Goal: Task Accomplishment & Management: Complete application form

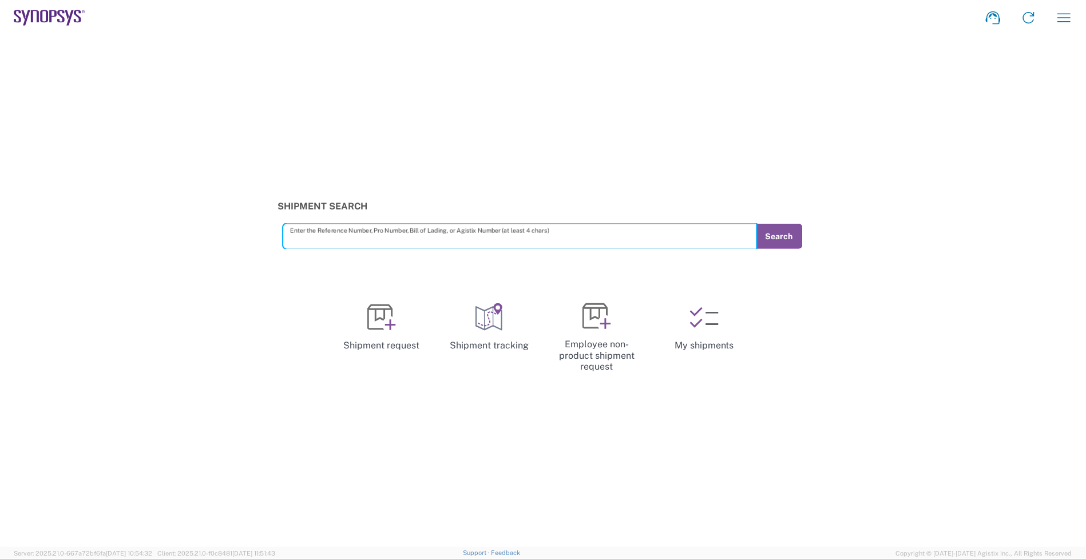
drag, startPoint x: 0, startPoint y: 0, endPoint x: 70, endPoint y: 13, distance: 71.6
click at [70, 13] on icon at bounding box center [69, 17] width 7 height 15
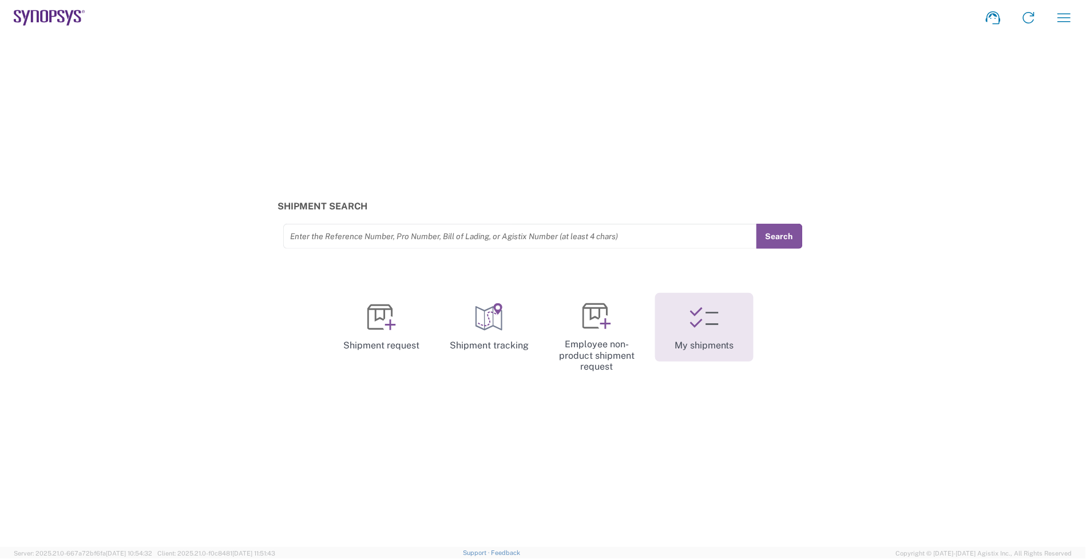
click at [729, 329] on link "My shipments" at bounding box center [704, 327] width 98 height 69
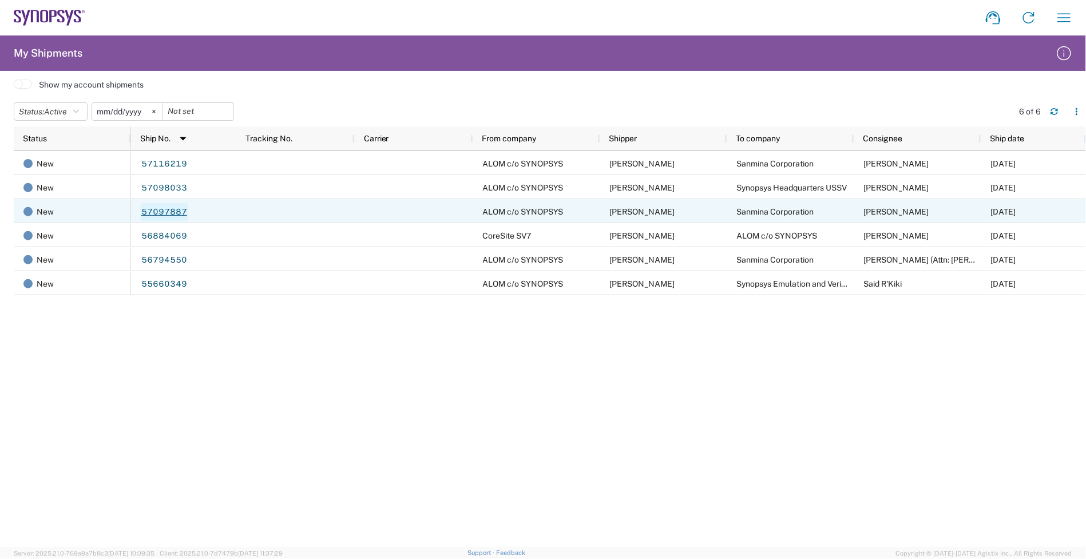
click at [175, 209] on link "57097887" at bounding box center [164, 212] width 47 height 18
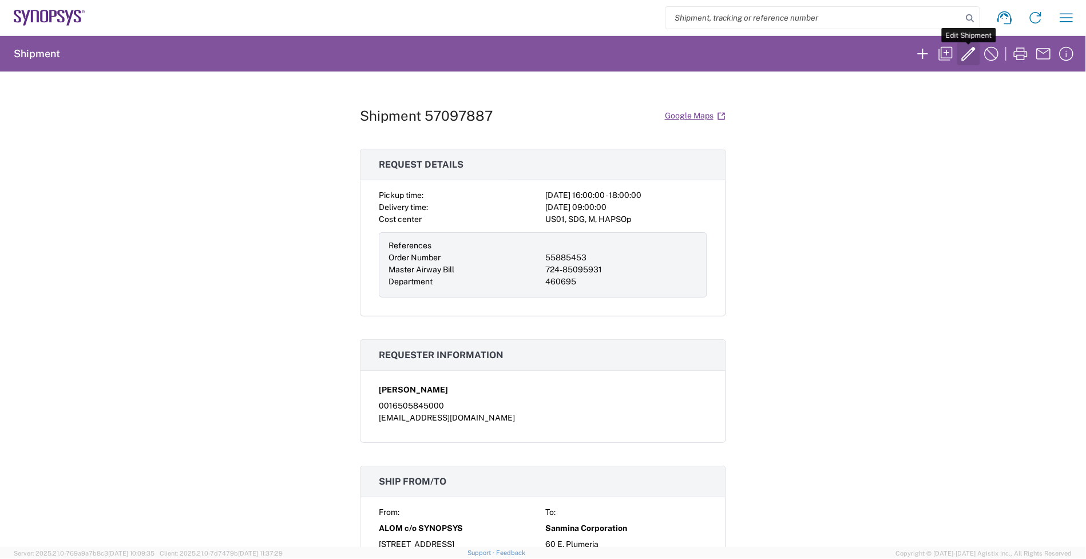
click at [961, 54] on icon "button" at bounding box center [968, 54] width 18 height 18
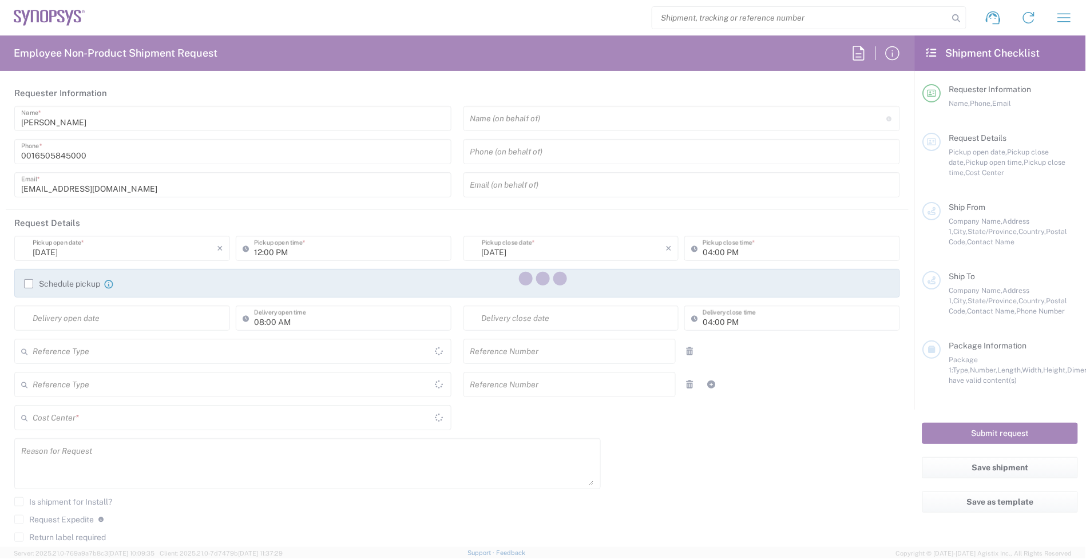
type input "04:00 PM"
type input "06:00 PM"
type input "[DATE]"
type input "09:00 AM"
type input "05:00 PM"
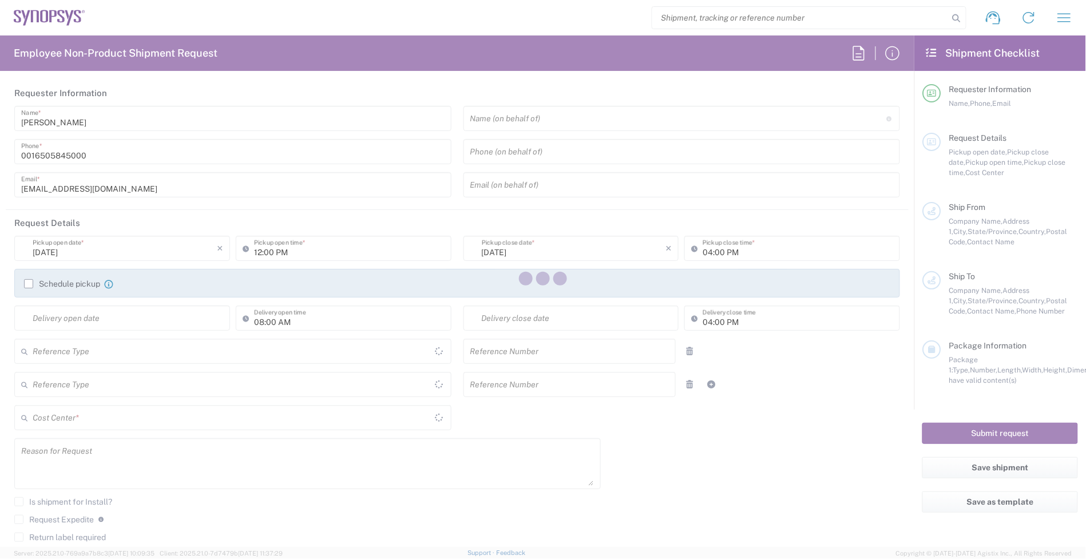
type input "55885453"
type input "724-85095931"
type textarea "Consignment Per B12 build plan"
type textarea "[EMAIL_ADDRESS][DOMAIN_NAME], [EMAIL_ADDRESS][DOMAIN_NAME], [PERSON_NAME][EMAIL…"
type textarea "Per B12 build plan"
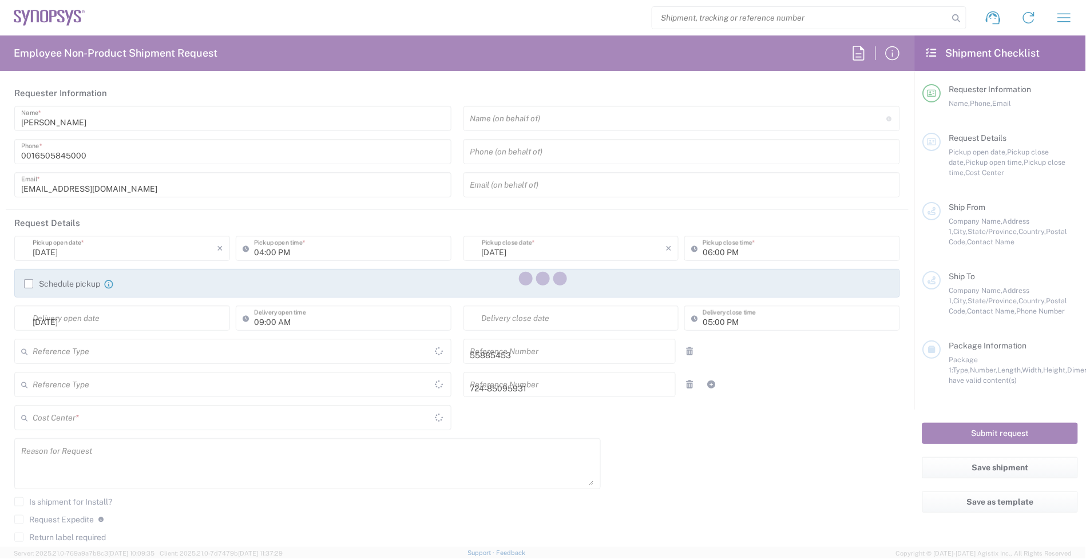
type input "ALOM c/o SYNOPSYS"
type input "[STREET_ADDRESS]"
type input "Fremont"
type input "94539"
type input "[PERSON_NAME]"
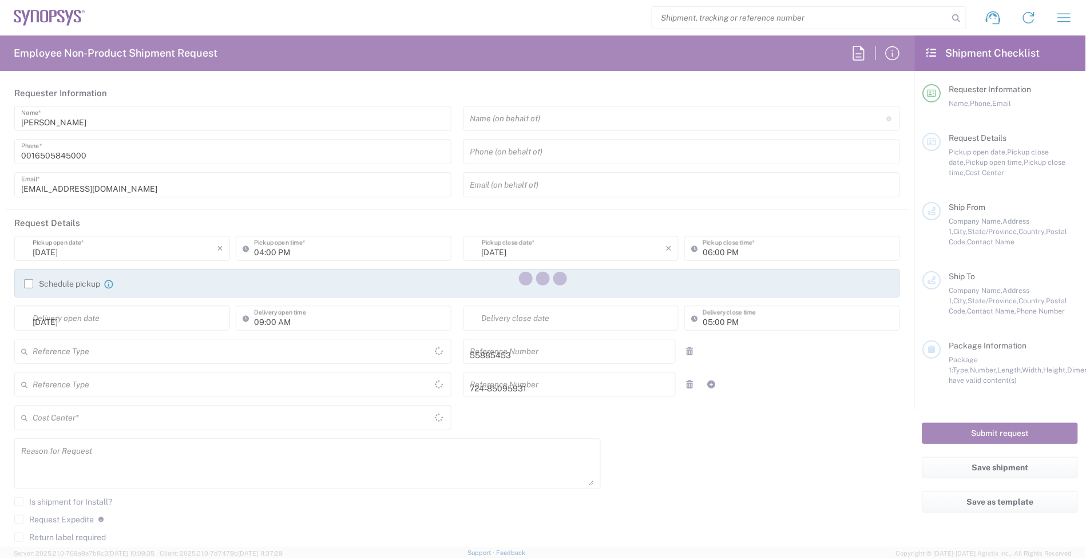
type input "4086498039"
type input "[EMAIL_ADDRESS][DOMAIN_NAME]"
type input "Sanmina Corporation"
type input "60 E. Plumeria"
type input "san jose"
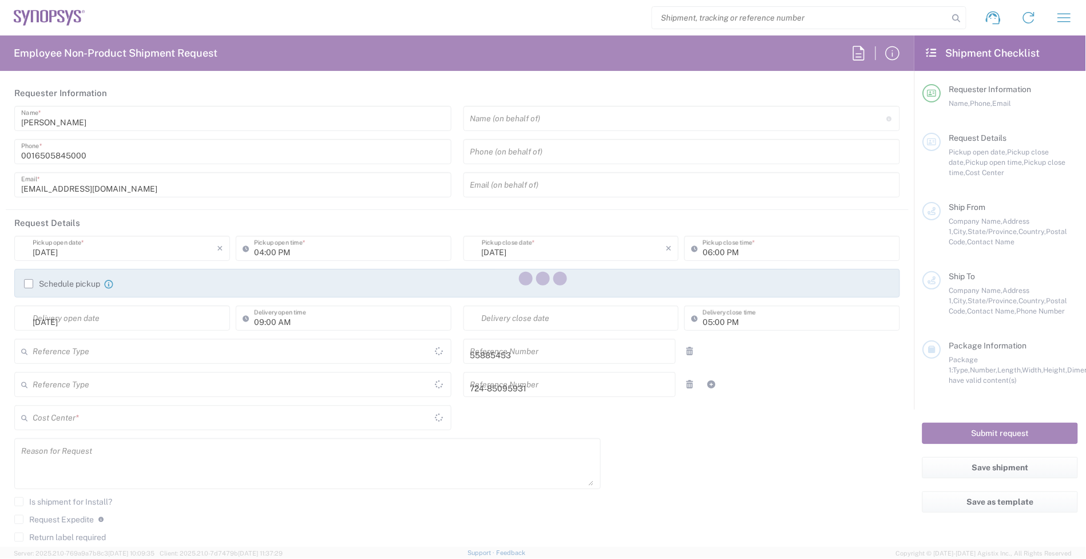
type input "95134"
type input "[PERSON_NAME]"
type input "[PHONE_NUMBER]"
type input "[EMAIL_ADDRESS][PERSON_NAME][DOMAIN_NAME]"
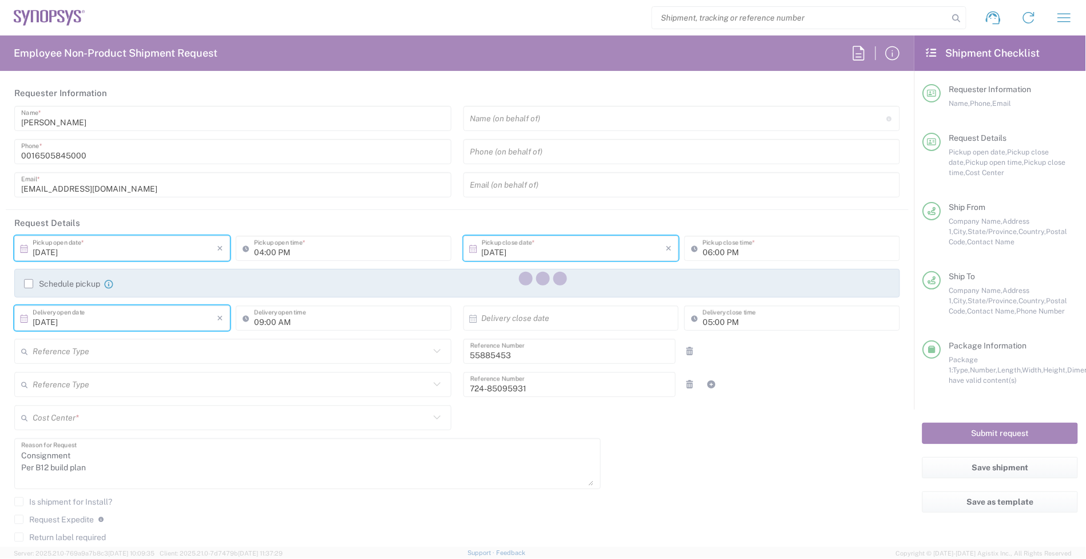
type input "[US_STATE]"
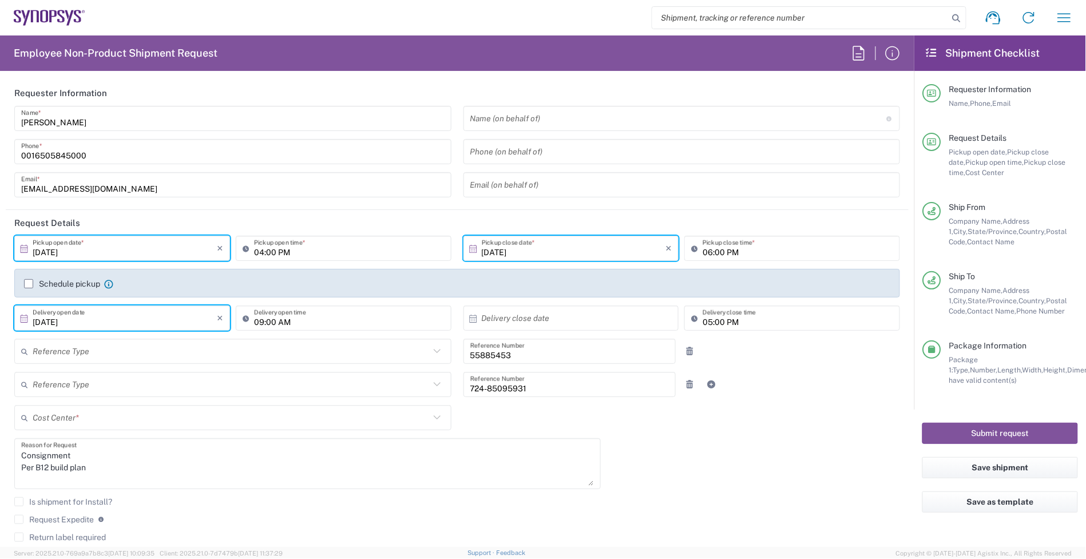
type input "[GEOGRAPHIC_DATA]"
type input "Your Packaging"
type input "[US_STATE]"
type input "[GEOGRAPHIC_DATA]"
type input "US01, SDG, M, HAPSOp 460695"
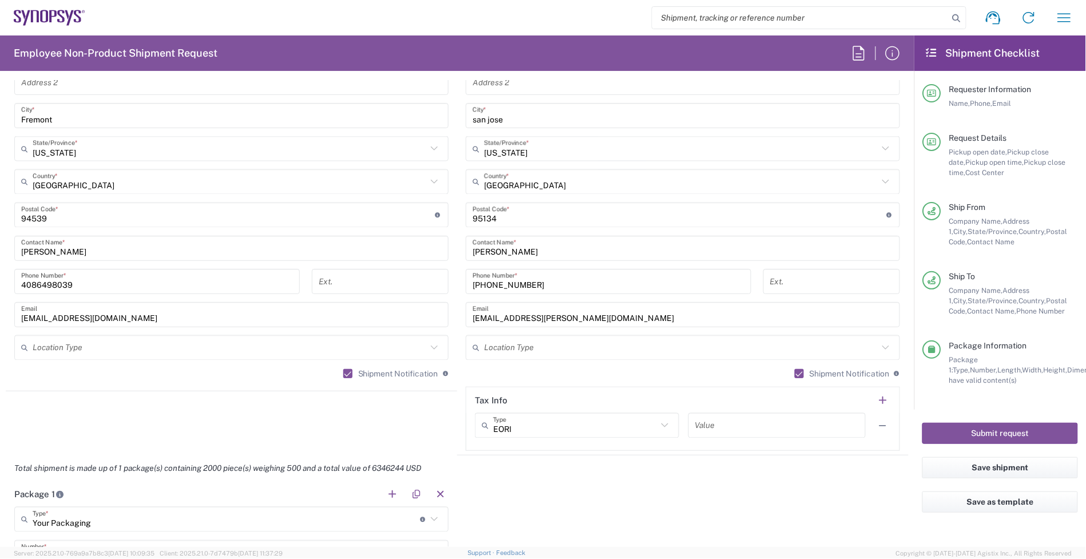
scroll to position [858, 0]
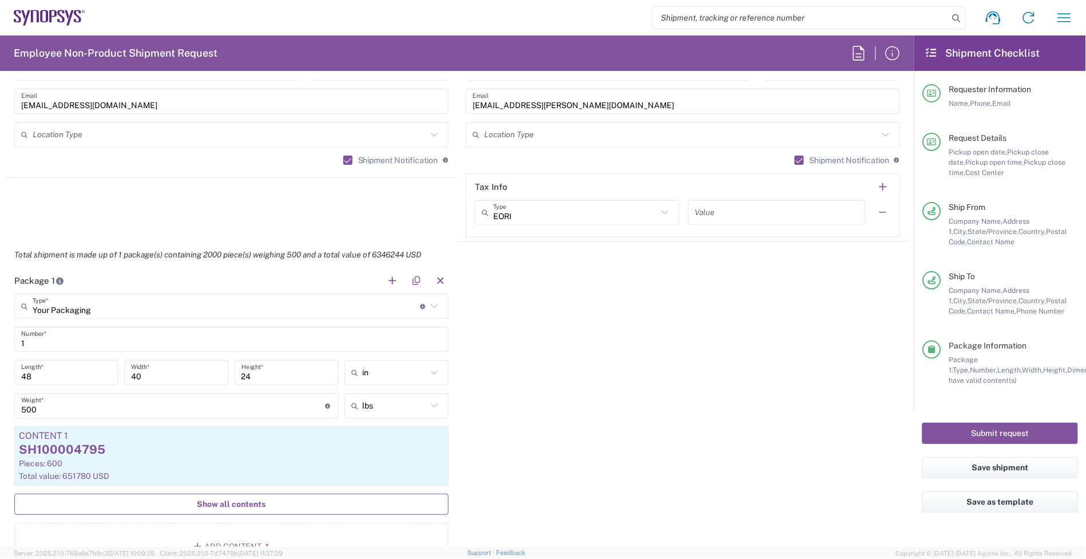
click at [232, 499] on span "Show all contents" at bounding box center [231, 504] width 69 height 11
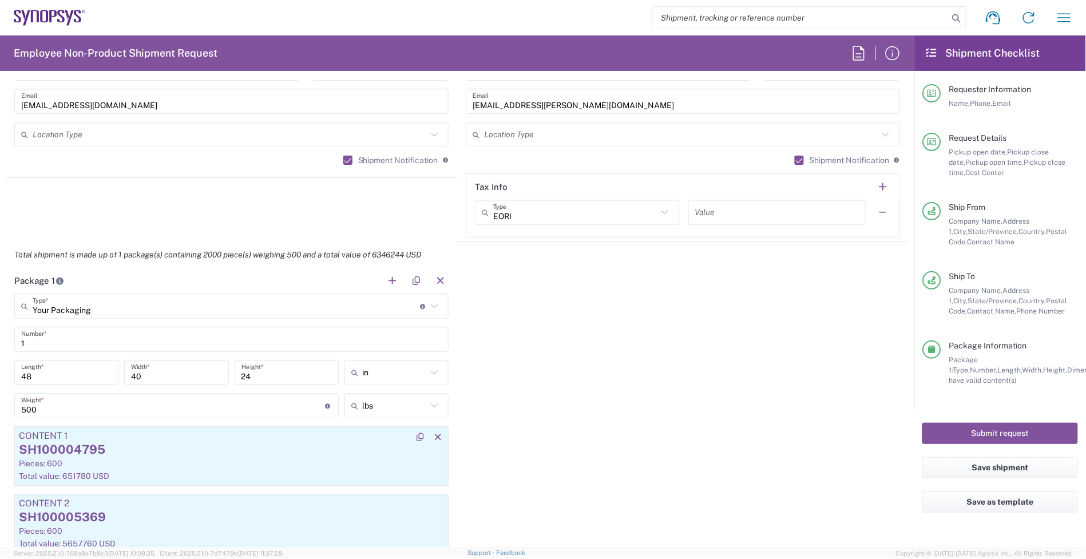
click at [213, 466] on div "Pieces: 600" at bounding box center [231, 463] width 425 height 10
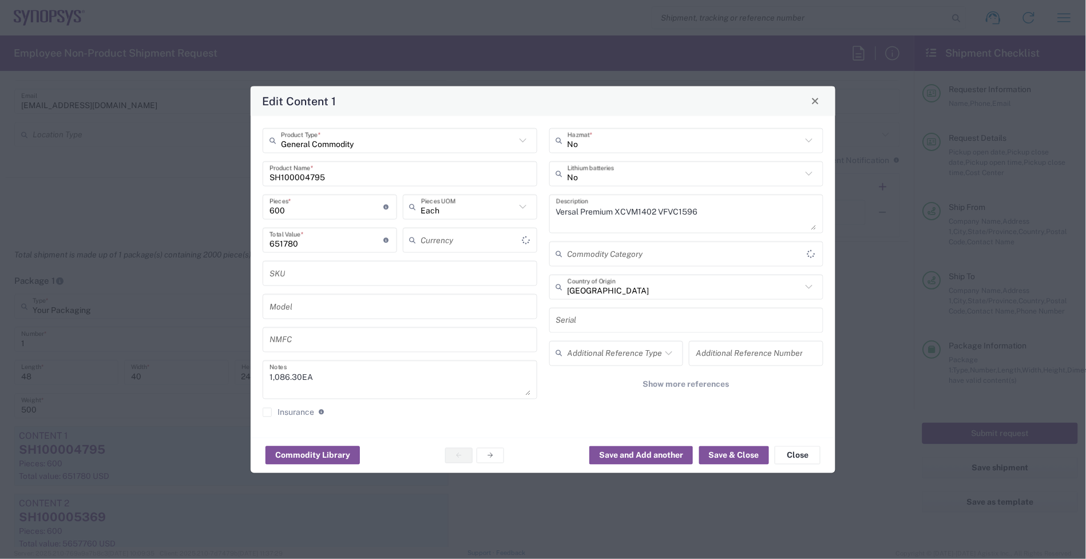
type input "US Dollar"
drag, startPoint x: 309, startPoint y: 212, endPoint x: 167, endPoint y: 218, distance: 142.0
click at [170, 216] on div "Edit Content 1 General Commodity Product Type * SH100004795 Product Name * 600 …" at bounding box center [543, 279] width 1086 height 559
type input "7"
type input "7604.1"
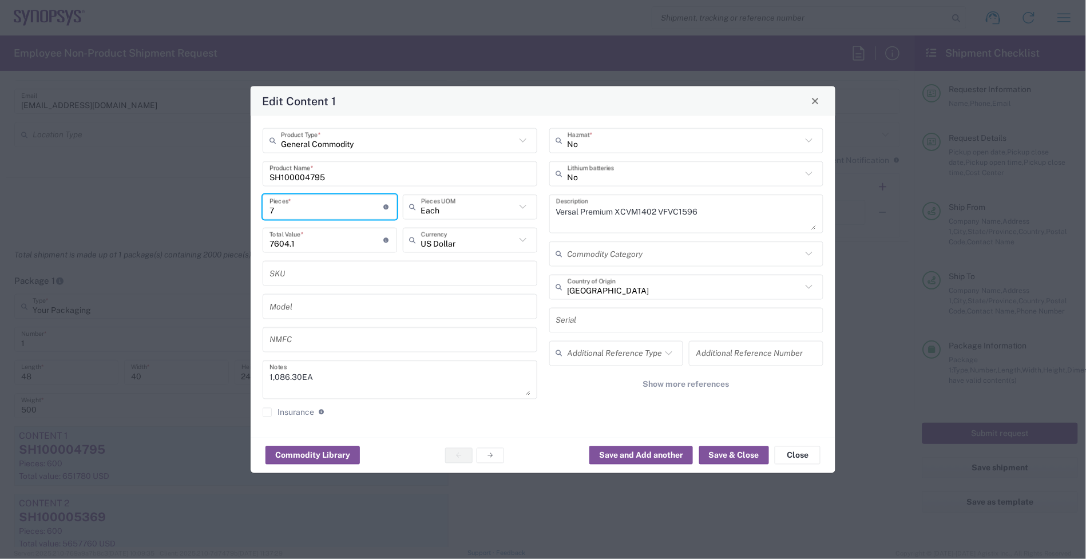
type input "75"
type input "81472.5"
type input "756"
type input "821242.8"
type input "756"
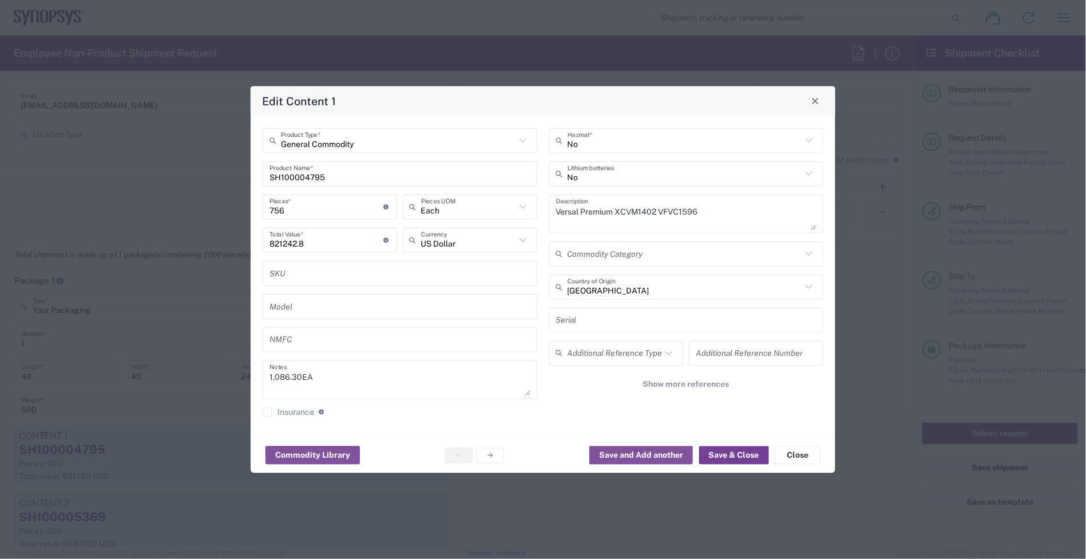
click at [732, 453] on button "Save & Close" at bounding box center [734, 455] width 70 height 18
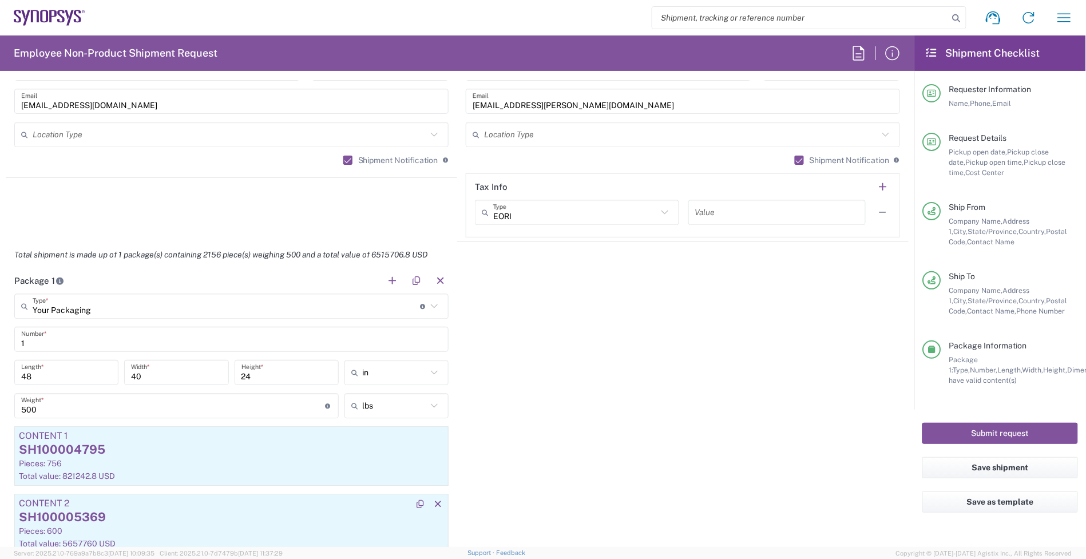
click at [170, 519] on div "SH100005369" at bounding box center [231, 516] width 425 height 17
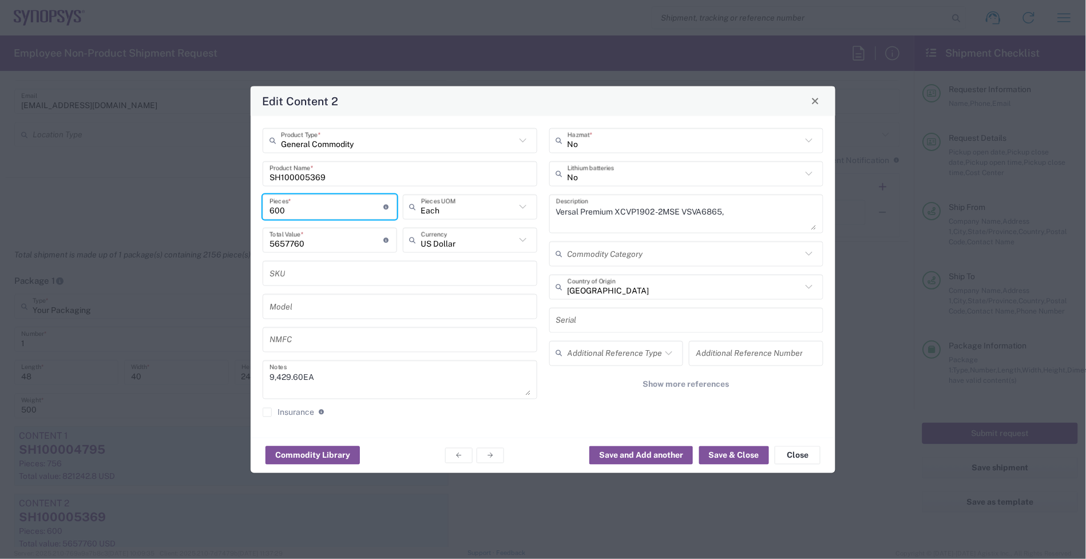
drag, startPoint x: 296, startPoint y: 208, endPoint x: 176, endPoint y: 209, distance: 119.5
click at [176, 209] on div "Edit Content 2 General Commodity Product Type * SH100005369 Product Name * 600 …" at bounding box center [543, 279] width 1086 height 559
type input "6"
type input "56577.6"
type input "64"
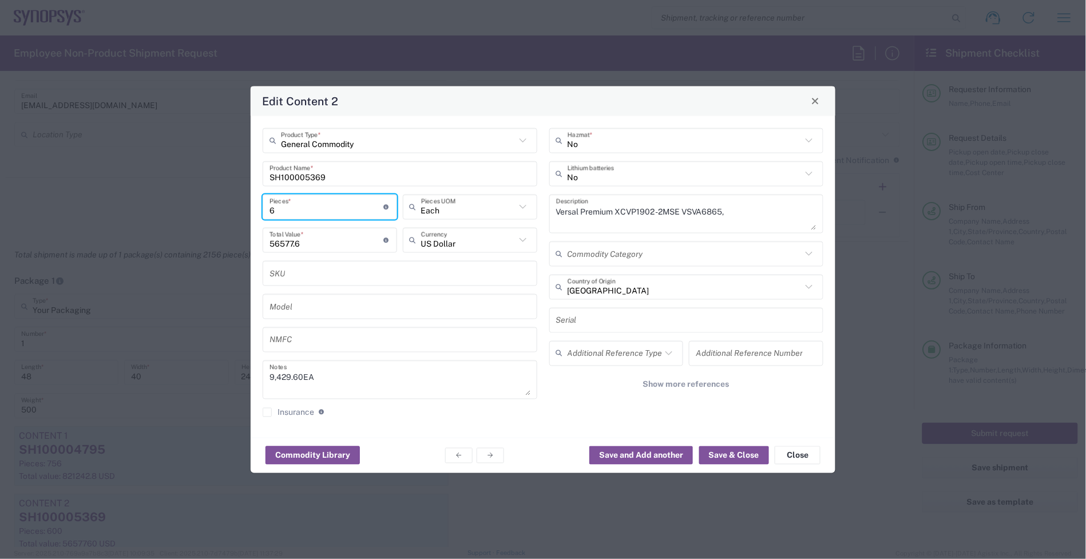
type input "603494.4"
type input "644"
type input "6072662.4"
type input "644"
click at [735, 456] on button "Save & Close" at bounding box center [734, 455] width 70 height 18
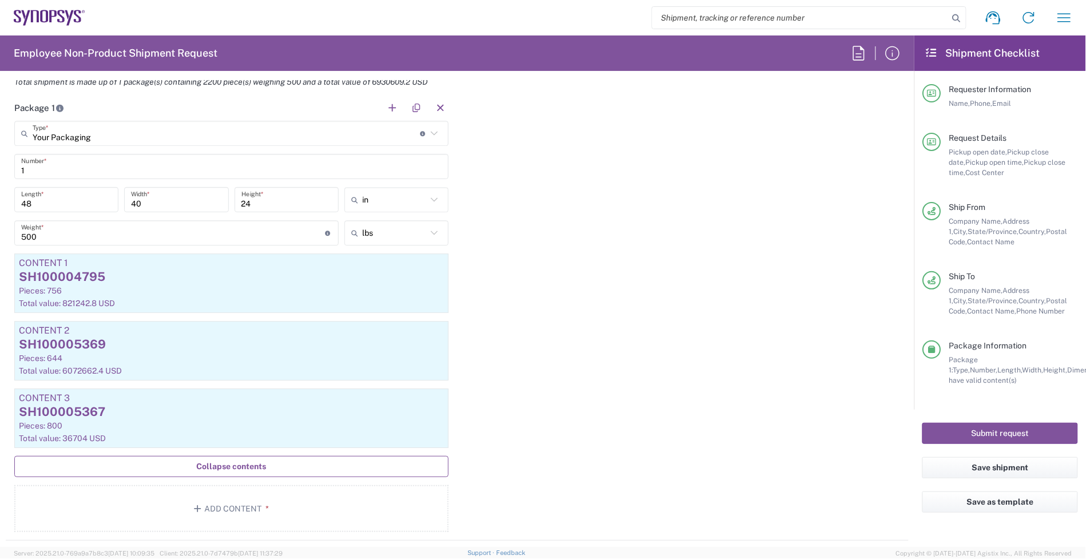
scroll to position [1072, 0]
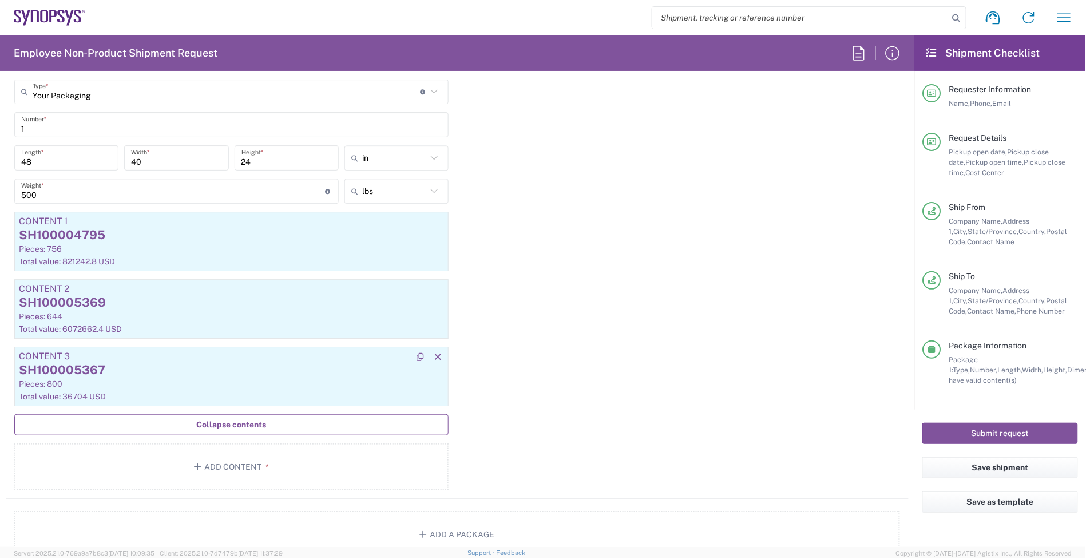
click at [107, 379] on div "SH100005367" at bounding box center [231, 369] width 425 height 17
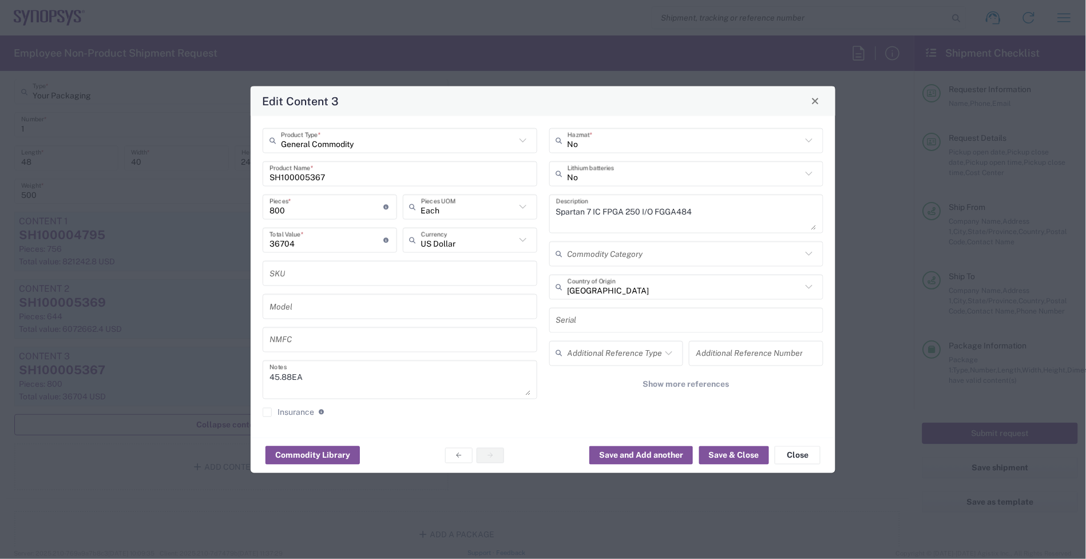
click at [317, 216] on div "800 Pieces * Number of pieces inside all the packages" at bounding box center [330, 206] width 134 height 25
drag, startPoint x: 289, startPoint y: 209, endPoint x: 247, endPoint y: 209, distance: 41.8
click at [247, 209] on div "Edit Content 3 General Commodity Product Type * SH100005367 Product Name * 800 …" at bounding box center [543, 279] width 1086 height 559
type input "9"
type input "412.92"
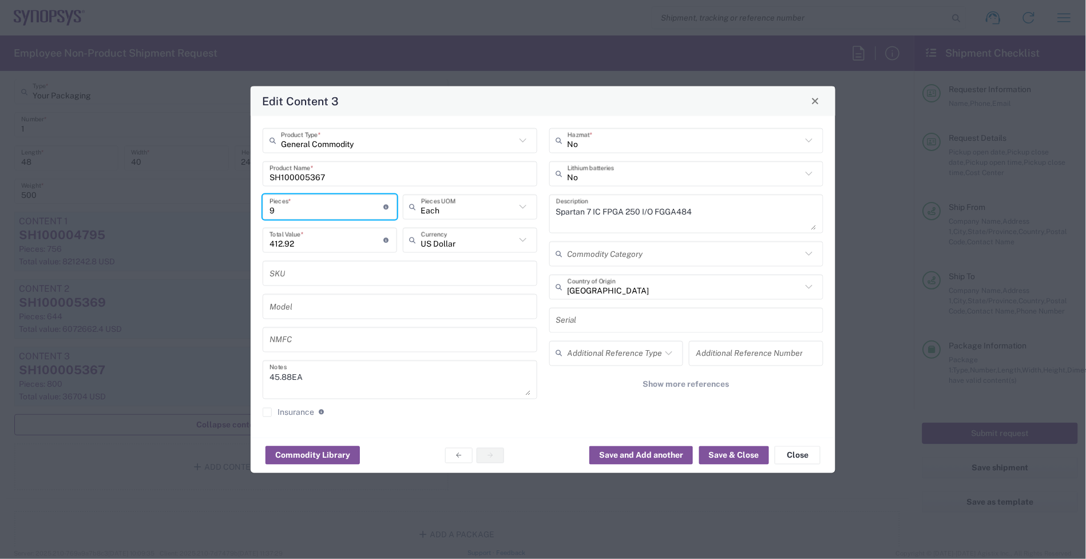
type input "90"
type input "4129.2"
type input "900"
type input "41292"
type input "900"
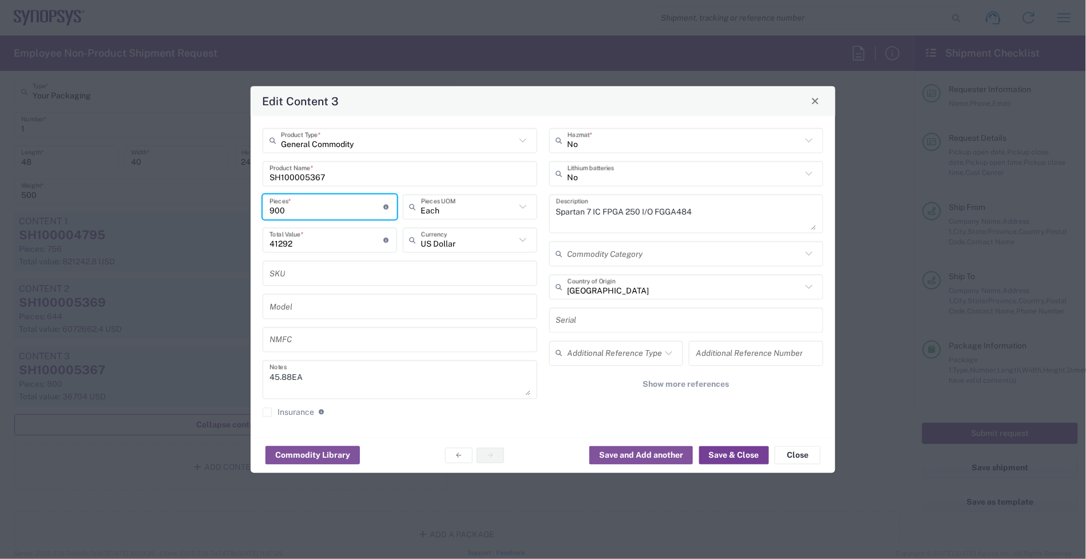
click at [721, 458] on button "Save & Close" at bounding box center [734, 455] width 70 height 18
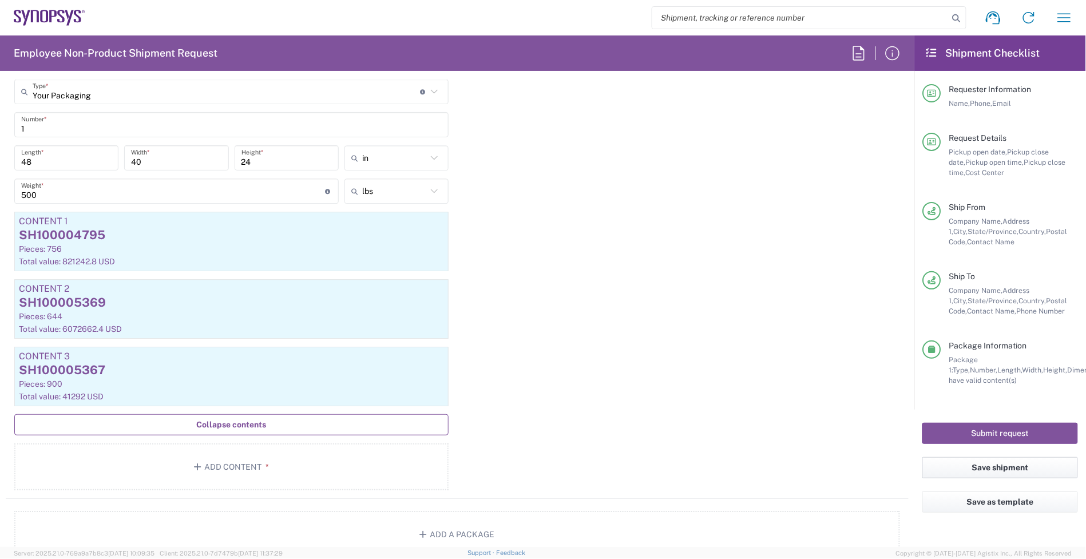
click at [979, 468] on button "Save shipment" at bounding box center [1000, 467] width 156 height 21
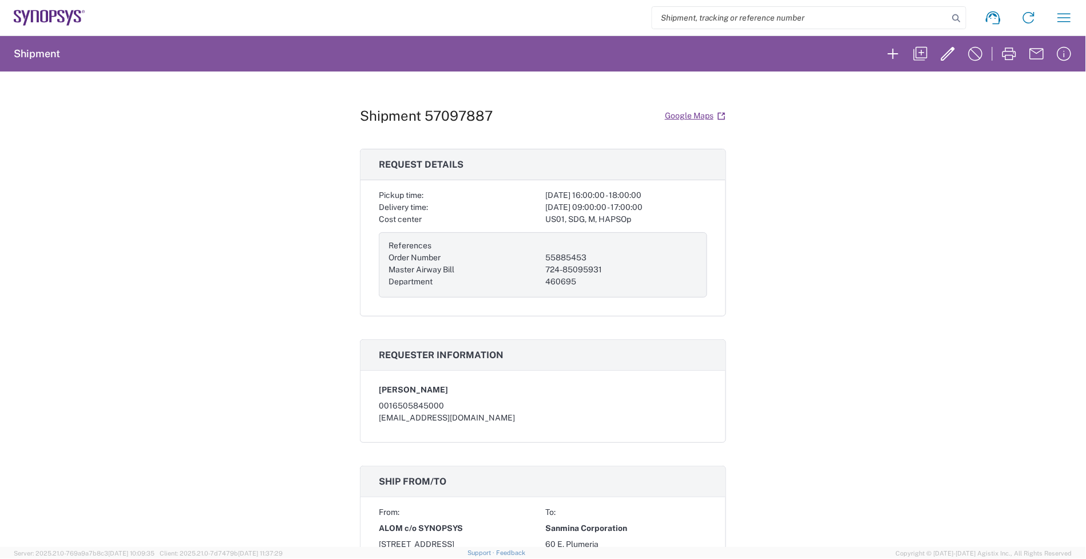
click at [71, 7] on agx-form-navbar "Shipment request Shipment tracking Employee non-product shipment request My shi…" at bounding box center [543, 17] width 1086 height 35
click at [59, 19] on icon at bounding box center [60, 16] width 7 height 13
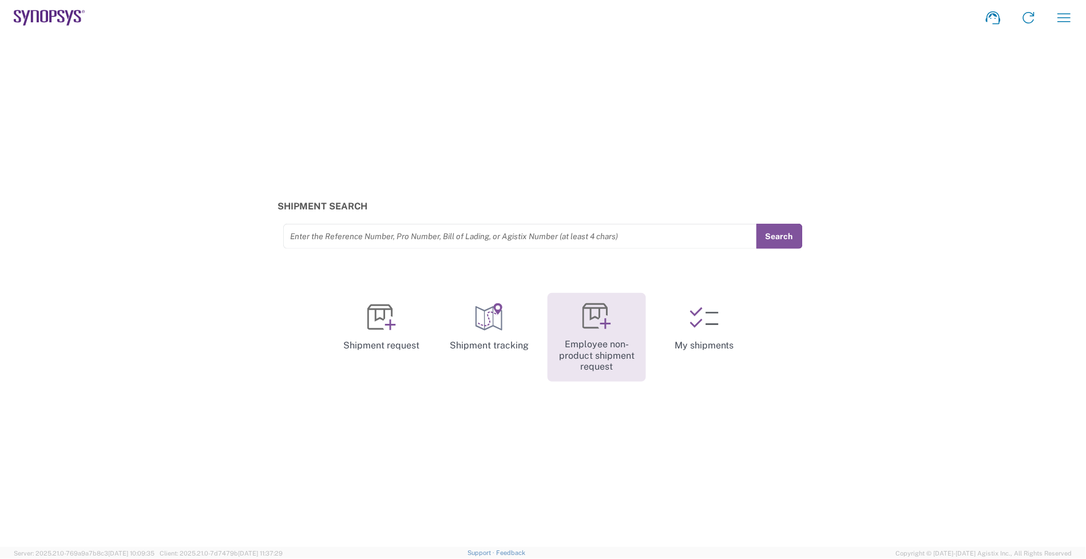
click at [605, 341] on link "Employee non-product shipment request" at bounding box center [596, 337] width 98 height 89
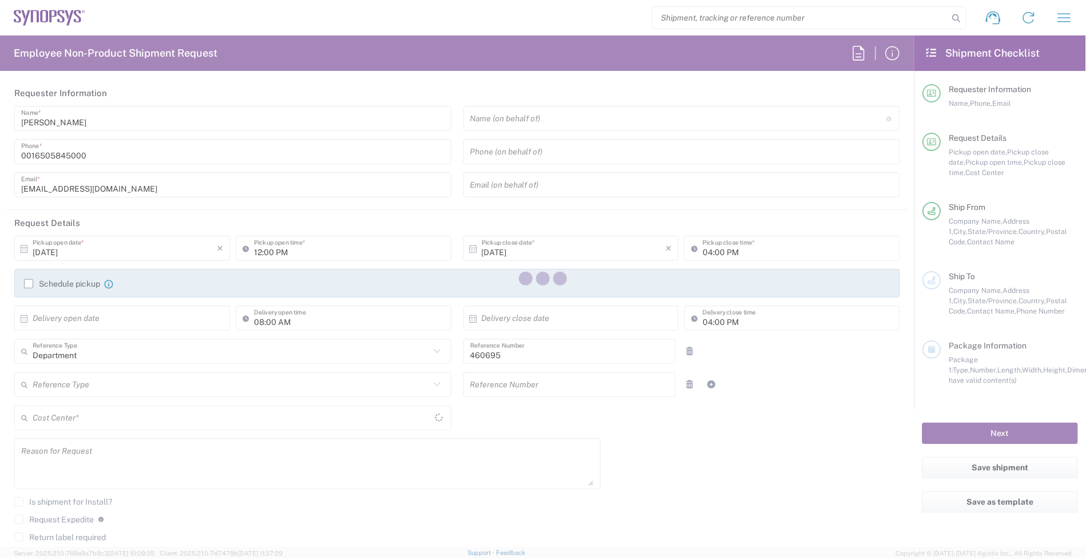
type input "US01, SDG, M, HAPSOp 460695"
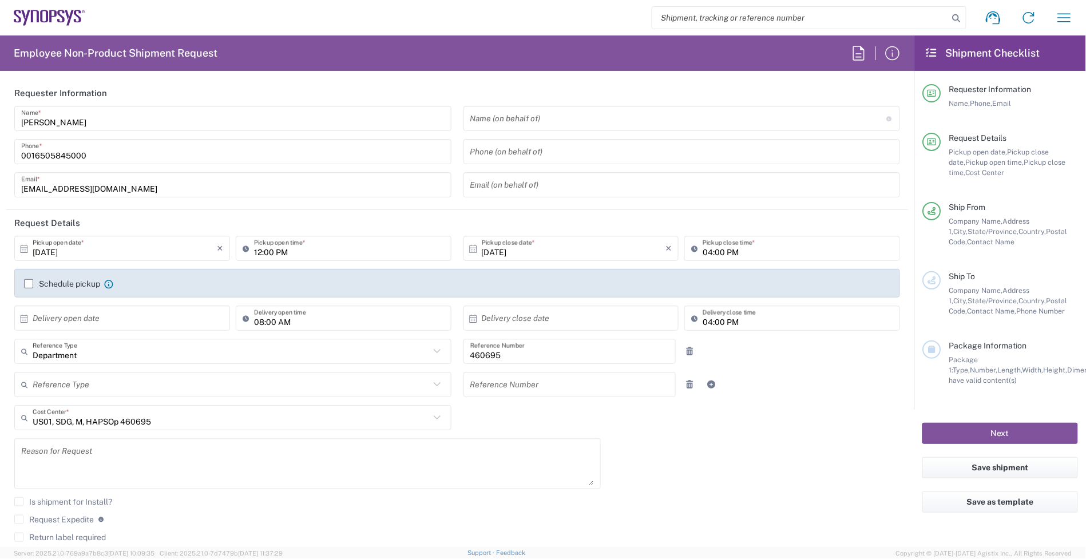
type input "[US_STATE]"
click at [527, 102] on header "Requester Information" at bounding box center [457, 93] width 903 height 26
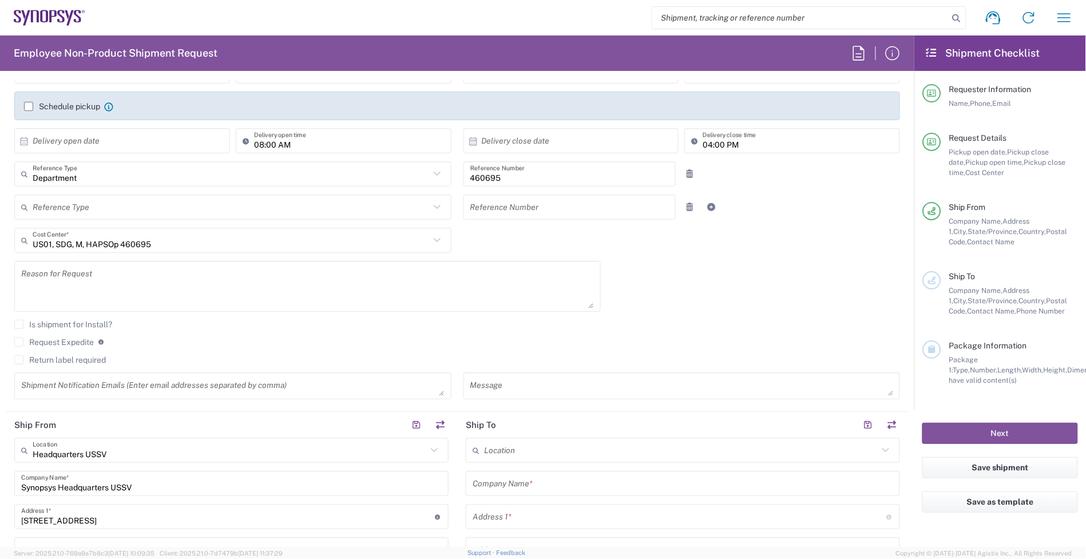
scroll to position [214, 0]
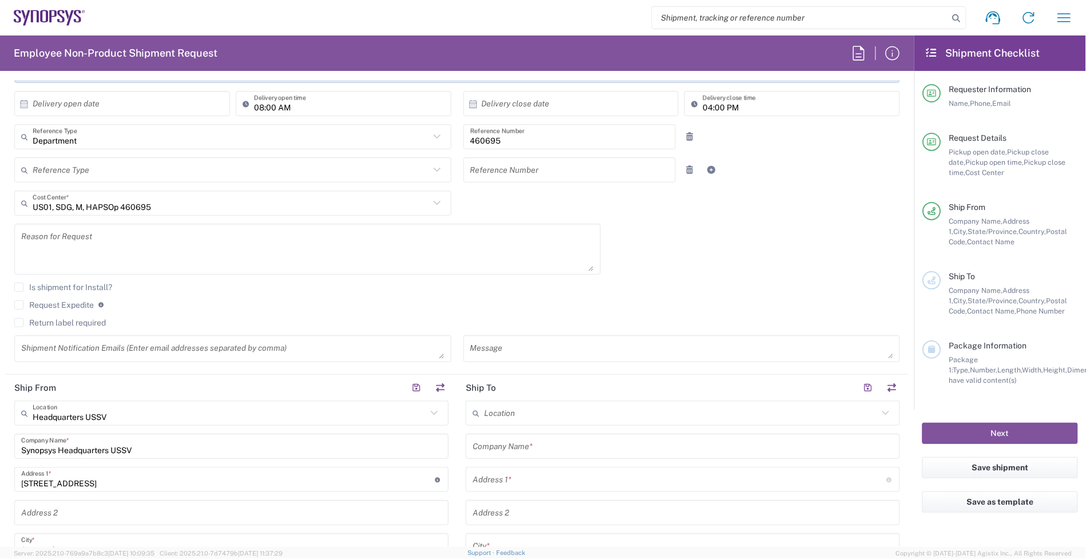
click at [123, 241] on textarea at bounding box center [307, 249] width 573 height 44
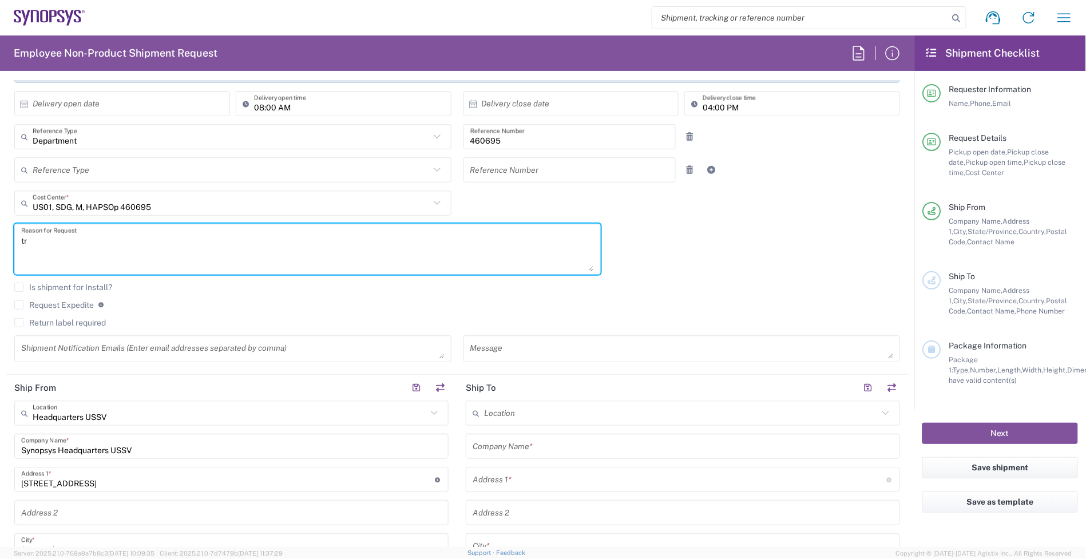
type textarea "t"
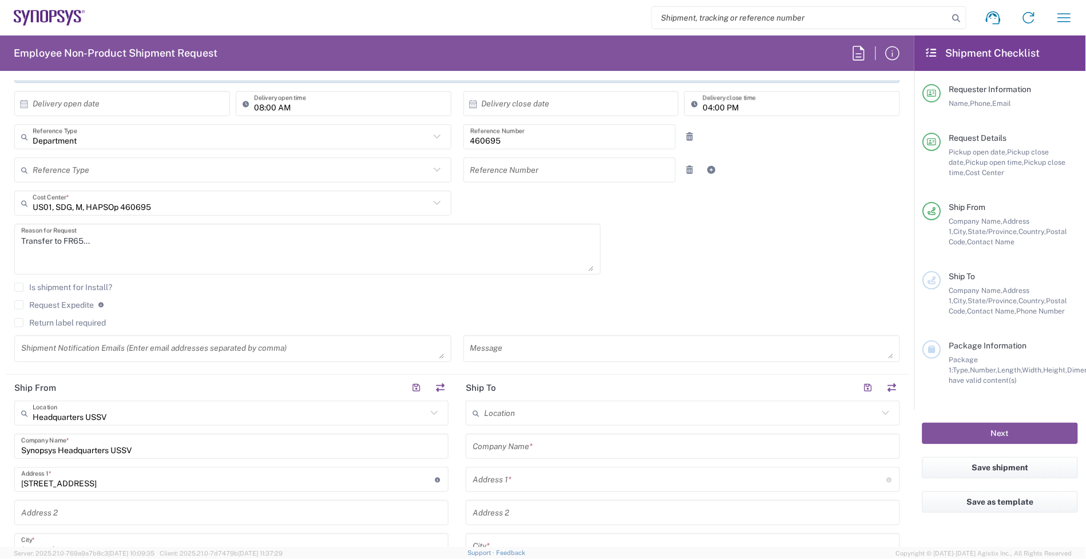
click at [365, 259] on textarea "Transfer to FR65..." at bounding box center [307, 249] width 573 height 44
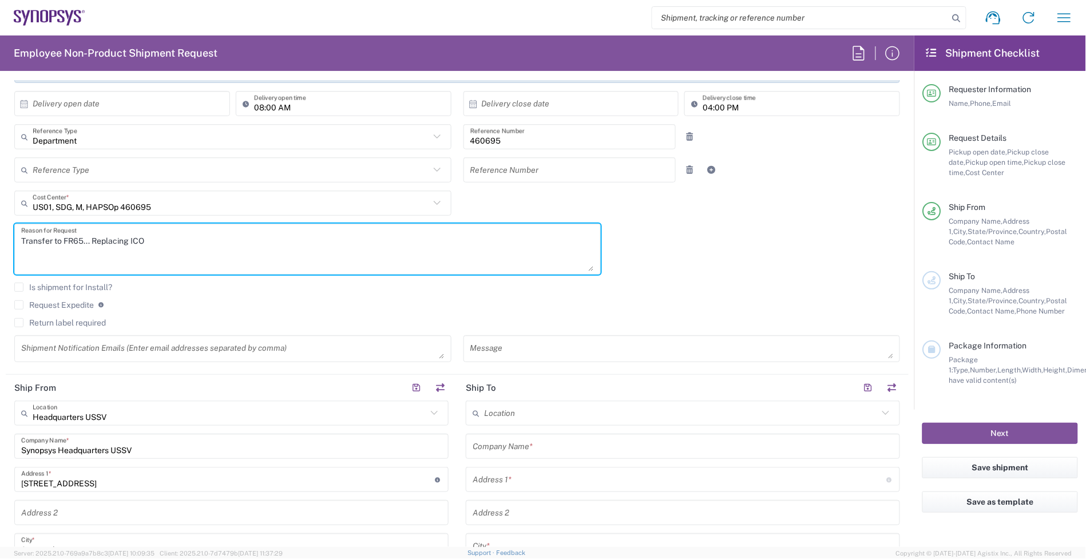
paste textarea "7000006759"
drag, startPoint x: 230, startPoint y: 244, endPoint x: -85, endPoint y: 247, distance: 314.6
click at [0, 247] on html "Shipment request Shipment tracking Employee non-product shipment request My shi…" at bounding box center [543, 279] width 1086 height 559
type textarea "Transfer to FR65... Replacing ICO 7000006759"
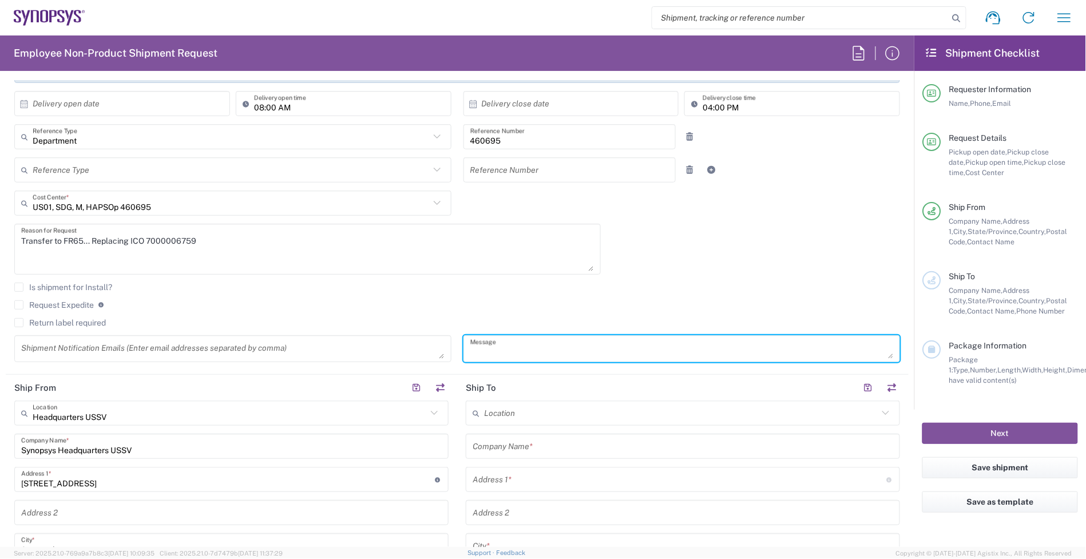
click at [507, 349] on textarea at bounding box center [681, 349] width 423 height 20
paste textarea "Transfer to FR65... Replacing ICO 7000006759"
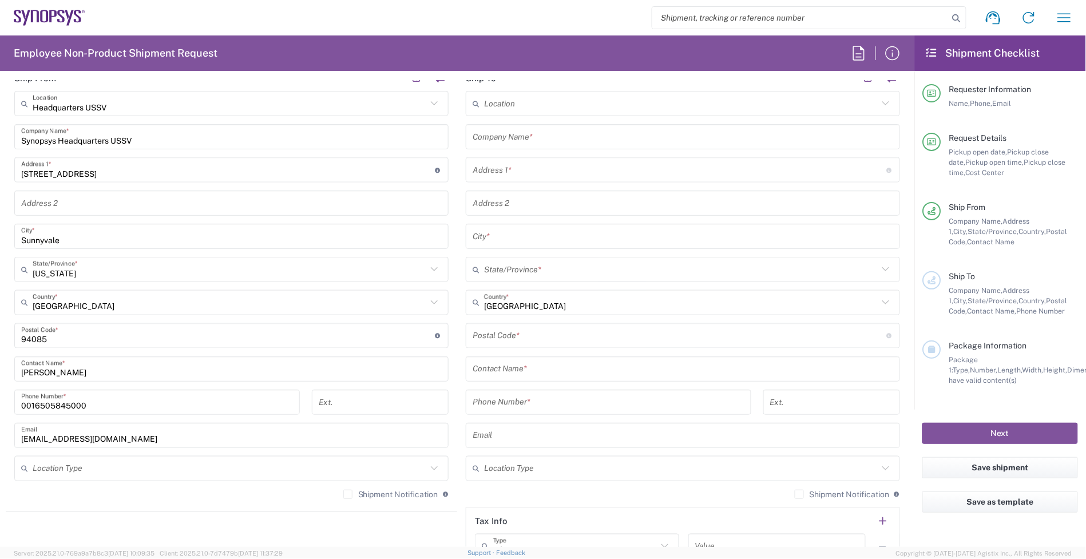
scroll to position [429, 0]
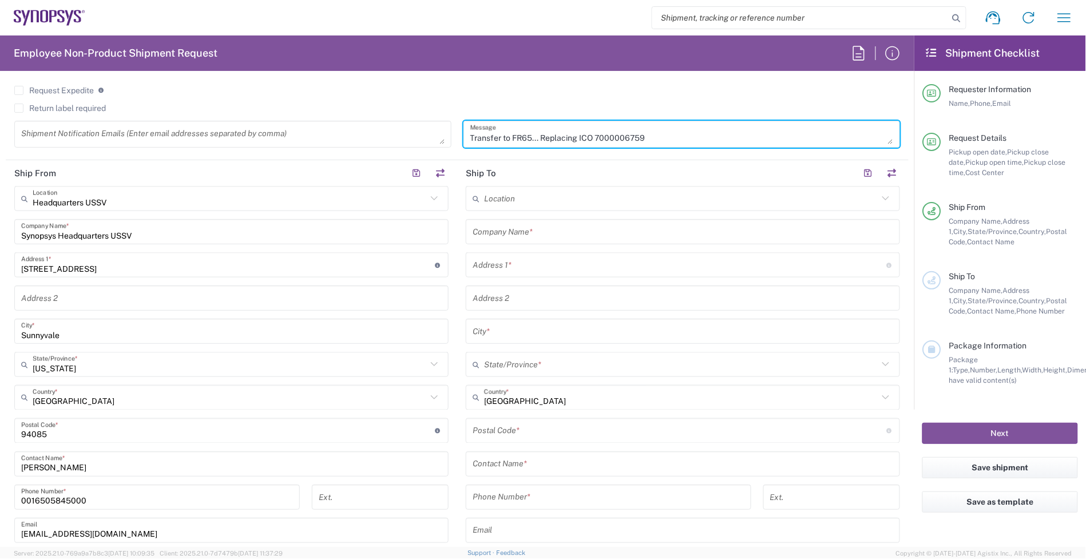
type textarea "Transfer to FR65... Replacing ICO 7000006759"
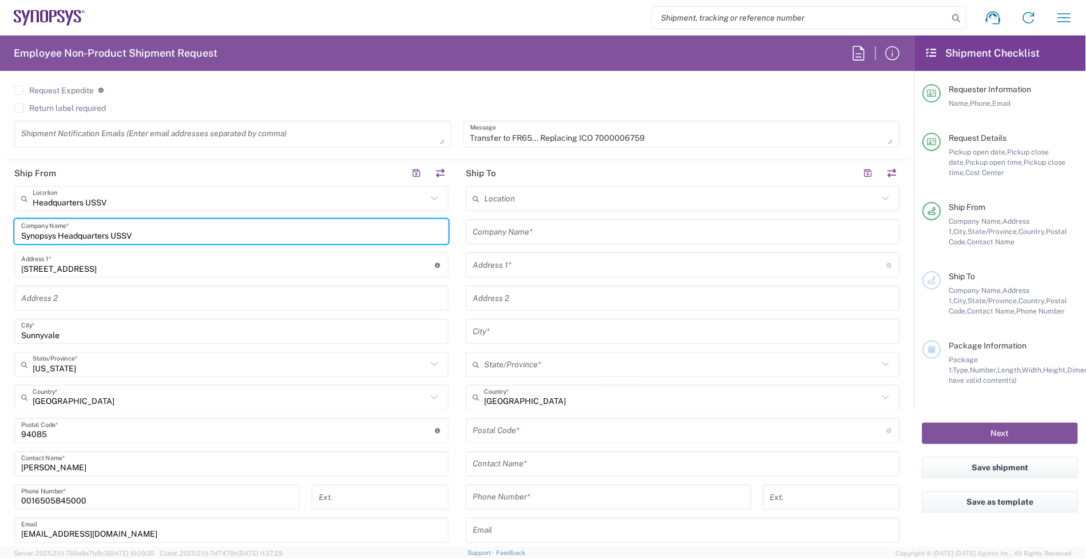
drag, startPoint x: 169, startPoint y: 232, endPoint x: -74, endPoint y: 233, distance: 243.1
click at [0, 233] on html "Shipment request Shipment tracking Employee non-product shipment request My shi…" at bounding box center [543, 279] width 1086 height 559
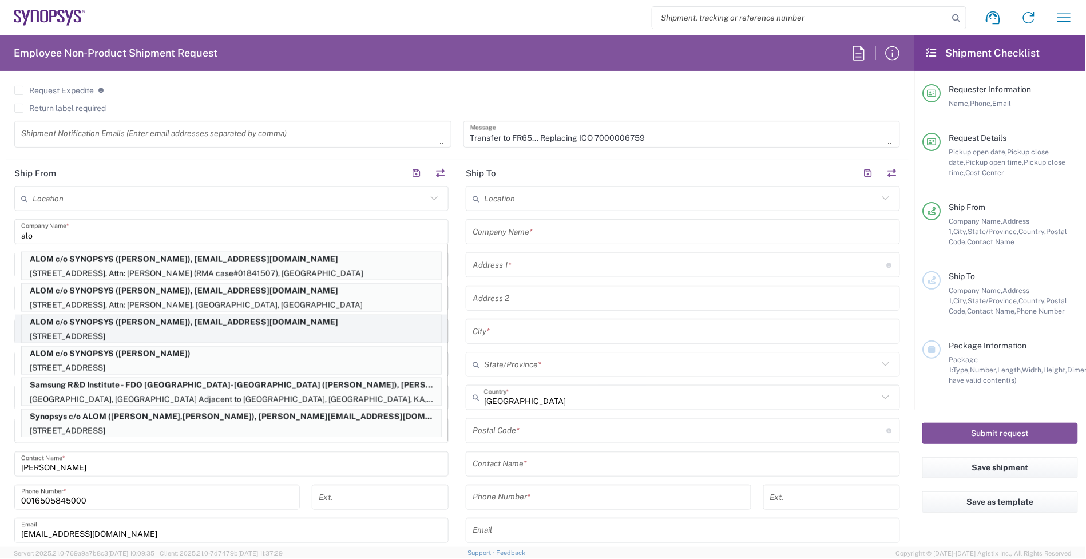
click at [153, 321] on p "ALOM c/o SYNOPSYS ([PERSON_NAME]), [EMAIL_ADDRESS][DOMAIN_NAME]" at bounding box center [231, 322] width 419 height 14
type input "ALOM c/o SYNOPSYS"
type input "[STREET_ADDRESS]"
type input "Fremont"
type input "94539"
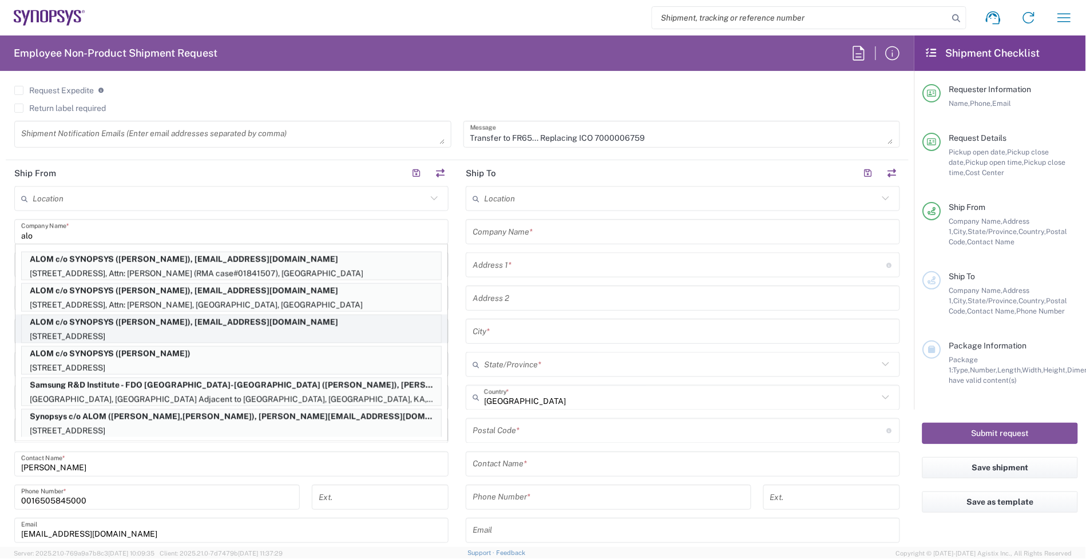
type input "[PERSON_NAME]"
type input "4086498039"
type input "[EMAIL_ADDRESS][DOMAIN_NAME]"
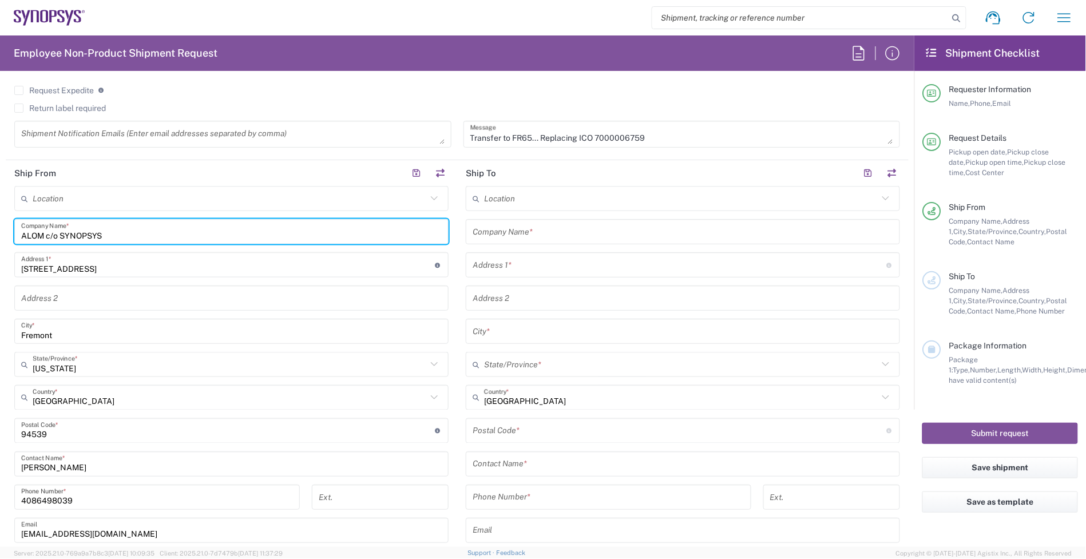
click at [537, 238] on input "text" at bounding box center [682, 232] width 420 height 20
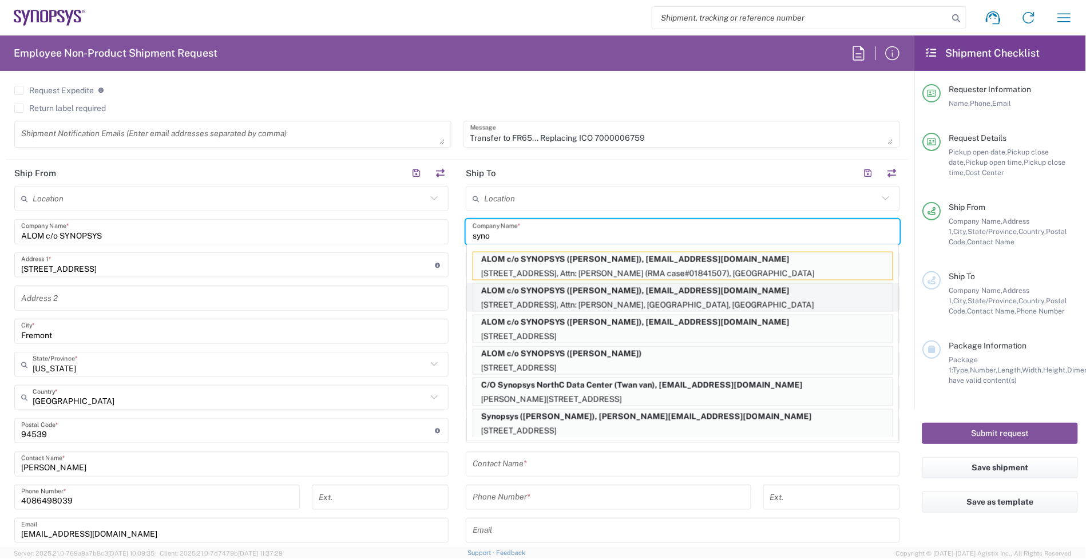
type input "syno"
click at [533, 190] on input "text" at bounding box center [681, 199] width 394 height 20
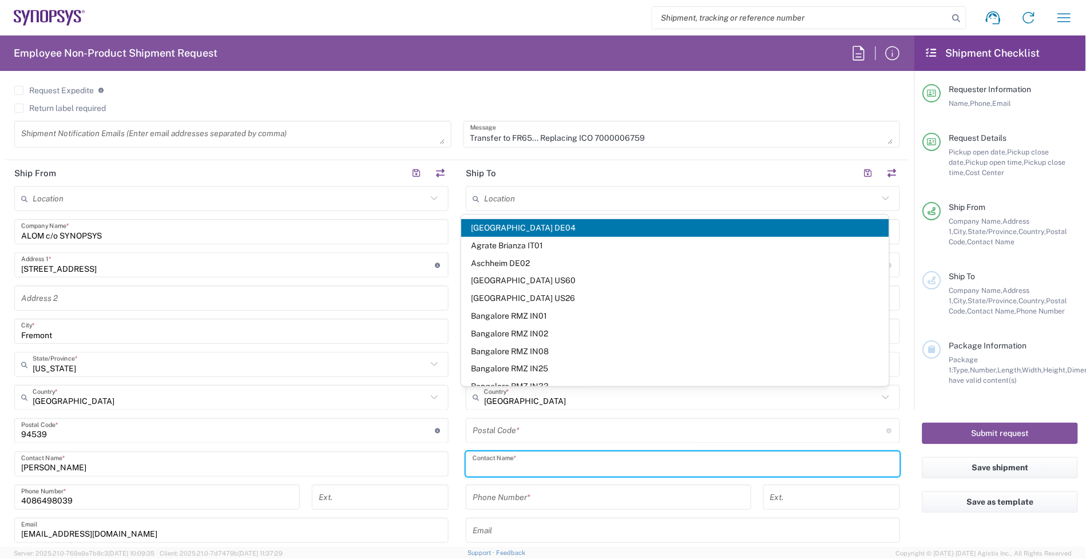
click at [532, 466] on input "text" at bounding box center [682, 464] width 420 height 20
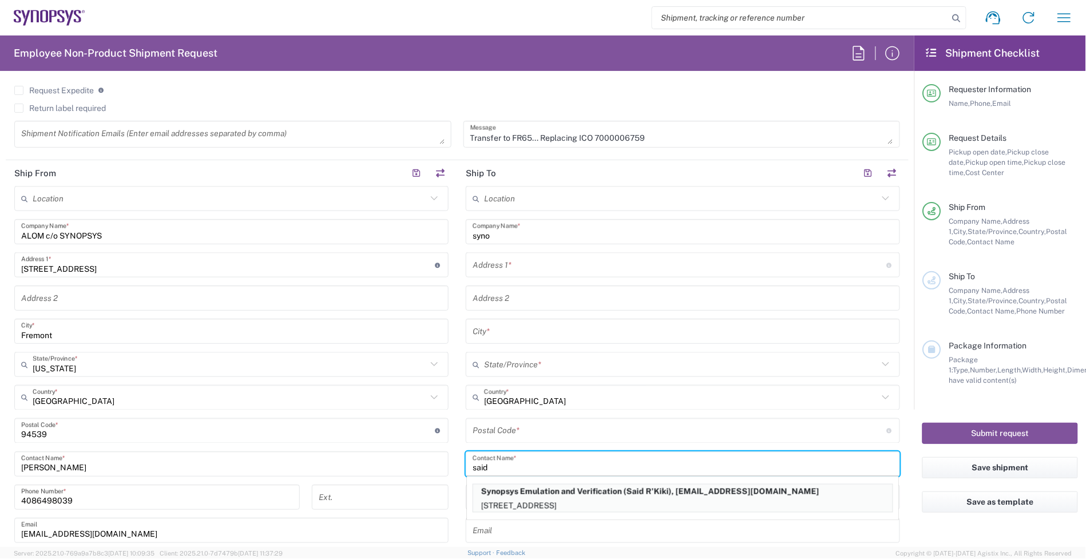
type input "said"
click at [527, 492] on p "Synopsys Emulation and Verification (Said R'Kiki), [EMAIL_ADDRESS][DOMAIN_NAME]" at bounding box center [682, 491] width 419 height 14
type input "Synopsys Emulation and Verification"
type input "[STREET_ADDRESS]"
type input "Rungis"
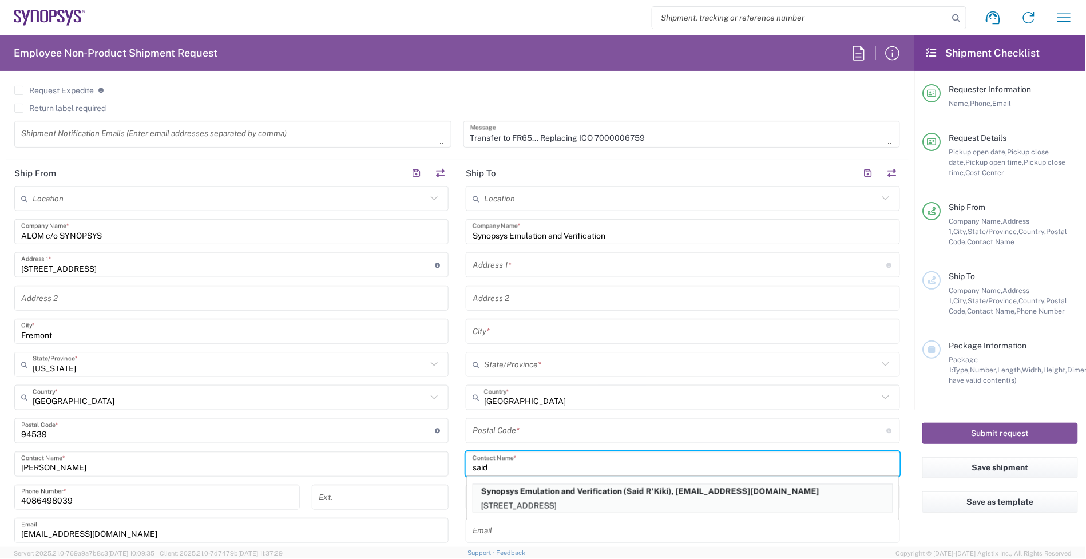
type input "[GEOGRAPHIC_DATA]"
type input "94150"
type input "Said R'Kiki"
type input "33189961070"
type input "[EMAIL_ADDRESS][DOMAIN_NAME]"
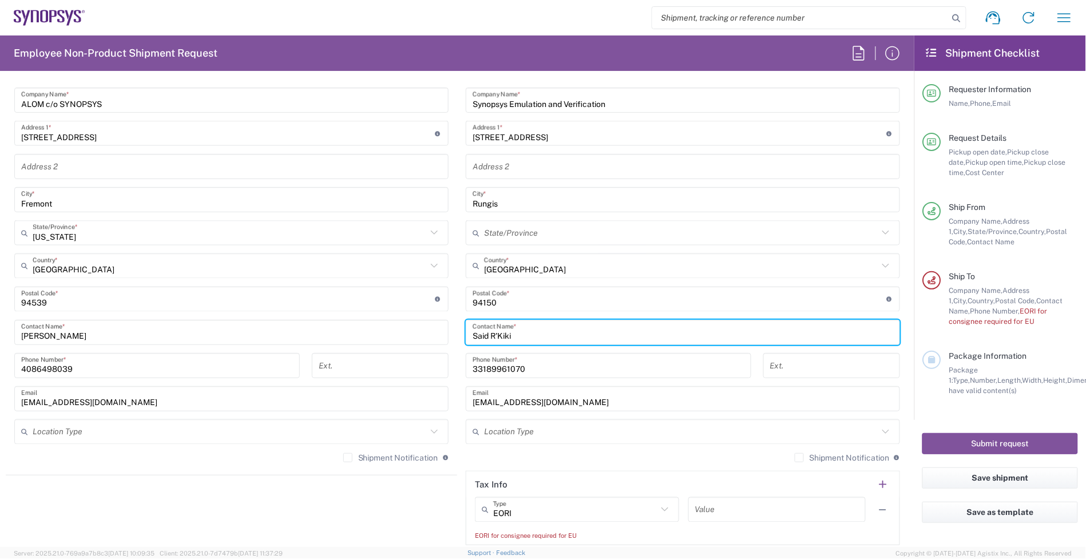
scroll to position [572, 0]
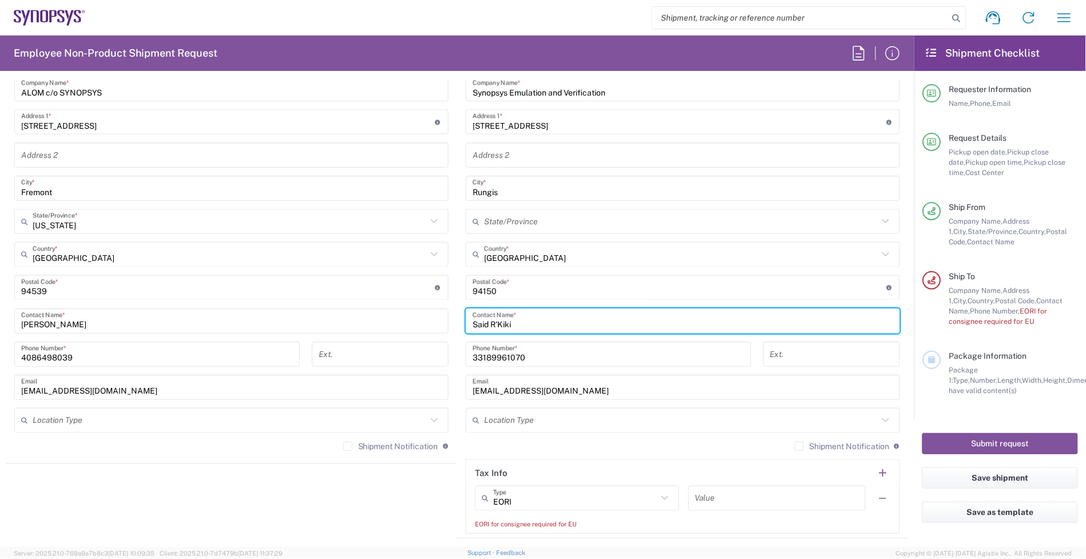
click at [794, 448] on label "Shipment Notification" at bounding box center [841, 446] width 95 height 9
click at [799, 446] on input "Shipment Notification" at bounding box center [799, 446] width 0 height 0
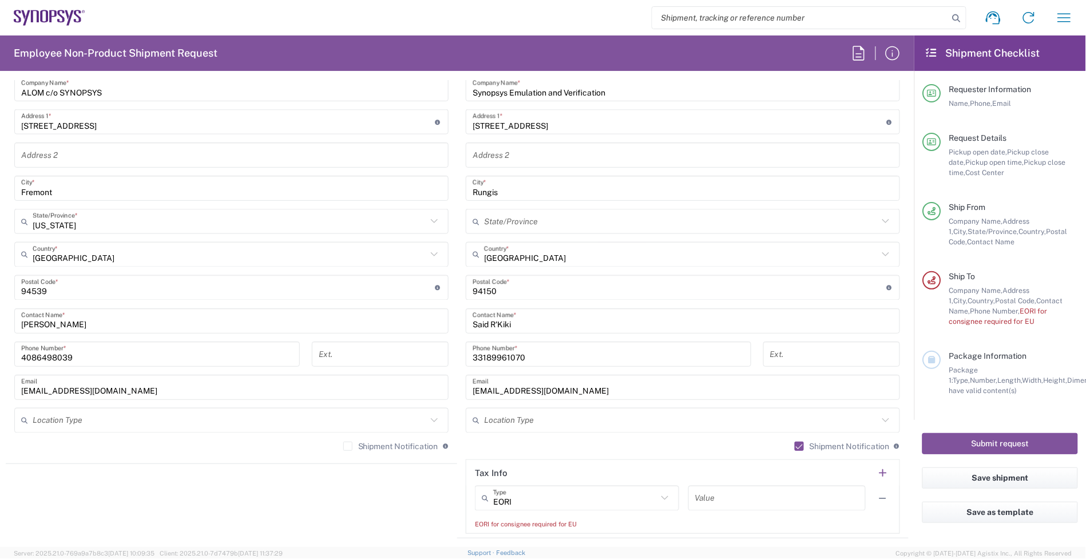
click at [347, 444] on label "Shipment Notification" at bounding box center [390, 446] width 95 height 9
click at [348, 446] on input "Shipment Notification" at bounding box center [348, 446] width 0 height 0
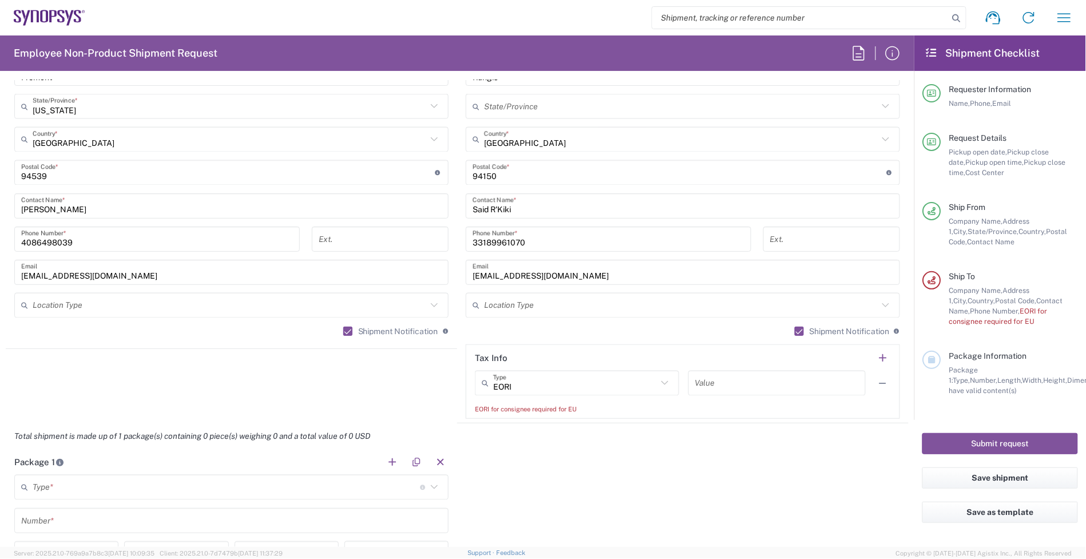
scroll to position [929, 0]
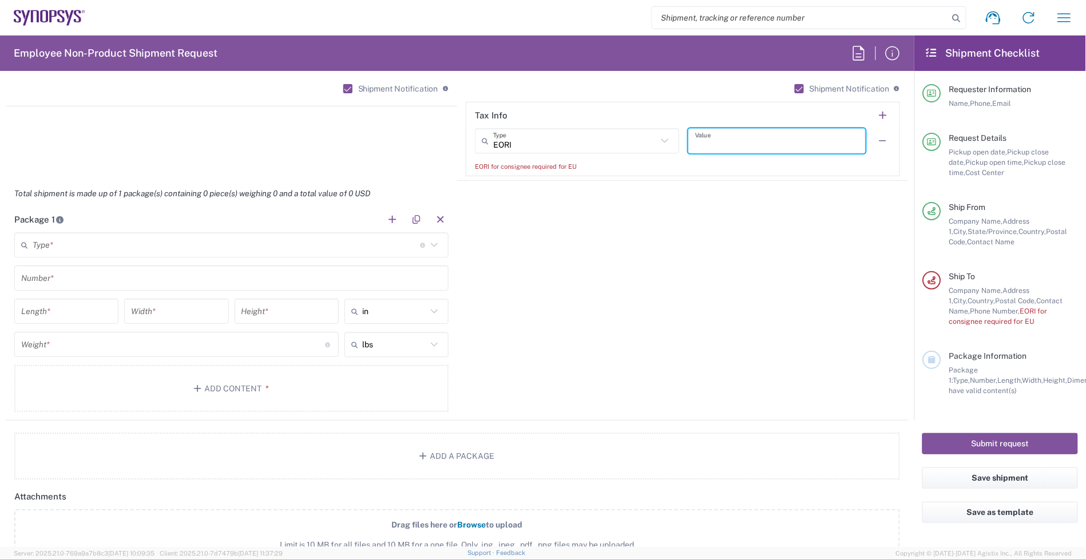
click at [751, 141] on input "text" at bounding box center [777, 141] width 164 height 20
click at [453, 18] on div "Shipment request Shipment tracking Employee non-product shipment request My shi…" at bounding box center [583, 17] width 996 height 27
click at [735, 150] on input "text" at bounding box center [777, 141] width 164 height 20
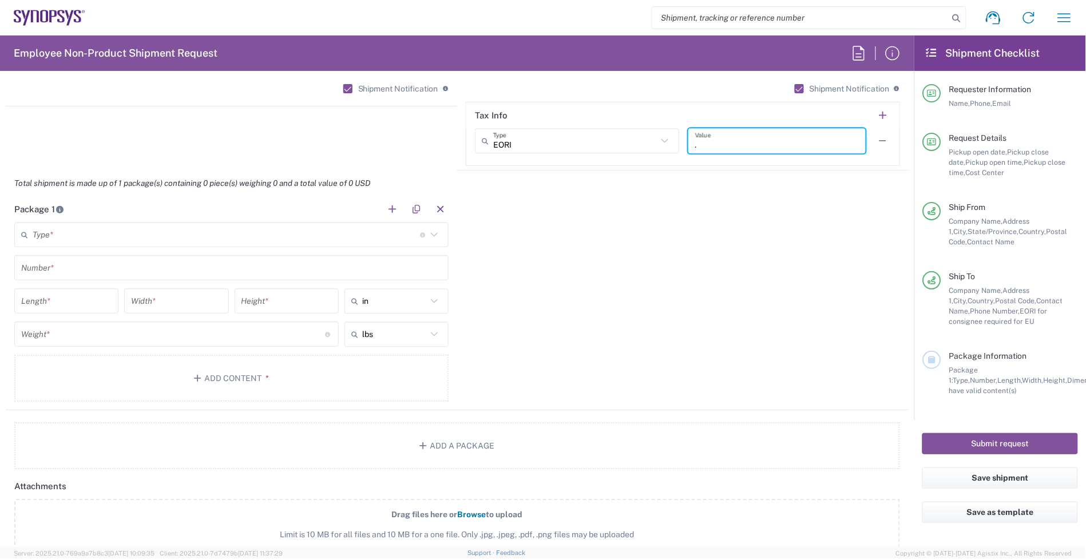
type input "."
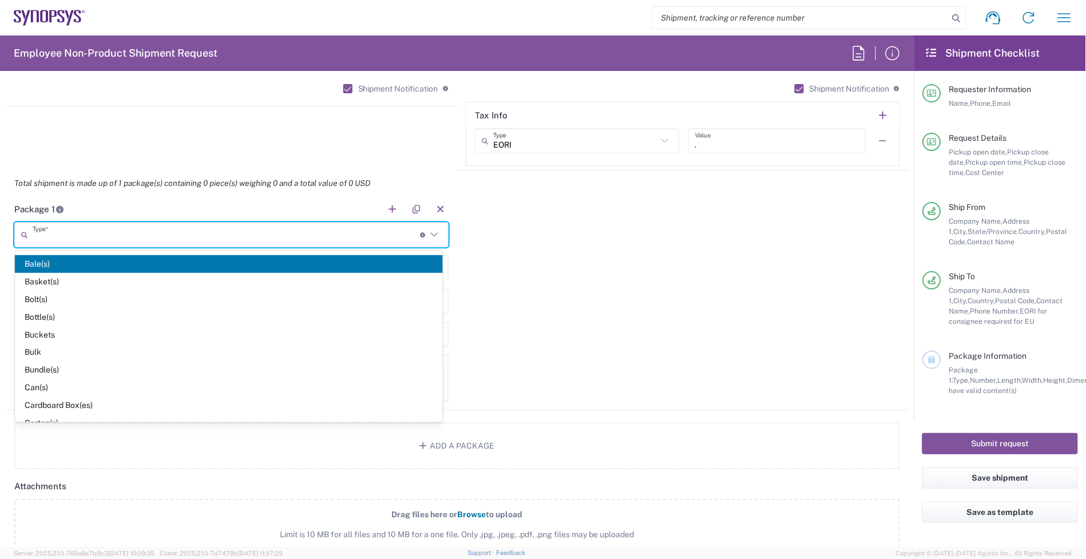
click at [275, 233] on input "text" at bounding box center [227, 235] width 388 height 20
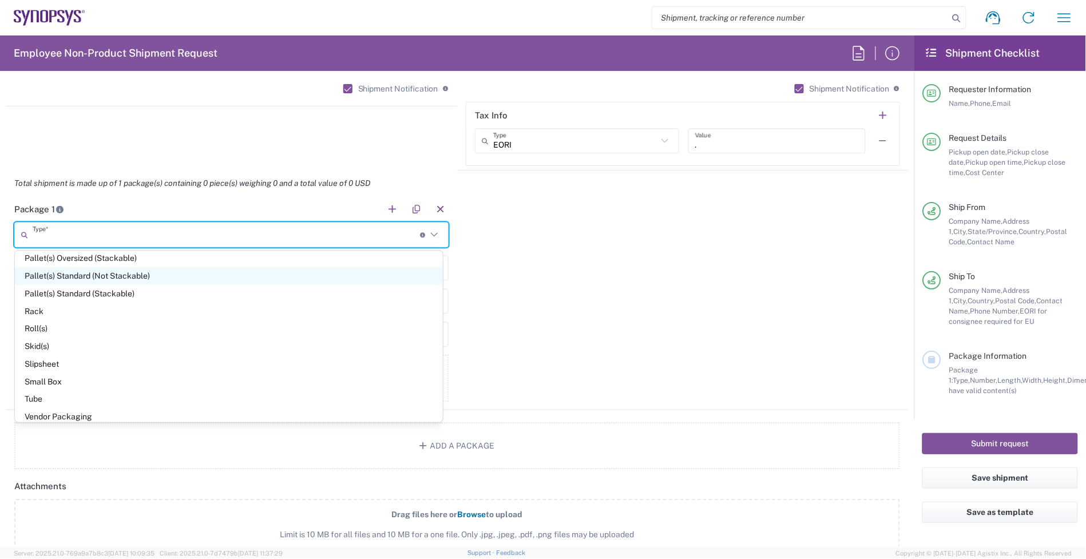
scroll to position [507, 0]
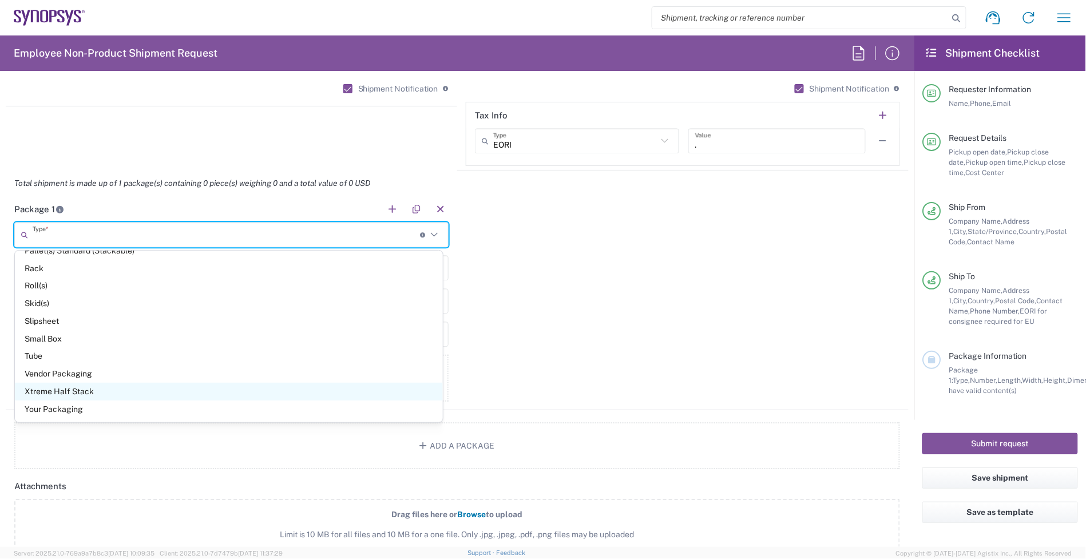
click at [98, 399] on span "Xtreme Half Stack" at bounding box center [229, 392] width 428 height 18
type input "Xtreme Half Stack"
type input "48"
type input "40"
type input "31"
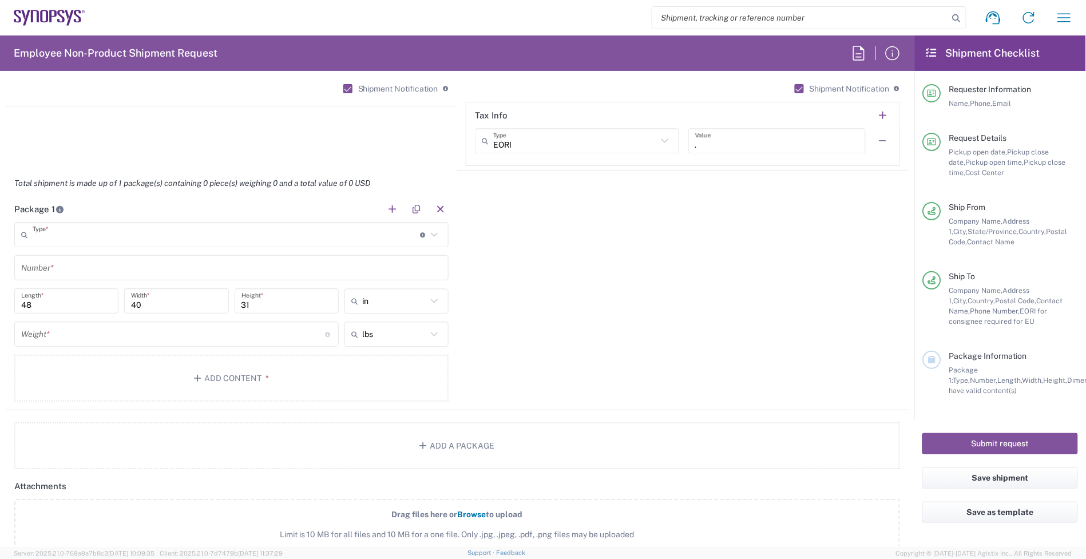
click at [77, 233] on input "text" at bounding box center [227, 235] width 388 height 20
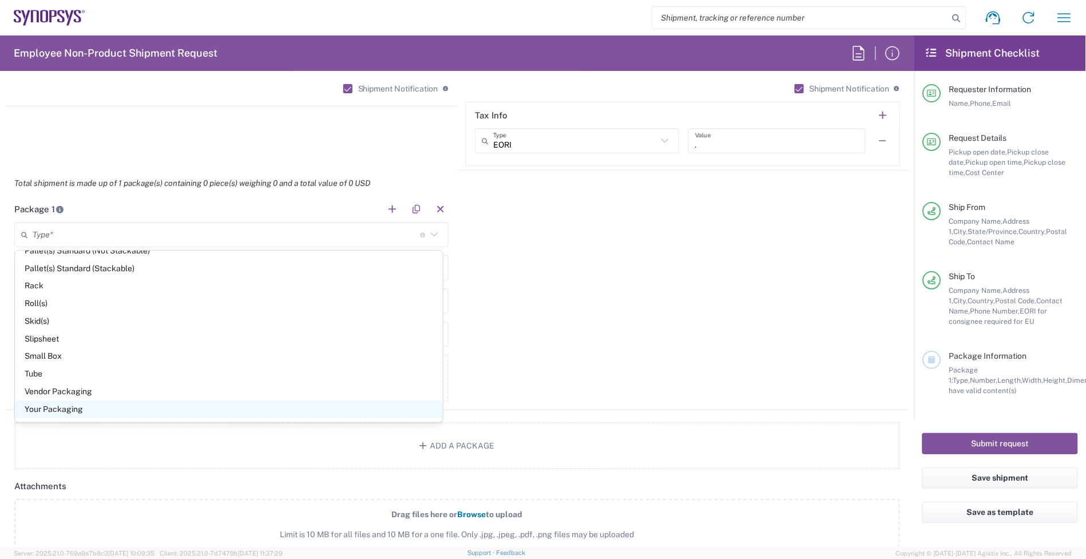
click at [61, 407] on span "Your Packaging" at bounding box center [229, 409] width 428 height 18
type input "Your Packaging"
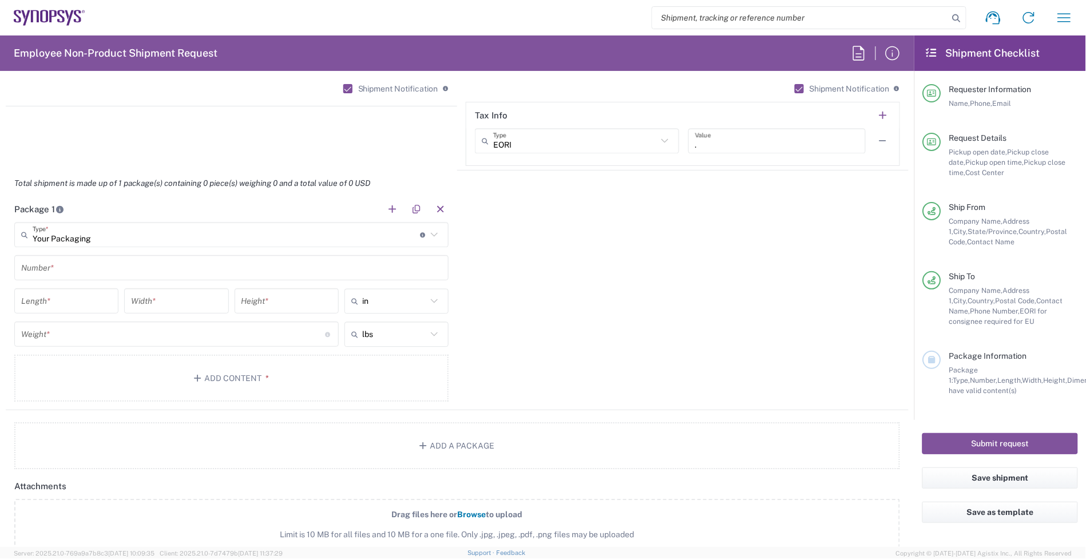
click at [39, 272] on input "text" at bounding box center [231, 268] width 420 height 20
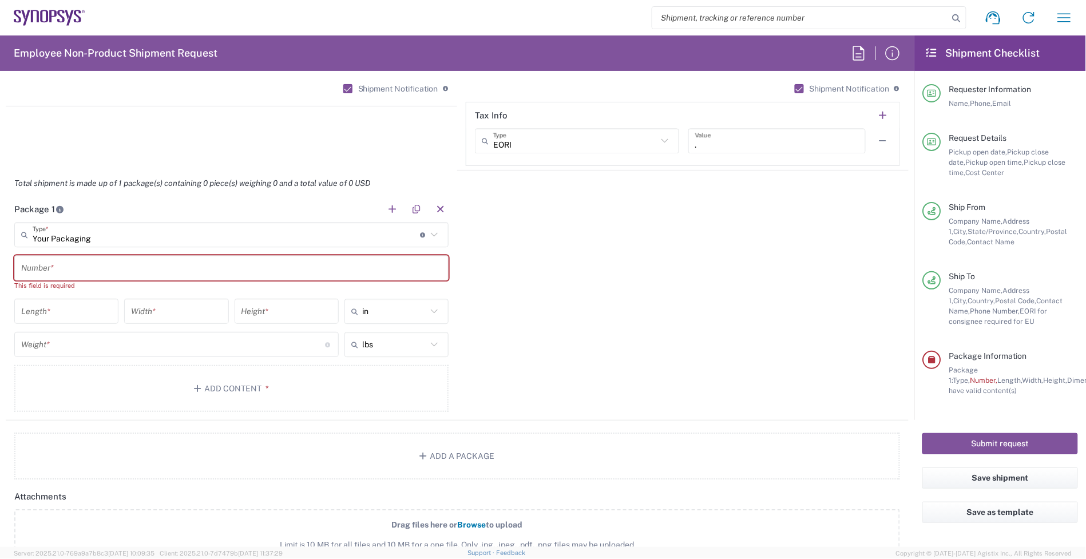
drag, startPoint x: 577, startPoint y: 268, endPoint x: 264, endPoint y: 281, distance: 313.2
click at [577, 268] on div "Package 1 Your Packaging Type * Material used to package goods Xtreme Half Stac…" at bounding box center [457, 308] width 903 height 224
click at [142, 268] on input "text" at bounding box center [231, 268] width 420 height 20
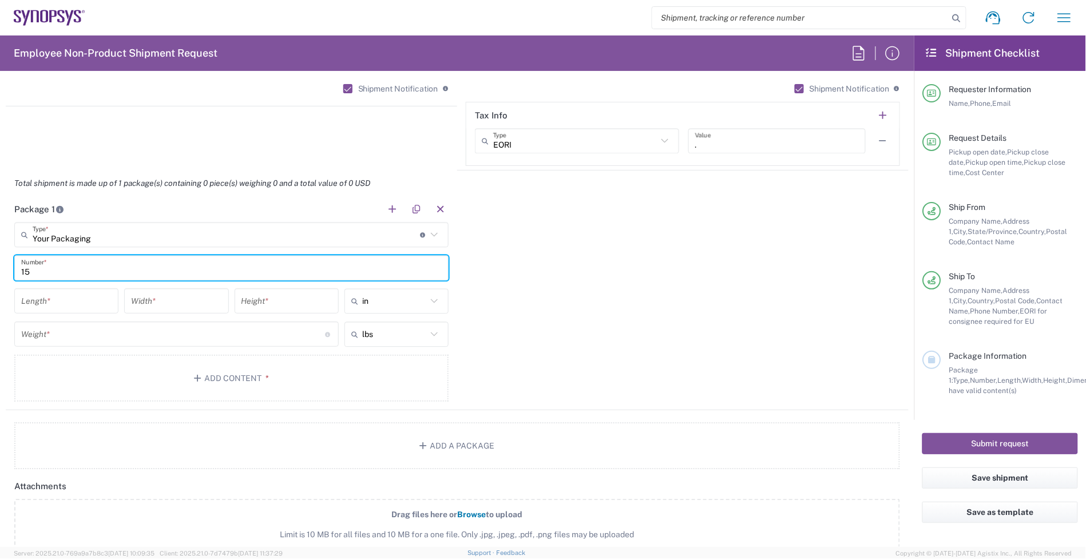
type input "15"
click at [67, 281] on main "Your Packaging Type * Material used to package goods Xtreme Half Stack Bale(s) …" at bounding box center [231, 314] width 451 height 184
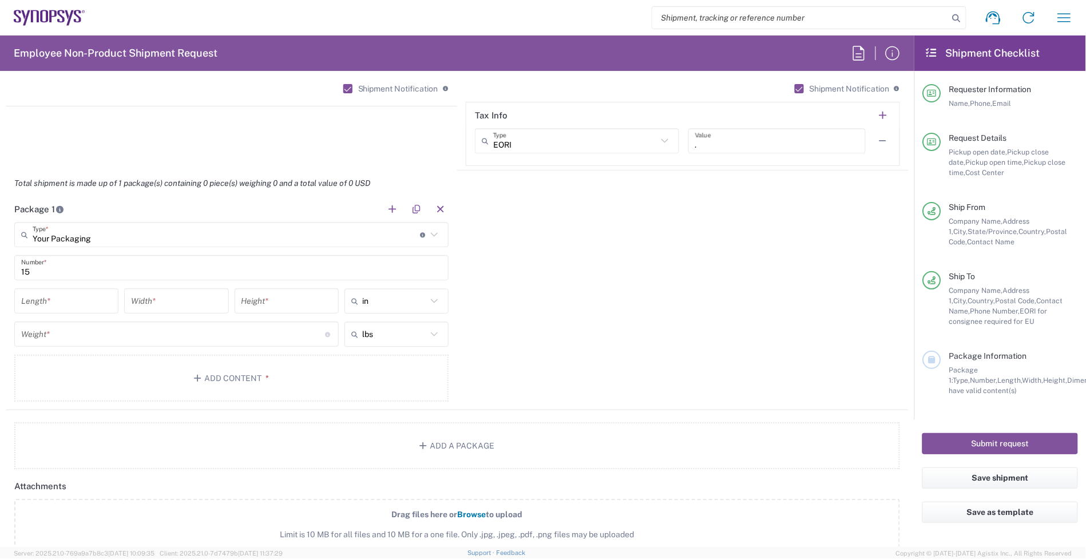
click at [49, 305] on input "number" at bounding box center [66, 301] width 90 height 20
type input "48"
type input "40"
type input "24"
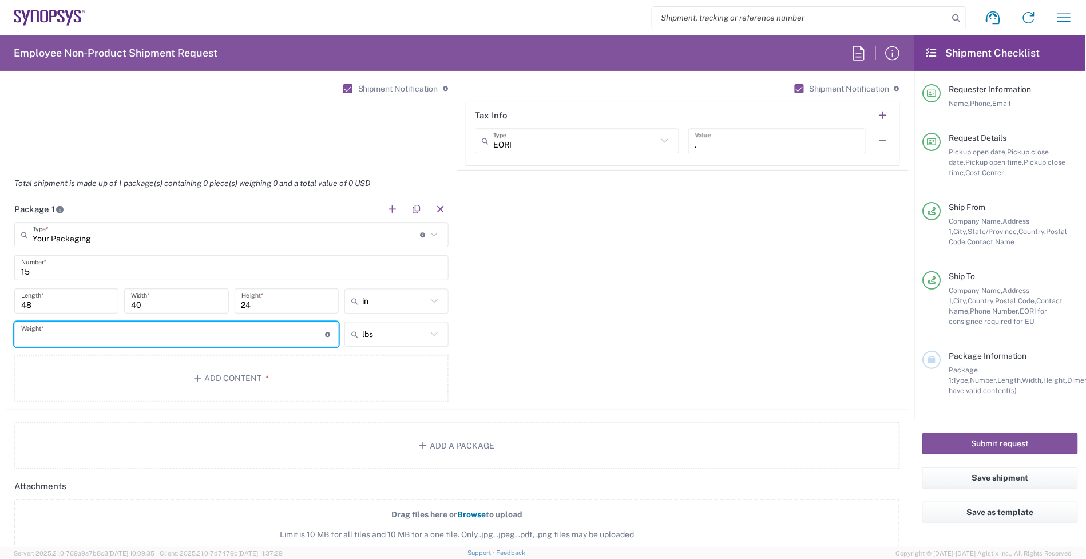
click at [61, 332] on input "number" at bounding box center [173, 334] width 304 height 20
type input "500"
click at [144, 398] on button "Add Content *" at bounding box center [231, 378] width 434 height 47
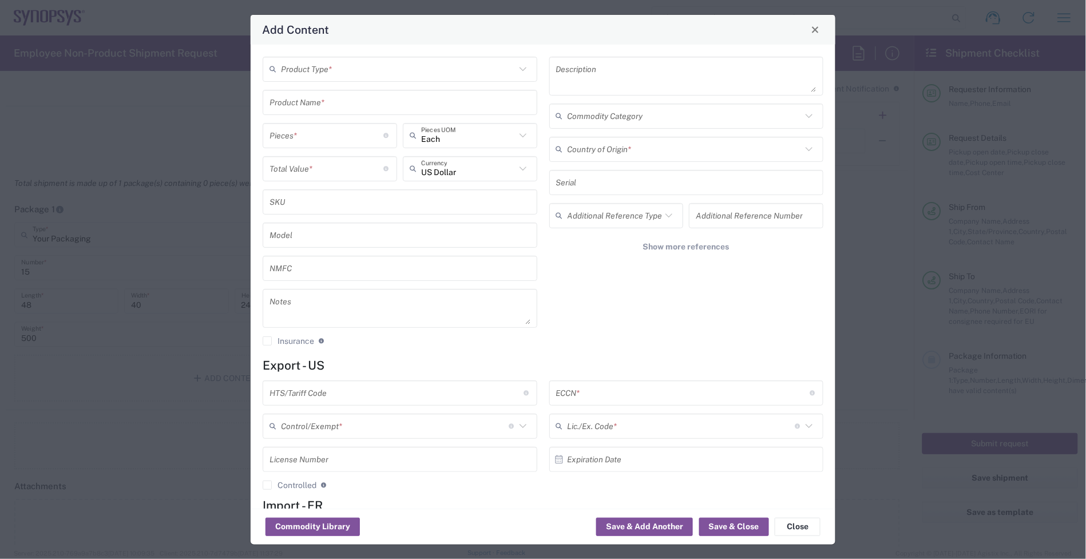
click at [419, 80] on div "Product Type *" at bounding box center [400, 69] width 275 height 25
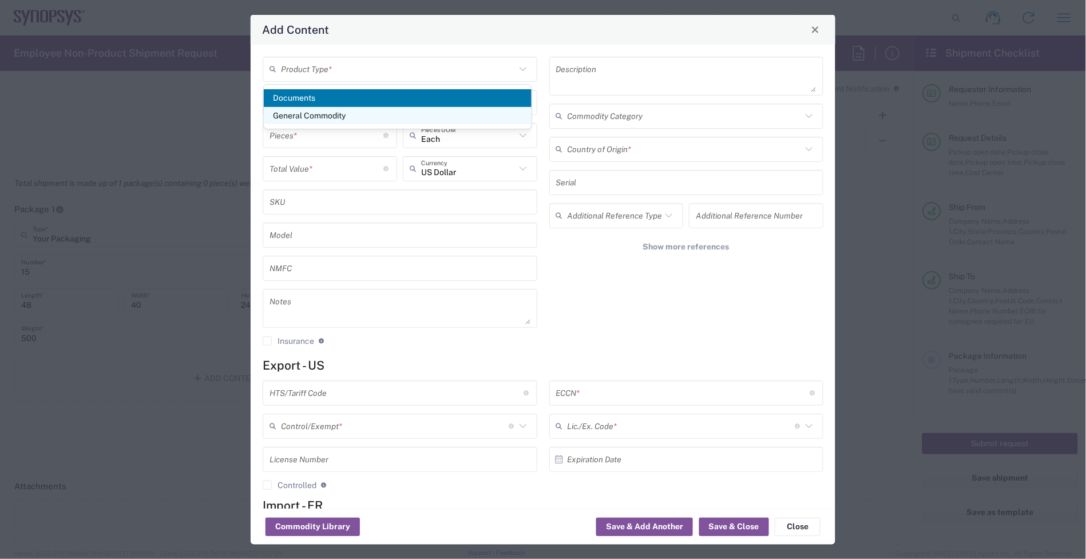
click at [370, 118] on span "General Commodity" at bounding box center [398, 116] width 268 height 18
type input "General Commodity"
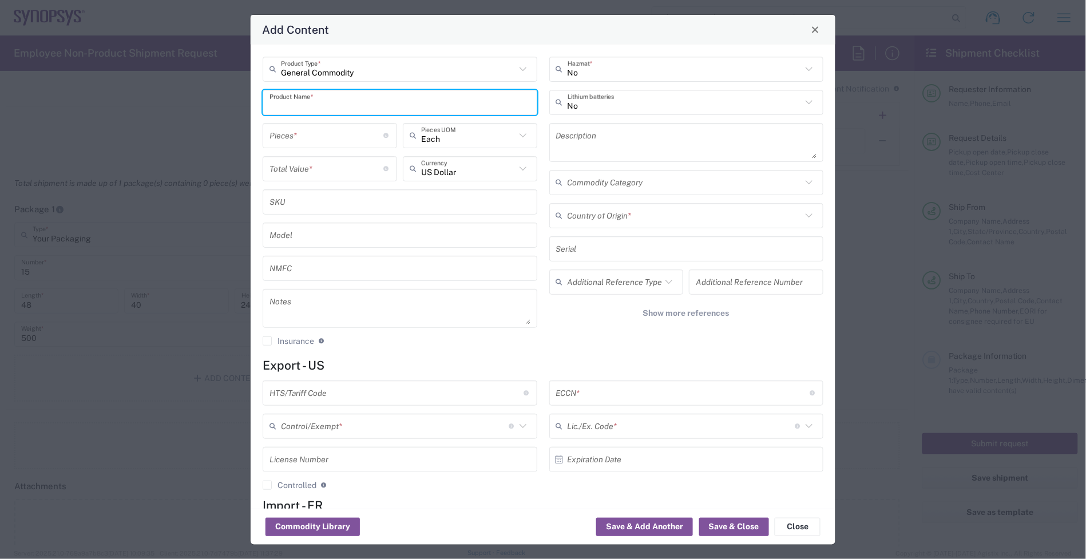
click at [312, 106] on input "text" at bounding box center [399, 102] width 261 height 20
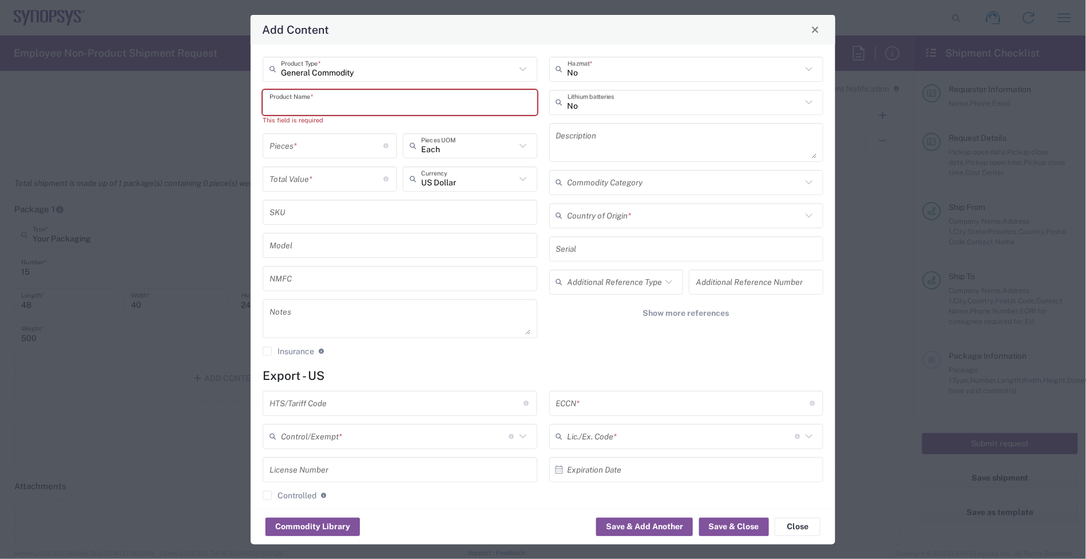
click at [304, 100] on input "text" at bounding box center [399, 102] width 261 height 20
paste input "HW0793-000"
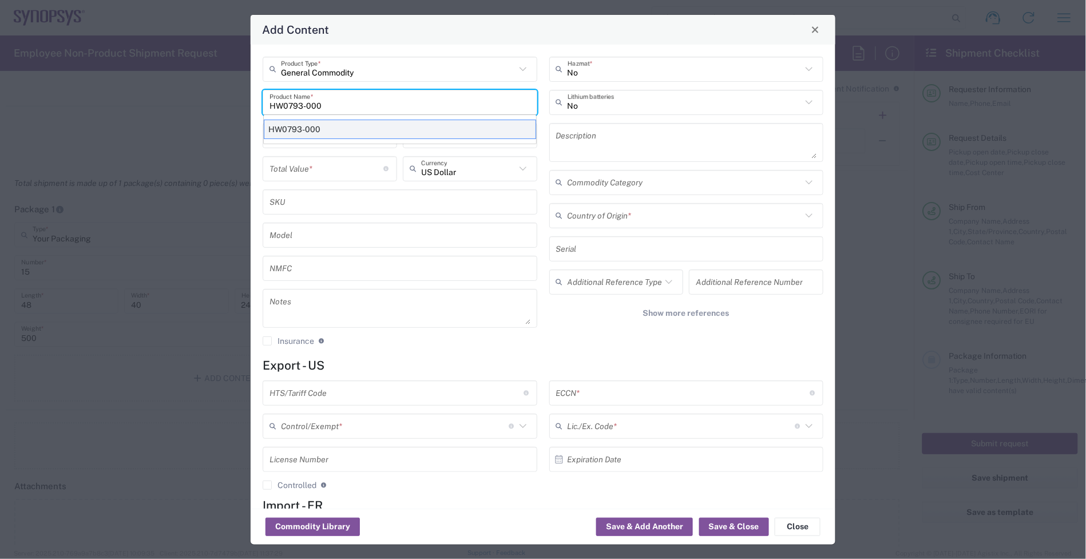
type input "HW0793-000"
click at [384, 122] on div "HW0793-000" at bounding box center [400, 129] width 272 height 19
type textarea "Universal HT3 Cable 100 HW"
type input "8544.42.0000"
type input "BIS"
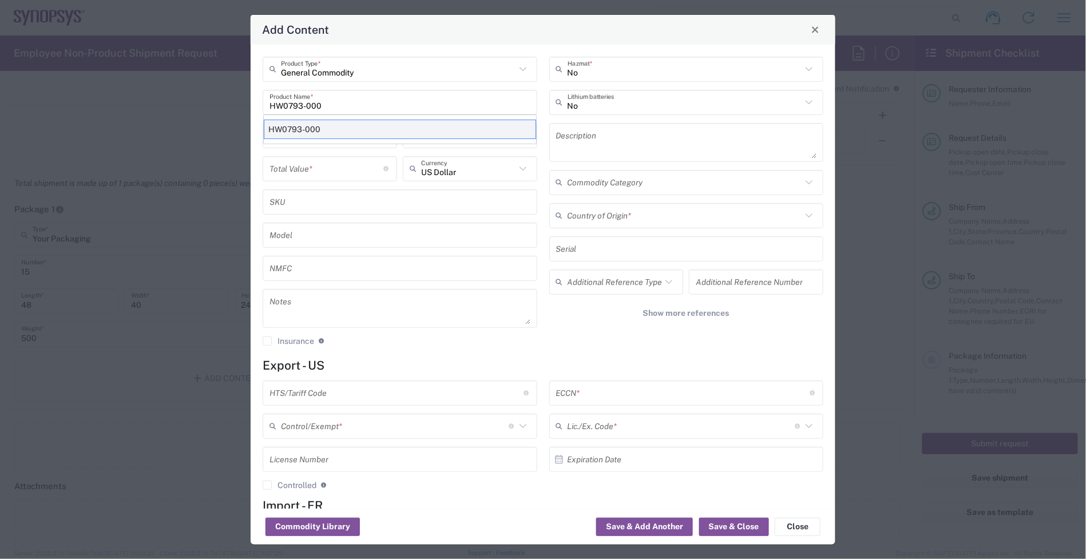
type input "EAR99"
type input "NLR - No License Required"
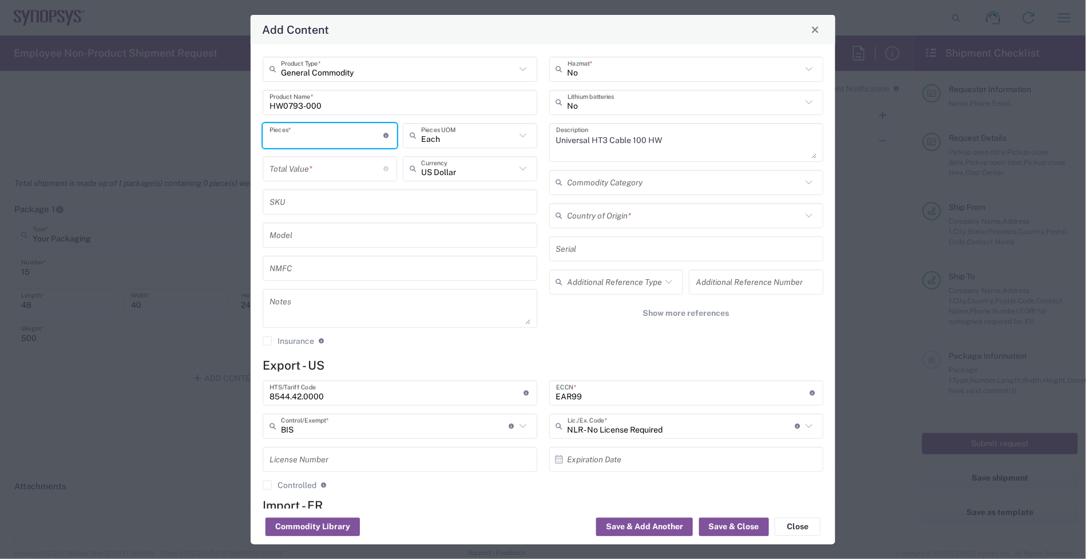
click at [327, 136] on input "number" at bounding box center [326, 135] width 114 height 20
paste input "104.73"
type input "104.73"
click at [311, 166] on input "number" at bounding box center [326, 168] width 114 height 20
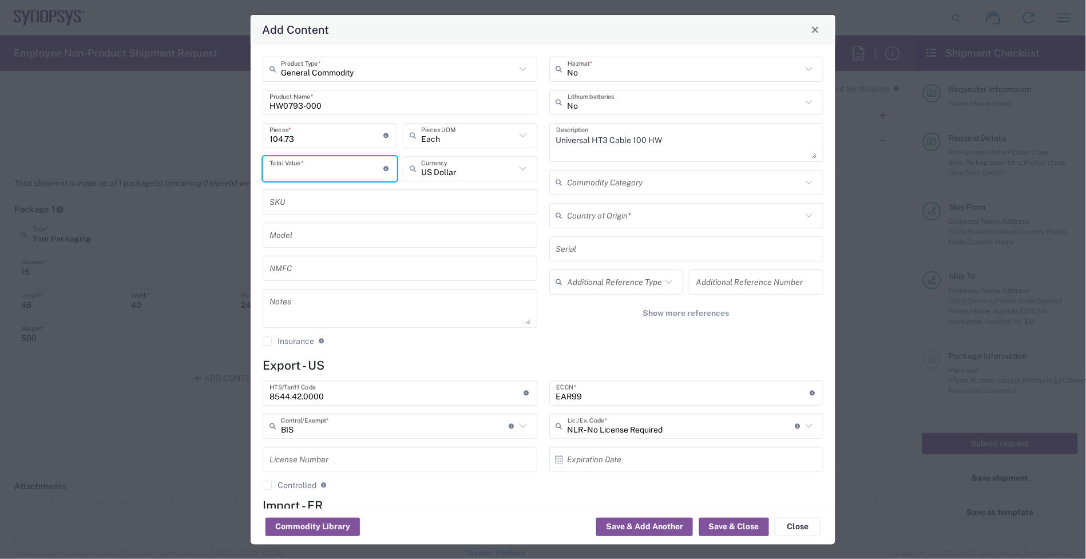
paste input "104.73"
type input "104.73"
click at [305, 307] on textarea at bounding box center [399, 308] width 261 height 32
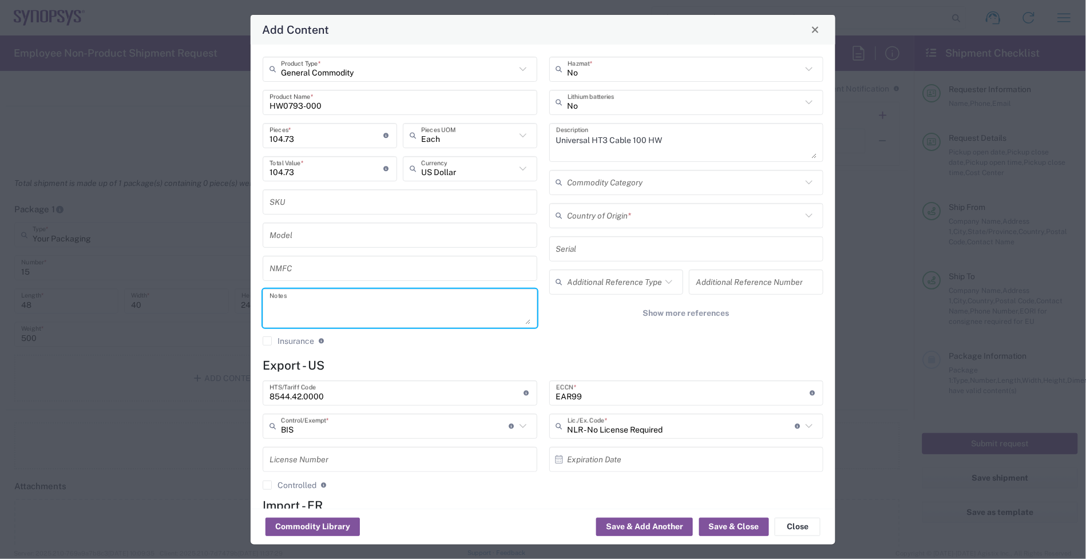
paste textarea "104.73"
type textarea "104.73ea"
drag, startPoint x: 263, startPoint y: 141, endPoint x: 244, endPoint y: 144, distance: 19.7
click at [244, 144] on div "Add Content General Commodity Product Type * HW0793-000 Product Name * 104.73 P…" at bounding box center [543, 279] width 1086 height 559
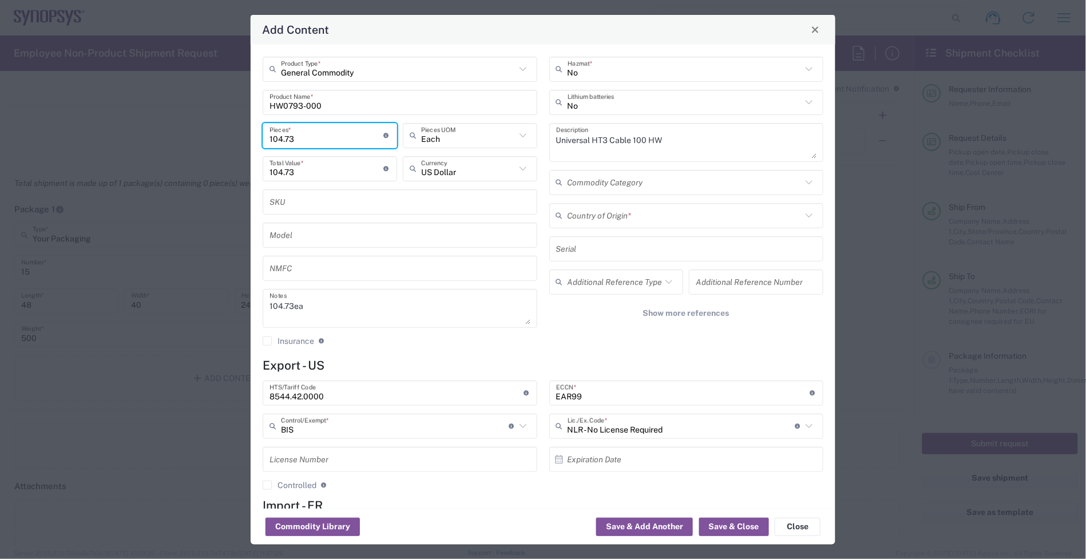
type input "1"
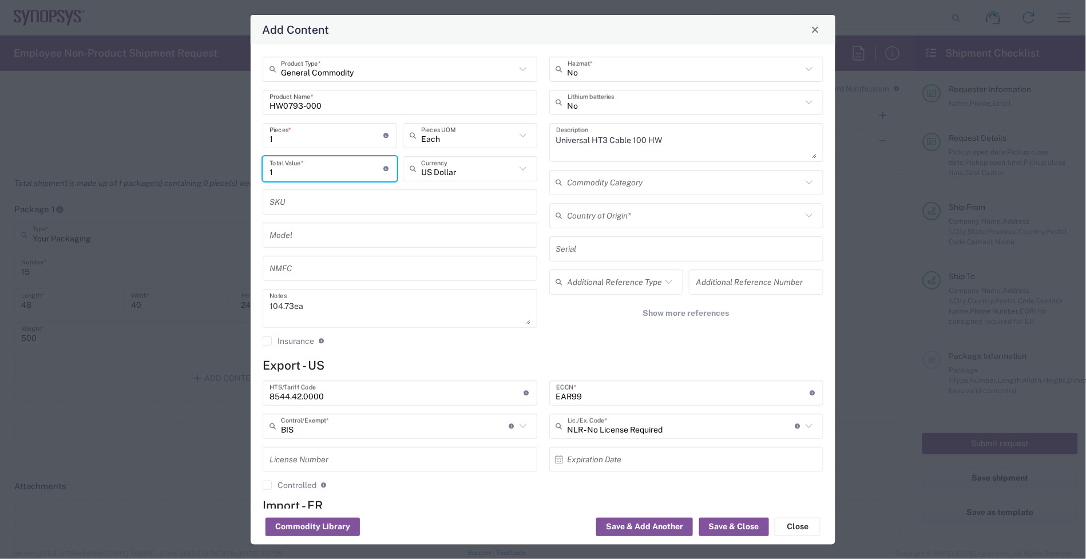
drag, startPoint x: 296, startPoint y: 173, endPoint x: 169, endPoint y: 184, distance: 127.4
click at [169, 184] on div "Add Content General Commodity Product Type * HW0793-000 Product Name * 1 Pieces…" at bounding box center [543, 279] width 1086 height 559
paste input "04.73"
type input "104.73"
click at [309, 137] on input "1" at bounding box center [326, 135] width 114 height 20
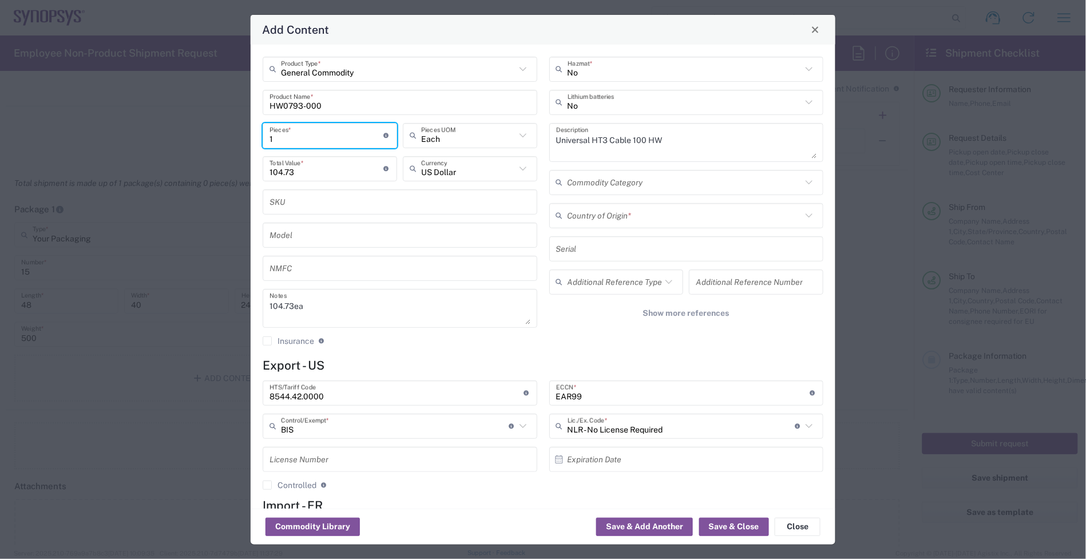
drag, startPoint x: 311, startPoint y: 136, endPoint x: 260, endPoint y: 137, distance: 50.3
click at [263, 136] on div "1 Pieces * Number of pieces inside all the packages" at bounding box center [330, 135] width 134 height 25
type input "4"
type input "418.92"
type input "40"
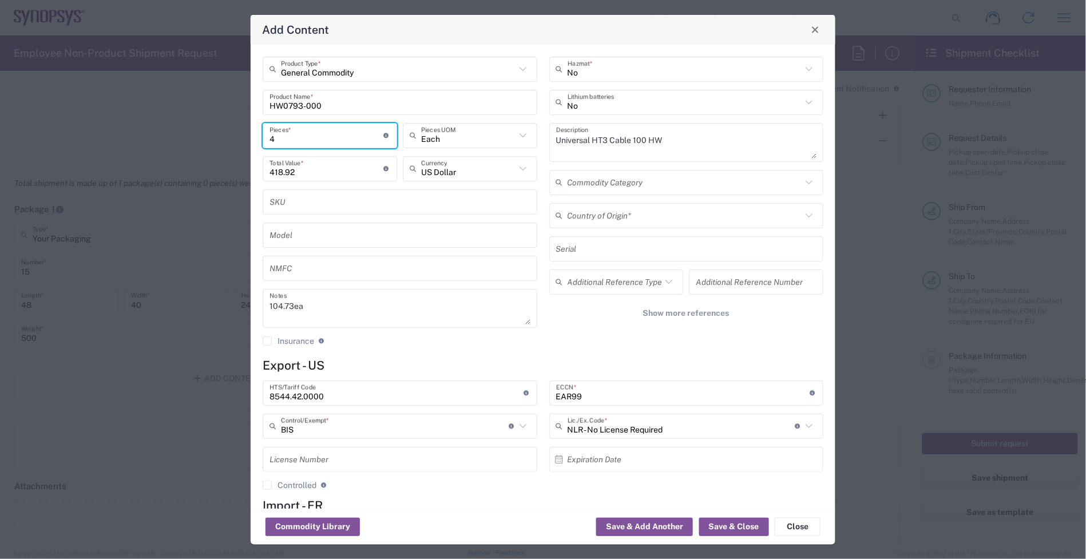
type input "4189.2"
type input "40"
click at [630, 221] on input "text" at bounding box center [684, 215] width 235 height 20
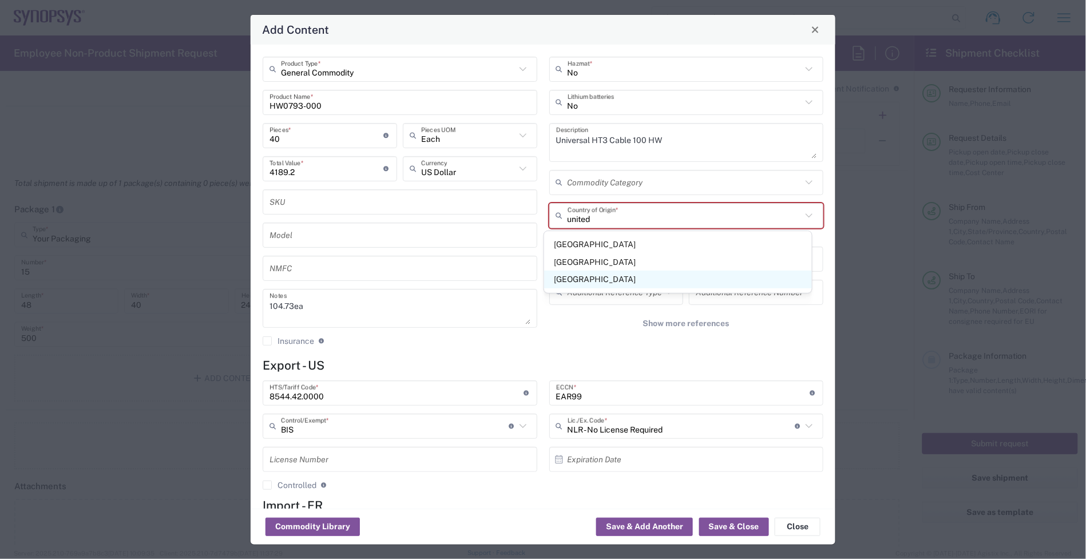
click at [575, 280] on span "[GEOGRAPHIC_DATA]" at bounding box center [678, 280] width 268 height 18
type input "[GEOGRAPHIC_DATA]"
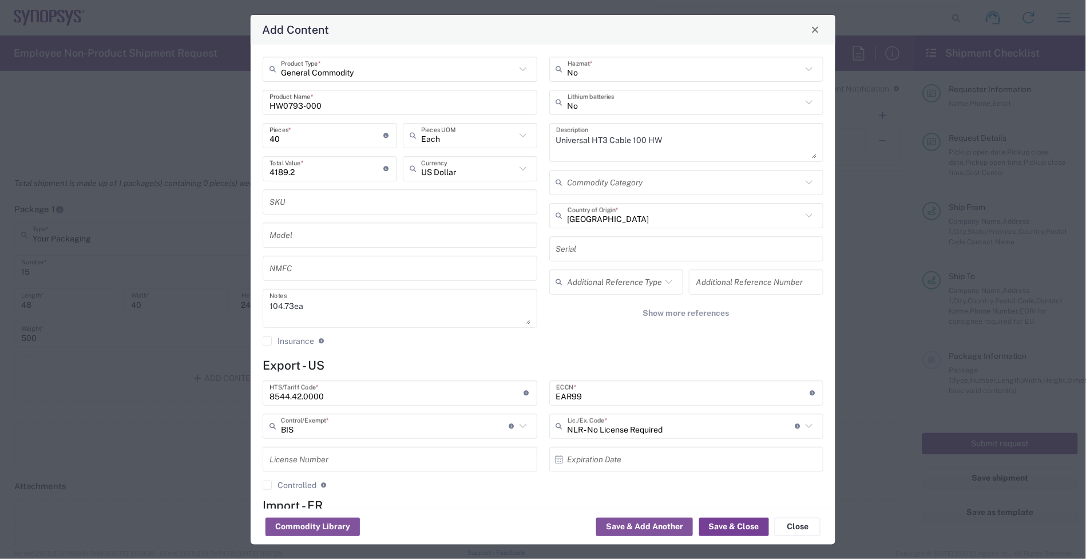
click at [739, 525] on button "Save & Close" at bounding box center [734, 527] width 70 height 18
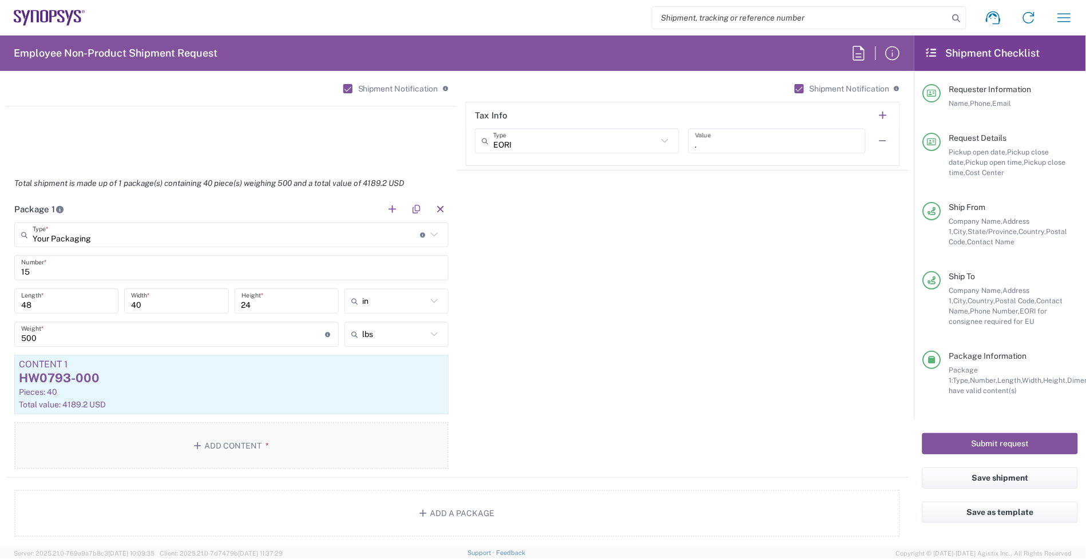
click at [284, 433] on button "Add Content *" at bounding box center [231, 445] width 434 height 47
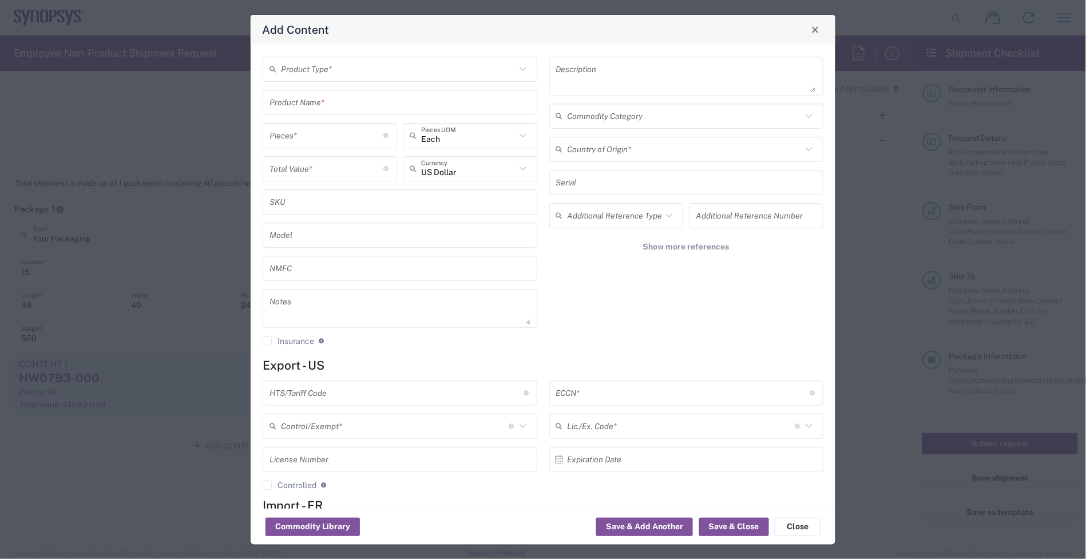
click at [307, 76] on input "text" at bounding box center [398, 69] width 235 height 20
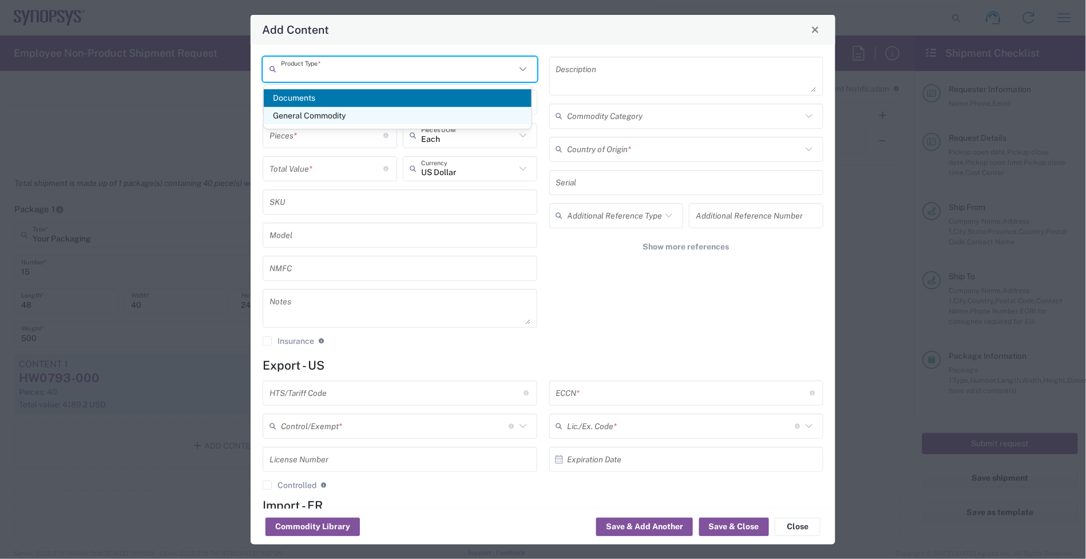
click at [340, 109] on span "General Commodity" at bounding box center [398, 116] width 268 height 18
type input "General Commodity"
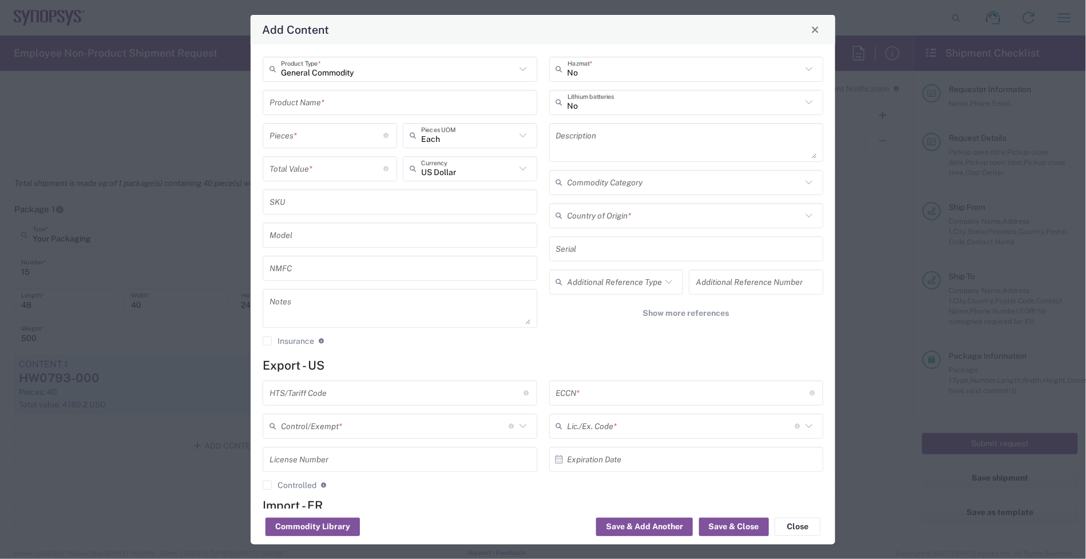
click at [344, 102] on input "text" at bounding box center [399, 102] width 261 height 20
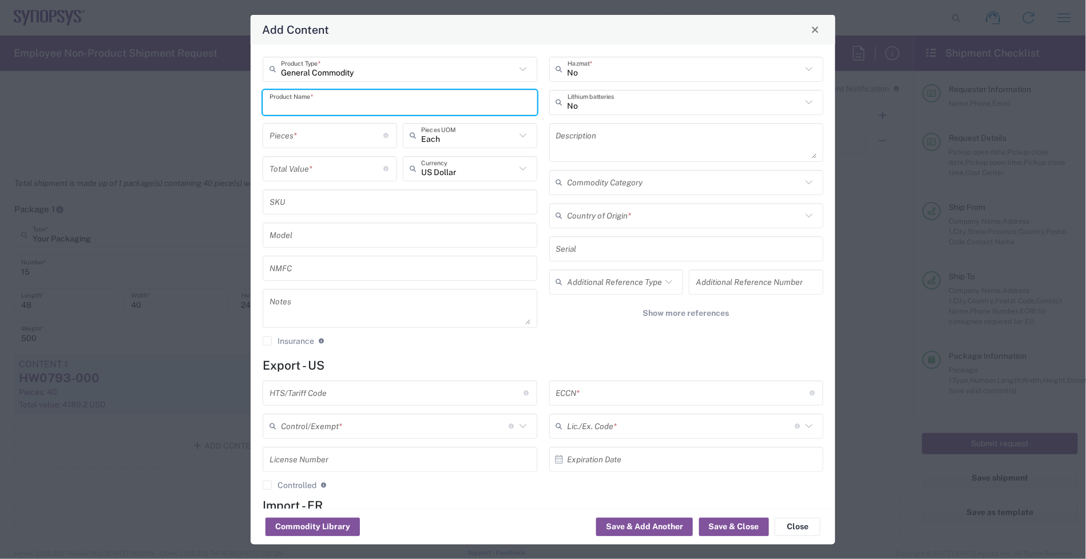
paste input "HW1274-000"
type input "HW1274-000"
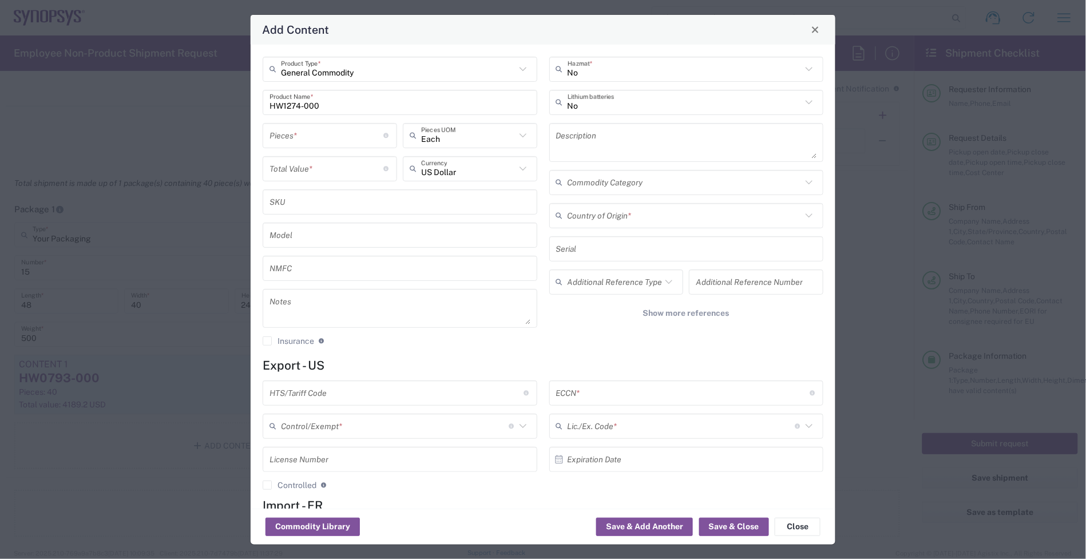
click at [319, 309] on textarea at bounding box center [399, 308] width 261 height 32
paste textarea "1,564.66"
type textarea "1,564.66ea"
click at [319, 161] on input "number" at bounding box center [326, 168] width 114 height 20
paste input "1564.66"
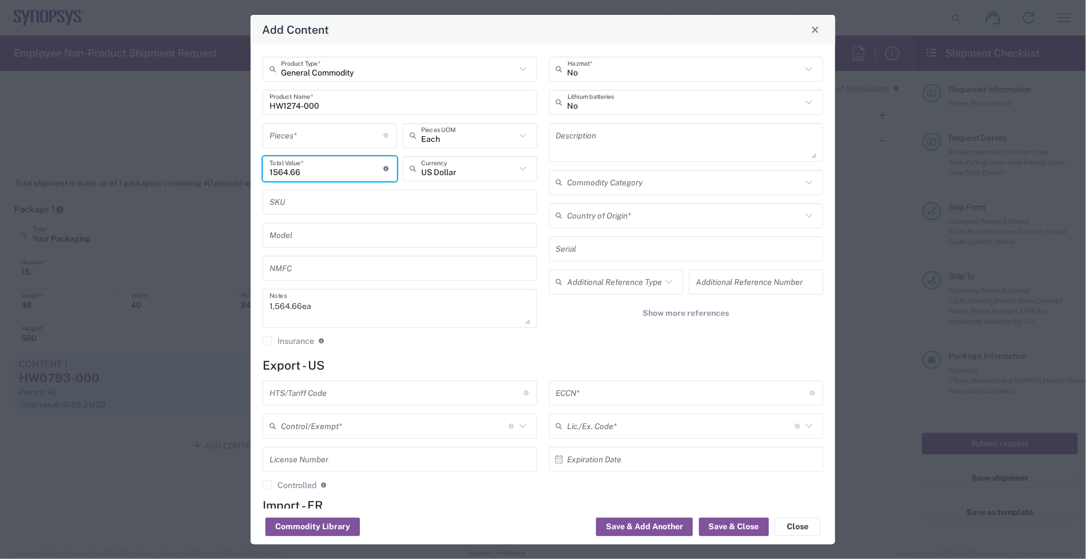
type input "1564.66"
click at [312, 138] on input "number" at bounding box center [326, 135] width 114 height 20
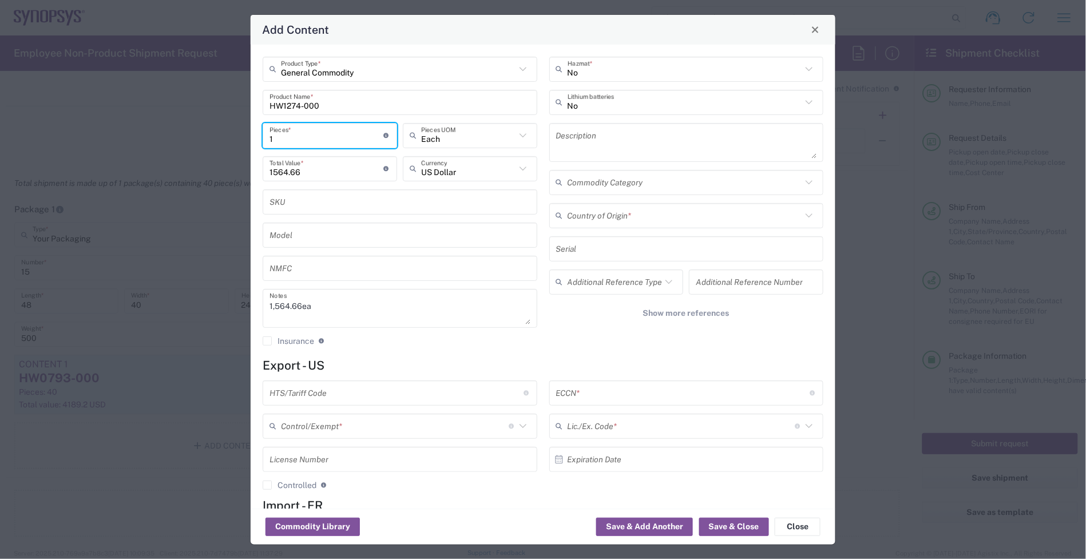
type input "1"
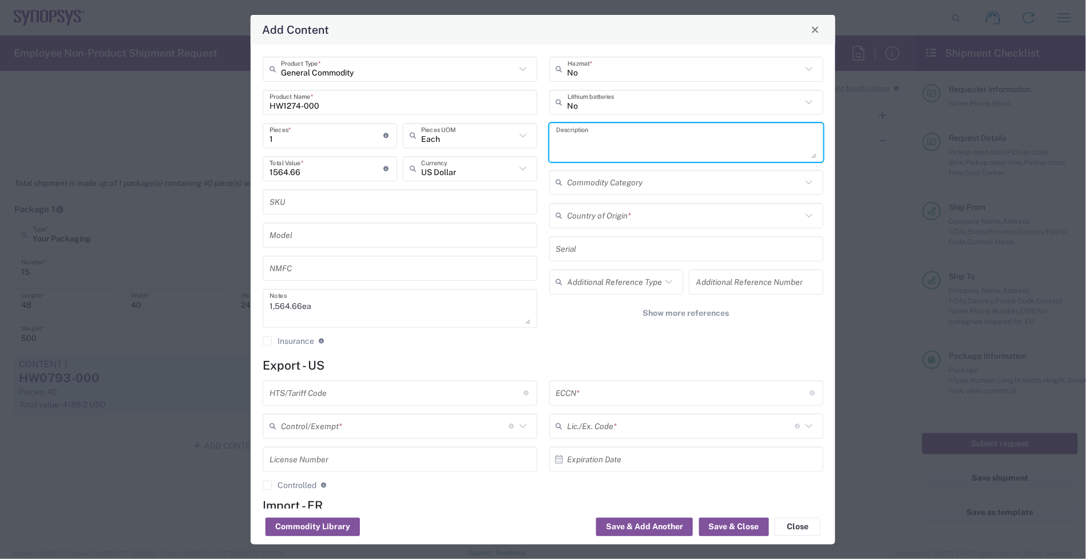
click at [613, 141] on textarea at bounding box center [686, 142] width 261 height 32
paste textarea "HAPS-200 Base Rack Kit HW"
type textarea "HAPS-200 Base Rack Kit HW"
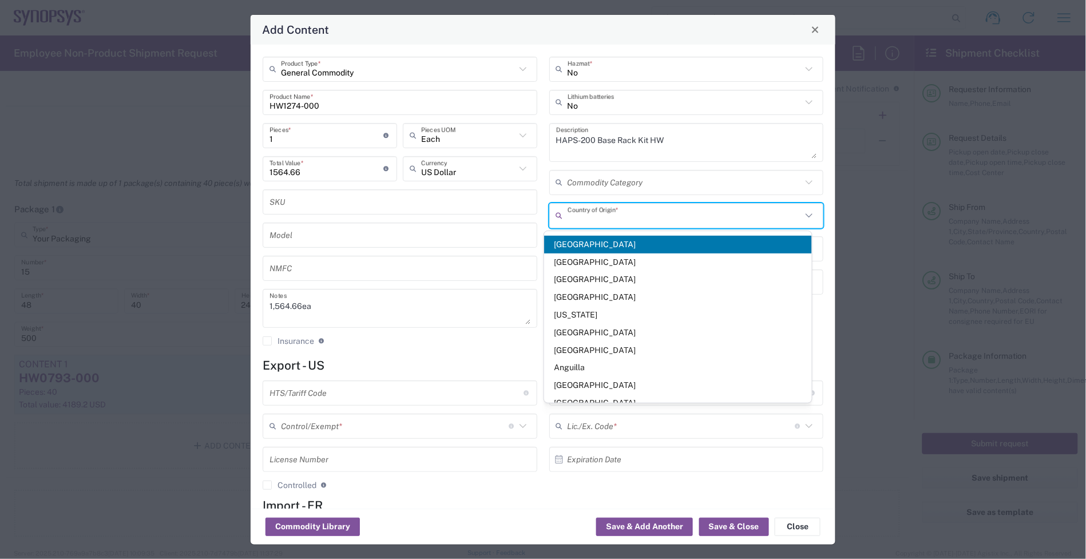
click at [661, 212] on input "text" at bounding box center [684, 215] width 235 height 20
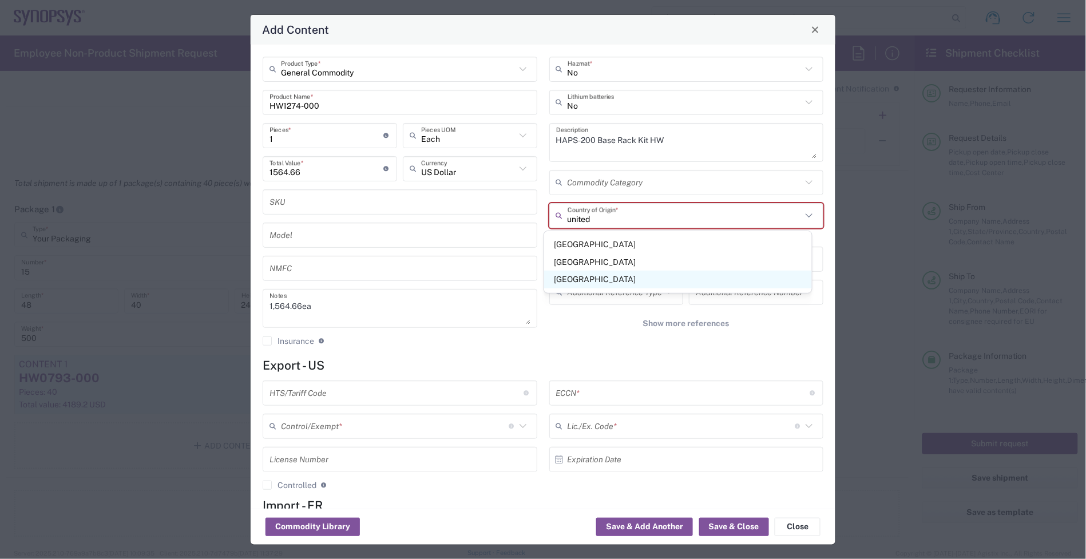
click at [618, 284] on span "[GEOGRAPHIC_DATA]" at bounding box center [678, 280] width 268 height 18
type input "[GEOGRAPHIC_DATA]"
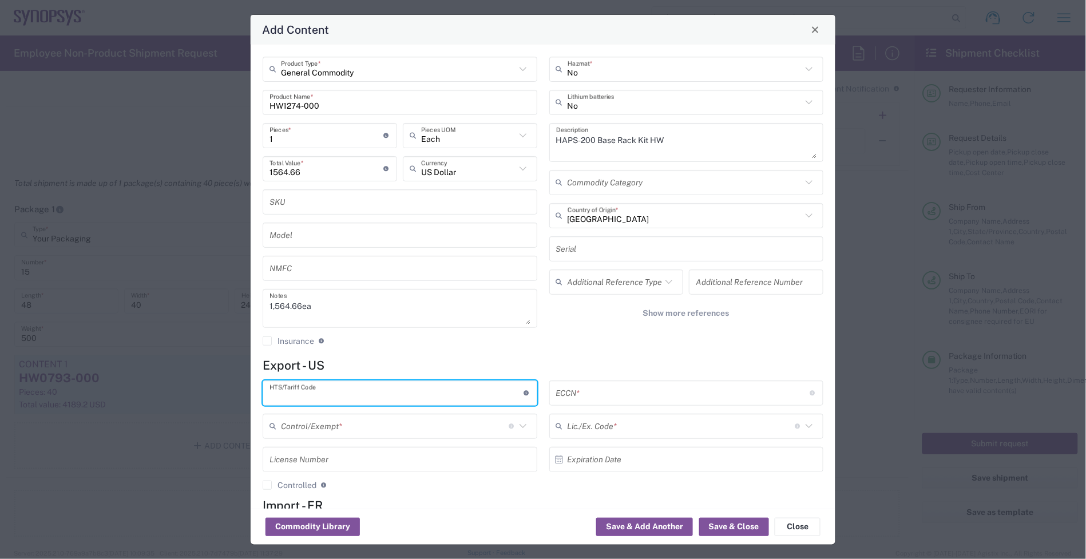
click at [438, 388] on input "text" at bounding box center [396, 393] width 254 height 20
type input "8473.30.0002"
click at [576, 396] on input "text" at bounding box center [683, 393] width 254 height 20
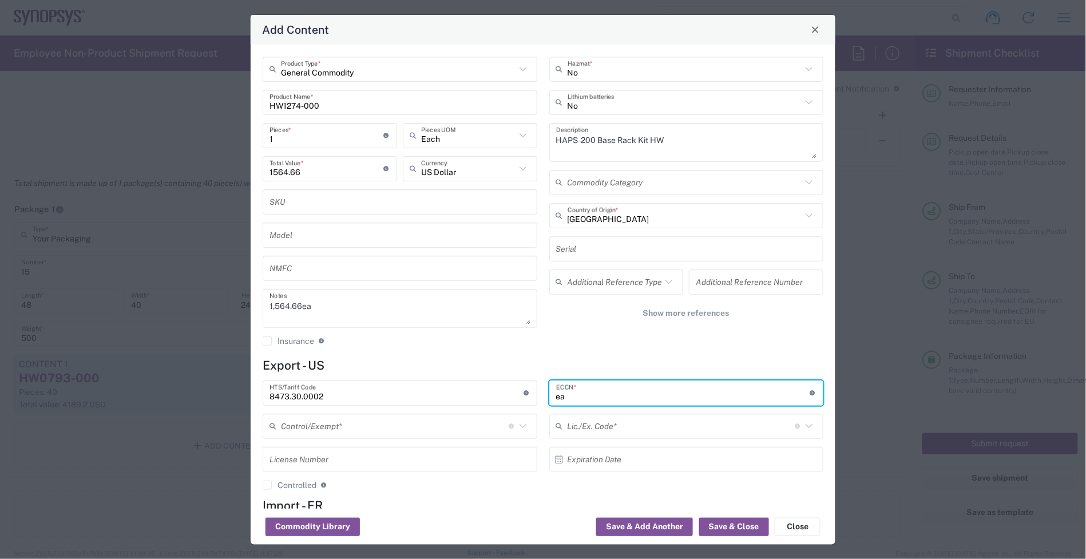
type input "e"
type input "EAR99"
click at [478, 431] on input "text" at bounding box center [395, 426] width 228 height 20
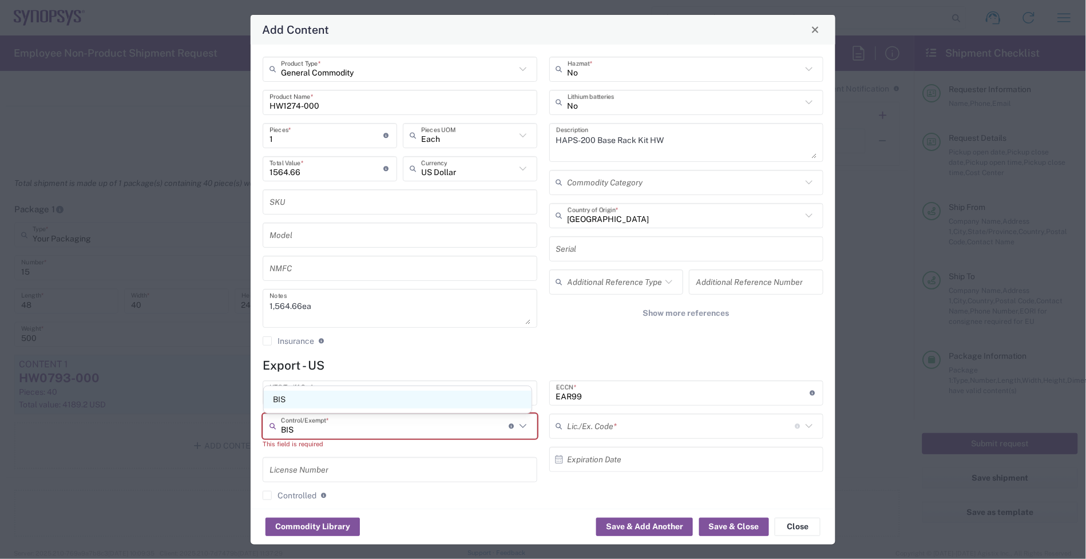
type input "BIS"
click at [460, 398] on span "BIS" at bounding box center [398, 400] width 268 height 18
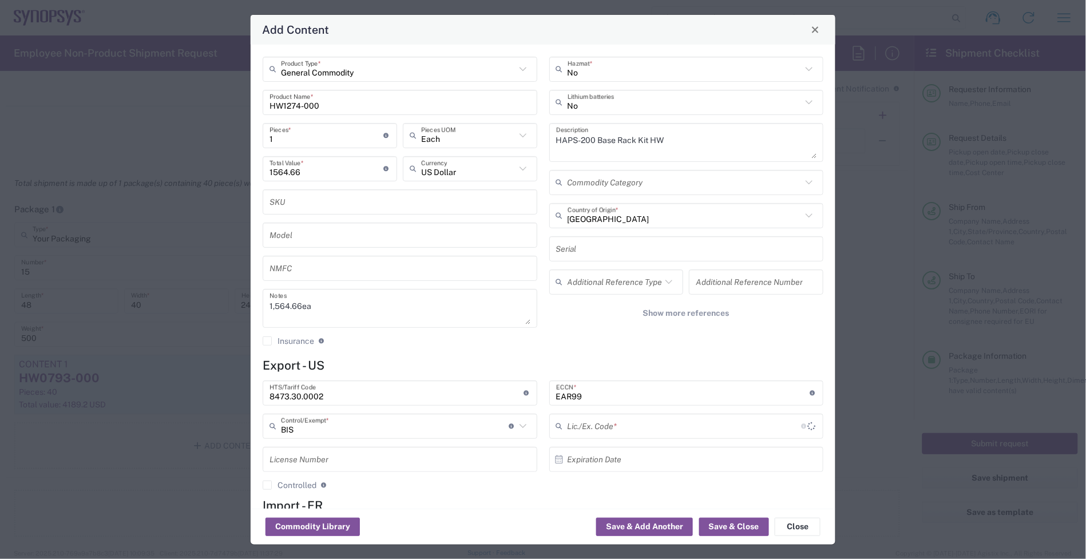
click at [585, 430] on input "text" at bounding box center [684, 426] width 234 height 20
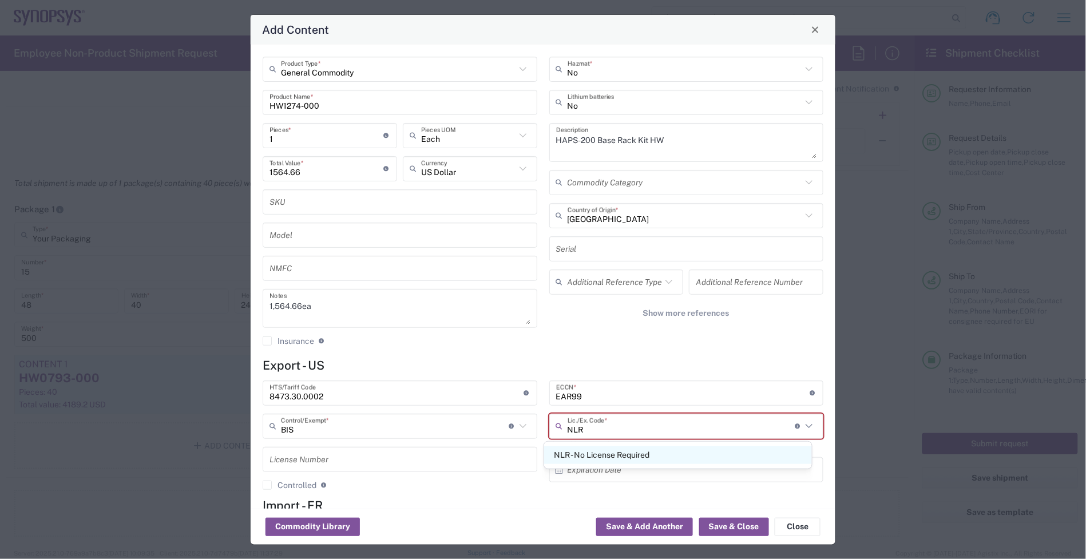
click at [622, 459] on span "NLR - No License Required" at bounding box center [678, 455] width 268 height 18
type input "NLR - No License Required"
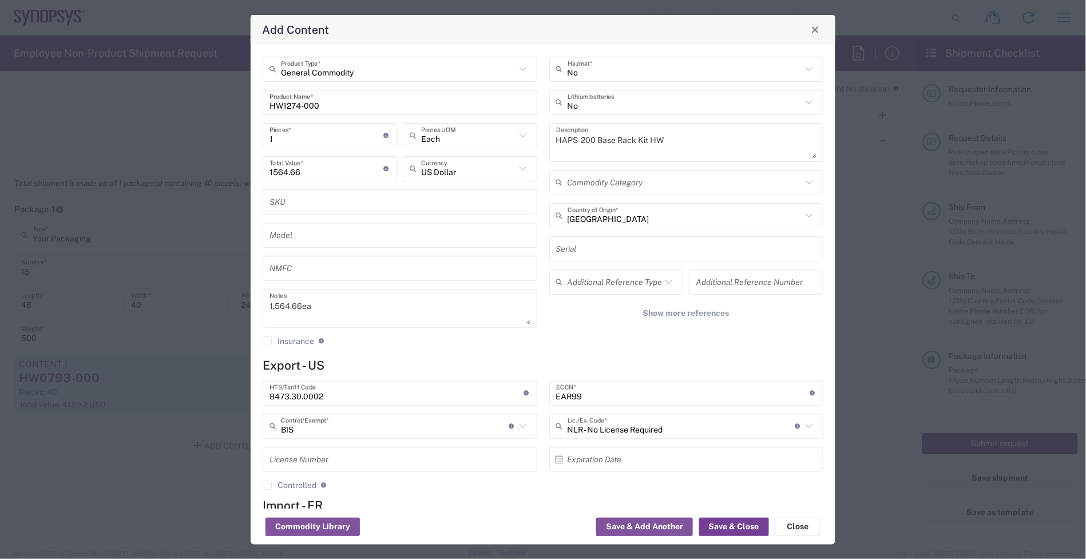
click at [744, 530] on button "Save & Close" at bounding box center [734, 527] width 70 height 18
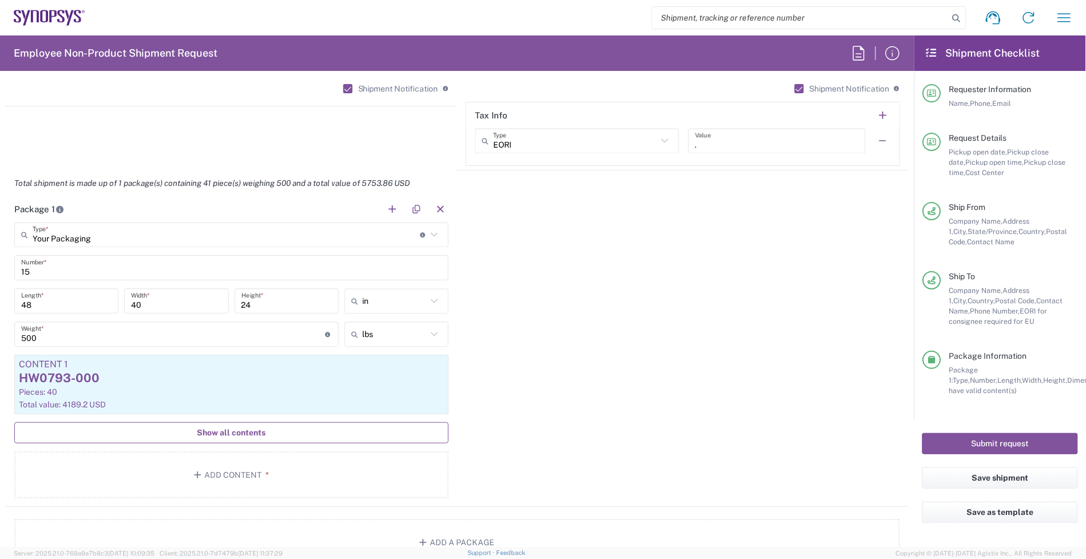
click at [271, 436] on button "Show all contents" at bounding box center [231, 432] width 434 height 21
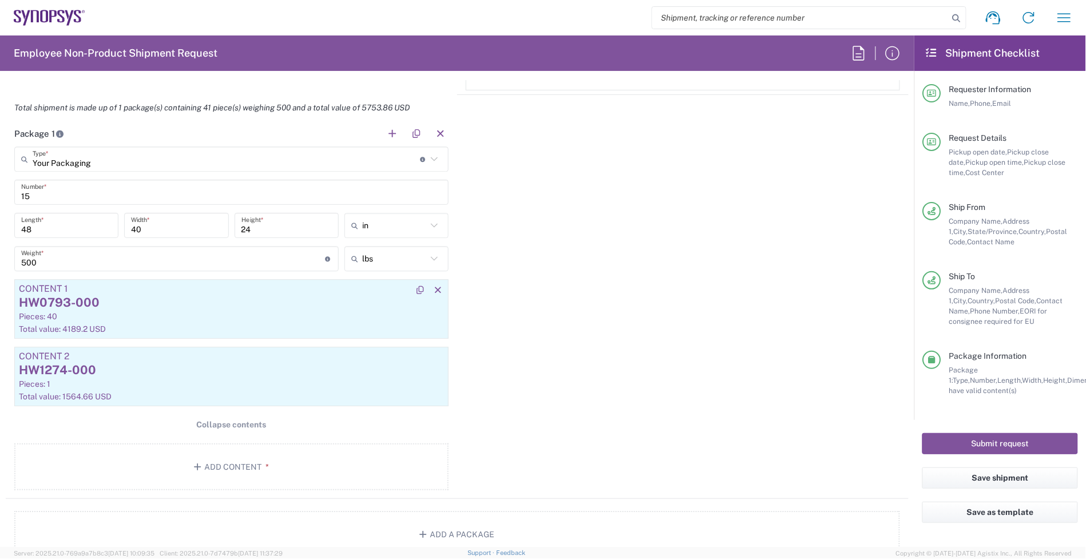
scroll to position [1215, 0]
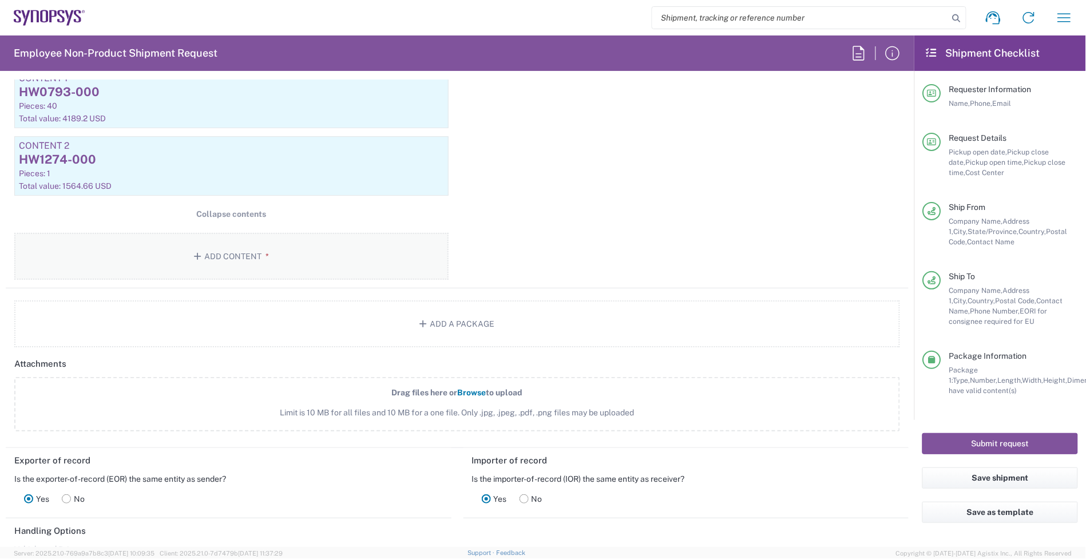
click at [253, 270] on button "Add Content *" at bounding box center [231, 256] width 434 height 47
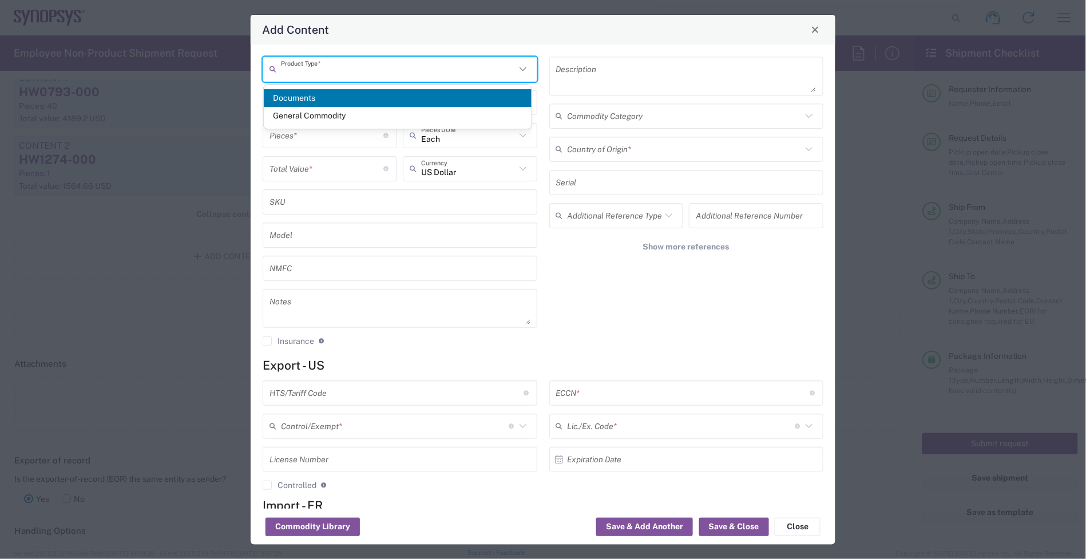
click at [287, 69] on input "text" at bounding box center [398, 69] width 235 height 20
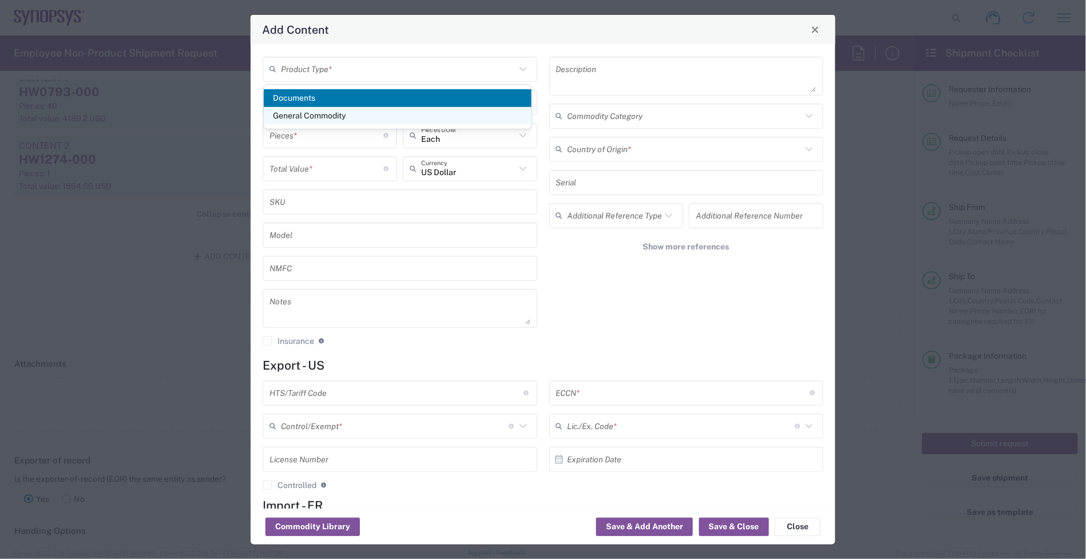
click at [337, 116] on span "General Commodity" at bounding box center [398, 116] width 268 height 18
type input "General Commodity"
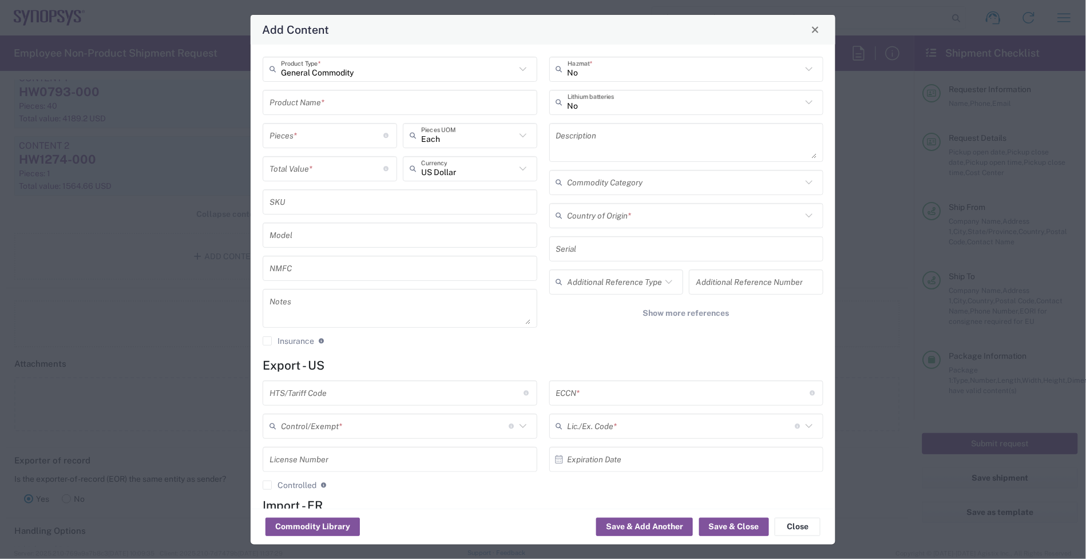
click at [333, 106] on input "text" at bounding box center [399, 102] width 261 height 20
paste input "HW1236-000"
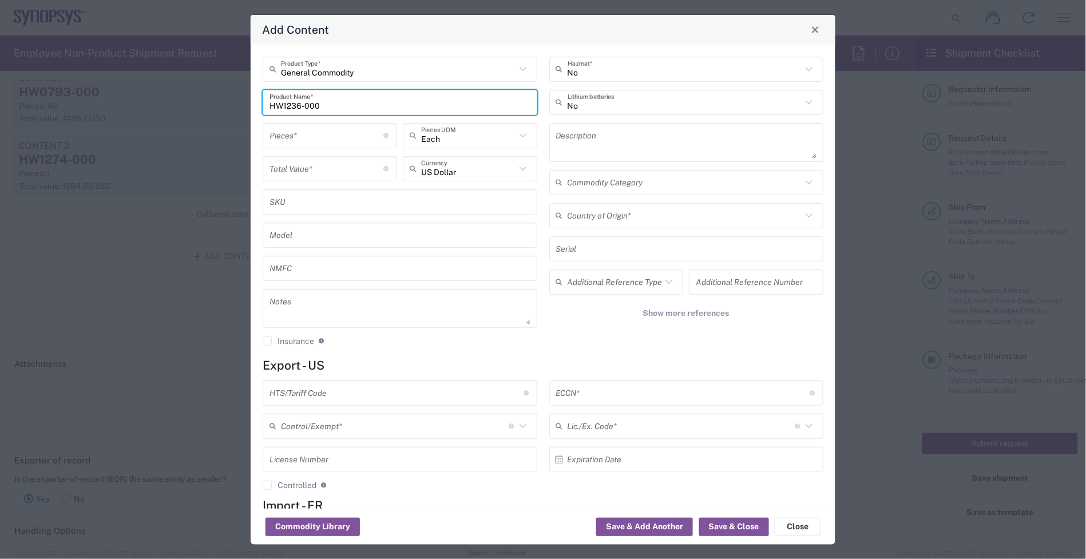
type input "HW1236-000"
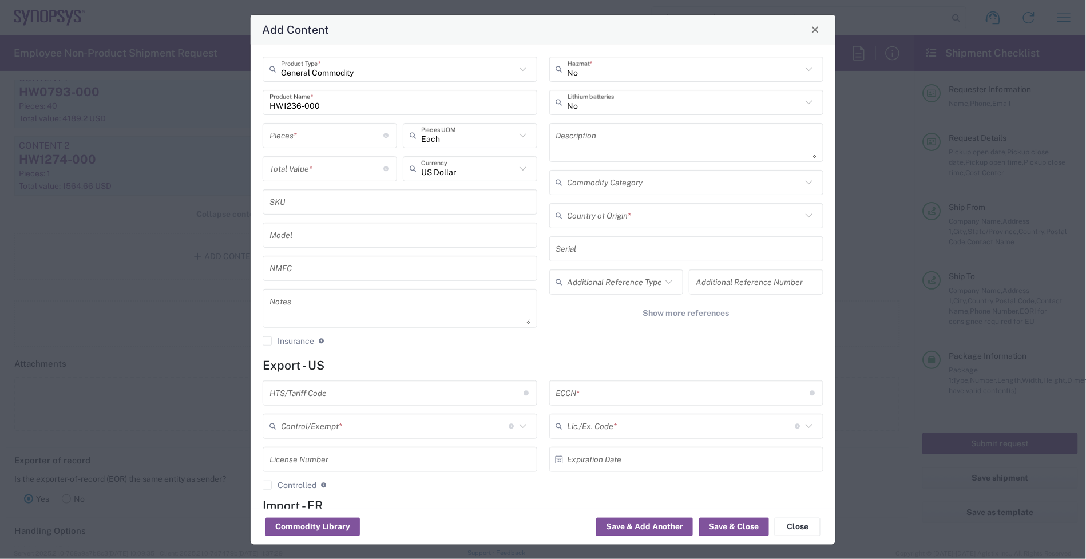
click at [310, 309] on textarea at bounding box center [399, 308] width 261 height 32
paste textarea "1,982.86"
type textarea "1,982.86"
click at [295, 173] on input "number" at bounding box center [326, 168] width 114 height 20
paste input "1982.86"
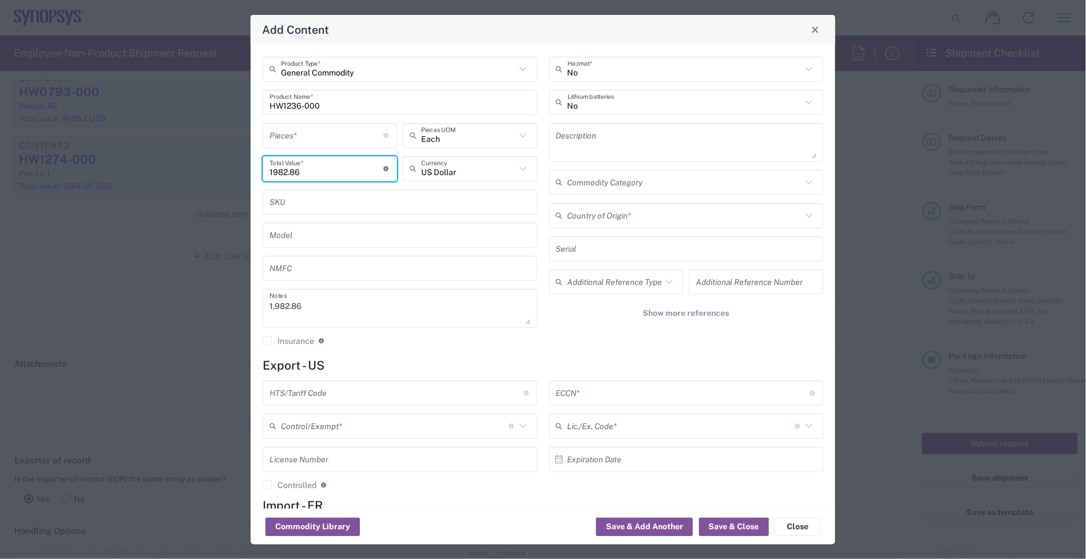
type input "1982.86"
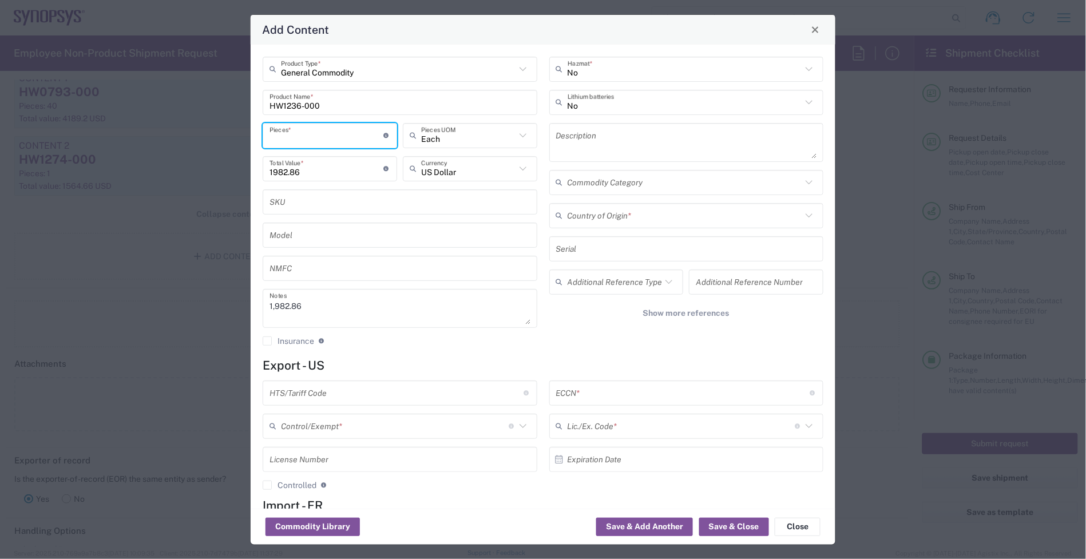
click at [299, 134] on input "number" at bounding box center [326, 135] width 114 height 20
type input "1"
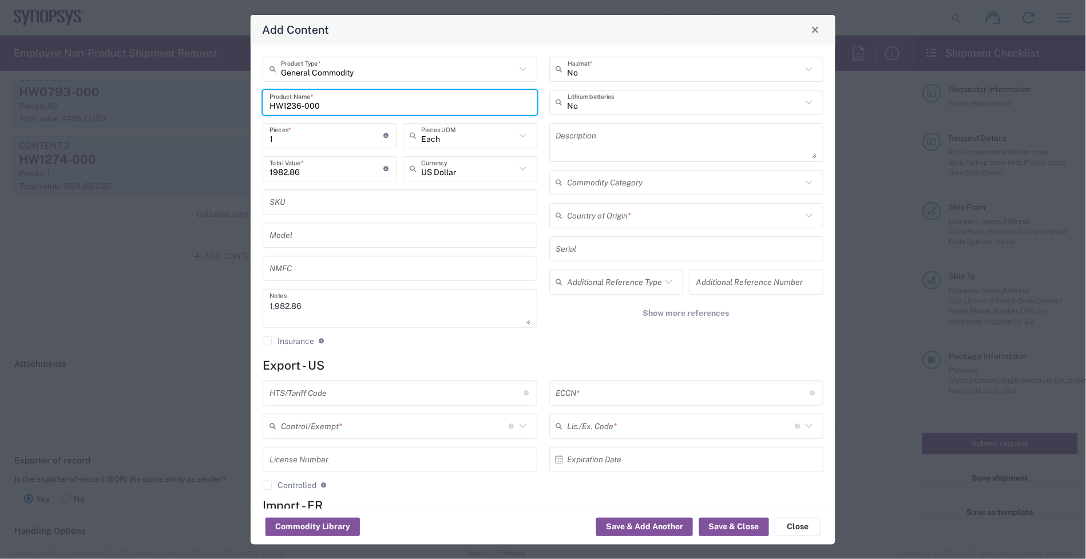
drag, startPoint x: 224, startPoint y: 105, endPoint x: 190, endPoint y: 105, distance: 33.7
click at [190, 105] on div "Add Content General Commodity Product Type * HW1236-000 Product Name * 1 Pieces…" at bounding box center [543, 279] width 1086 height 559
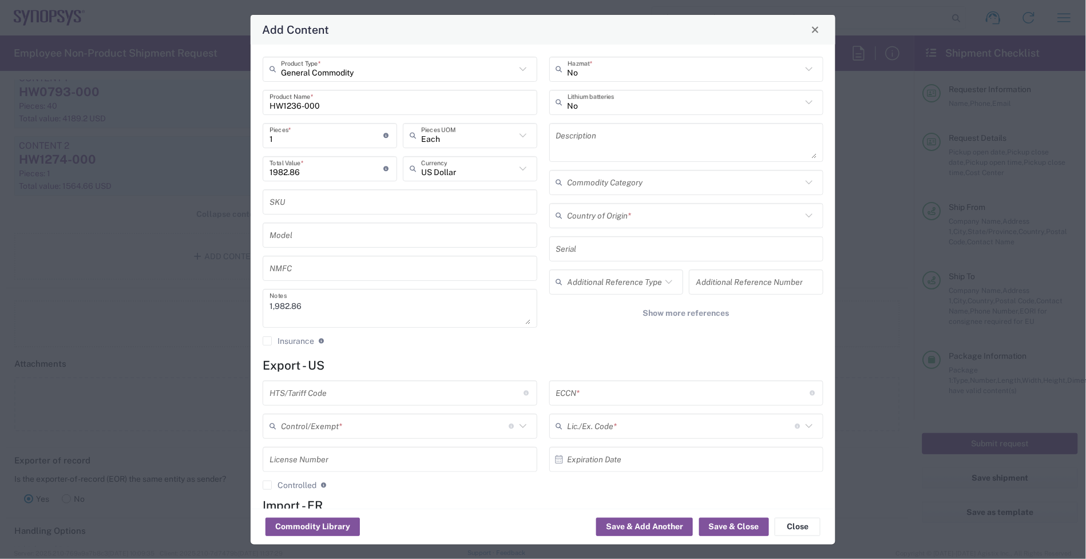
click at [639, 126] on textarea at bounding box center [686, 142] width 261 height 32
paste textarea "Universal HIC 200 HW"
type textarea "Universal HIC 200 HW"
click at [155, 226] on div "Add Content General Commodity Product Type * HW1236-000 Product Name * 1 Pieces…" at bounding box center [543, 279] width 1086 height 559
click at [631, 217] on input "text" at bounding box center [684, 215] width 235 height 20
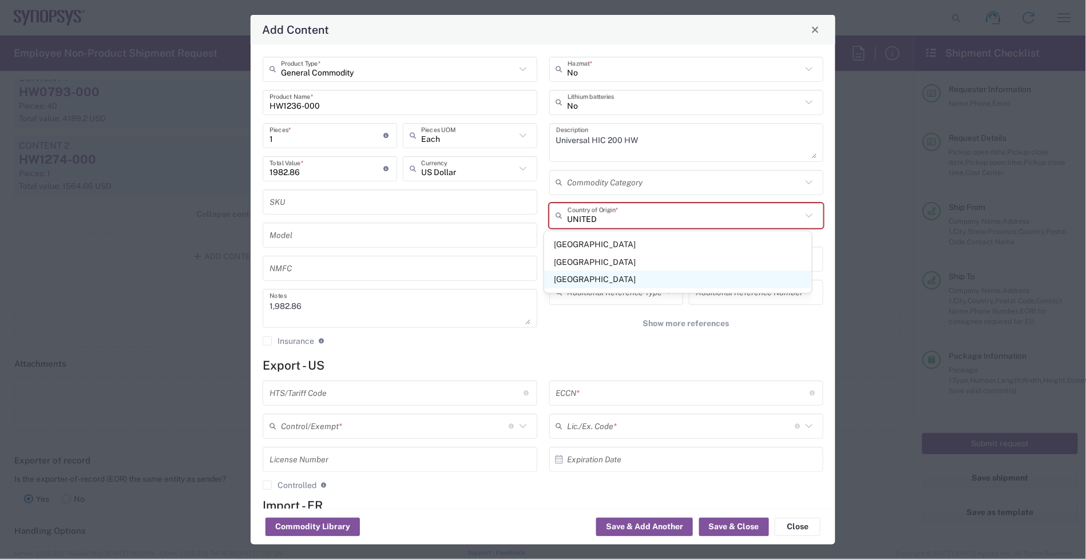
click at [633, 282] on span "[GEOGRAPHIC_DATA]" at bounding box center [678, 280] width 268 height 18
type input "[GEOGRAPHIC_DATA]"
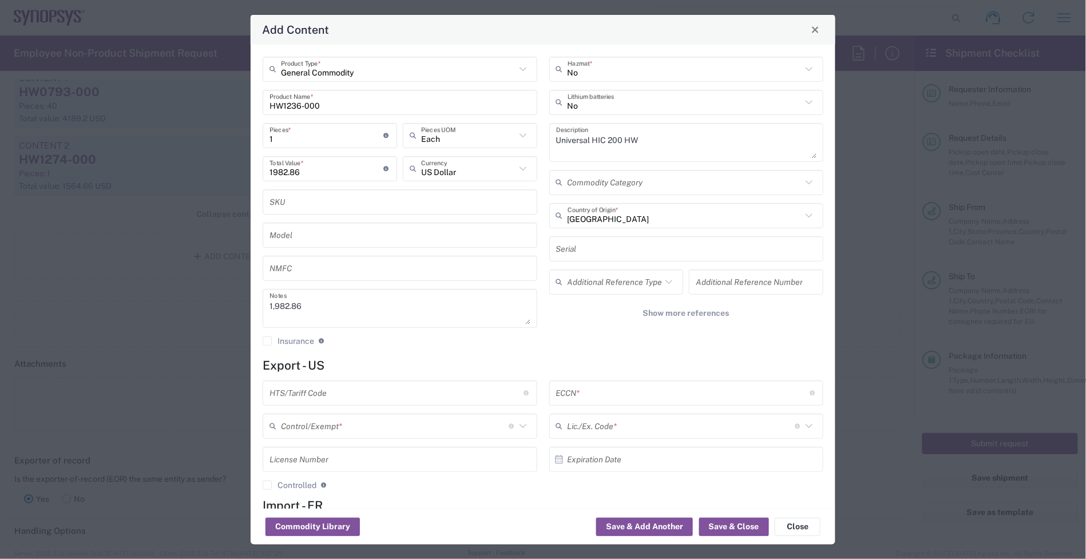
click at [388, 386] on input "text" at bounding box center [396, 393] width 254 height 20
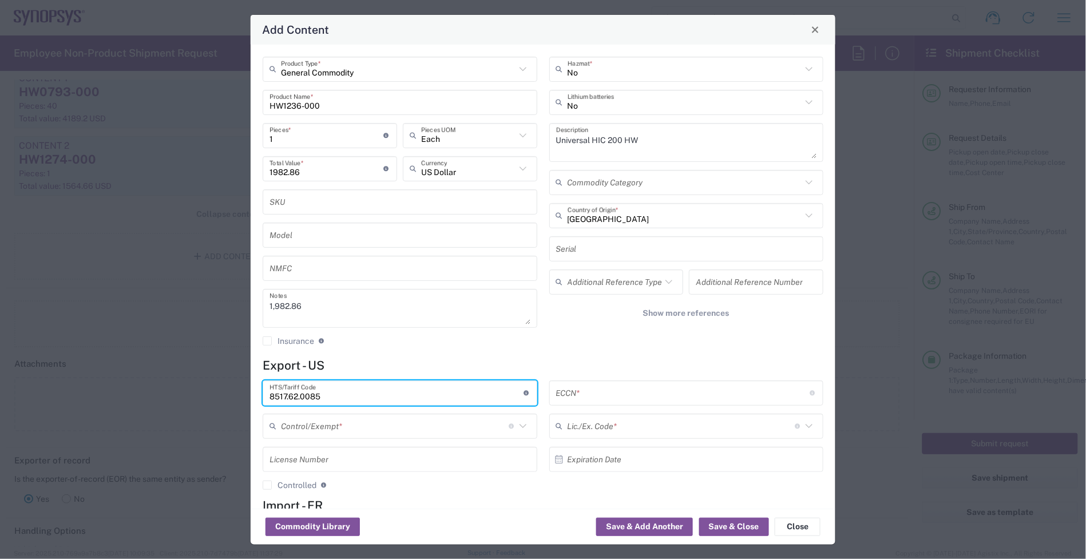
type input "8517.62.0085"
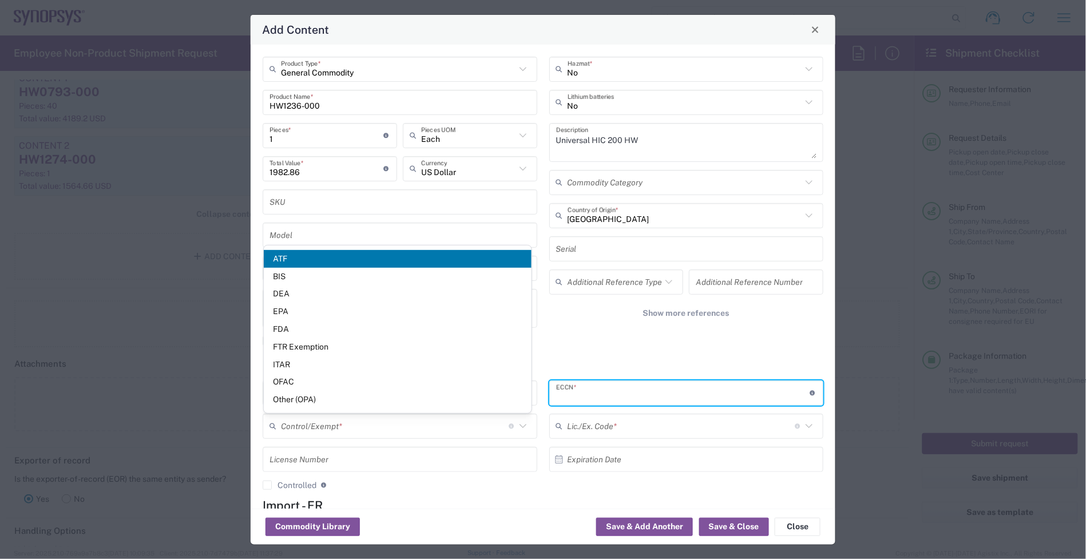
click at [608, 396] on input "text" at bounding box center [683, 393] width 254 height 20
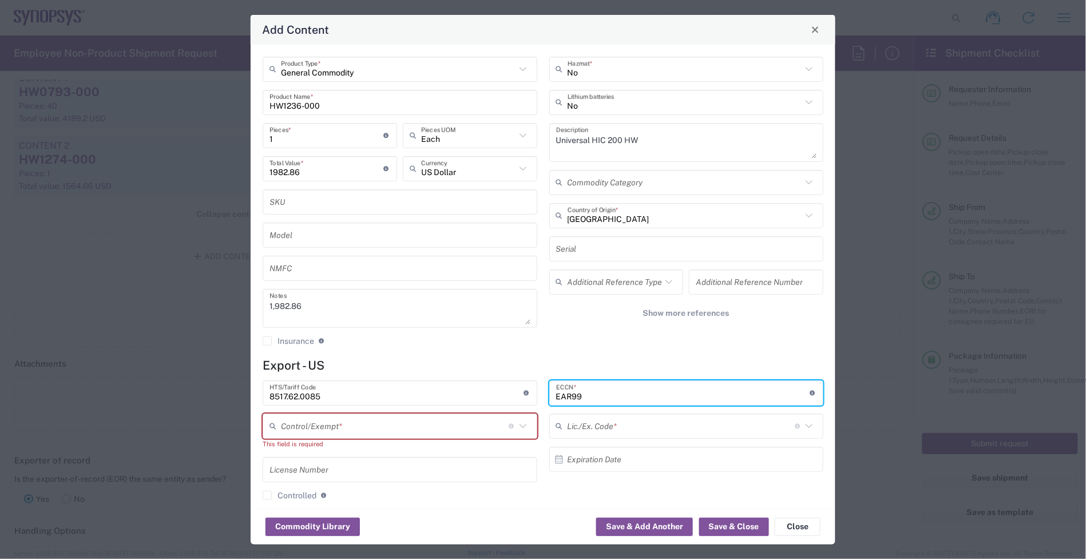
type input "EAR99"
click at [461, 432] on input "text" at bounding box center [395, 426] width 228 height 20
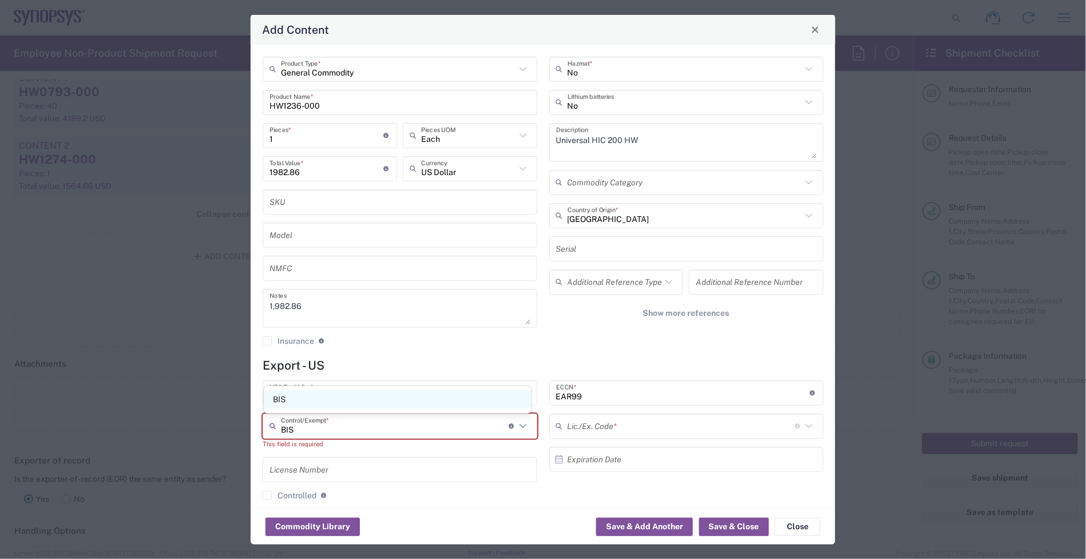
type input "BIS"
click at [402, 408] on span "BIS" at bounding box center [398, 400] width 268 height 18
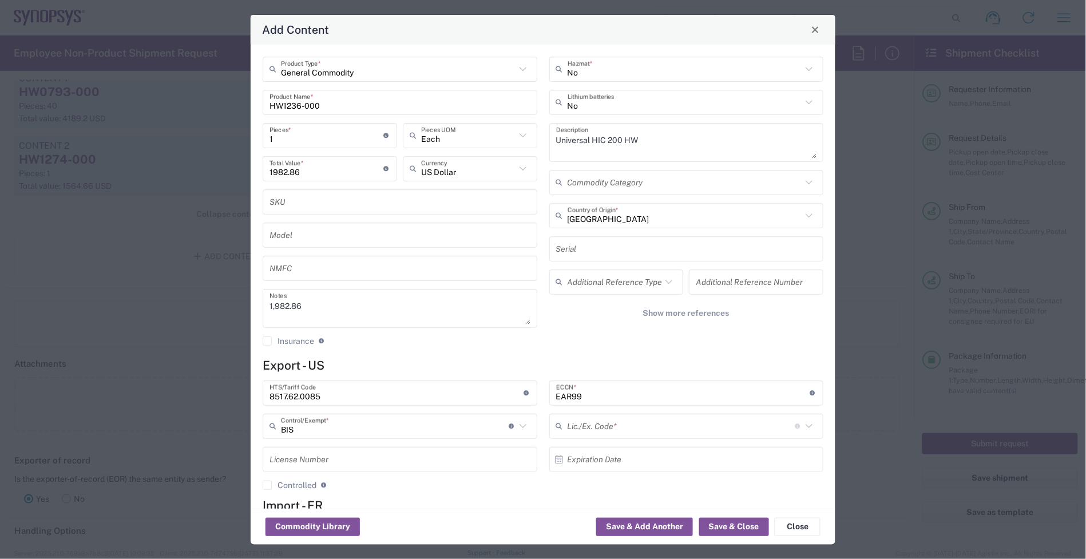
click at [587, 432] on input "text" at bounding box center [681, 426] width 228 height 20
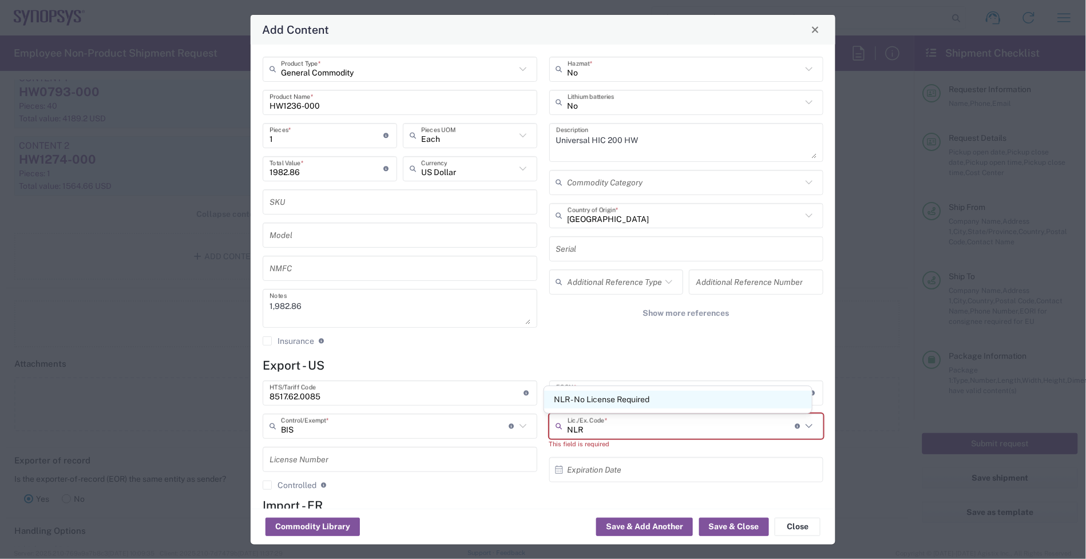
click at [595, 403] on span "NLR - No License Required" at bounding box center [678, 400] width 268 height 18
type input "NLR - No License Required"
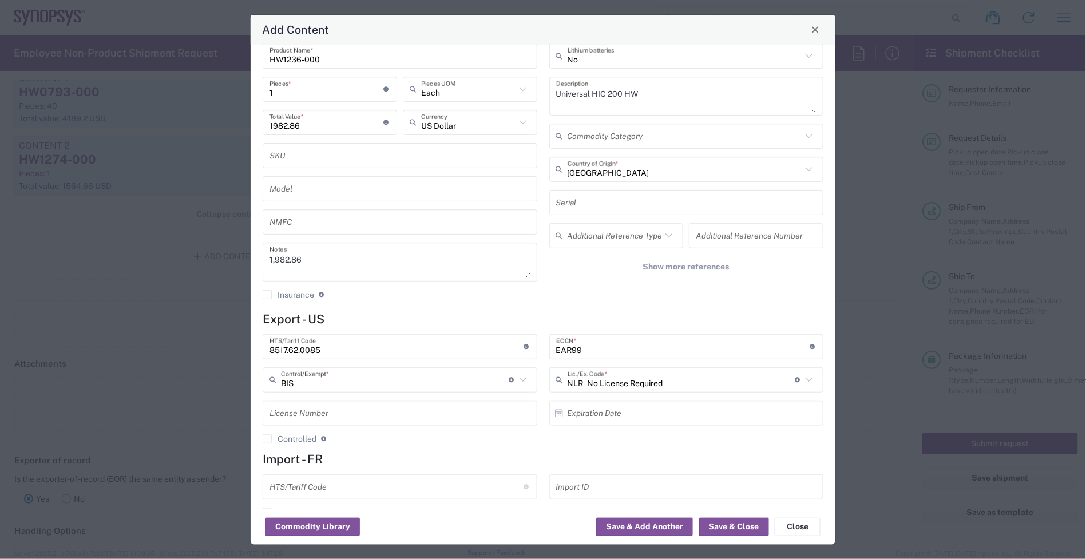
scroll to position [71, 0]
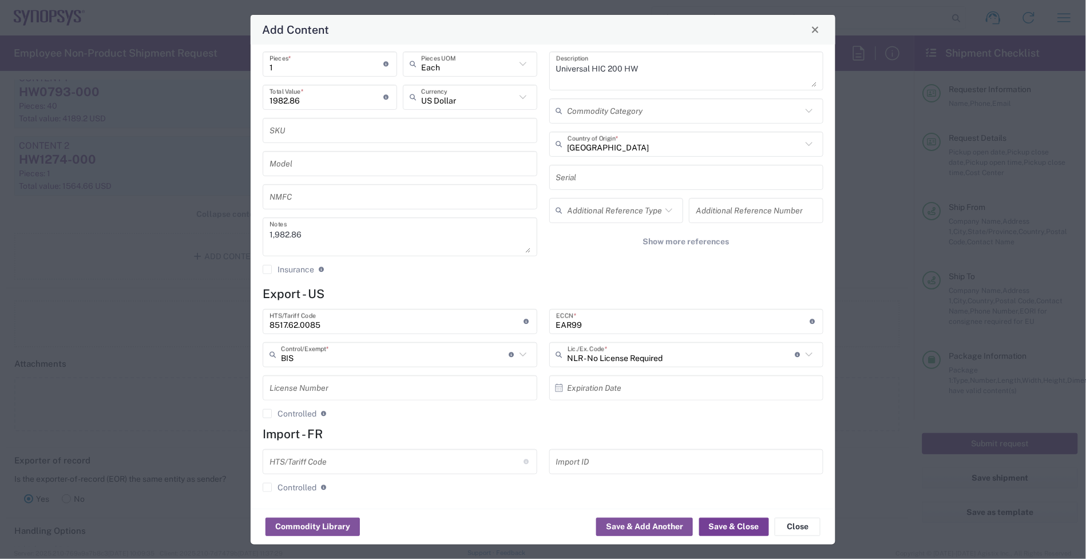
click at [725, 522] on button "Save & Close" at bounding box center [734, 527] width 70 height 18
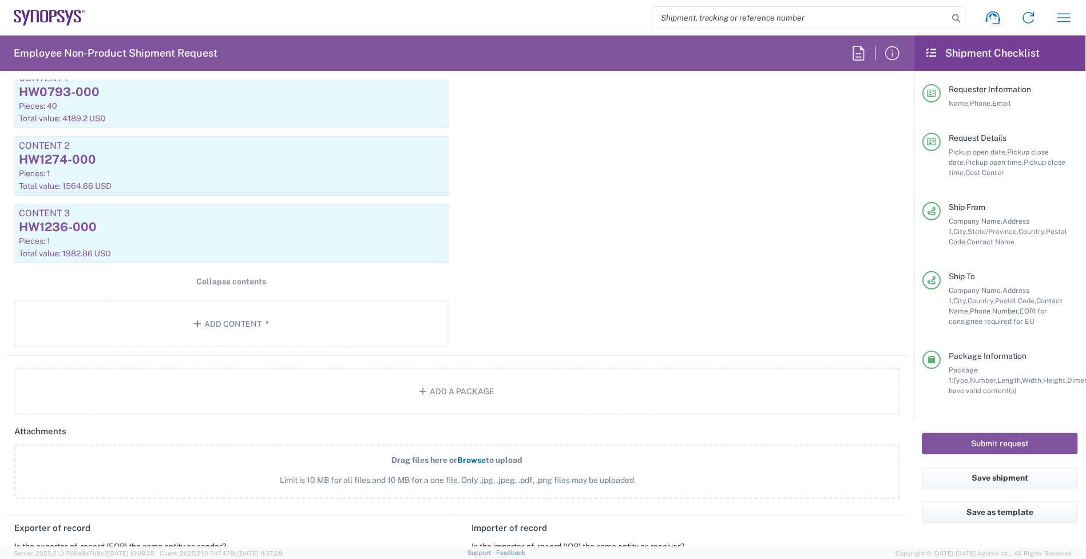
scroll to position [1282, 0]
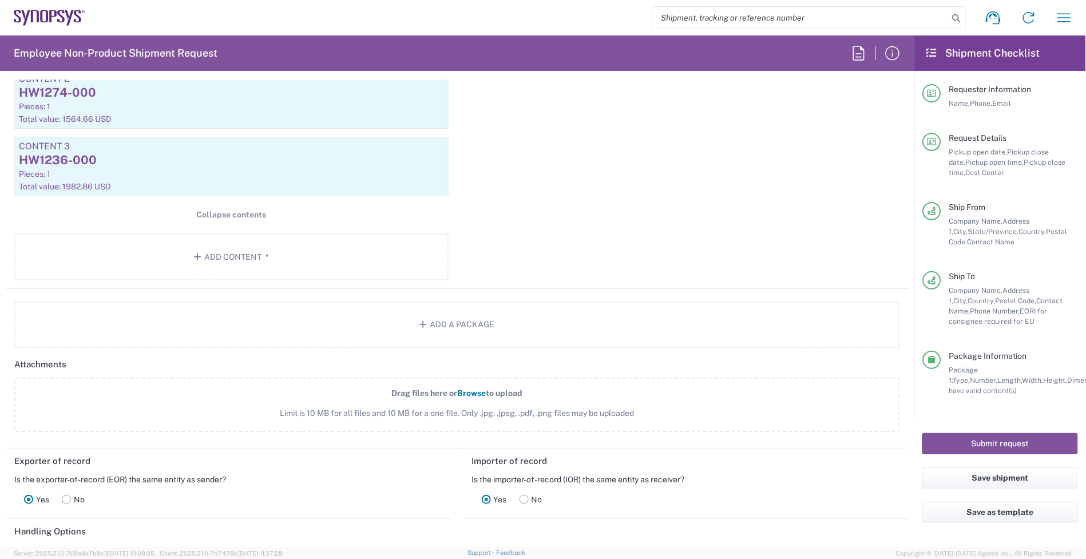
click at [681, 252] on div "Package 1 Your Packaging Type * Material used to package goods Xtreme Half Stac…" at bounding box center [457, 66] width 903 height 446
click at [255, 256] on button "Add Content *" at bounding box center [231, 256] width 434 height 47
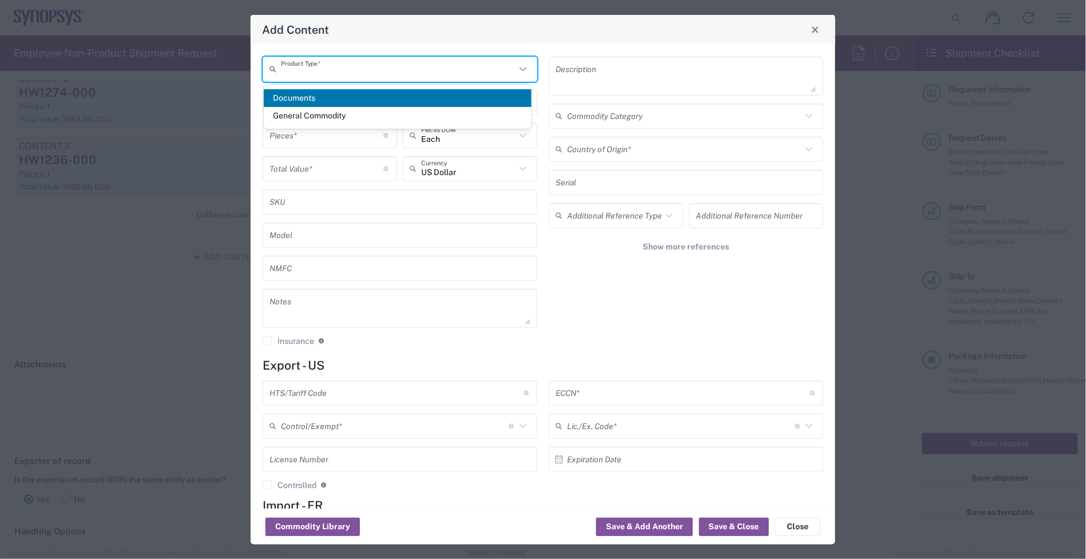
click at [350, 72] on input "text" at bounding box center [398, 69] width 235 height 20
click at [349, 119] on span "General Commodity" at bounding box center [398, 116] width 268 height 18
type input "General Commodity"
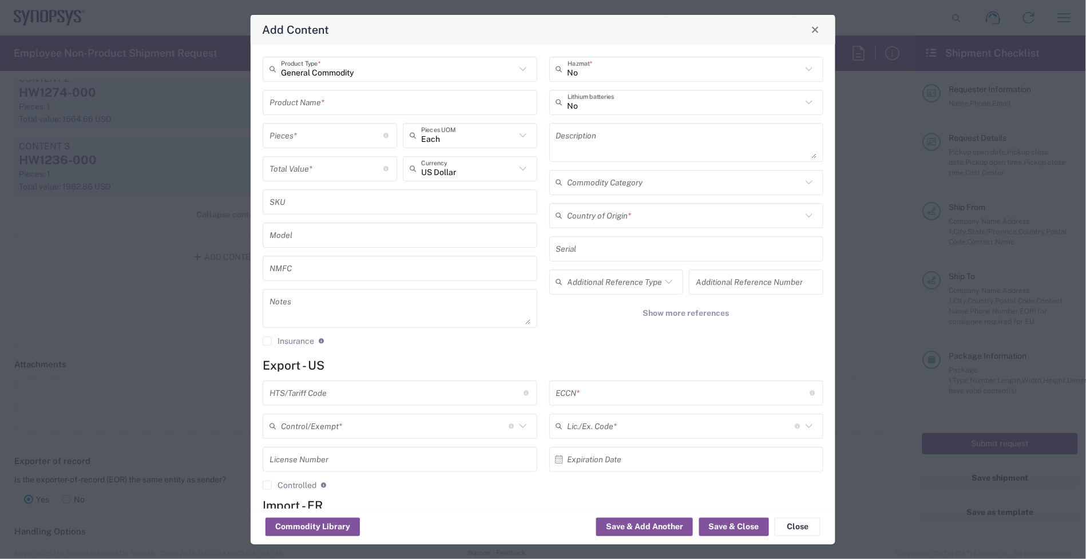
click at [322, 116] on div "General Commodity Product Type * Product Name * Pieces * Number of pieces insid…" at bounding box center [400, 205] width 287 height 297
click at [318, 102] on input "text" at bounding box center [399, 102] width 261 height 20
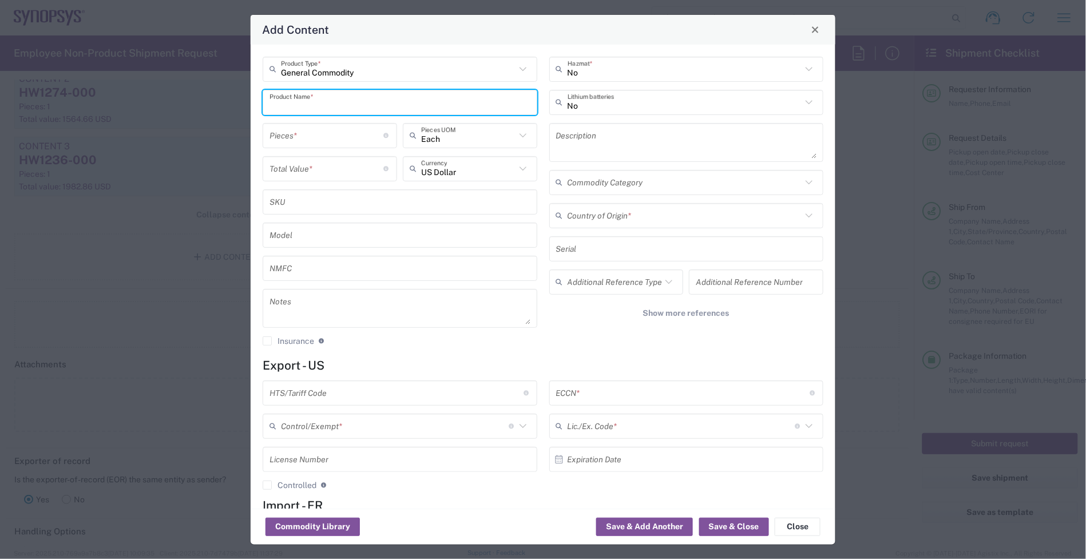
paste input "HW1218-000"
type input "HW1218-000"
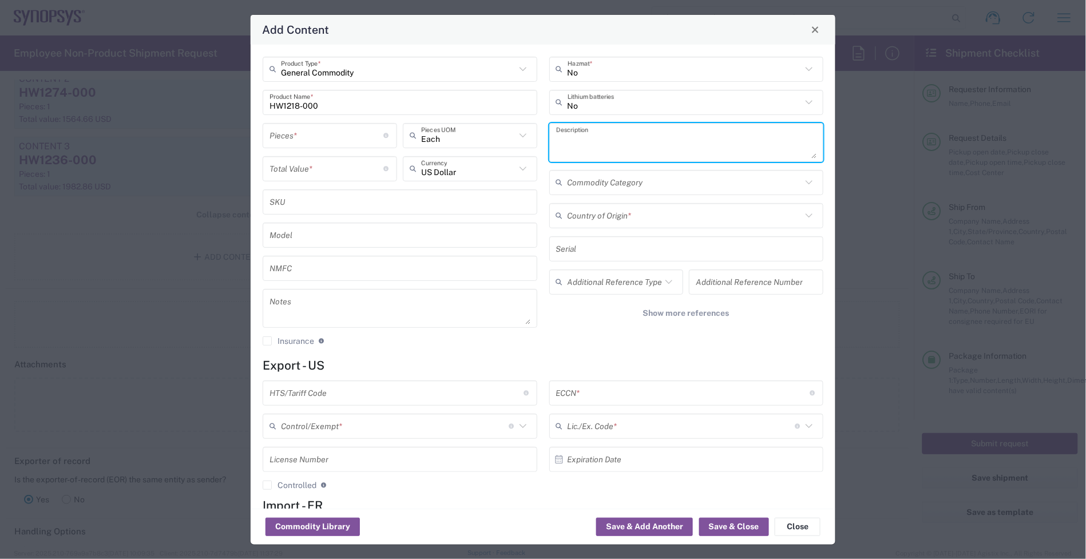
click at [619, 141] on textarea at bounding box center [686, 142] width 261 height 32
paste textarea "Universal QSFP28 Cable 300 HW"
type textarea "Universal QSFP28 Cable 300 HW"
click at [358, 327] on div "Notes" at bounding box center [400, 308] width 275 height 39
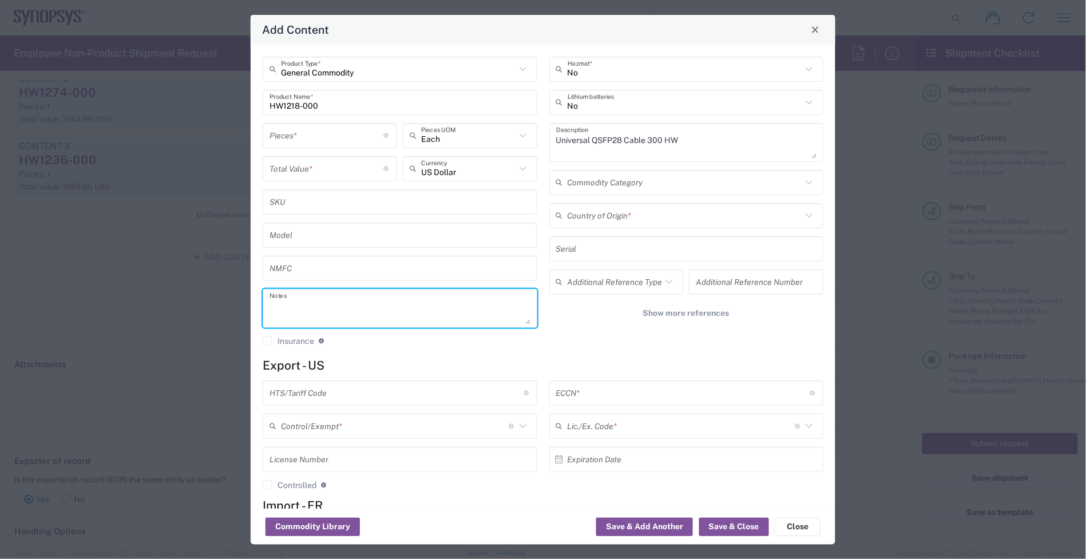
click at [345, 296] on textarea at bounding box center [399, 308] width 261 height 32
paste textarea "158.11"
type textarea "158.11"
click at [302, 172] on input "number" at bounding box center [326, 168] width 114 height 20
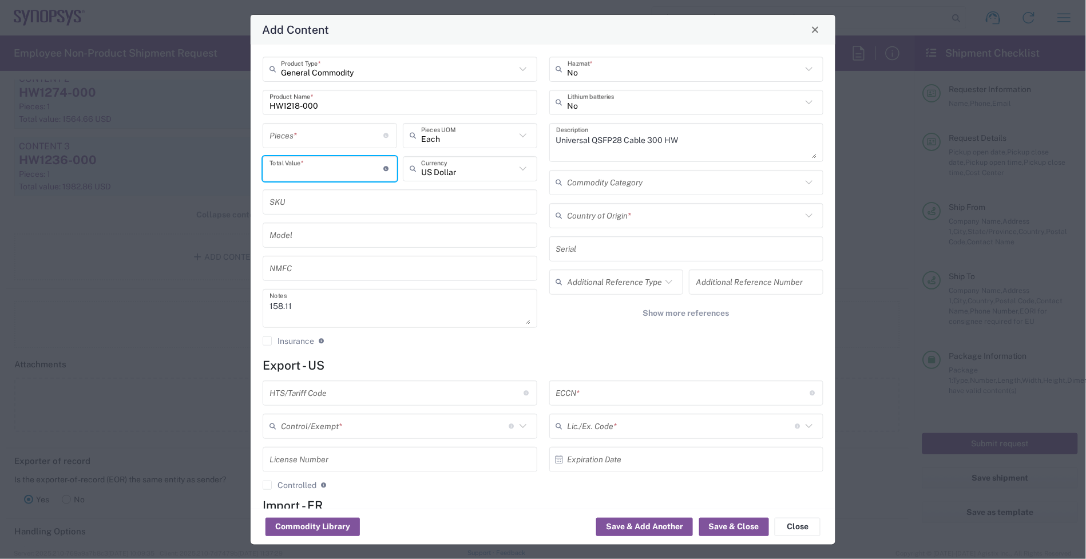
paste input "158.11"
type input "158.11"
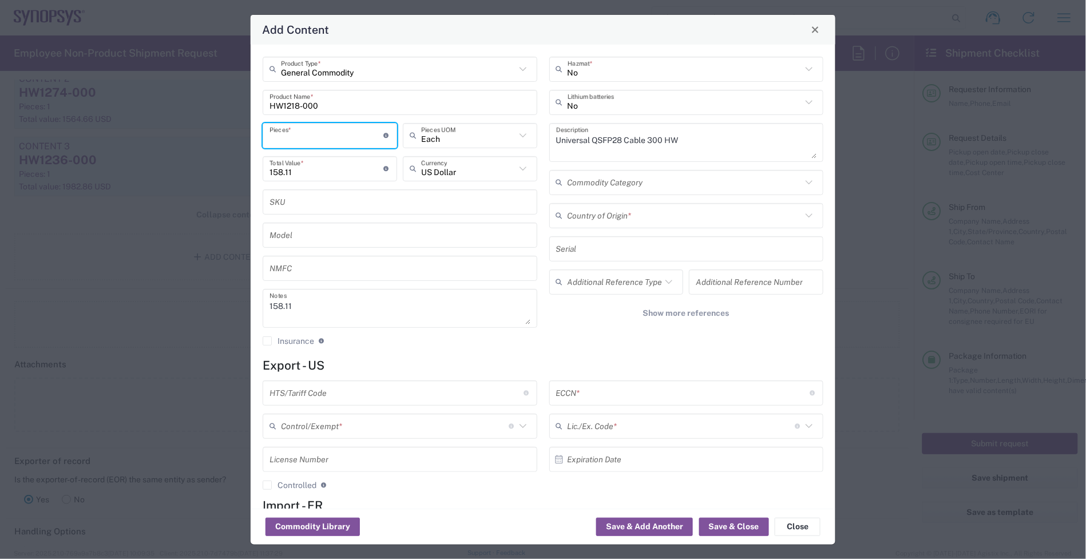
click at [302, 139] on input "number" at bounding box center [326, 135] width 114 height 20
type input "1"
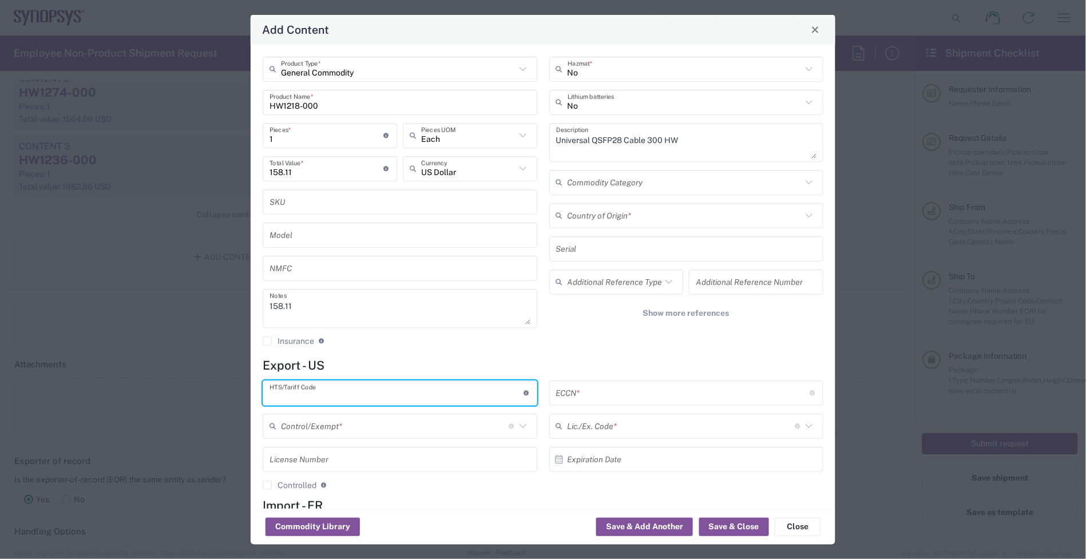
click at [379, 402] on input "text" at bounding box center [396, 393] width 254 height 20
type input "8517.62.0090"
click at [565, 386] on input "text" at bounding box center [683, 393] width 254 height 20
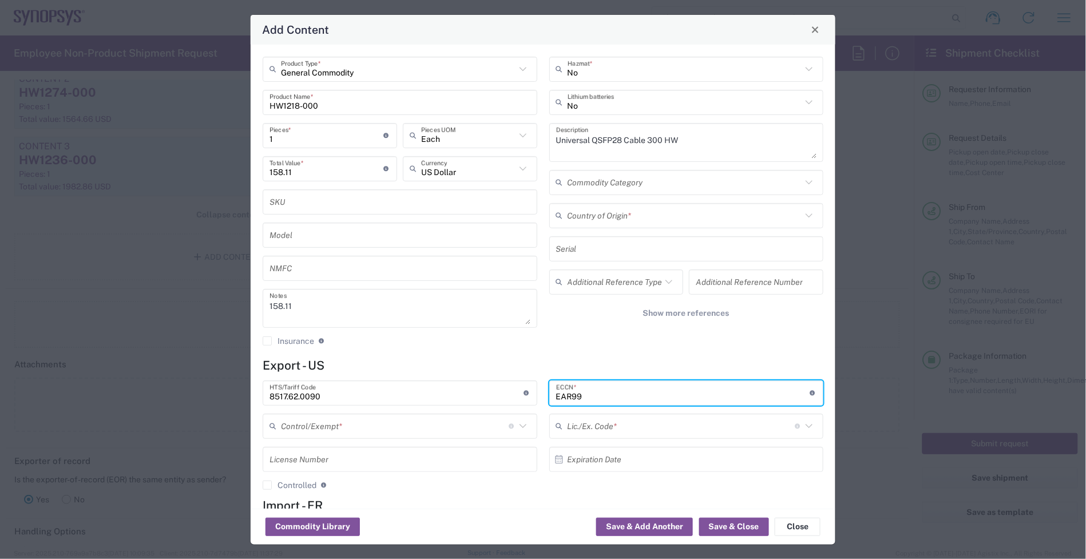
type input "EAR99"
click at [472, 433] on input "text" at bounding box center [395, 426] width 228 height 20
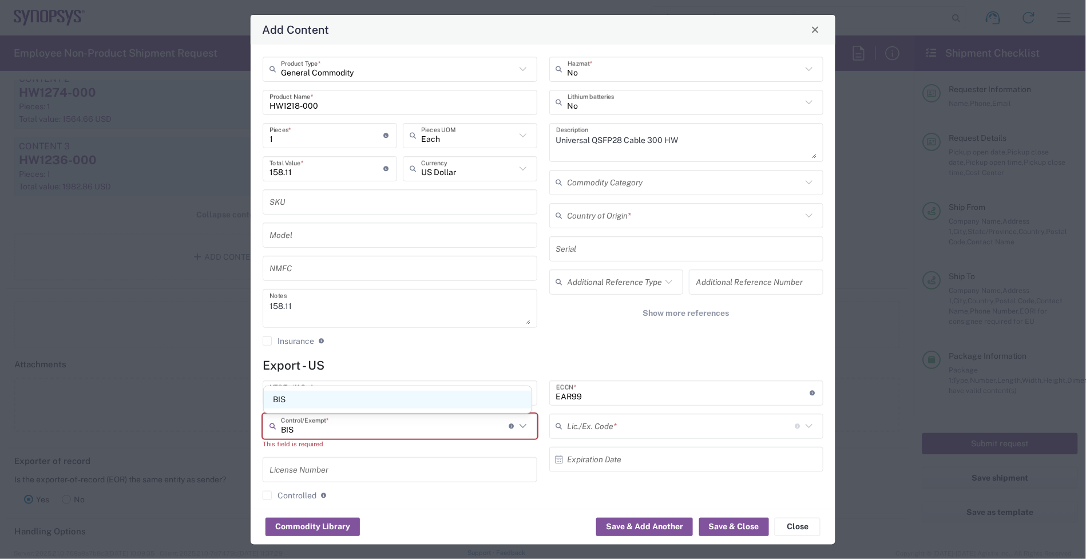
type input "BIS"
click at [475, 391] on span "BIS" at bounding box center [398, 400] width 268 height 18
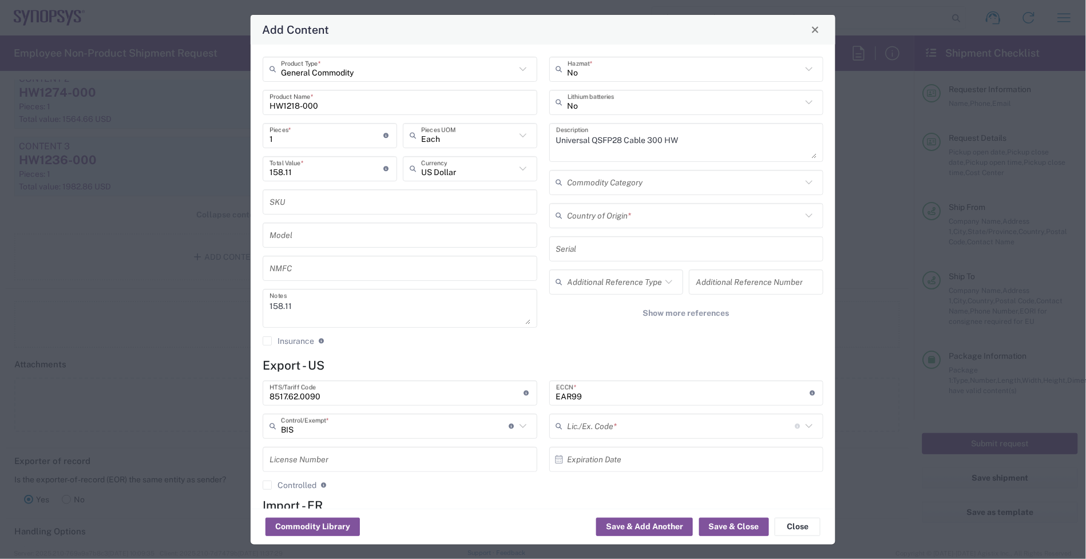
click at [567, 425] on input "text" at bounding box center [681, 426] width 228 height 20
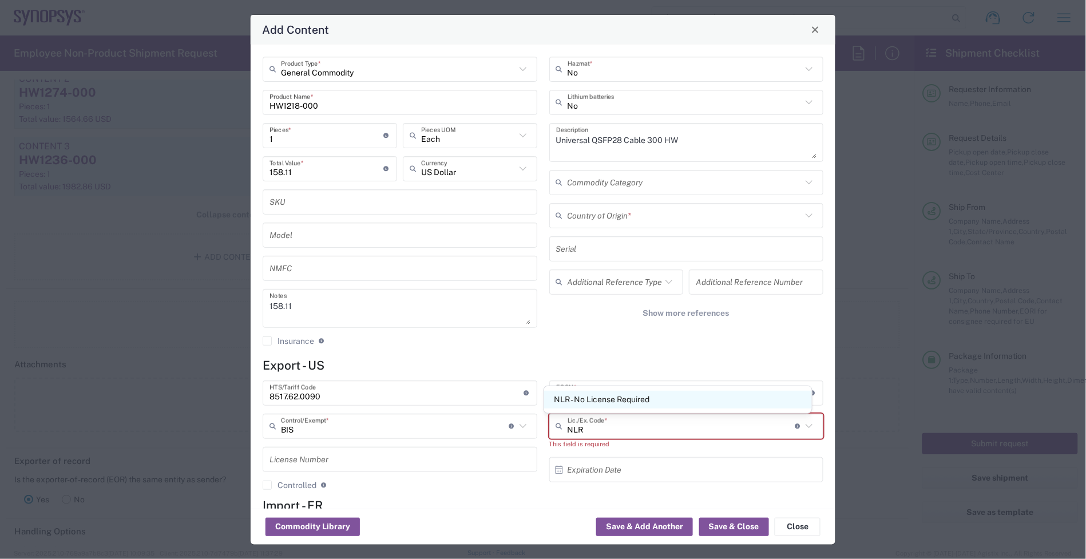
click at [572, 403] on span "NLR - No License Required" at bounding box center [678, 400] width 268 height 18
type input "NLR - No License Required"
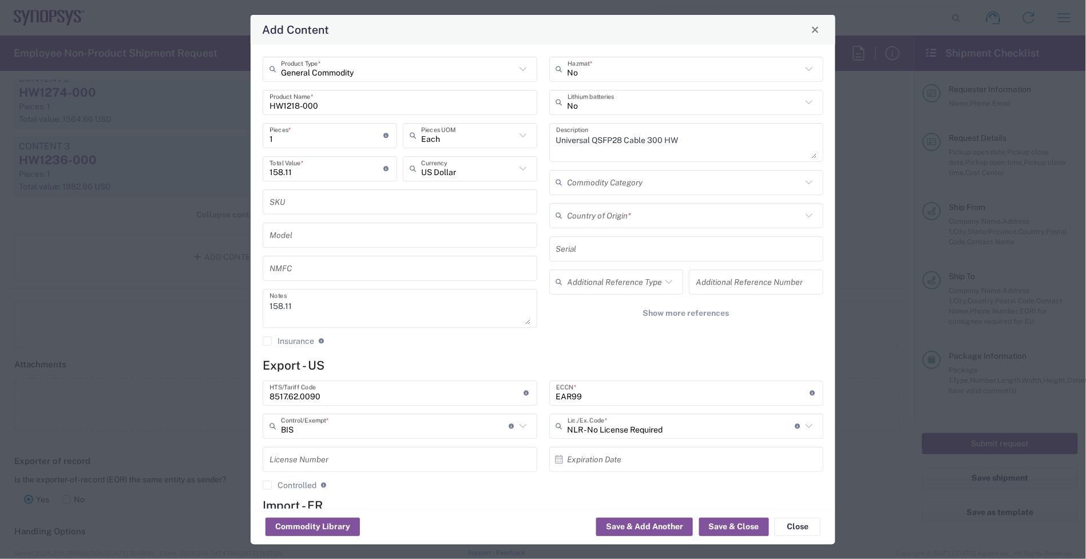
click at [635, 216] on input "text" at bounding box center [684, 215] width 235 height 20
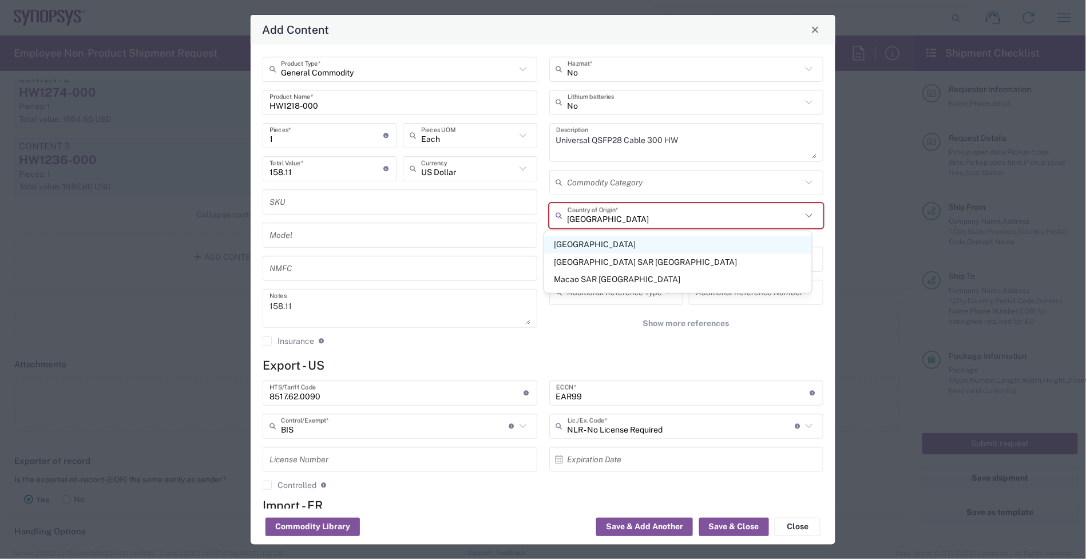
click at [629, 243] on span "[GEOGRAPHIC_DATA]" at bounding box center [678, 245] width 268 height 18
type input "[GEOGRAPHIC_DATA]"
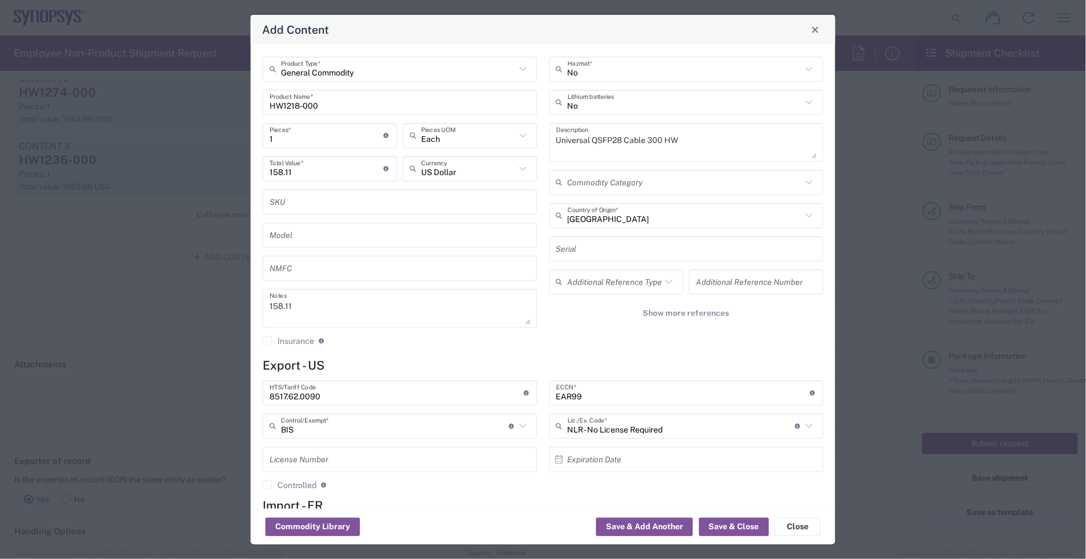
click at [588, 342] on div "No Hazmat * No Lithium batteries Universal QSFP28 Cable 300 HW Description Comm…" at bounding box center [686, 205] width 287 height 297
click at [714, 522] on button "Save & Close" at bounding box center [734, 527] width 70 height 18
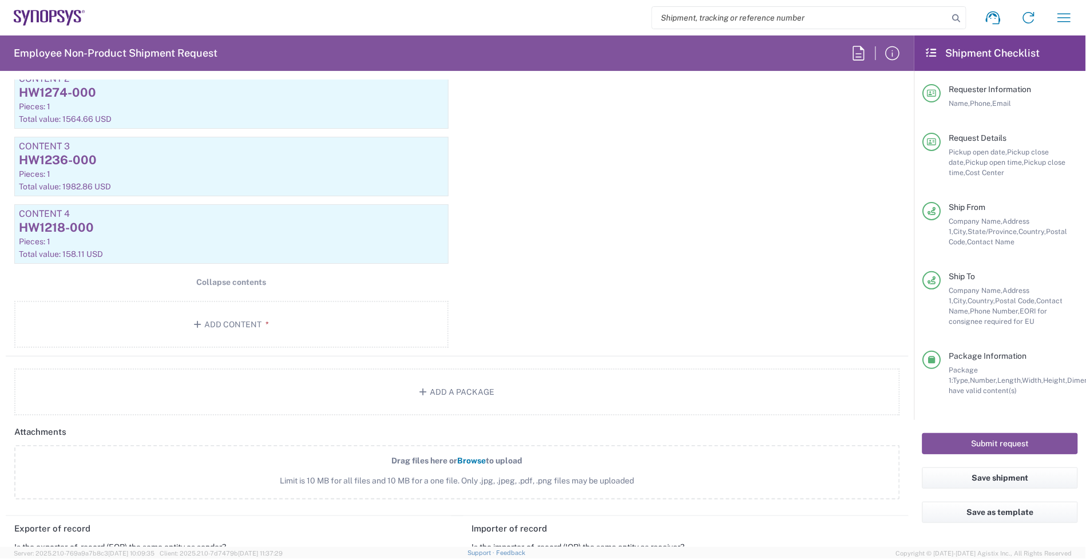
scroll to position [1350, 0]
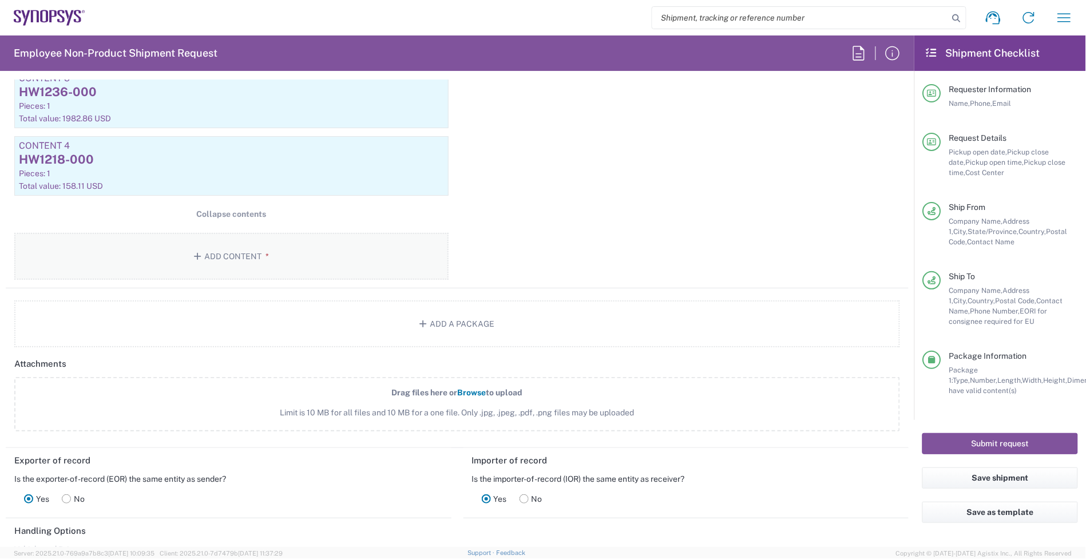
click at [210, 266] on button "Add Content *" at bounding box center [231, 256] width 434 height 47
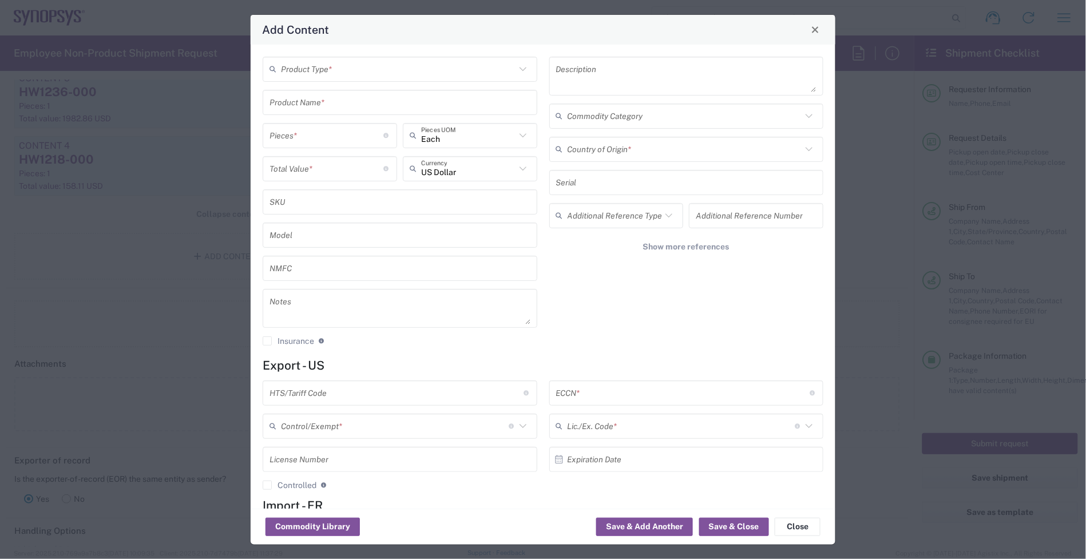
click at [352, 57] on div "Product Type *" at bounding box center [400, 69] width 275 height 25
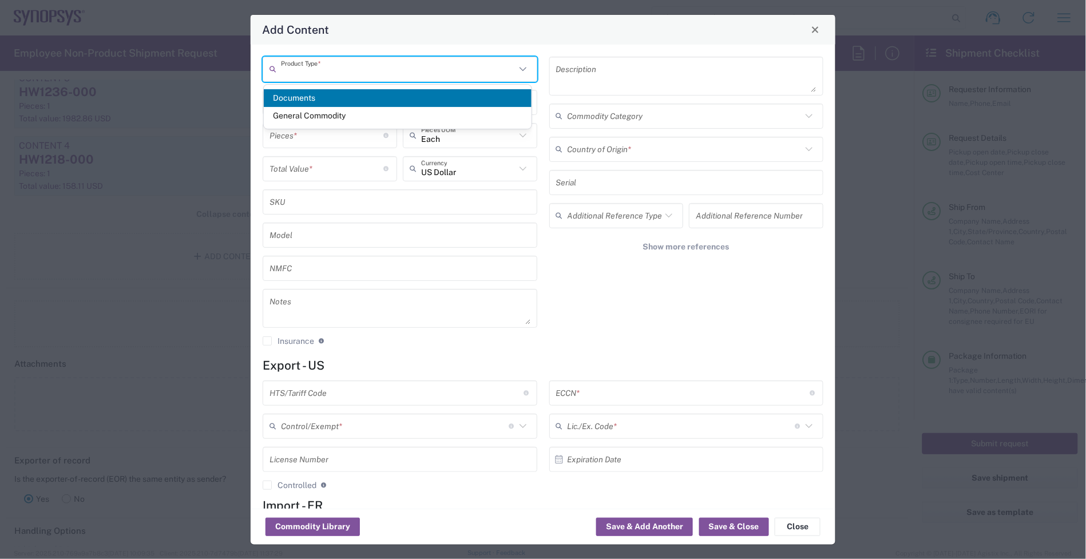
click at [344, 65] on input "text" at bounding box center [398, 69] width 235 height 20
click at [305, 113] on span "General Commodity" at bounding box center [398, 116] width 268 height 18
type input "General Commodity"
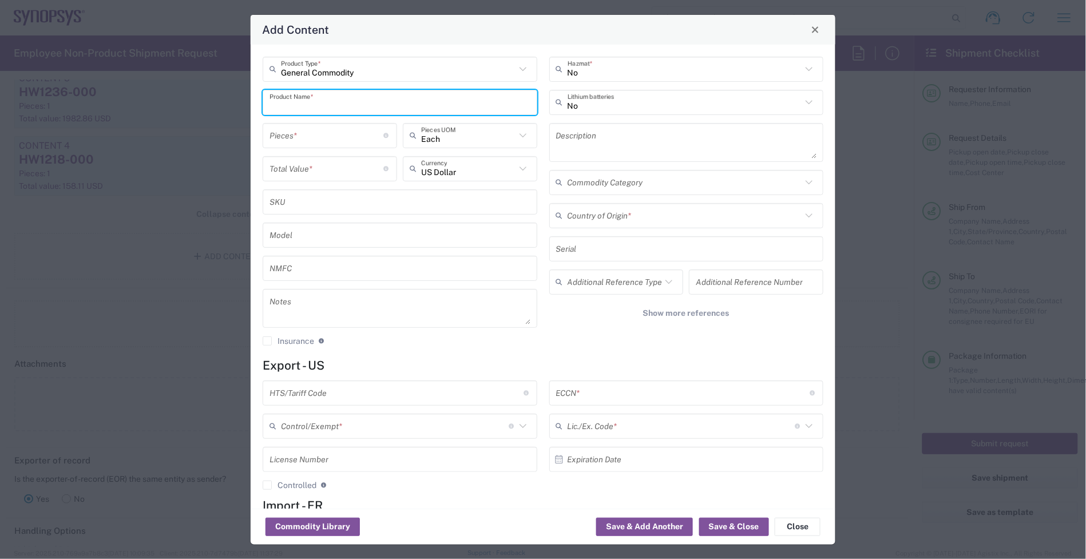
click at [324, 98] on input "text" at bounding box center [399, 102] width 261 height 20
paste input "HW1240-000"
type input "HW1240-000"
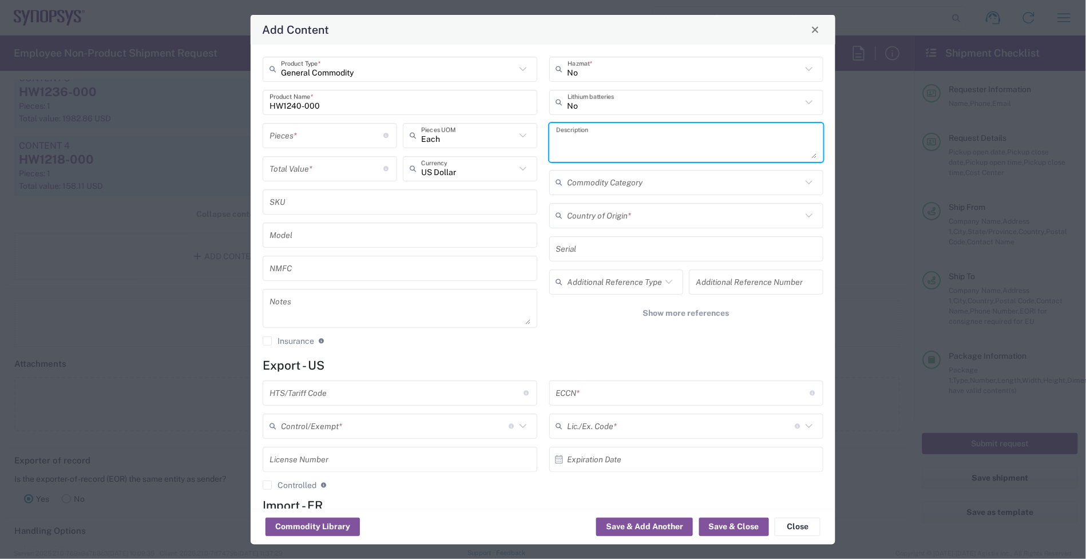
click at [573, 130] on textarea at bounding box center [686, 142] width 261 height 32
paste textarea "Universal Clock Hub 2-10 HW"
type textarea "Universal Clock Hub 2-10 HW"
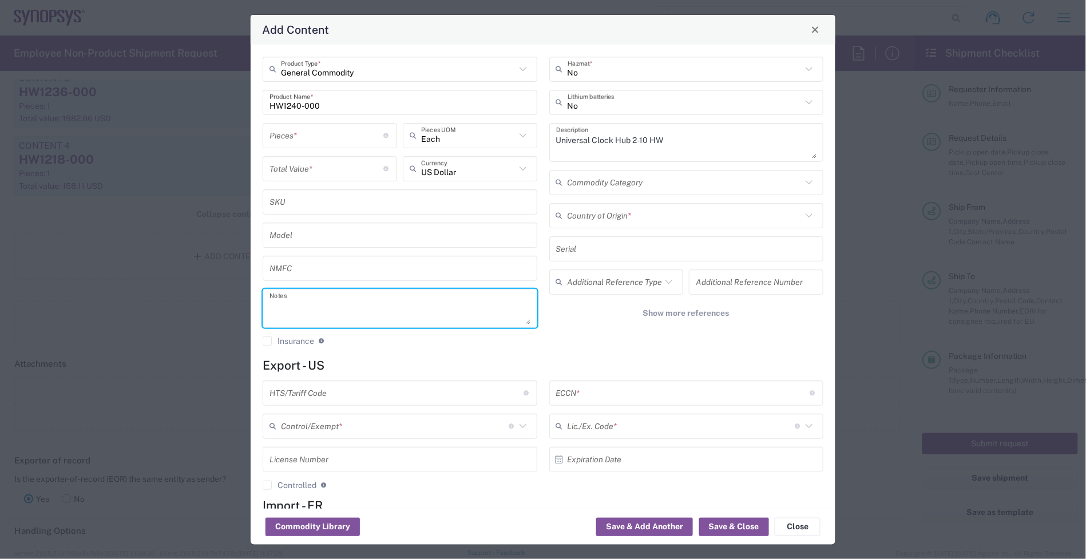
click at [301, 298] on textarea at bounding box center [399, 308] width 261 height 32
paste textarea "1,531.53"
type textarea "1,531.53"
click at [317, 166] on input "number" at bounding box center [326, 168] width 114 height 20
paste input "1531.53"
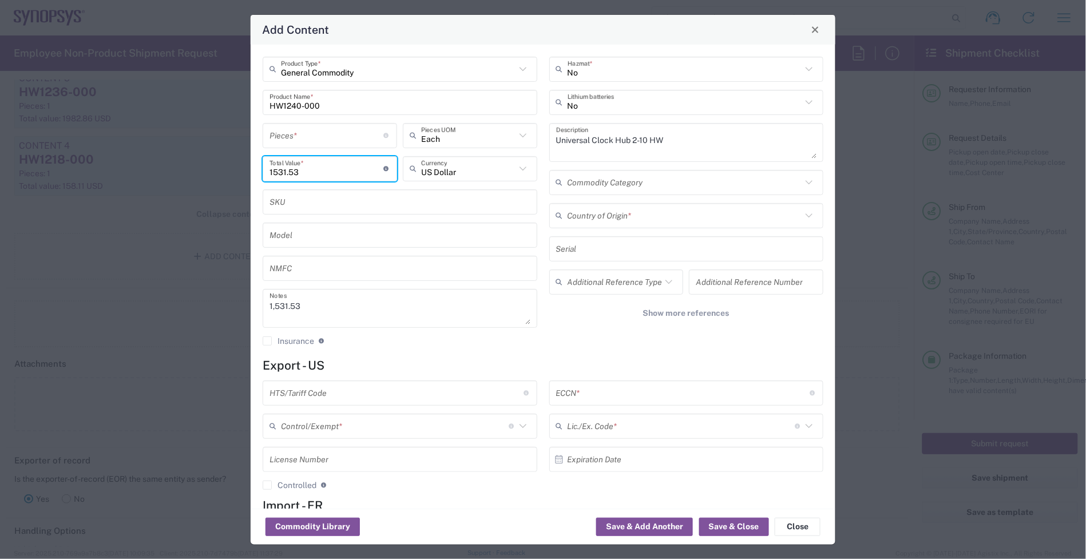
type input "1531.53"
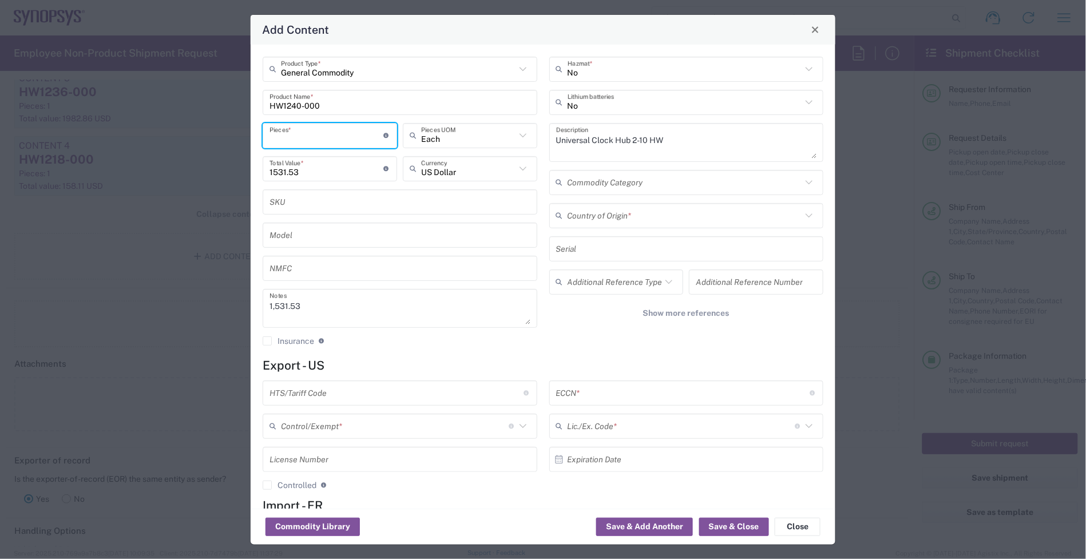
click at [312, 138] on input "number" at bounding box center [326, 135] width 114 height 20
type input "4"
type input "6126.12"
type input "41"
type input "62792.73"
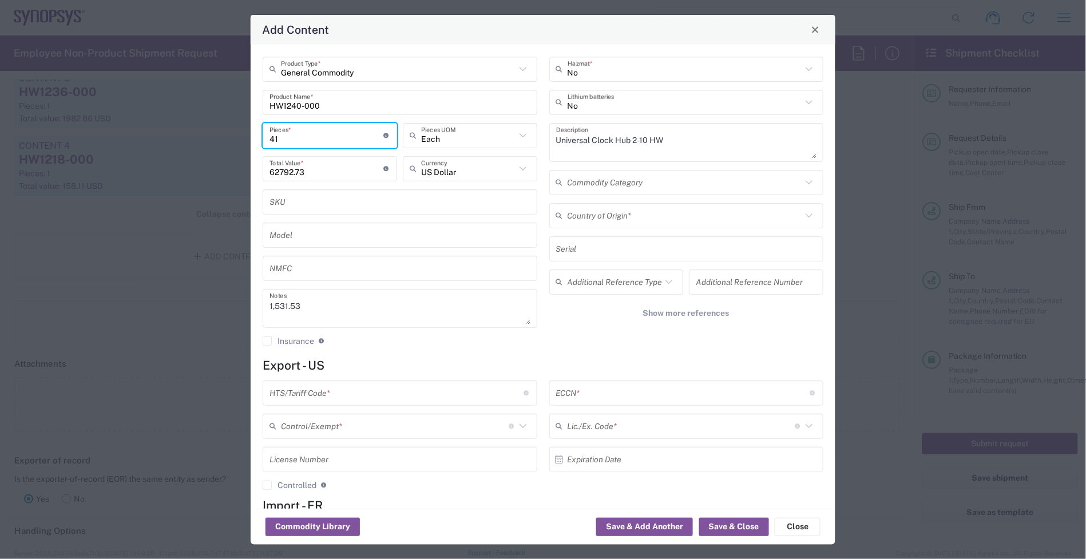
type input "4"
type input "6126.12"
type input "1"
drag, startPoint x: 332, startPoint y: 174, endPoint x: 161, endPoint y: 174, distance: 171.0
click at [161, 174] on div "Add Content General Commodity Product Type * HW1240-000 Product Name * 1 Pieces…" at bounding box center [543, 279] width 1086 height 559
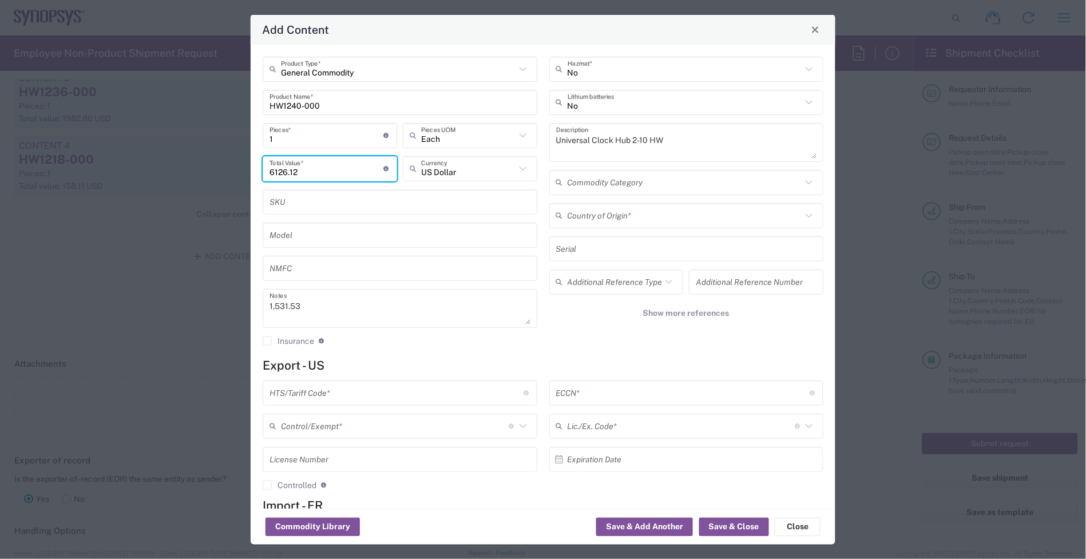
paste input "1531.53"
type input "1531.53"
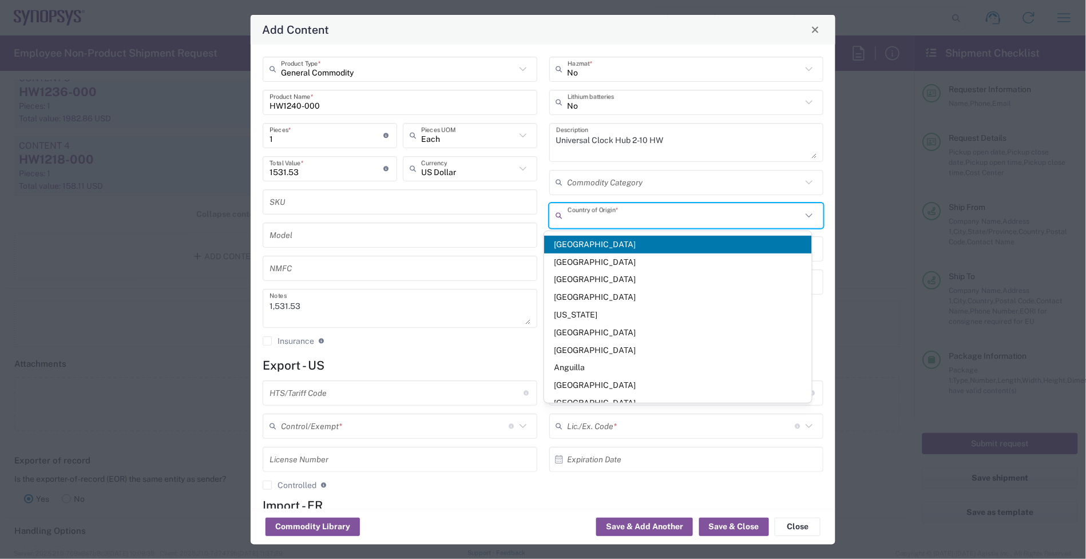
click at [630, 218] on input "text" at bounding box center [684, 215] width 235 height 20
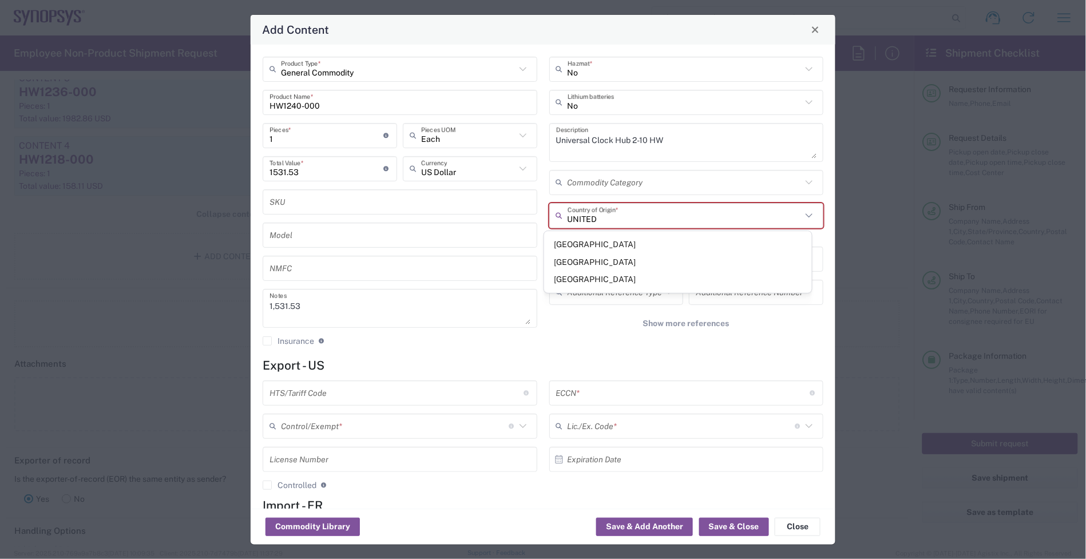
click at [630, 276] on span "[GEOGRAPHIC_DATA]" at bounding box center [678, 280] width 268 height 18
type input "[GEOGRAPHIC_DATA]"
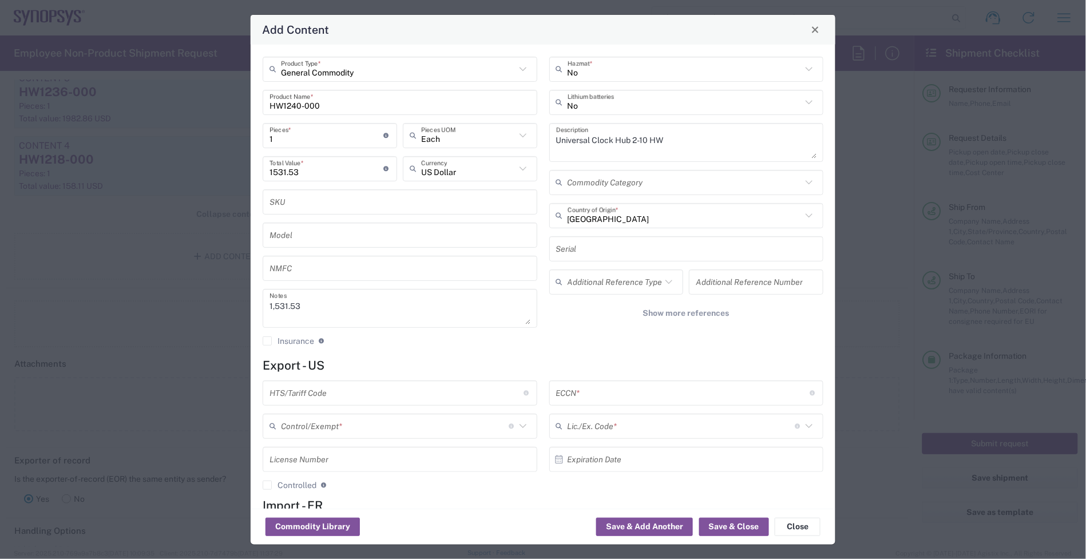
click at [418, 383] on input "text" at bounding box center [396, 393] width 254 height 20
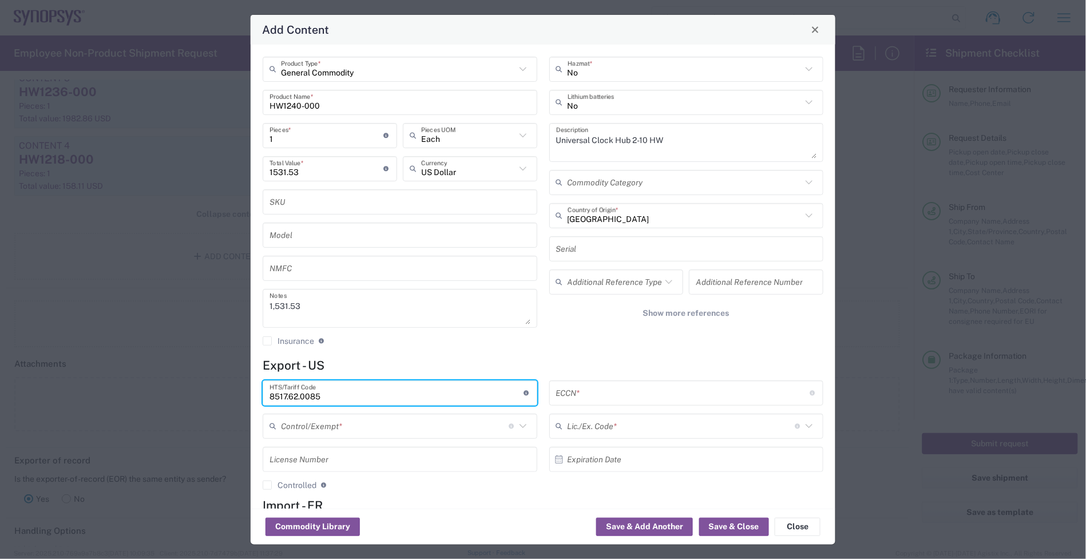
type input "8517.62.0085"
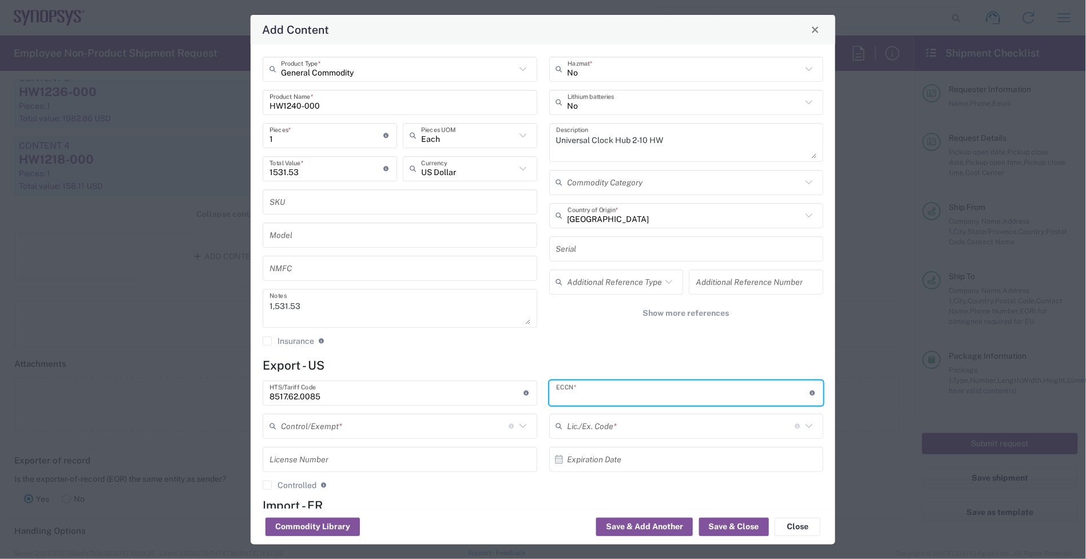
click at [595, 399] on input "text" at bounding box center [683, 393] width 254 height 20
type input "5A991"
click at [468, 419] on input "text" at bounding box center [395, 426] width 228 height 20
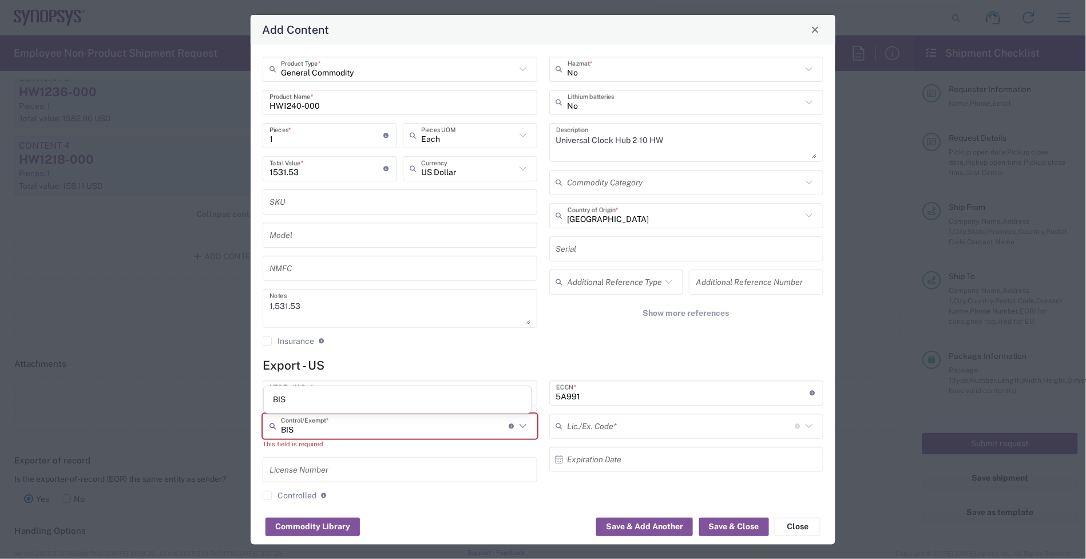
type input "BIS"
click at [599, 416] on input "text" at bounding box center [681, 426] width 228 height 20
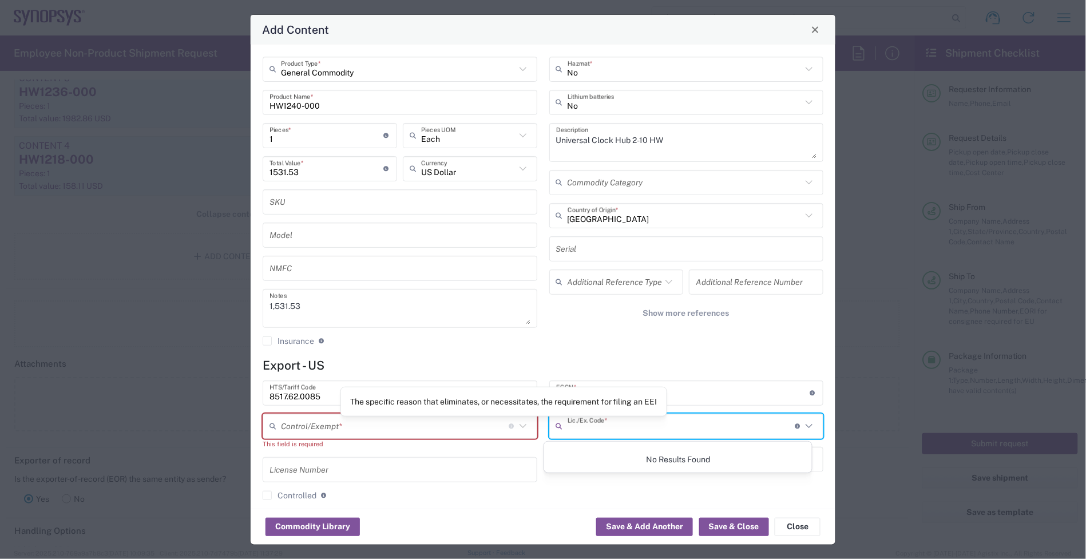
click at [467, 424] on input "text" at bounding box center [395, 426] width 228 height 20
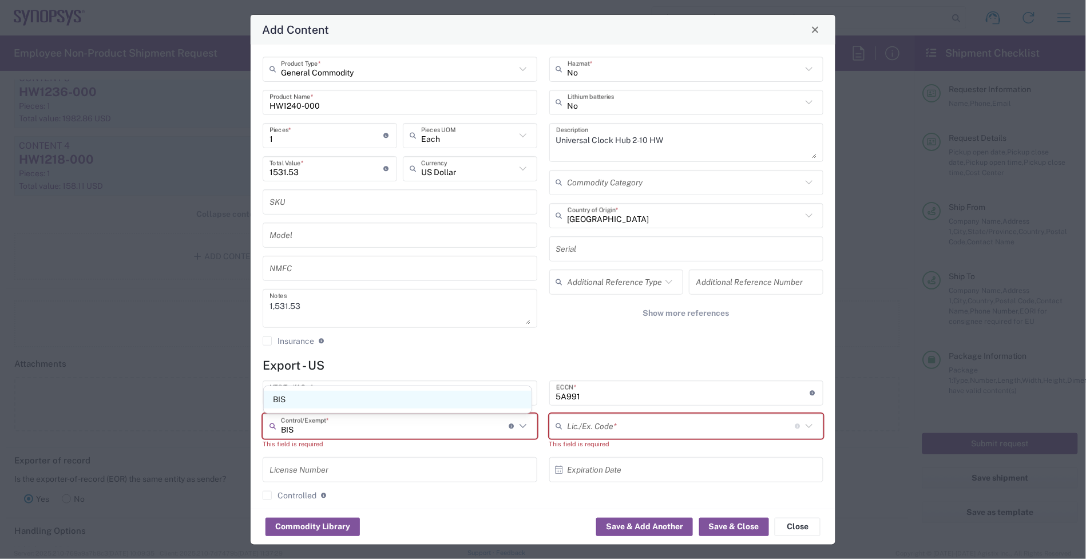
type input "BIS"
click at [366, 398] on span "BIS" at bounding box center [398, 400] width 268 height 18
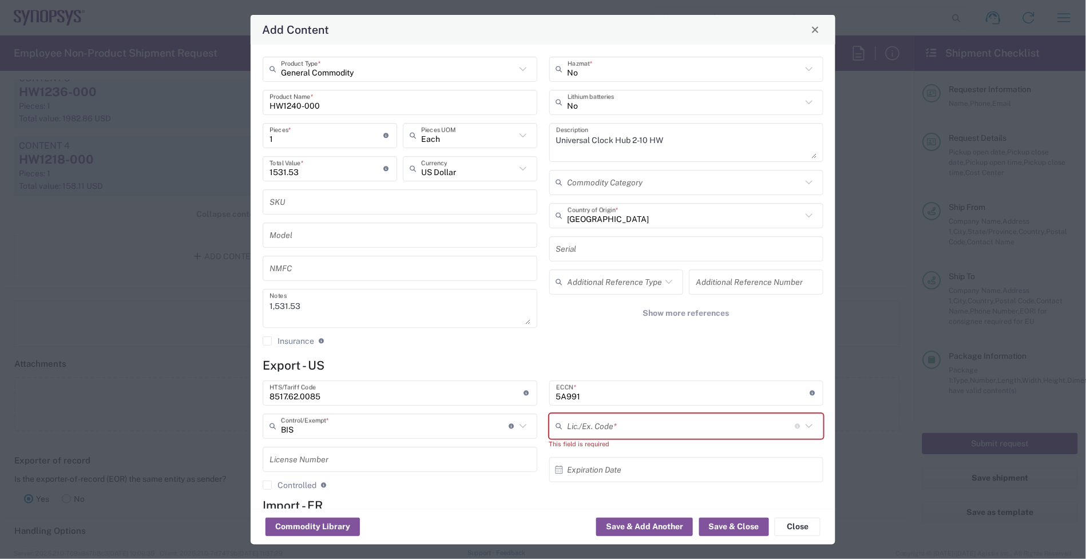
click at [593, 426] on input "text" at bounding box center [681, 426] width 228 height 20
click at [613, 399] on span "NLR - No License Required" at bounding box center [678, 400] width 268 height 18
type input "NLR - No License Required"
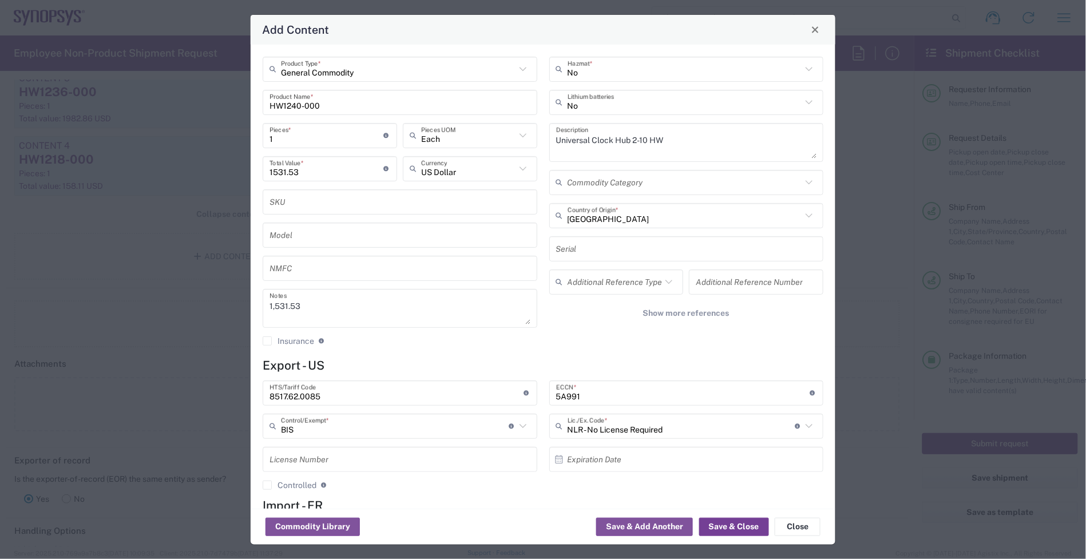
click at [756, 530] on button "Save & Close" at bounding box center [734, 527] width 70 height 18
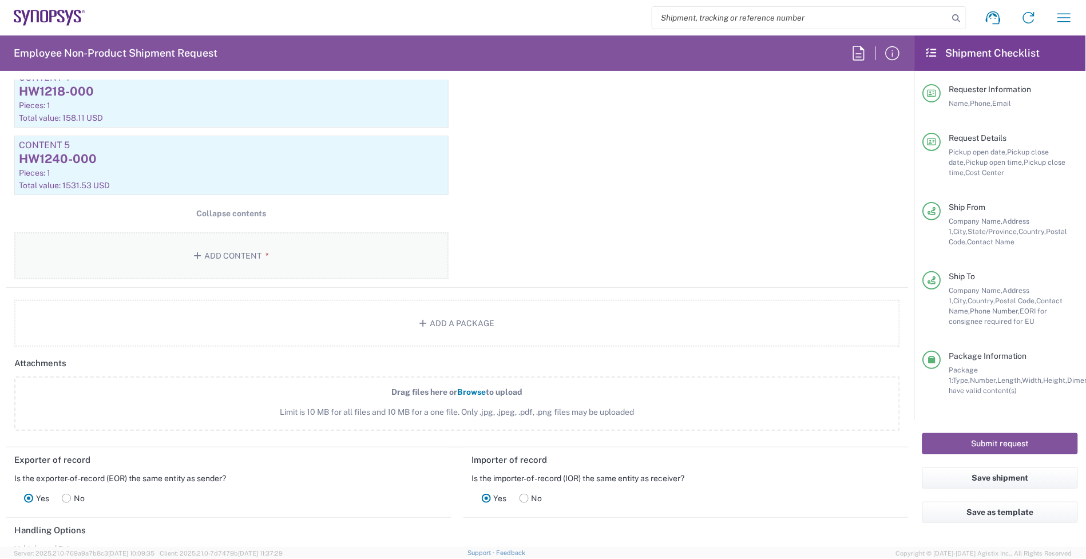
click at [192, 275] on button "Add Content *" at bounding box center [231, 255] width 434 height 47
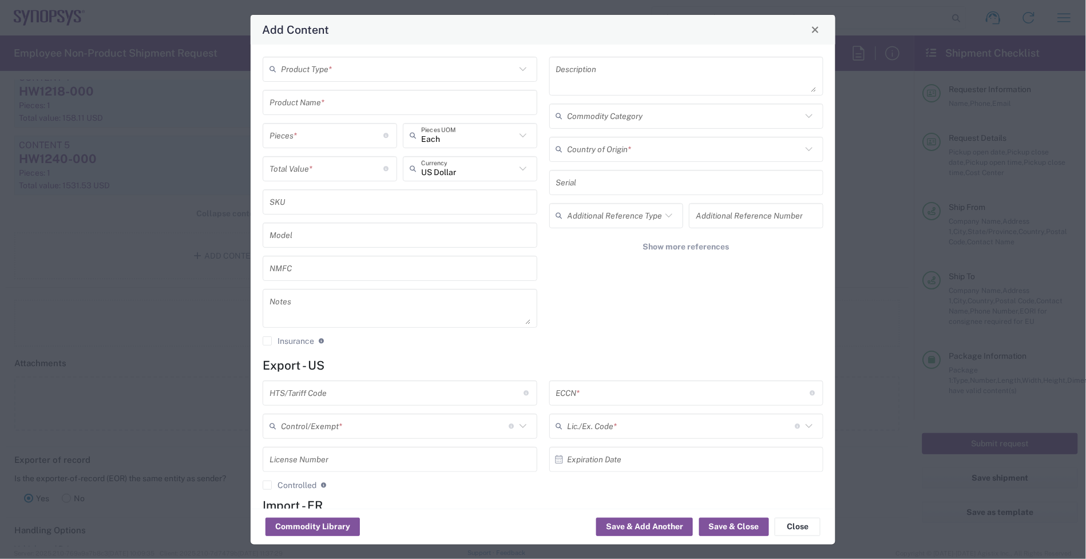
click at [351, 67] on input "text" at bounding box center [398, 69] width 235 height 20
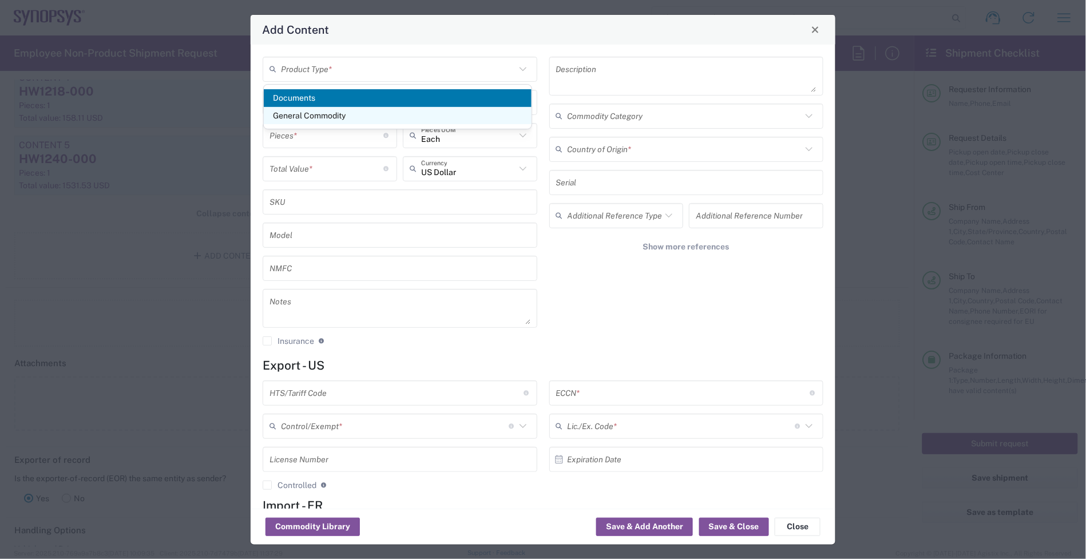
click at [352, 110] on span "General Commodity" at bounding box center [398, 116] width 268 height 18
type input "General Commodity"
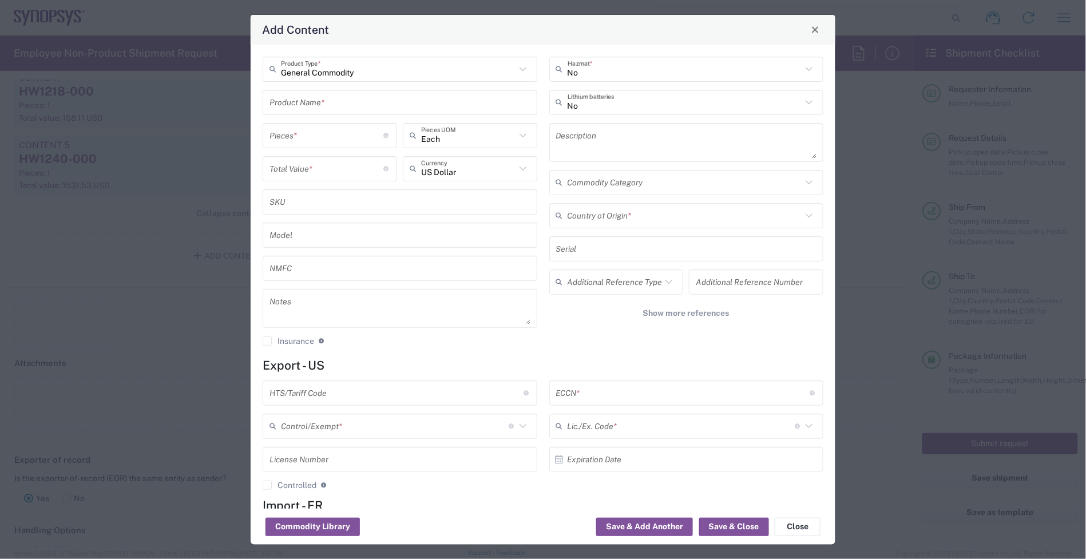
click at [330, 102] on input "text" at bounding box center [399, 102] width 261 height 20
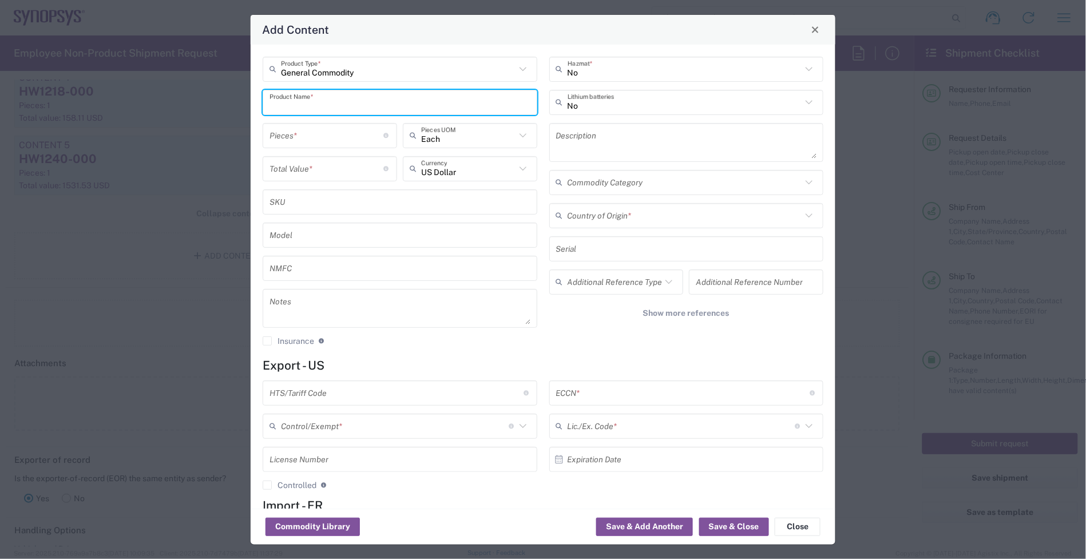
paste input "HW1222-000"
type input "HW1222-000"
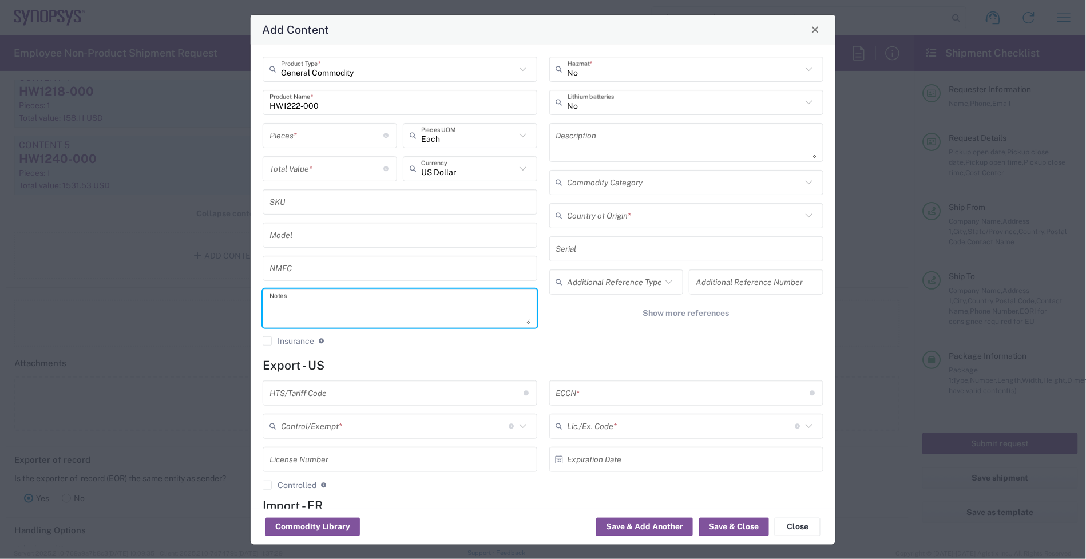
click at [301, 308] on textarea at bounding box center [399, 308] width 261 height 32
paste textarea "89.32"
type textarea "89.32"
click at [312, 161] on input "number" at bounding box center [326, 168] width 114 height 20
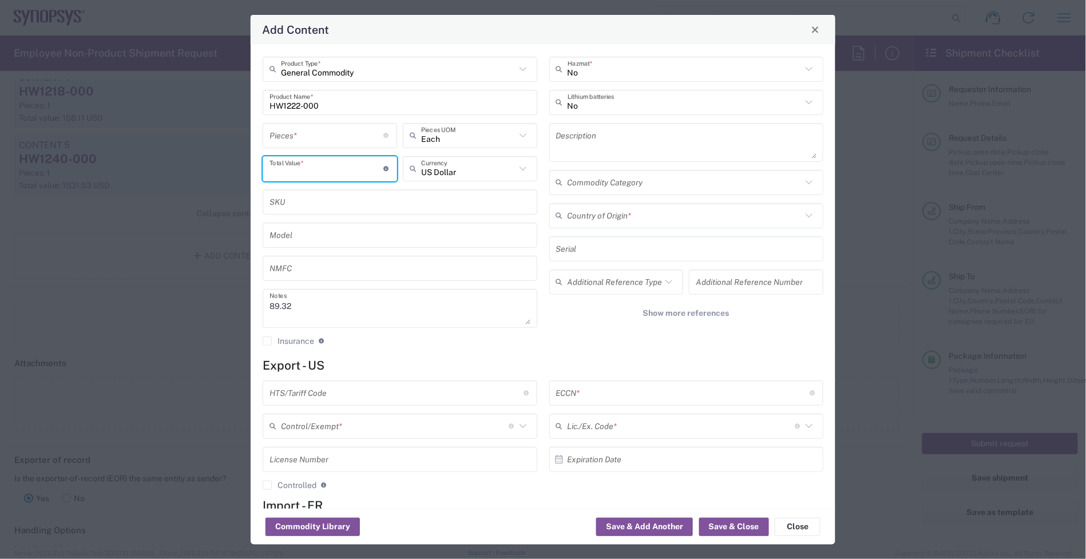
paste input "89.32"
type input "89.32"
click at [305, 135] on input "number" at bounding box center [326, 135] width 114 height 20
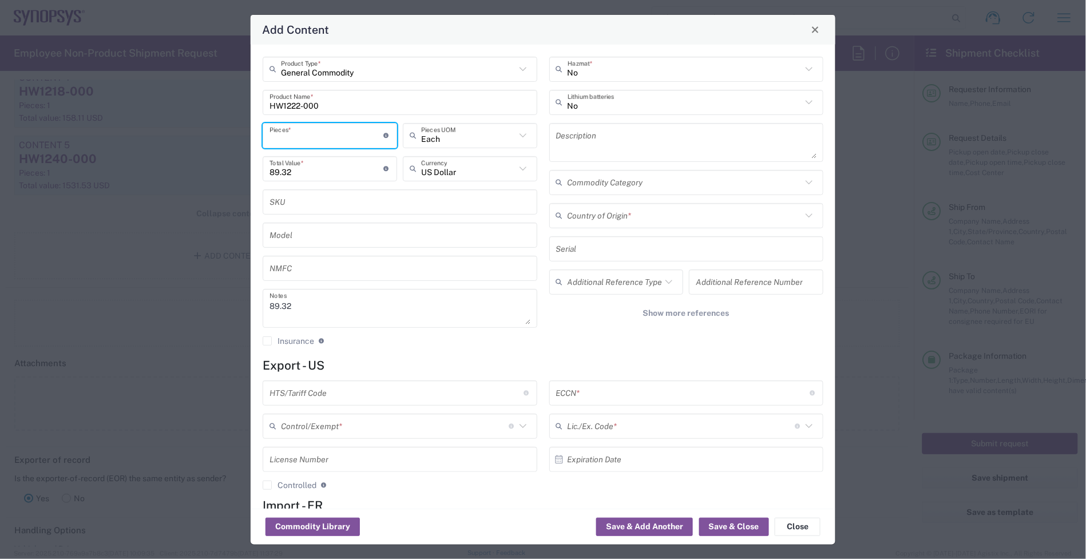
type input "1"
type input "2"
type input "178.64"
type input "2"
click at [598, 144] on textarea at bounding box center [686, 142] width 261 height 32
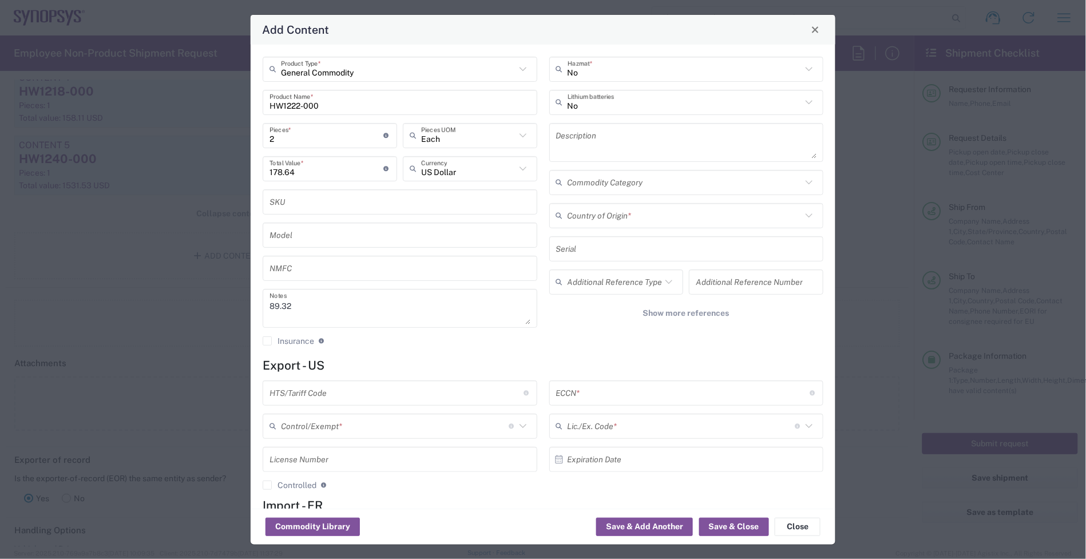
paste textarea "Universal HC3 Loopback Clock Cable 200 H"
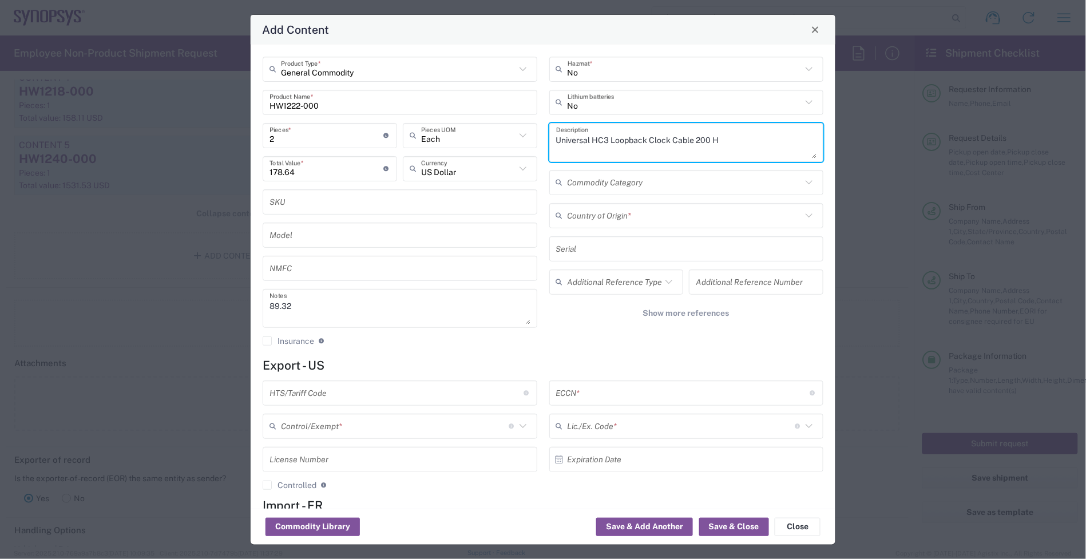
type textarea "Universal HC3 Loopback Clock Cable 200 H"
click at [619, 215] on input "text" at bounding box center [684, 215] width 235 height 20
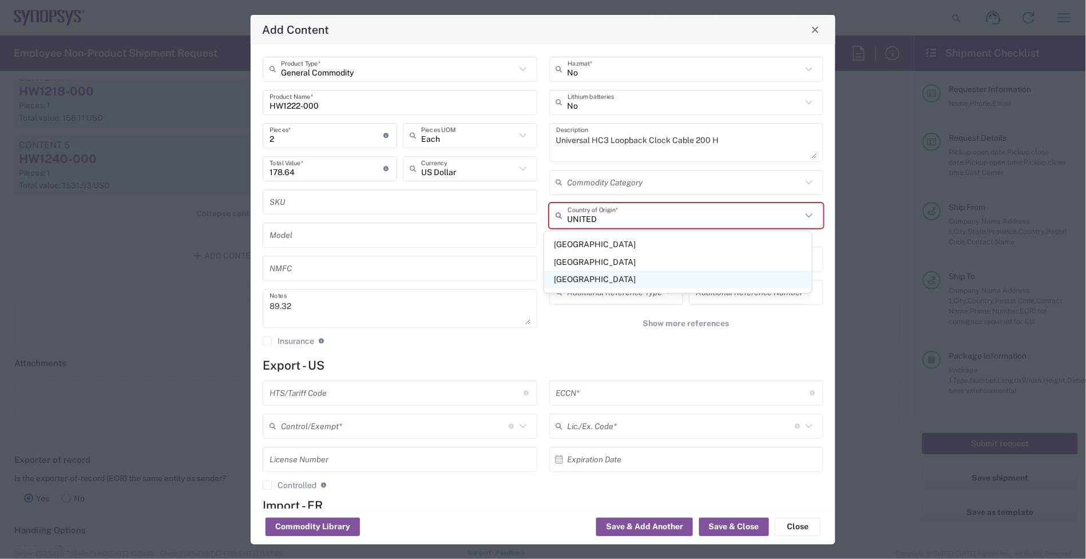
click at [610, 279] on span "[GEOGRAPHIC_DATA]" at bounding box center [678, 280] width 268 height 18
type input "[GEOGRAPHIC_DATA]"
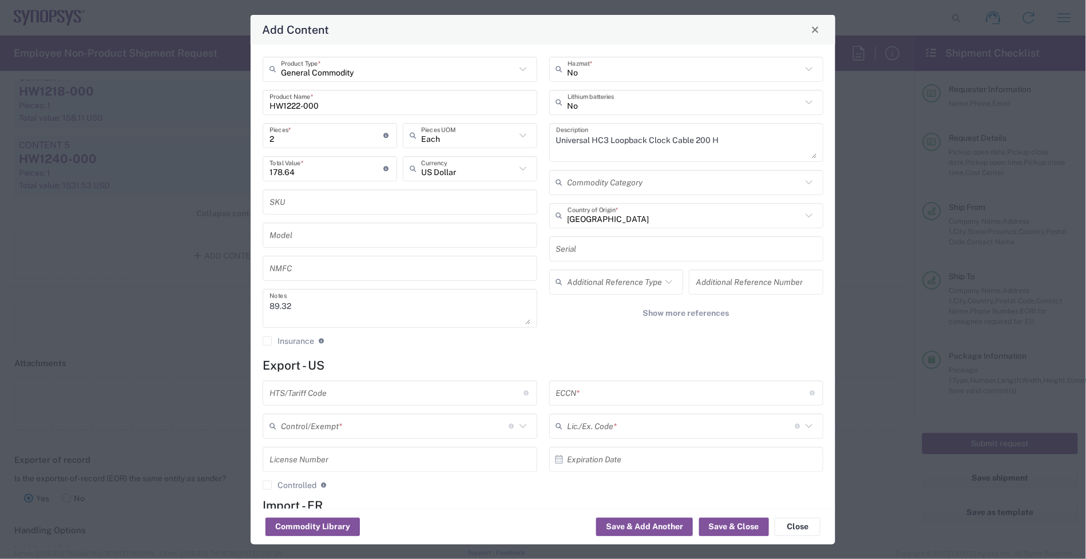
click at [380, 399] on input "text" at bounding box center [396, 393] width 254 height 20
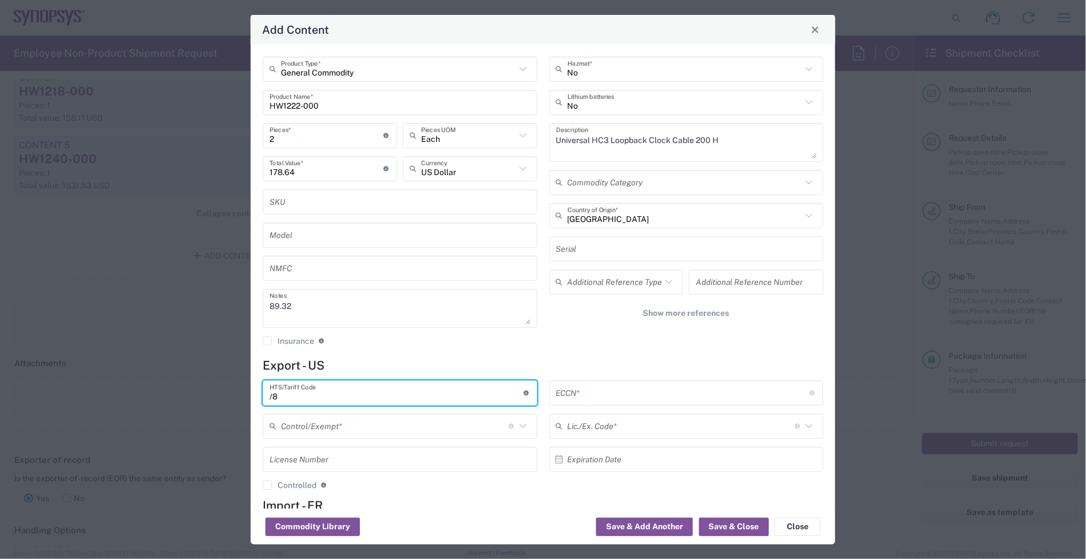
type input "/"
type input "8544.42.0000"
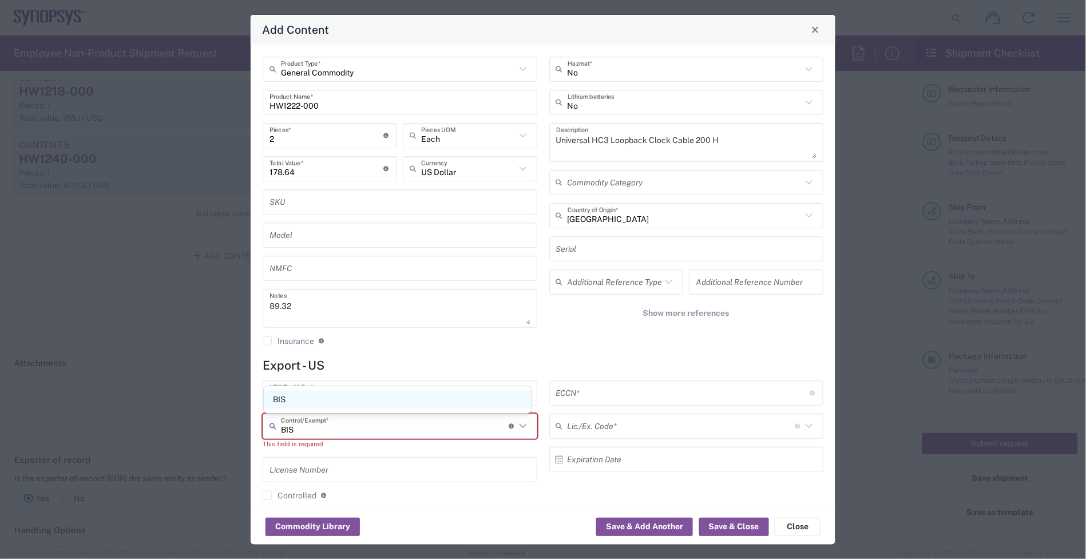
type input "BIS"
click at [442, 396] on span "BIS" at bounding box center [398, 400] width 268 height 18
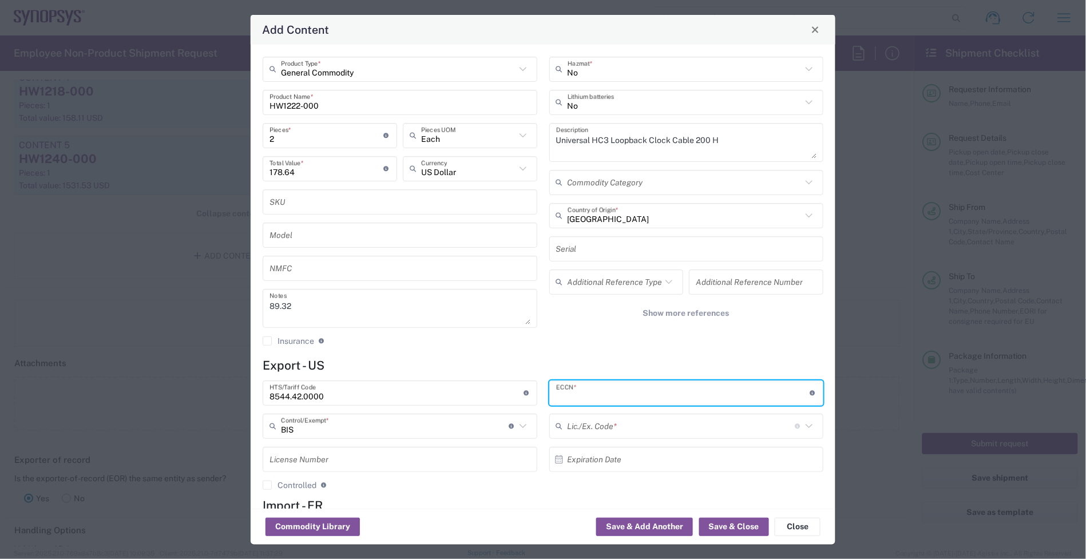
click at [605, 402] on input "text" at bounding box center [683, 393] width 254 height 20
type input "EAR99"
click at [575, 424] on input "text" at bounding box center [681, 426] width 228 height 20
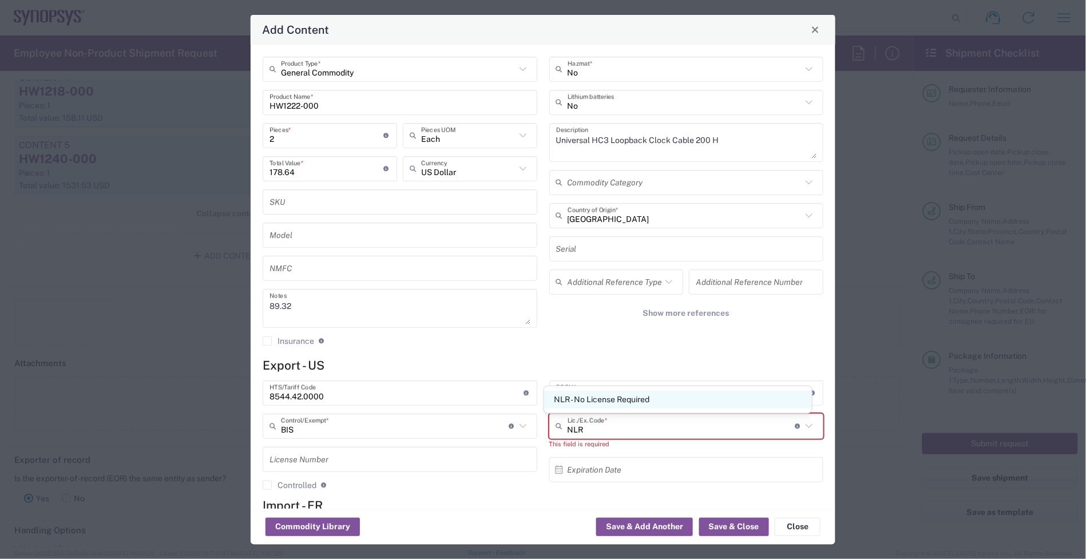
click at [637, 405] on span "NLR - No License Required" at bounding box center [678, 400] width 268 height 18
type input "NLR - No License Required"
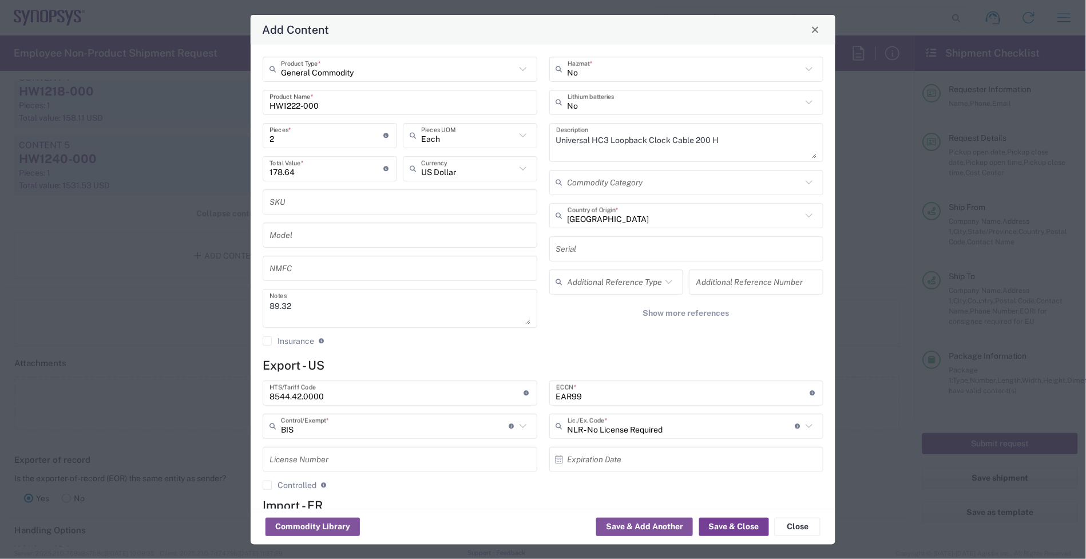
click at [749, 525] on button "Save & Close" at bounding box center [734, 527] width 70 height 18
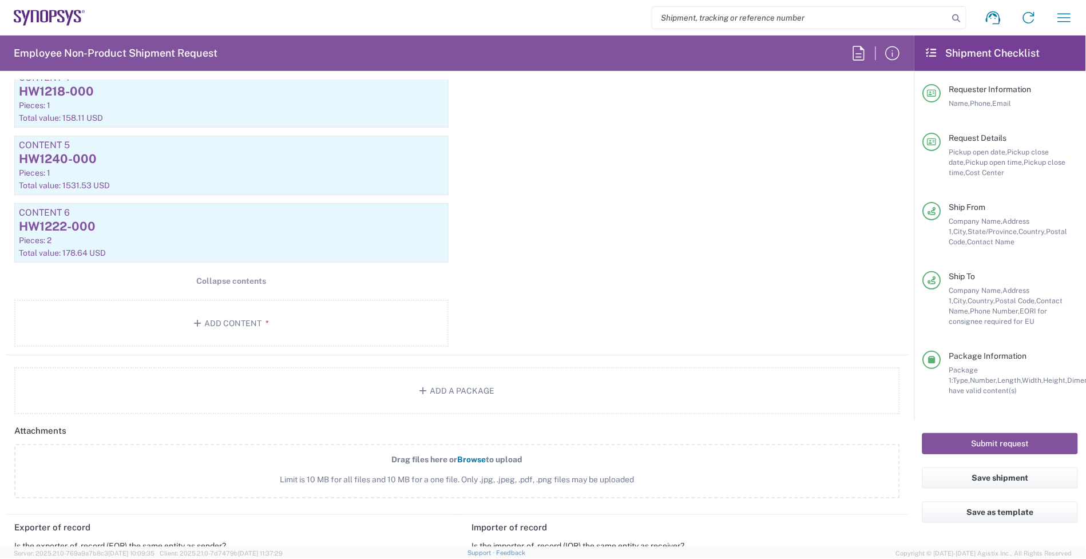
scroll to position [1485, 0]
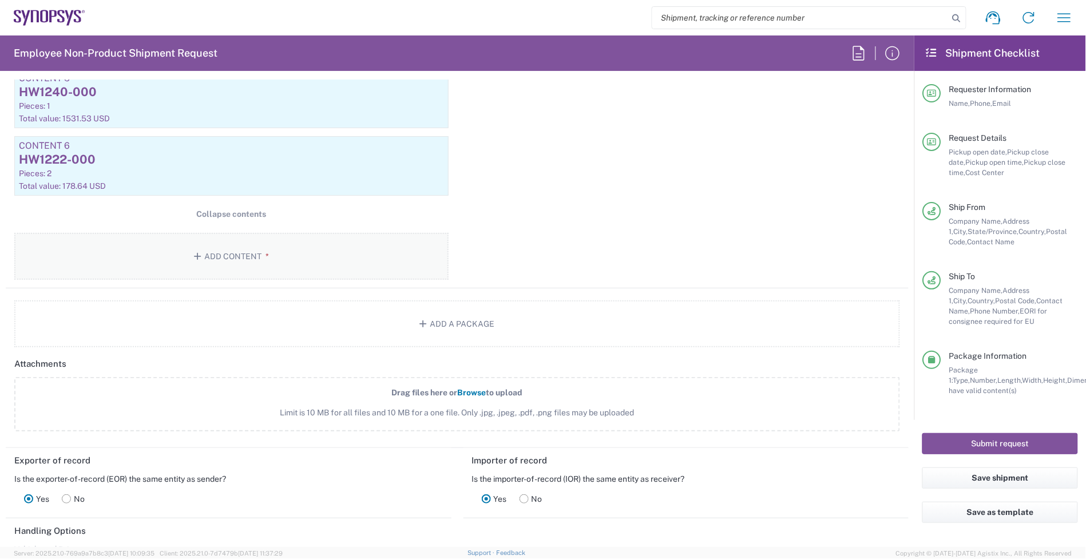
click at [315, 264] on button "Add Content *" at bounding box center [231, 256] width 434 height 47
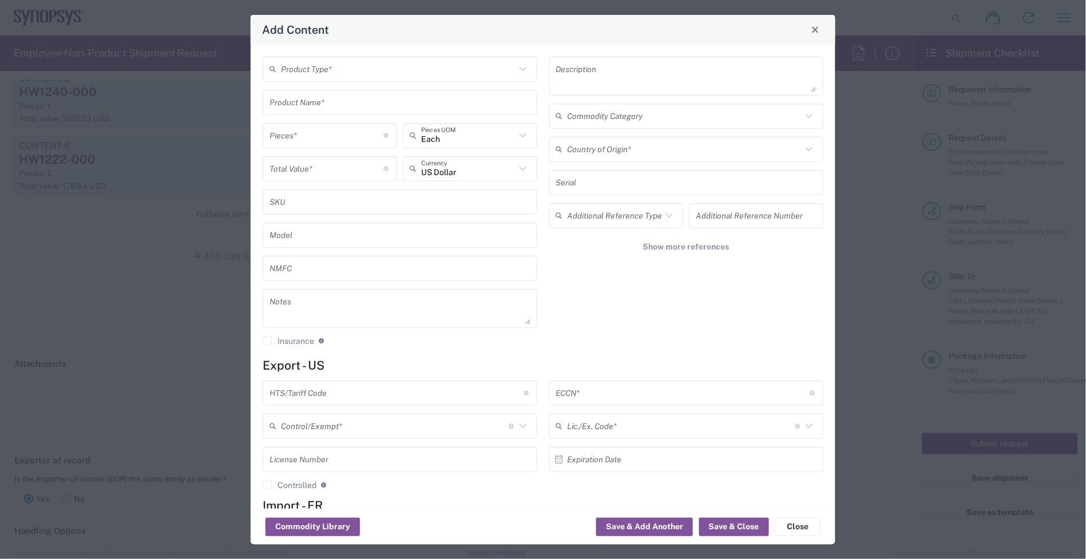
drag, startPoint x: 392, startPoint y: 67, endPoint x: 393, endPoint y: 78, distance: 10.9
click at [392, 67] on input "text" at bounding box center [398, 69] width 235 height 20
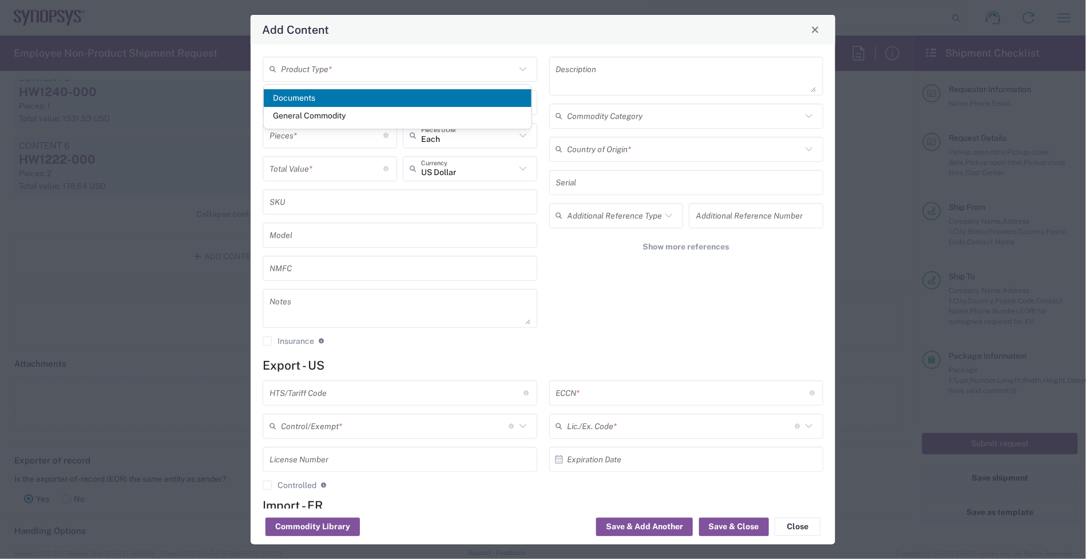
click at [347, 105] on span "Documents" at bounding box center [398, 98] width 268 height 18
type input "Documents"
type input "1"
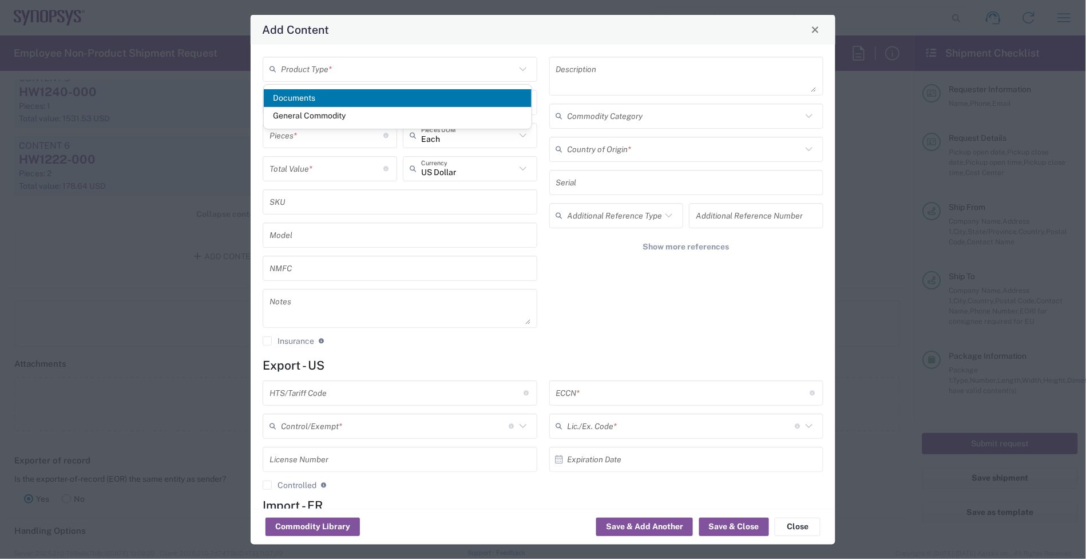
type textarea "Documents"
type input "[GEOGRAPHIC_DATA]"
type input "0000.00.0000"
type input "FTR Exemption"
type input "0000"
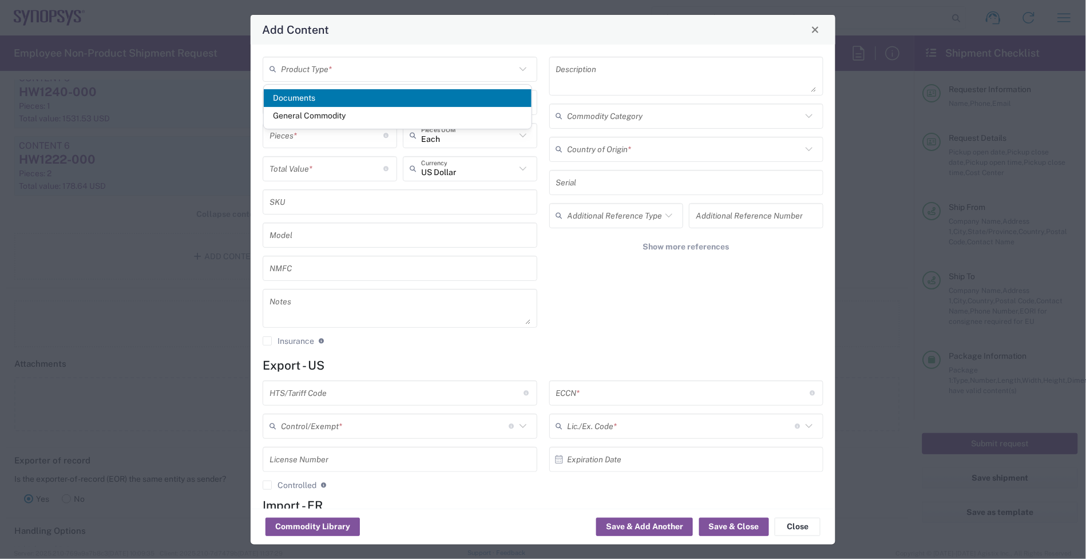
type input "0000.00.0000"
type input "30.37(a)"
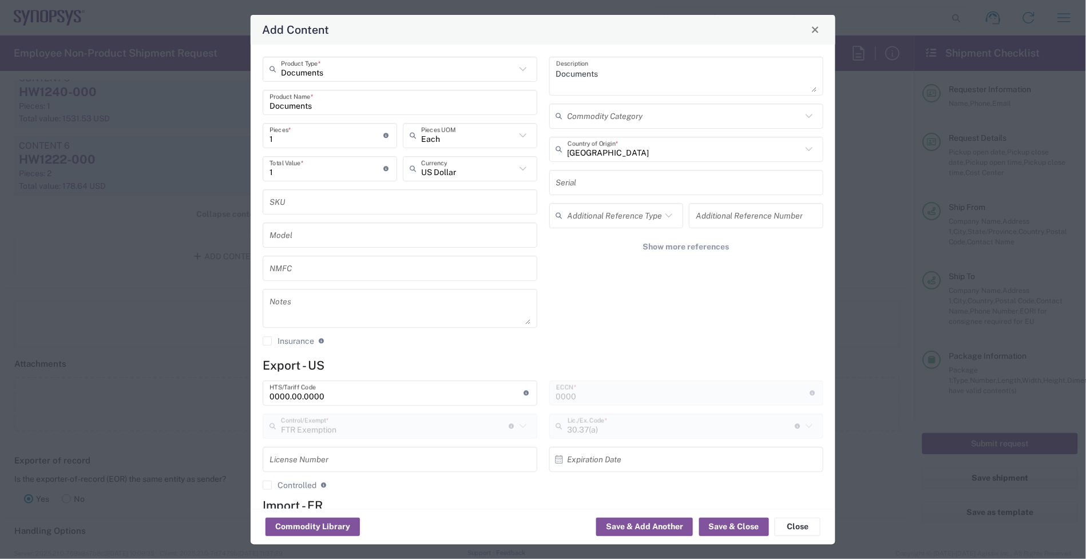
click at [329, 112] on input "Documents" at bounding box center [399, 102] width 261 height 20
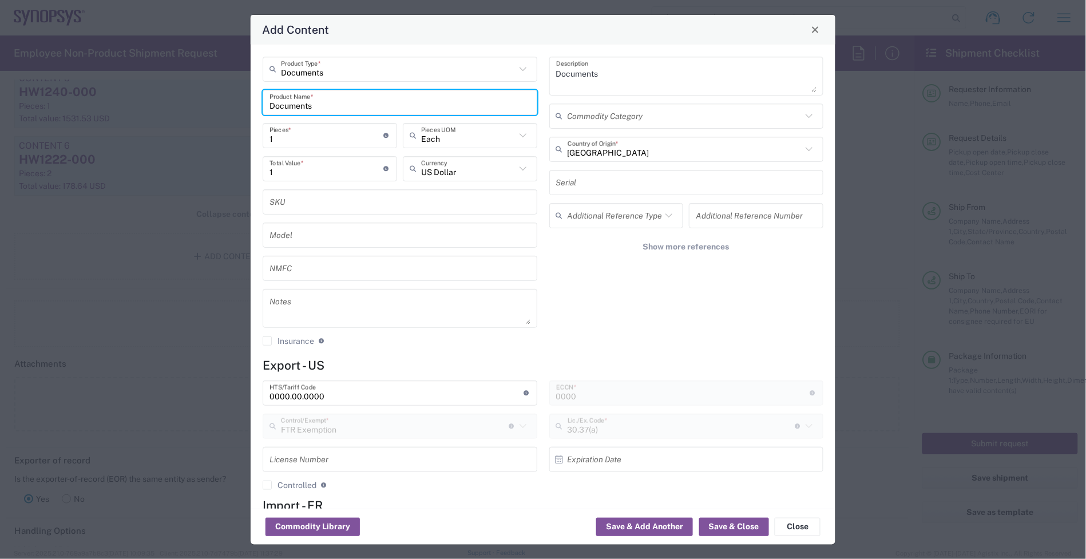
click at [350, 79] on div "Documents Product Type *" at bounding box center [400, 69] width 275 height 25
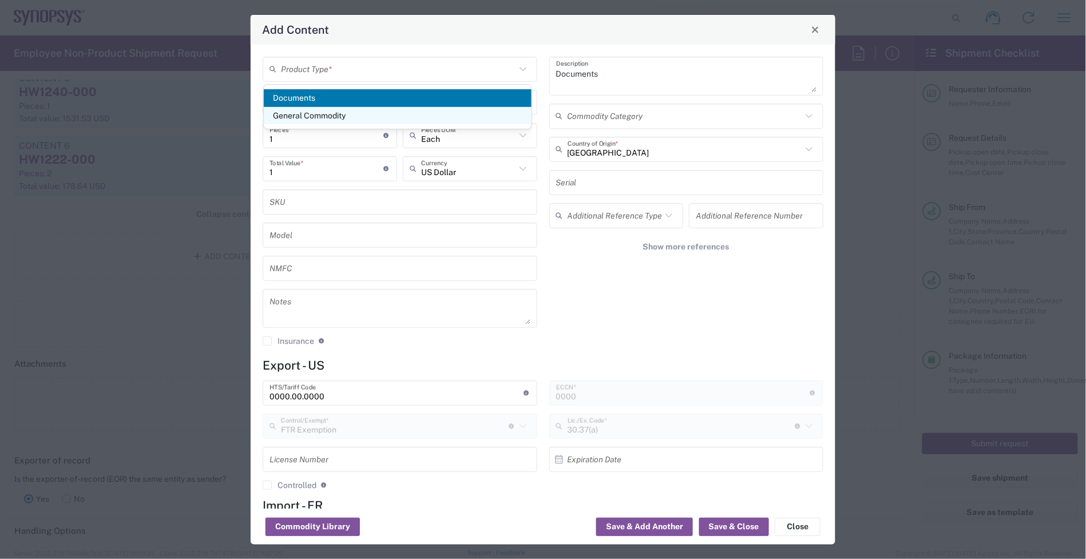
click at [330, 113] on span "General Commodity" at bounding box center [398, 116] width 268 height 18
type input "General Commodity"
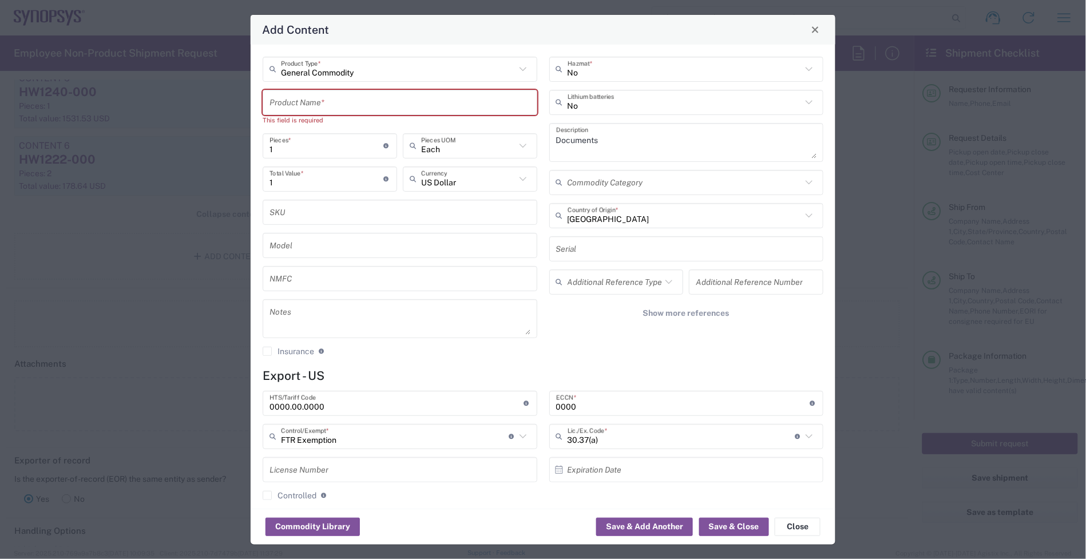
click at [335, 99] on input "text" at bounding box center [399, 102] width 261 height 20
paste input "HW1224-000"
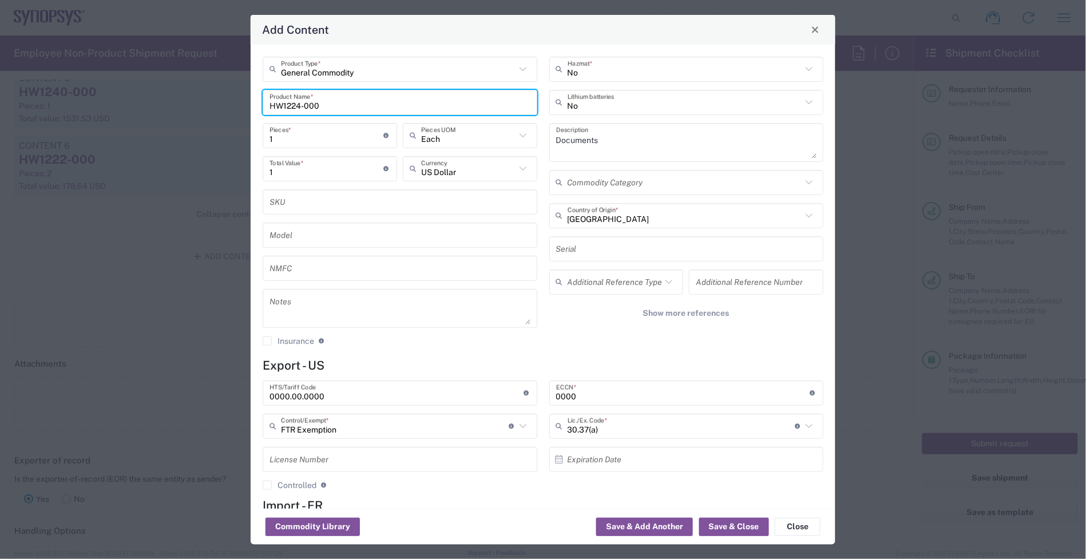
type input "HW1224-000"
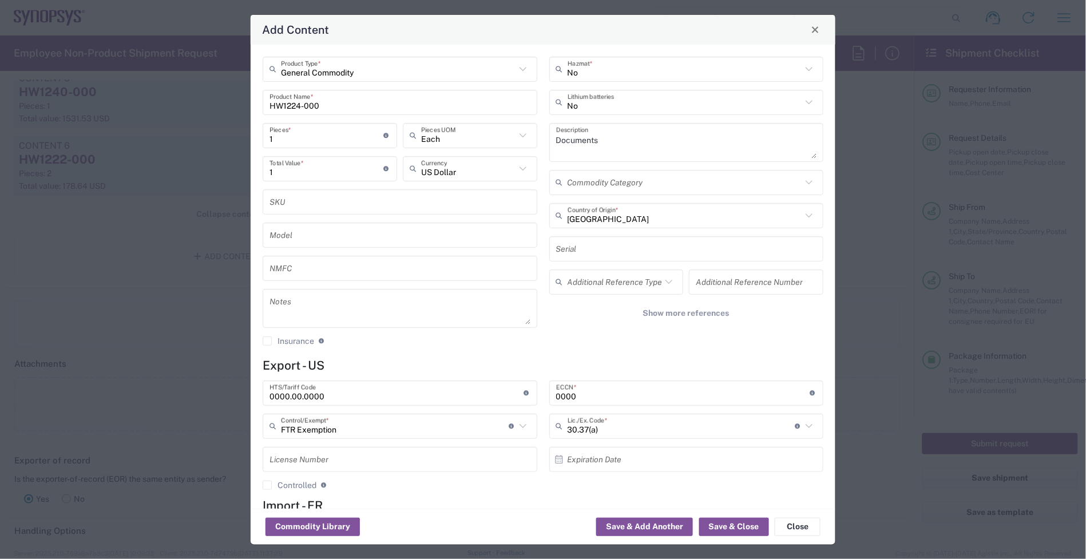
click at [352, 311] on textarea at bounding box center [399, 308] width 261 height 32
paste textarea "159.32"
type textarea "159.32EA"
drag, startPoint x: 319, startPoint y: 166, endPoint x: 212, endPoint y: 168, distance: 107.5
click at [212, 168] on div "Add Content General Commodity Product Type * HW1224-000 Product Name * 1 Pieces…" at bounding box center [543, 279] width 1086 height 559
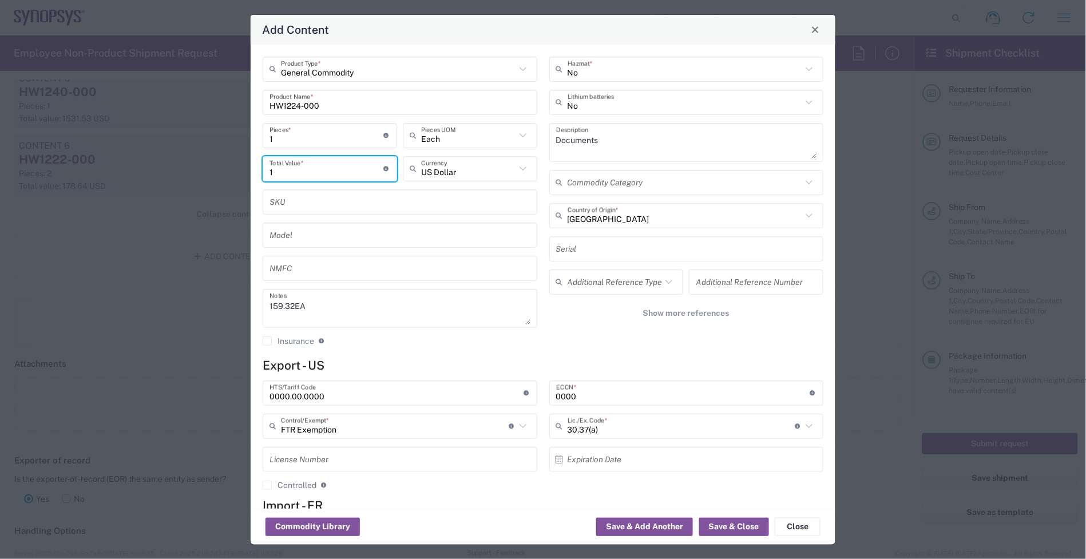
paste input "59.32"
type input "159.32"
drag, startPoint x: 313, startPoint y: 143, endPoint x: 215, endPoint y: 149, distance: 98.0
click at [215, 149] on div "Add Content General Commodity Product Type * HW1224-000 Product Name * 1 Pieces…" at bounding box center [543, 279] width 1086 height 559
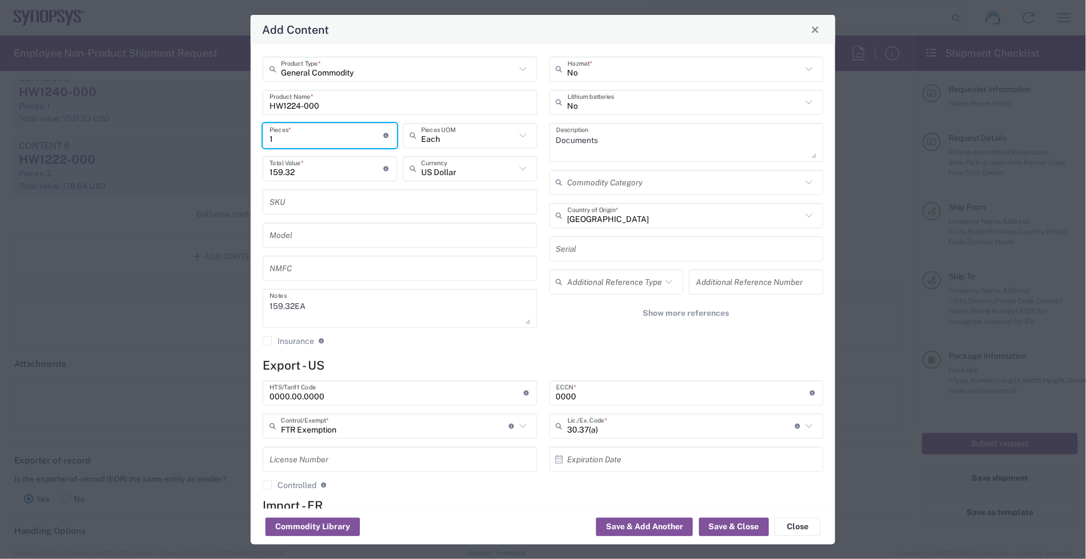
type input "6"
type input "955.92"
type input "6"
click at [570, 146] on textarea "Documents" at bounding box center [686, 142] width 261 height 32
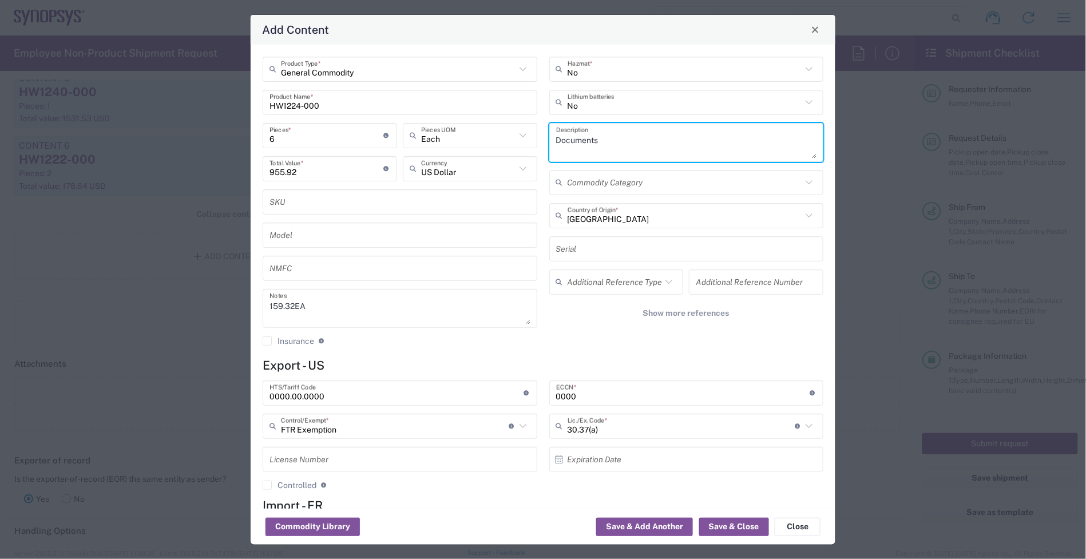
paste textarea "Universal MGB2C Cable 100 HW"
click at [387, 139] on div "General Commodity Product Type * HW1224-000 Product Name * 6 Pieces * Number of…" at bounding box center [543, 205] width 573 height 297
paste textarea "Universal MGB2C Cable 100 HW"
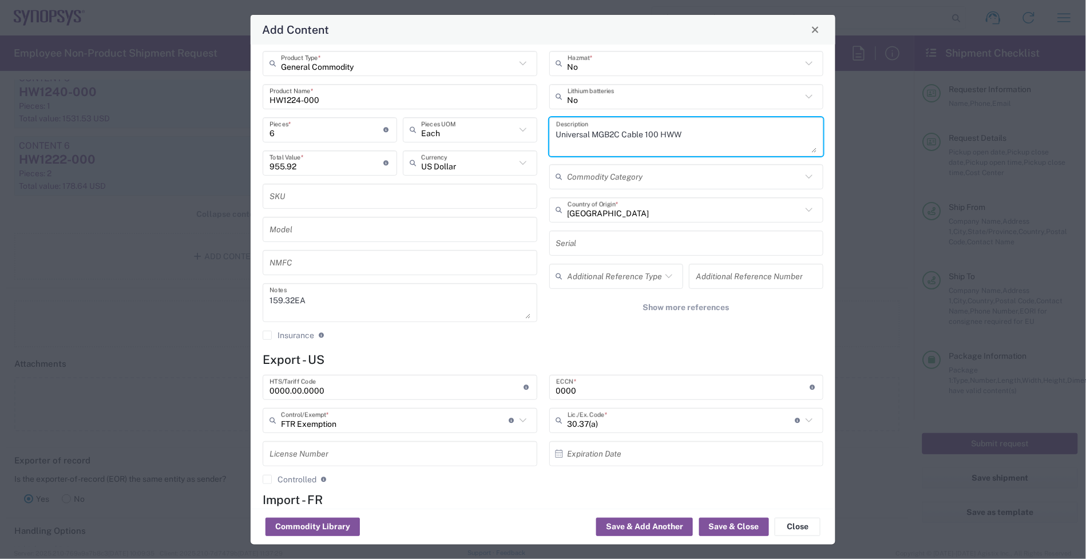
scroll to position [0, 0]
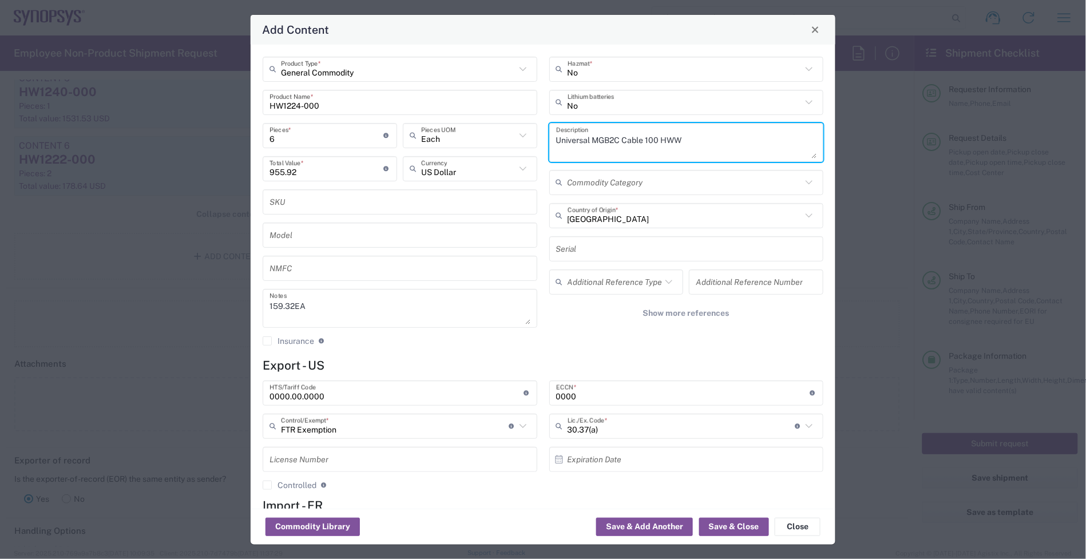
type textarea "Universal MGB2C Cable 100 HWW"
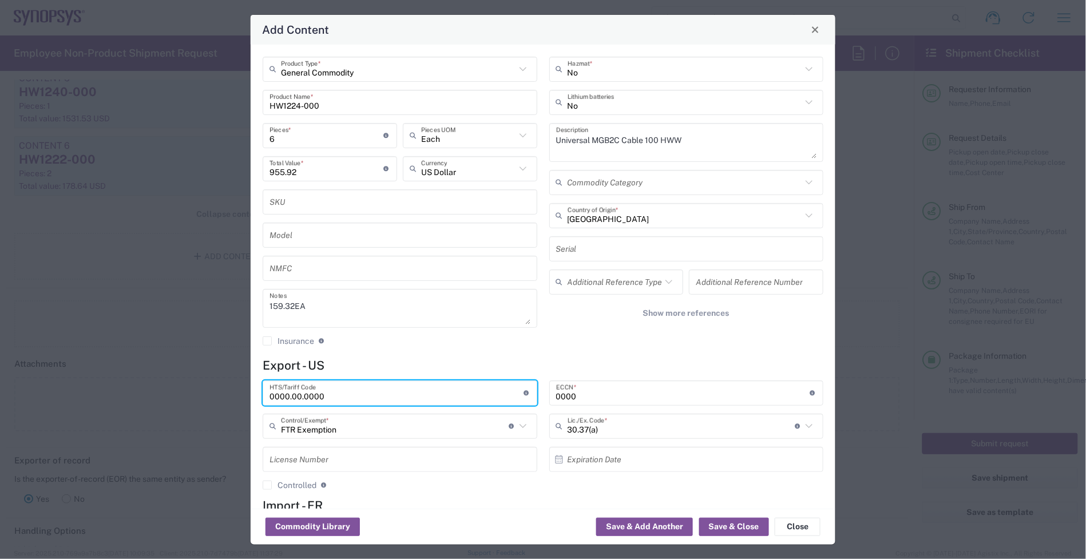
click at [177, 402] on div "Add Content General Commodity Product Type * HW1224-000 Product Name * 6 Pieces…" at bounding box center [543, 279] width 1086 height 559
type input "8544.42.0000"
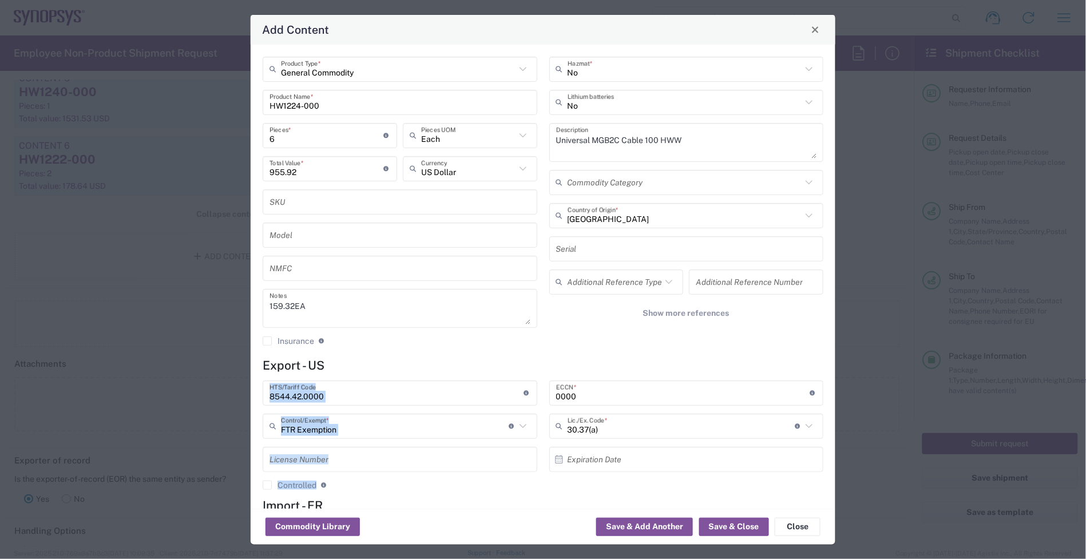
drag, startPoint x: 479, startPoint y: 402, endPoint x: 468, endPoint y: 402, distance: 10.9
click at [468, 402] on div "8544.42.0000 HTS/Tariff Code Obtain HTS from vendor if product is purchased. 10…" at bounding box center [543, 439] width 573 height 118
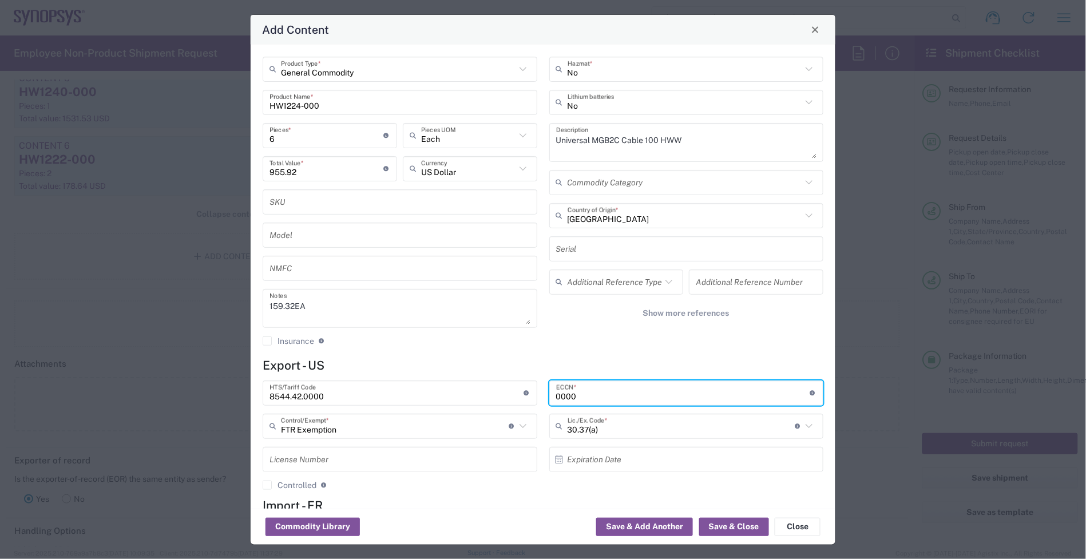
drag, startPoint x: 594, startPoint y: 396, endPoint x: 514, endPoint y: 396, distance: 80.1
click at [514, 396] on div "8544.42.0000 HTS/Tariff Code Obtain HTS from vendor if product is purchased. 10…" at bounding box center [543, 439] width 573 height 118
type input "EAR99"
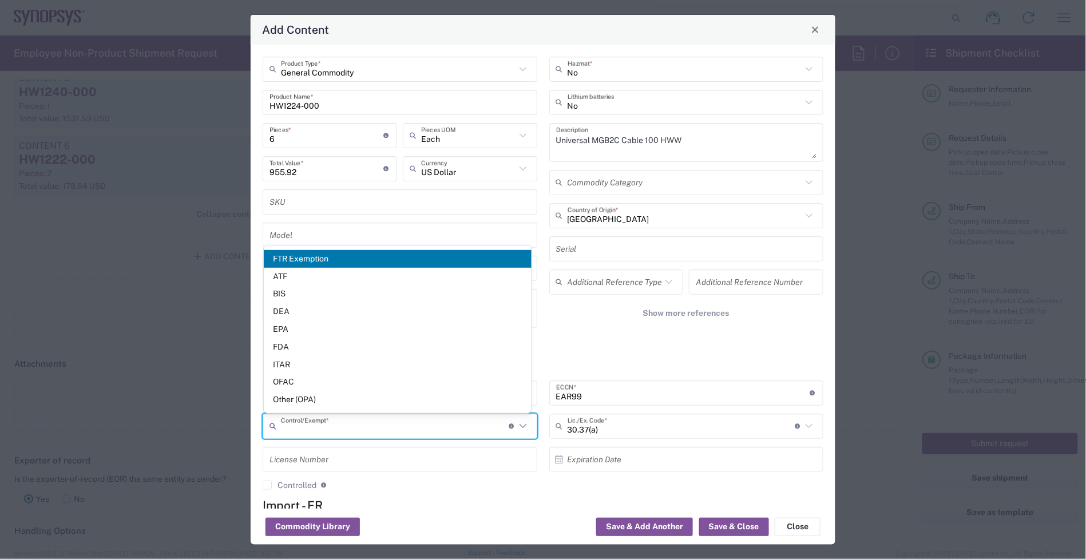
click at [364, 426] on input "text" at bounding box center [395, 426] width 228 height 20
click at [322, 290] on span "BIS" at bounding box center [398, 294] width 268 height 18
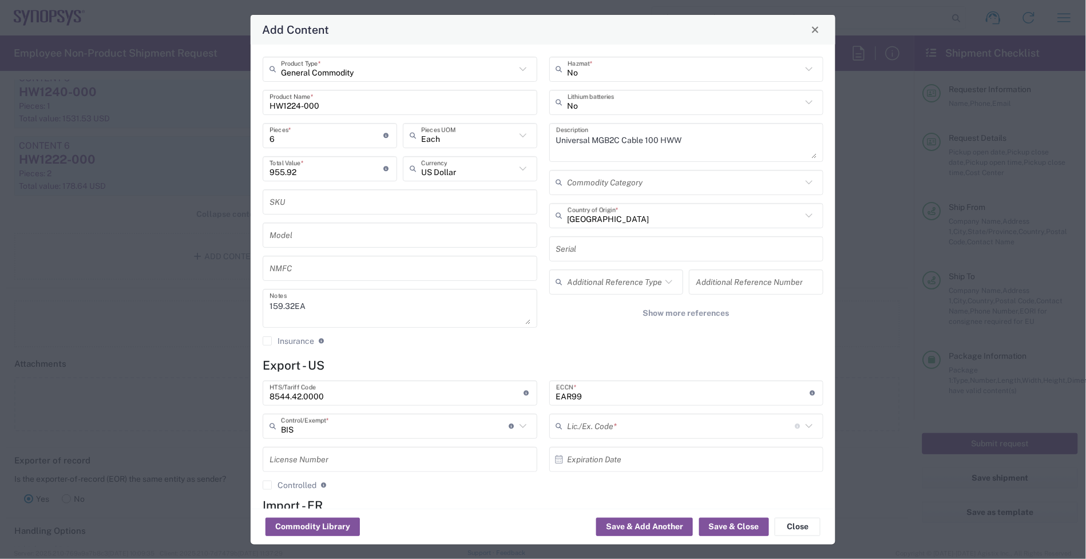
click at [567, 434] on input "text" at bounding box center [681, 426] width 228 height 20
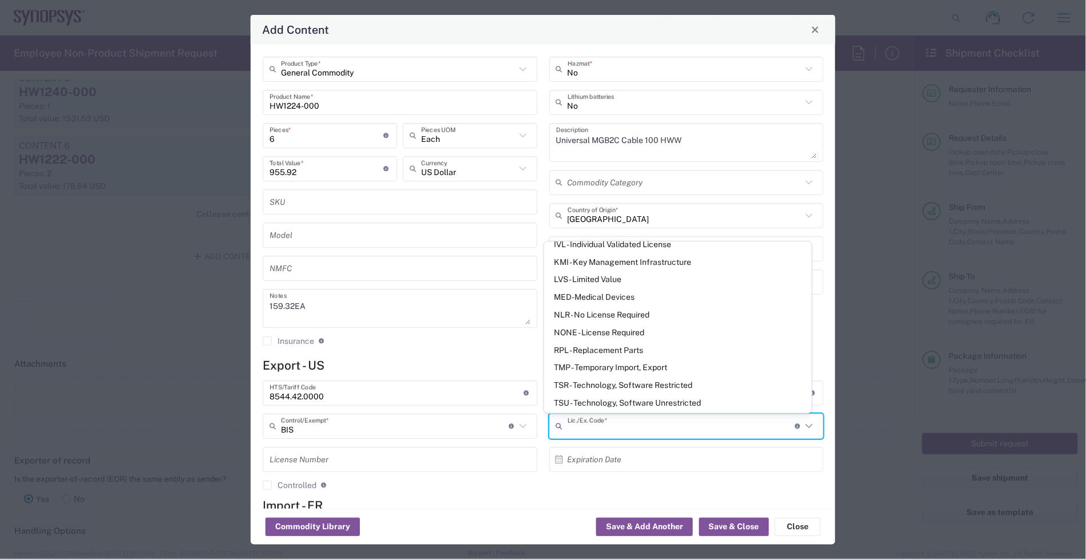
scroll to position [207, 0]
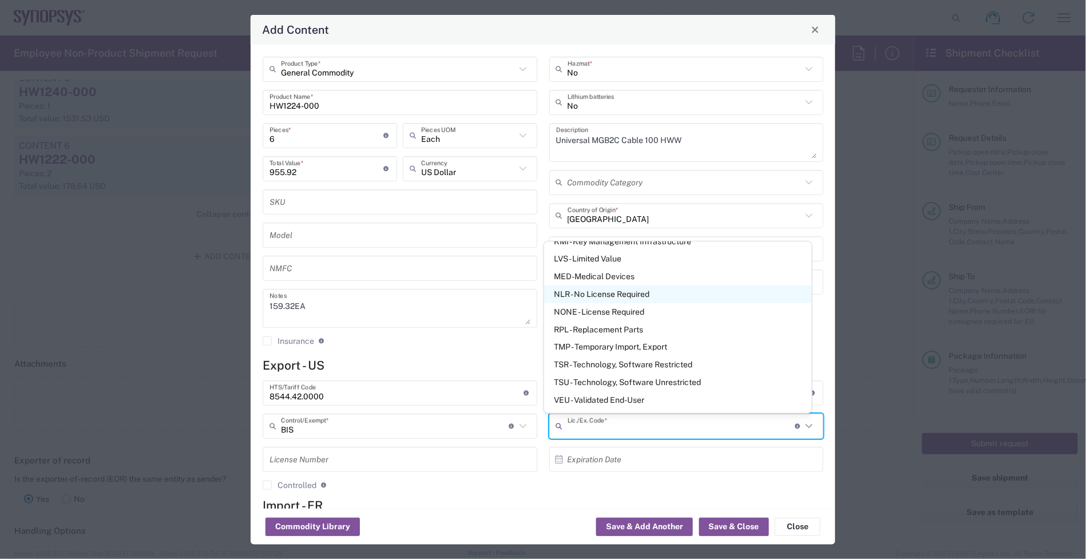
click at [597, 290] on span "NLR - No License Required" at bounding box center [678, 294] width 268 height 18
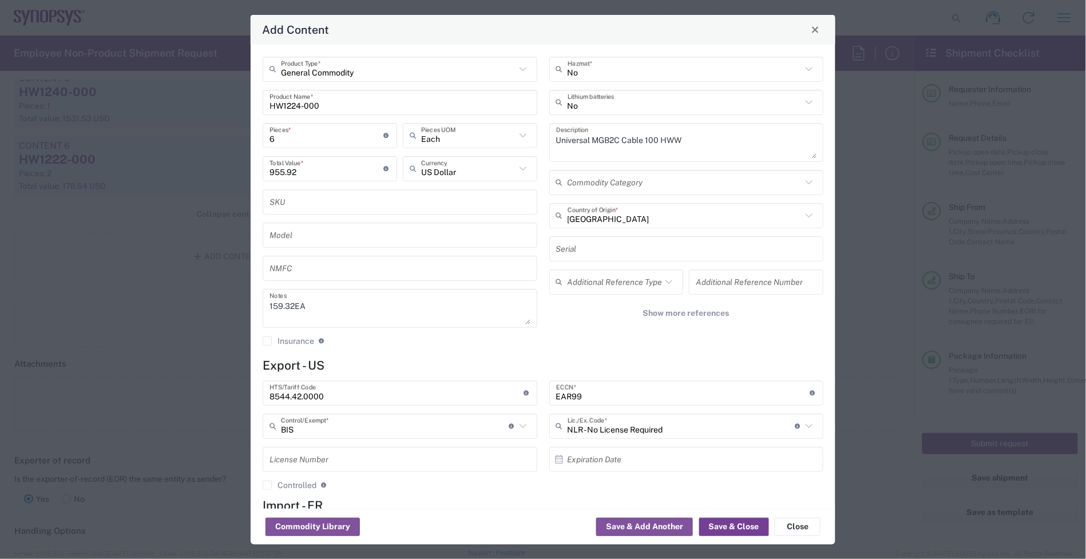
click at [750, 532] on button "Save & Close" at bounding box center [734, 527] width 70 height 18
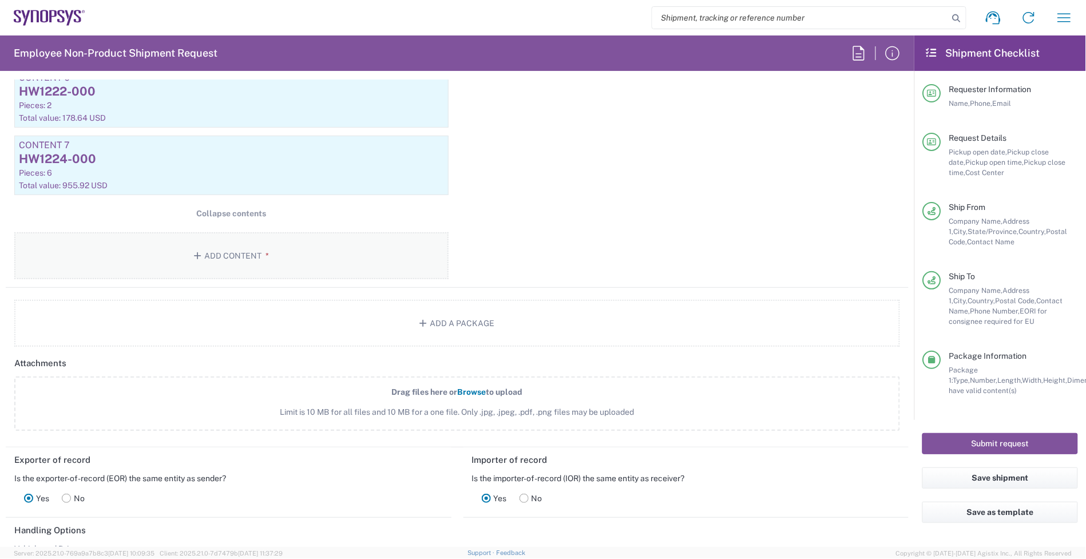
click at [244, 253] on button "Add Content *" at bounding box center [231, 255] width 434 height 47
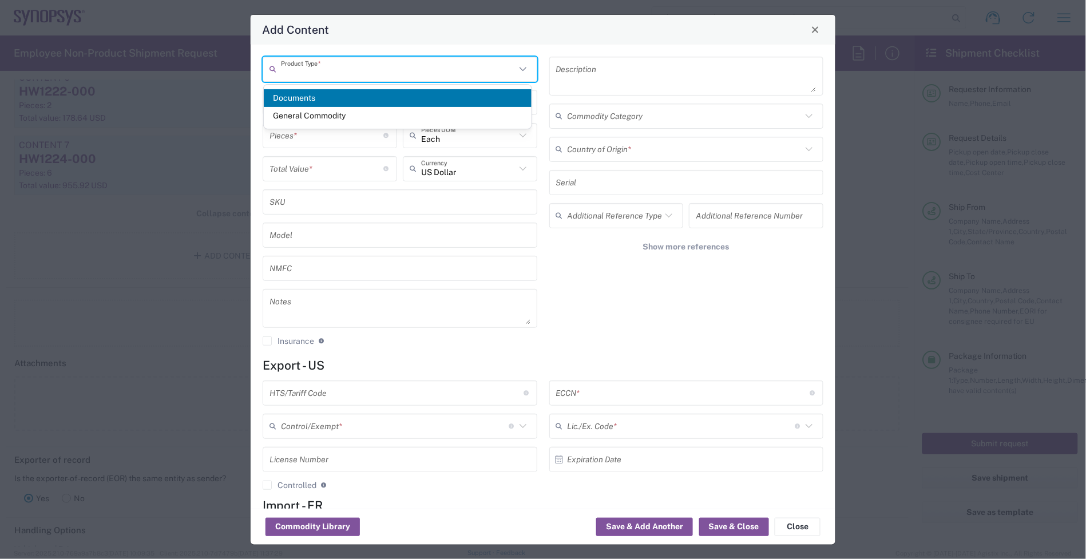
click at [302, 76] on input "text" at bounding box center [398, 69] width 235 height 20
click at [322, 114] on span "General Commodity" at bounding box center [398, 116] width 268 height 18
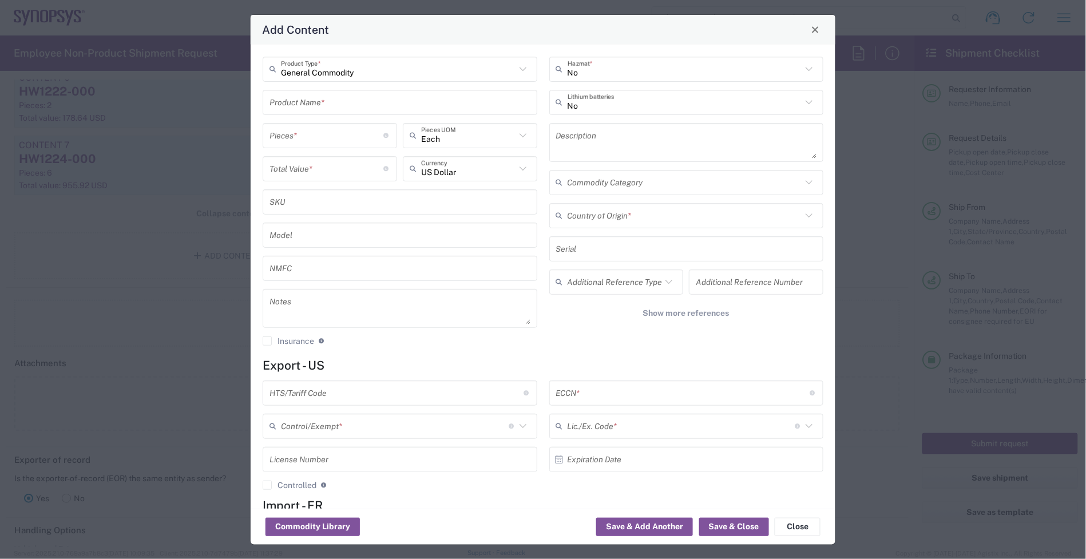
click at [306, 103] on input "text" at bounding box center [399, 102] width 261 height 20
paste input "HW1231-000"
click at [350, 313] on textarea at bounding box center [399, 308] width 261 height 32
paste textarea "259.32"
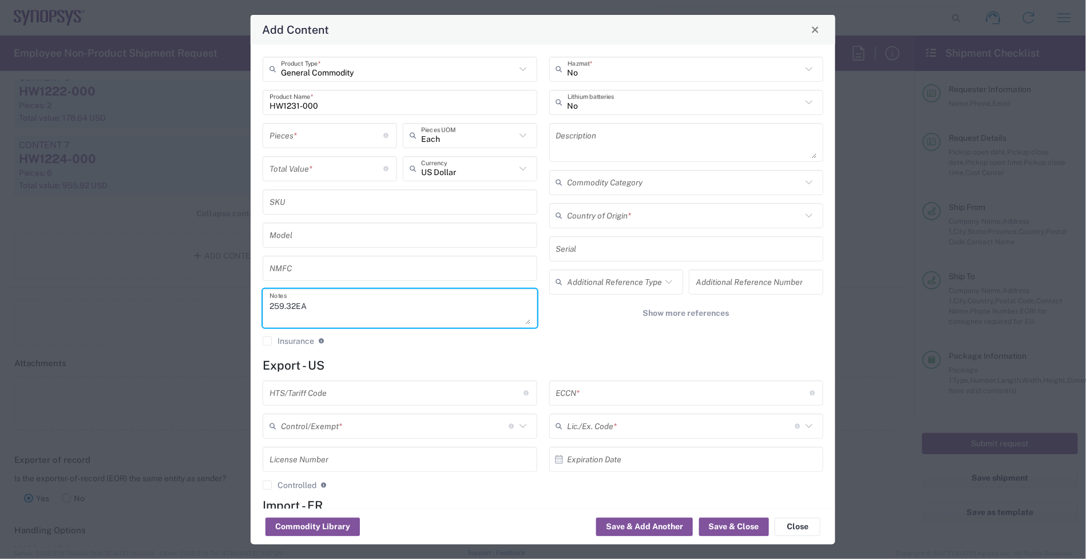
click at [333, 168] on input "number" at bounding box center [326, 168] width 114 height 20
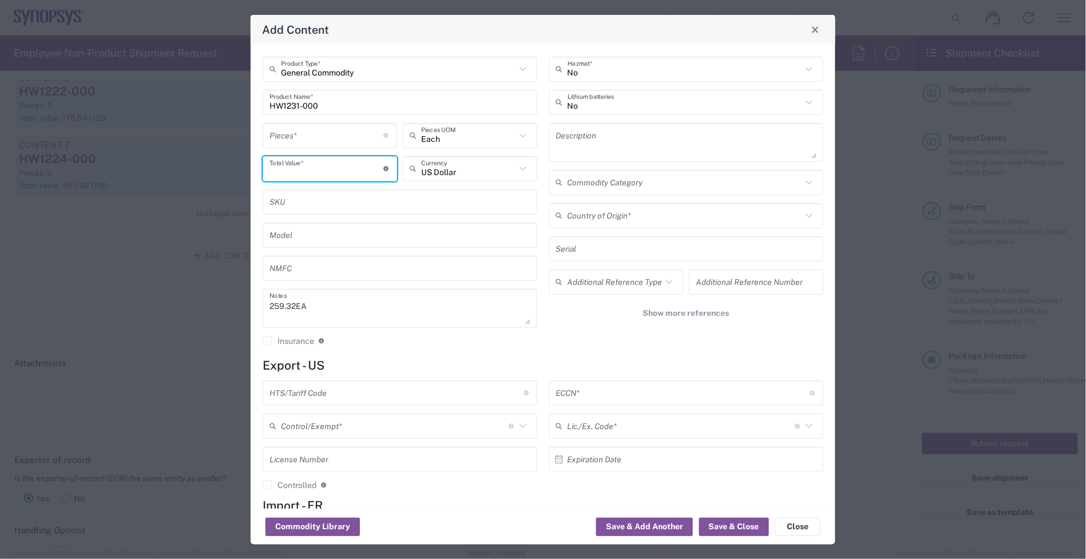
paste input "259.32"
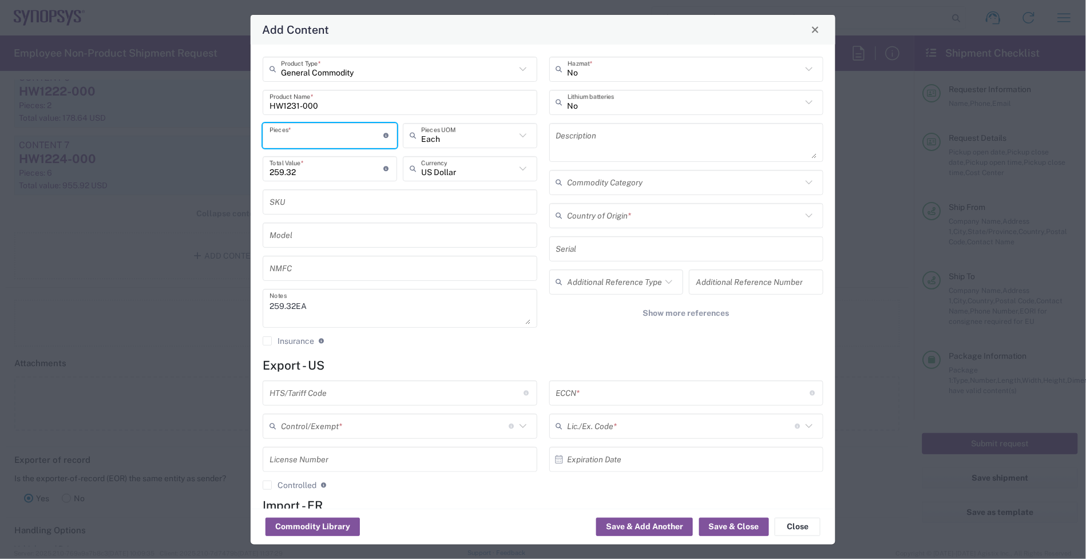
click at [292, 126] on input "number" at bounding box center [326, 135] width 114 height 20
click at [599, 149] on textarea at bounding box center [686, 142] width 261 height 32
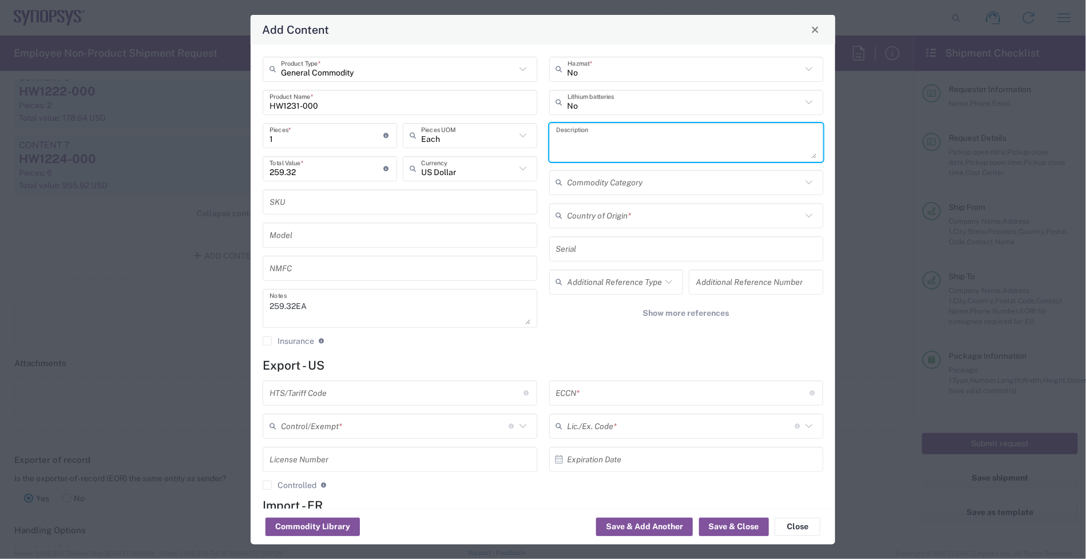
paste textarea "Universal MGB2A to MGB2C cable 100 HW"
click at [235, 153] on div "Add Content General Commodity Product Type * HW1231-000 Product Name * 1 Pieces…" at bounding box center [543, 279] width 1086 height 559
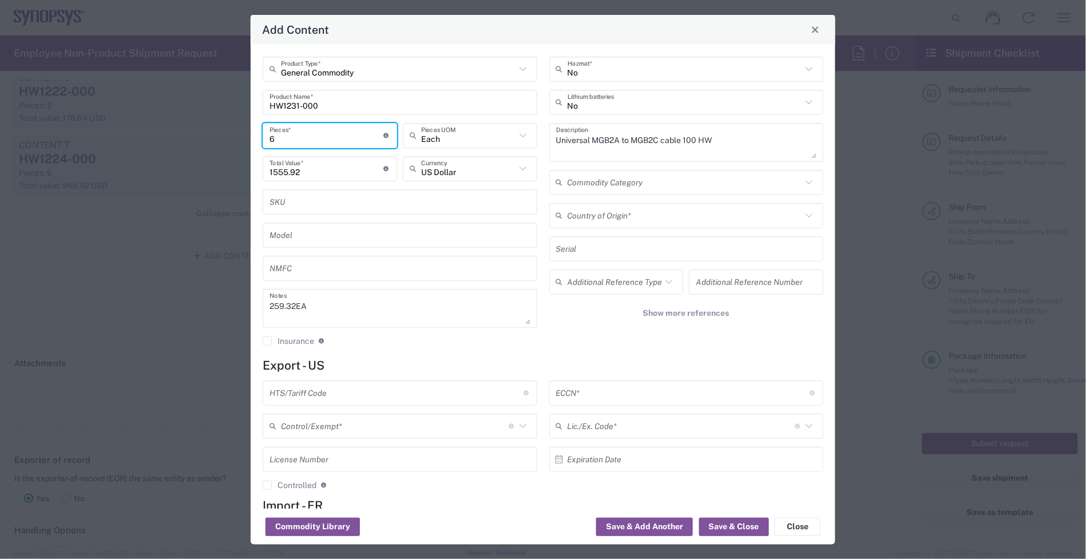
click at [595, 225] on input "text" at bounding box center [684, 215] width 235 height 20
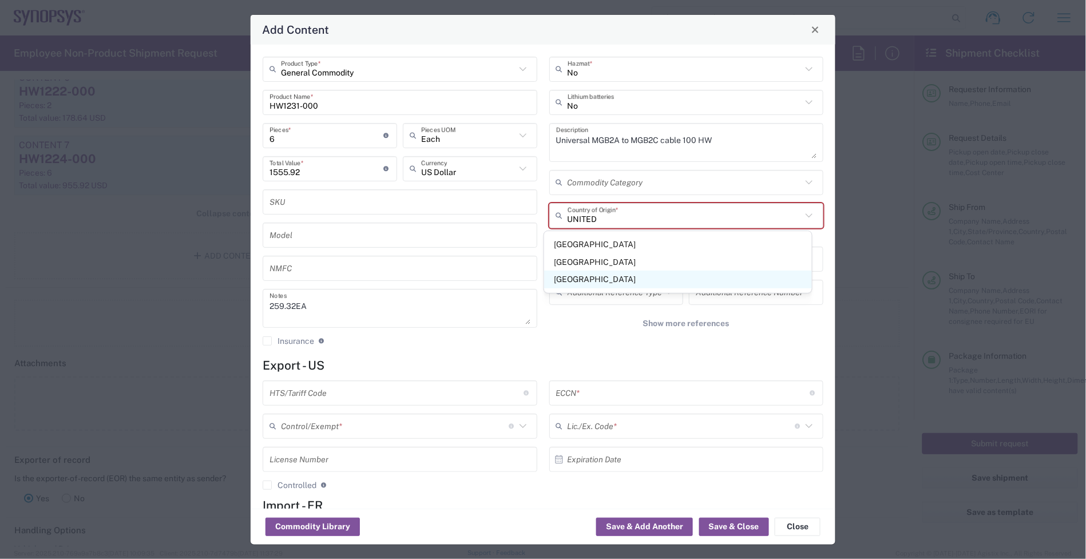
click at [613, 276] on span "[GEOGRAPHIC_DATA]" at bounding box center [678, 280] width 268 height 18
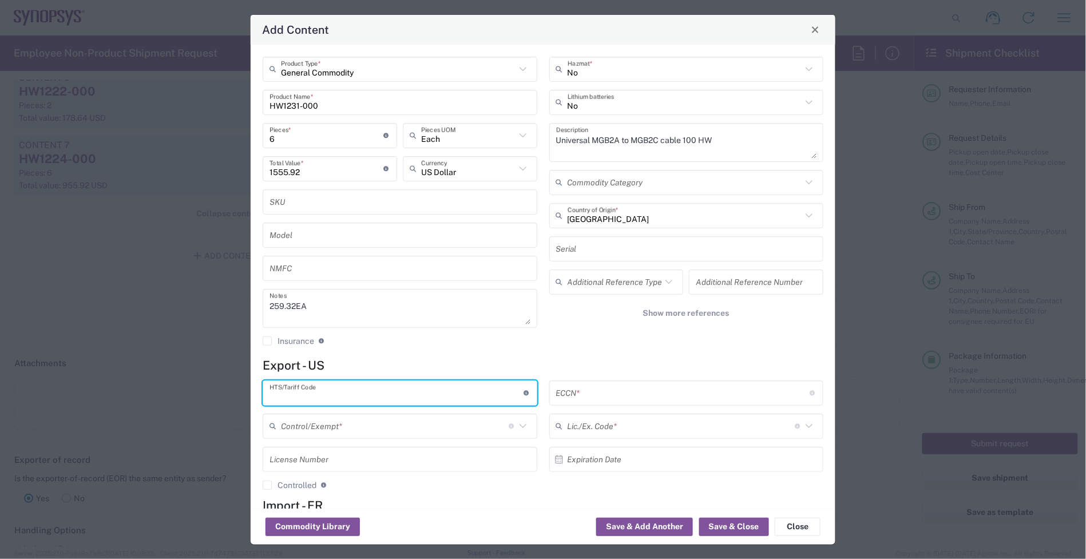
click at [329, 390] on input "text" at bounding box center [396, 393] width 254 height 20
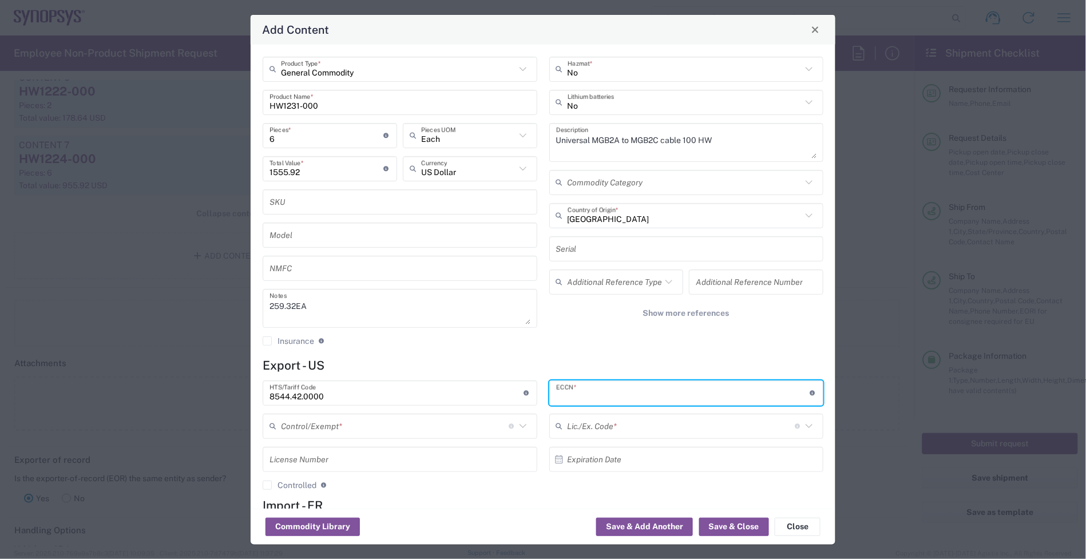
click at [575, 392] on input "text" at bounding box center [683, 393] width 254 height 20
click at [414, 423] on input "text" at bounding box center [395, 426] width 228 height 20
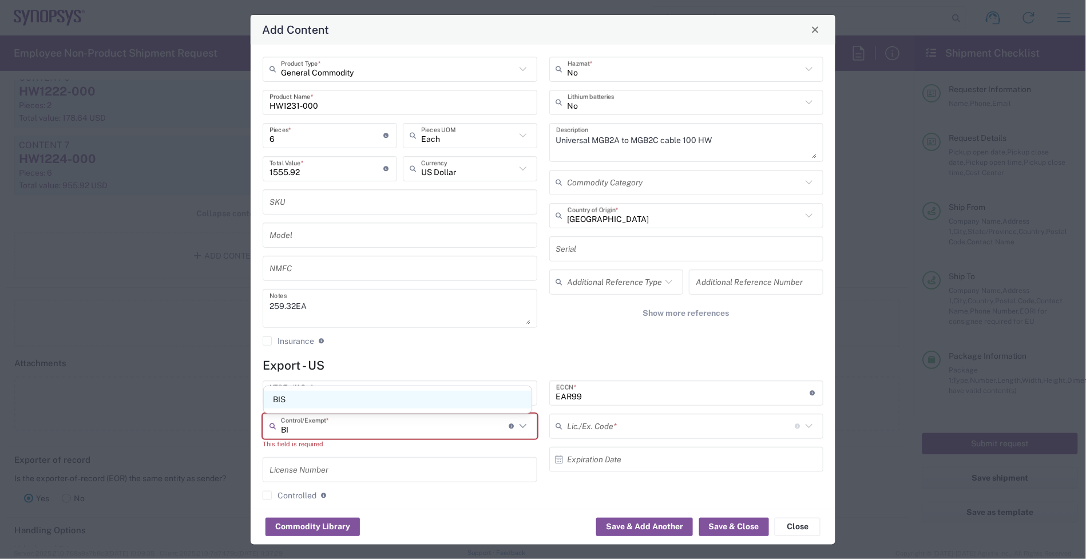
click at [364, 394] on span "BIS" at bounding box center [398, 400] width 268 height 18
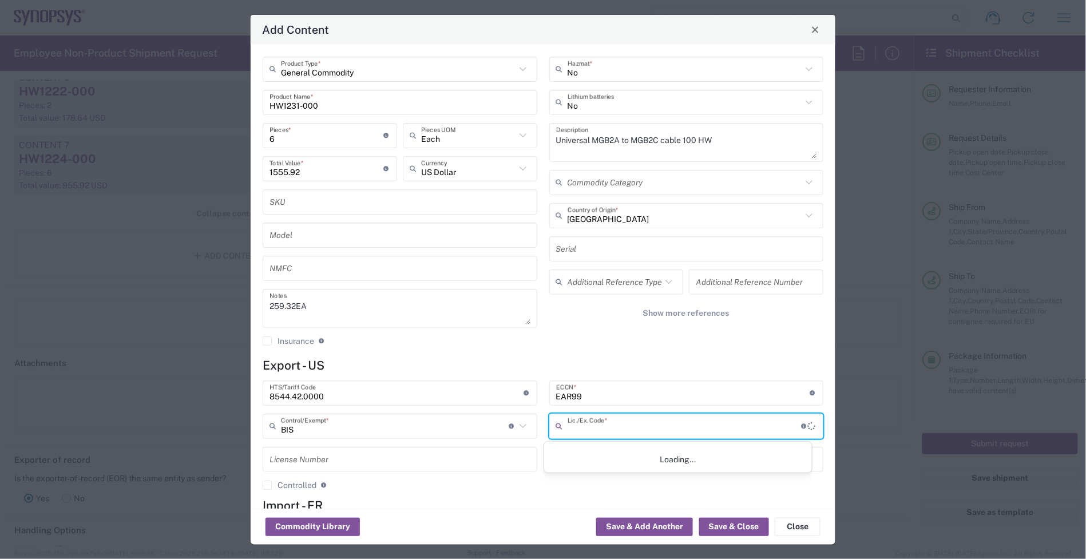
click at [574, 419] on input "text" at bounding box center [684, 426] width 234 height 20
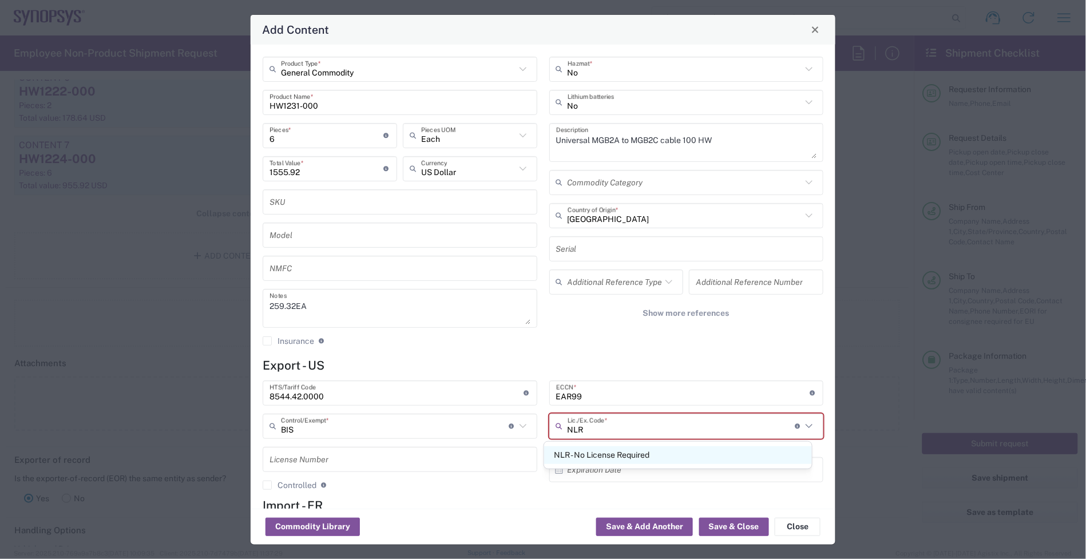
click at [622, 453] on span "NLR - No License Required" at bounding box center [678, 455] width 268 height 18
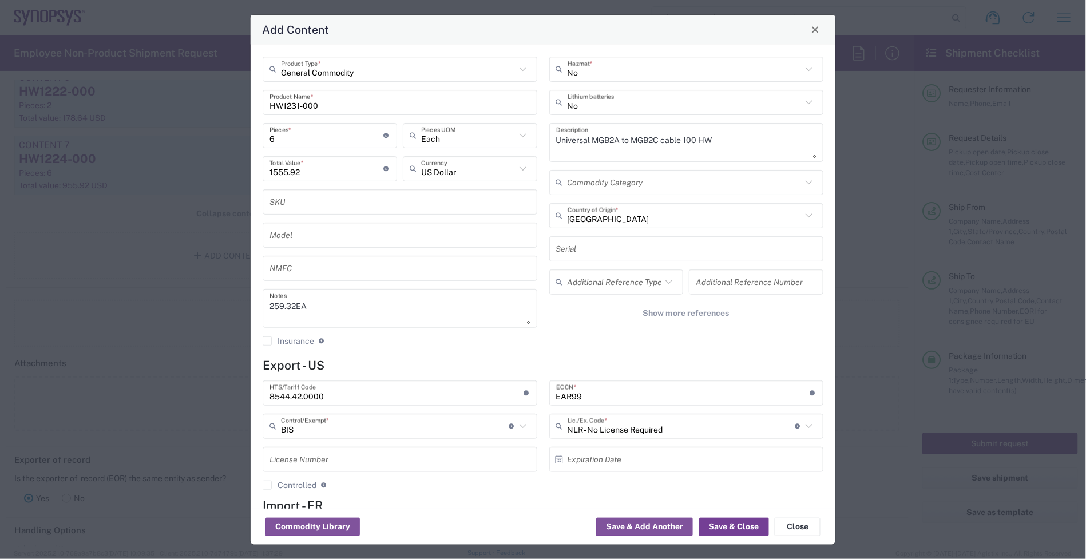
click at [744, 523] on button "Save & Close" at bounding box center [734, 527] width 70 height 18
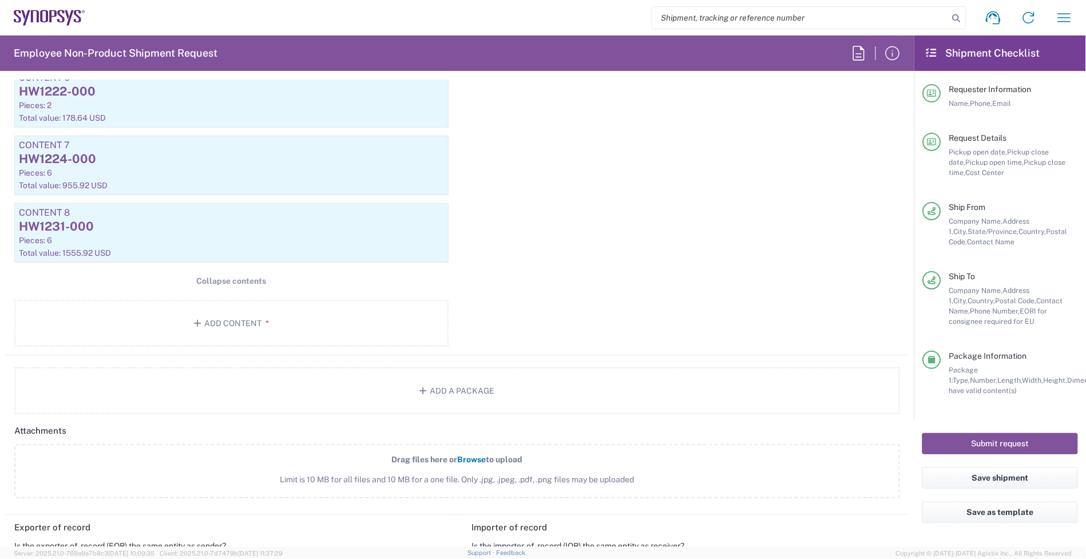
scroll to position [1622, 0]
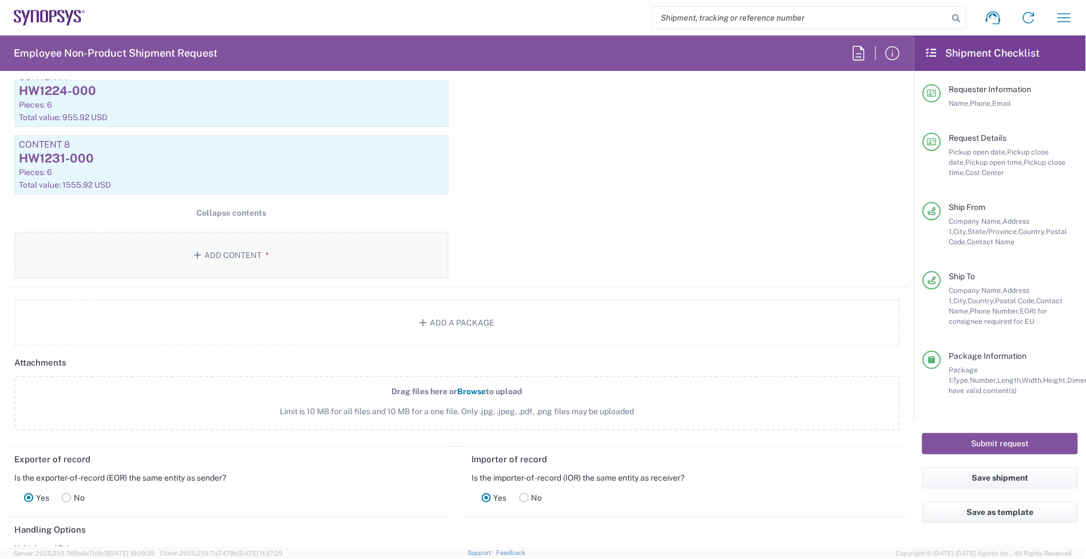
click at [324, 273] on button "Add Content *" at bounding box center [231, 255] width 434 height 47
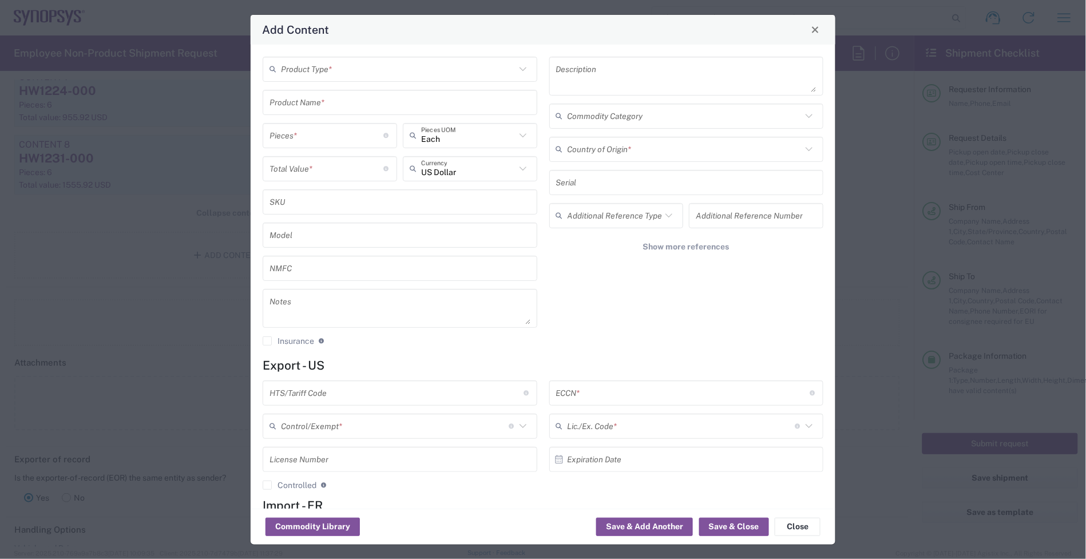
click at [344, 76] on input "text" at bounding box center [398, 69] width 235 height 20
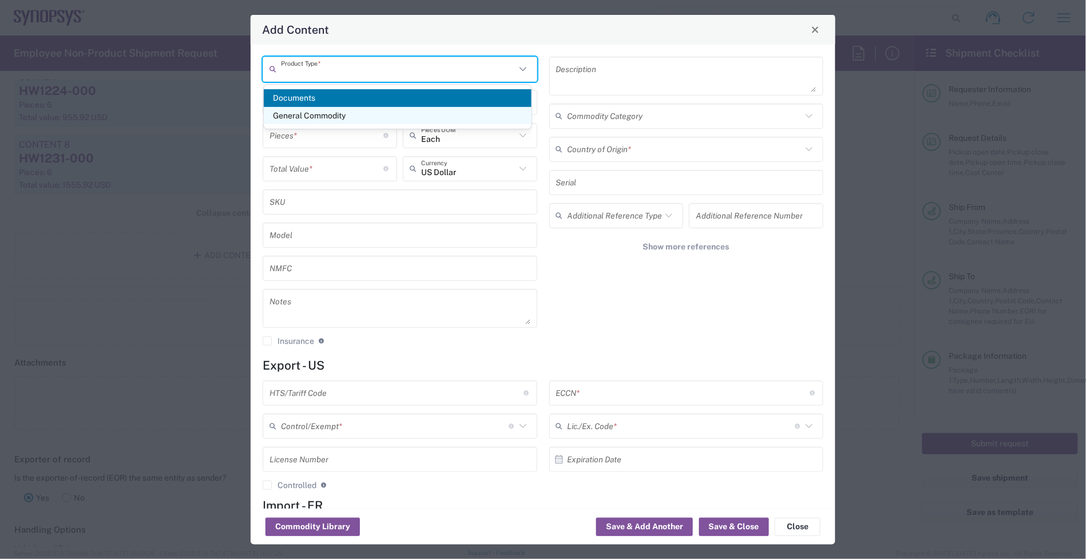
click at [341, 118] on span "General Commodity" at bounding box center [398, 116] width 268 height 18
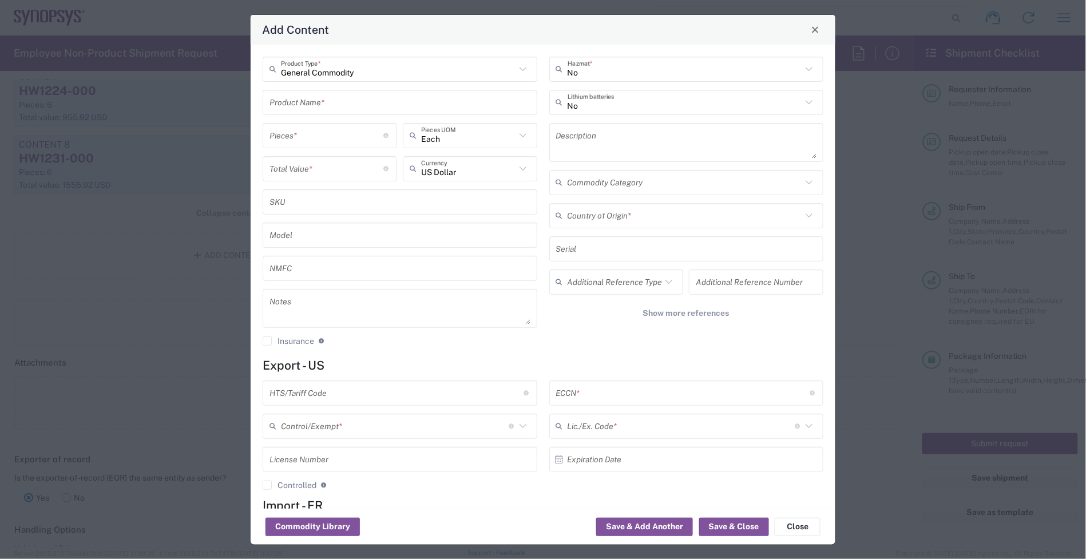
click at [316, 97] on input "text" at bounding box center [399, 102] width 261 height 20
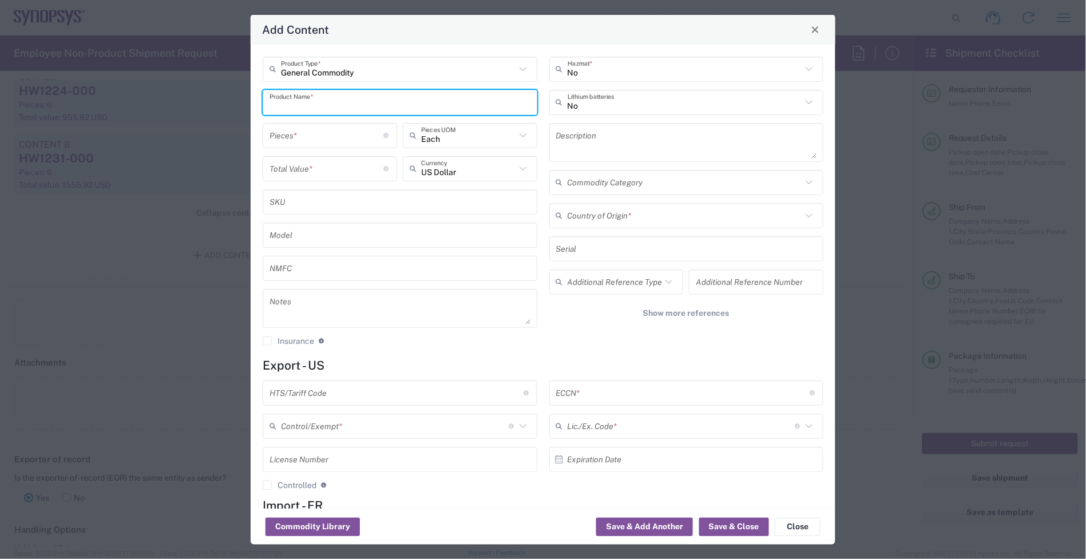
paste input "HW0989-000"
click at [340, 112] on input "HW0989-000" at bounding box center [399, 102] width 261 height 20
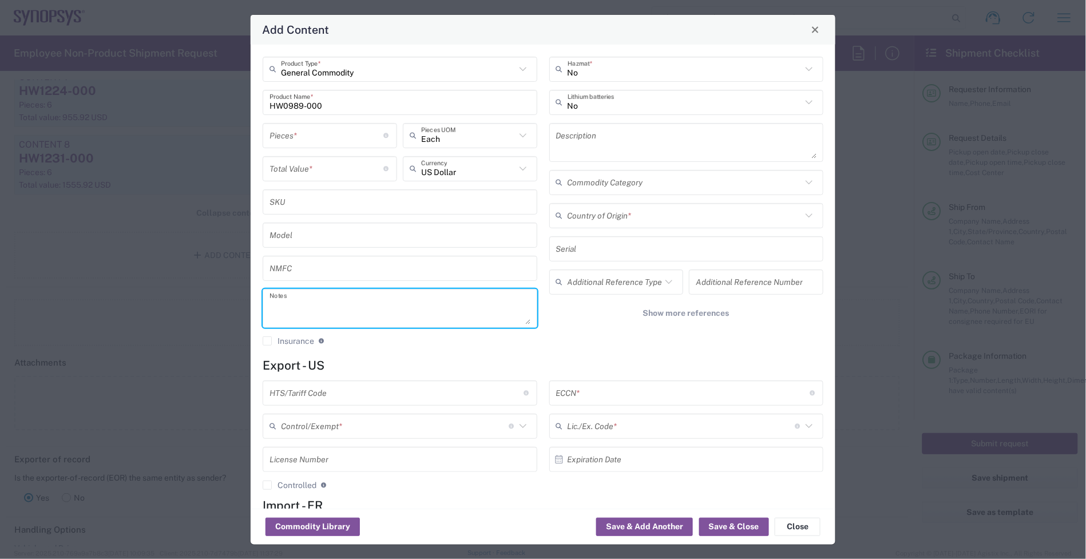
click at [326, 307] on textarea at bounding box center [399, 308] width 261 height 32
paste textarea "890.42"
click at [295, 166] on input "number" at bounding box center [326, 168] width 114 height 20
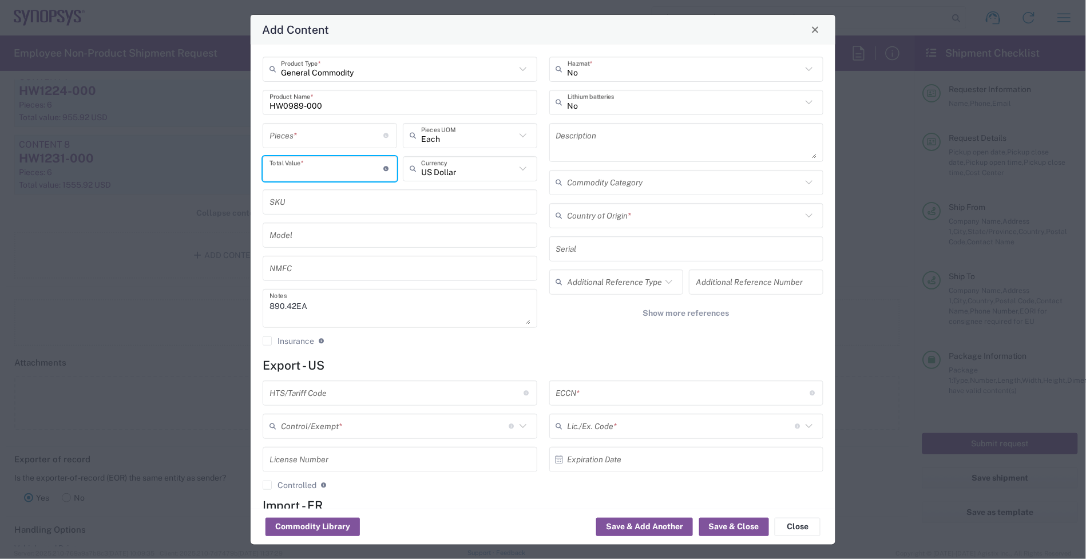
paste input "890.42"
click at [318, 138] on input "number" at bounding box center [326, 135] width 114 height 20
click at [612, 123] on div "Description" at bounding box center [686, 142] width 275 height 39
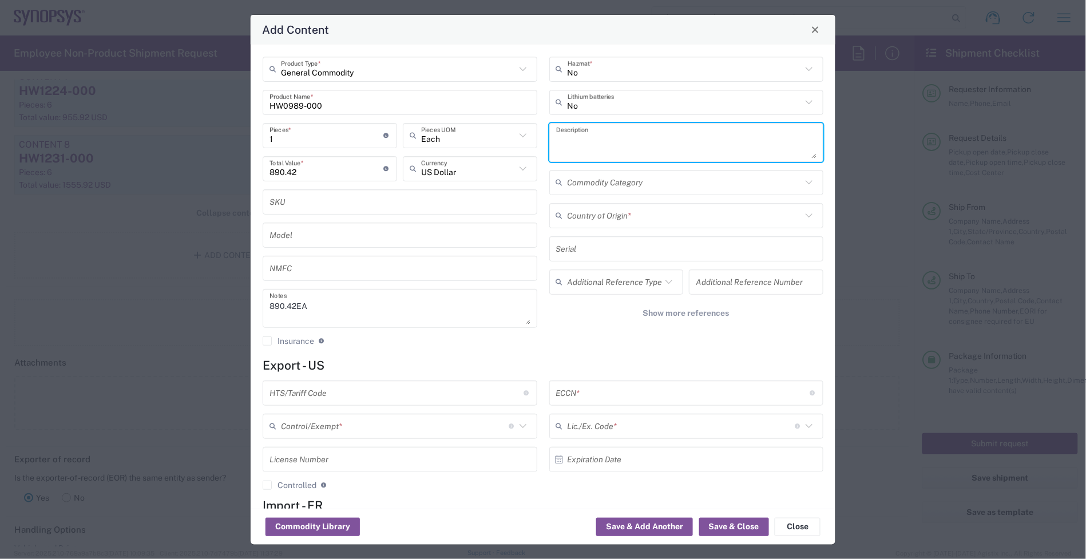
click at [605, 130] on textarea at bounding box center [686, 142] width 261 height 32
paste textarea "HAPS PCIEGEN4_EP_MGB2 HW"
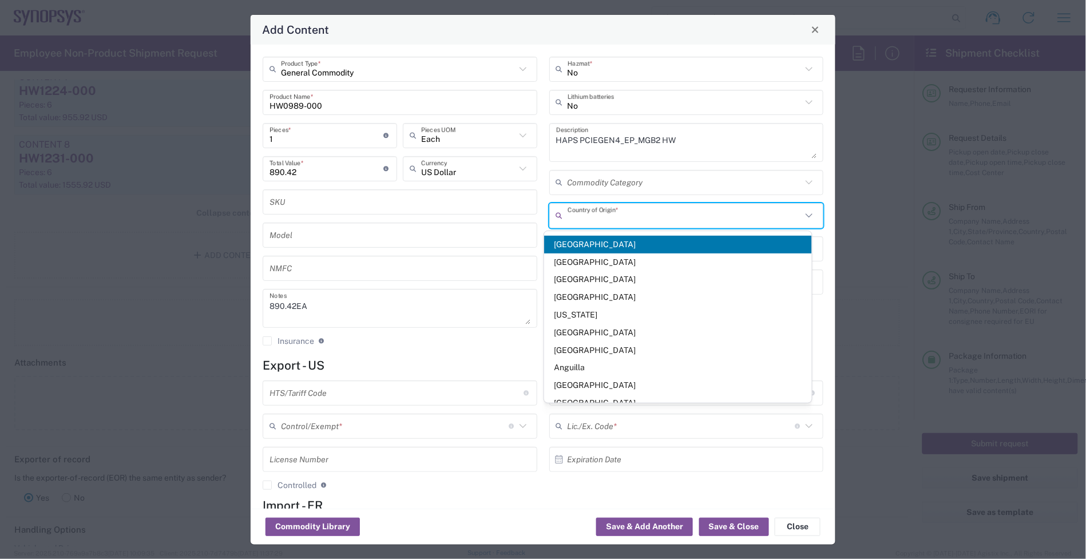
click at [615, 216] on input "text" at bounding box center [684, 215] width 235 height 20
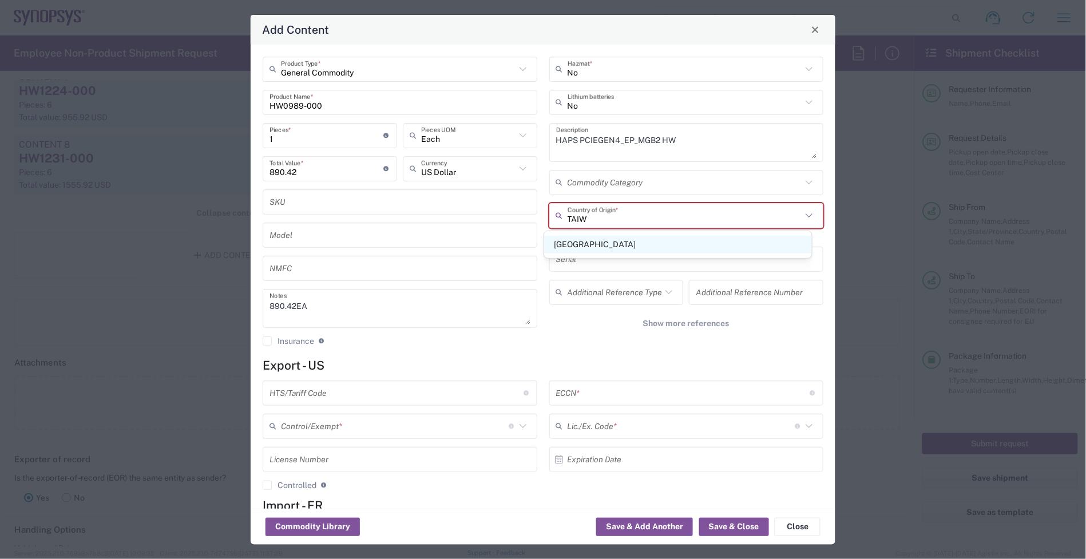
click at [628, 237] on span "[GEOGRAPHIC_DATA]" at bounding box center [678, 245] width 268 height 18
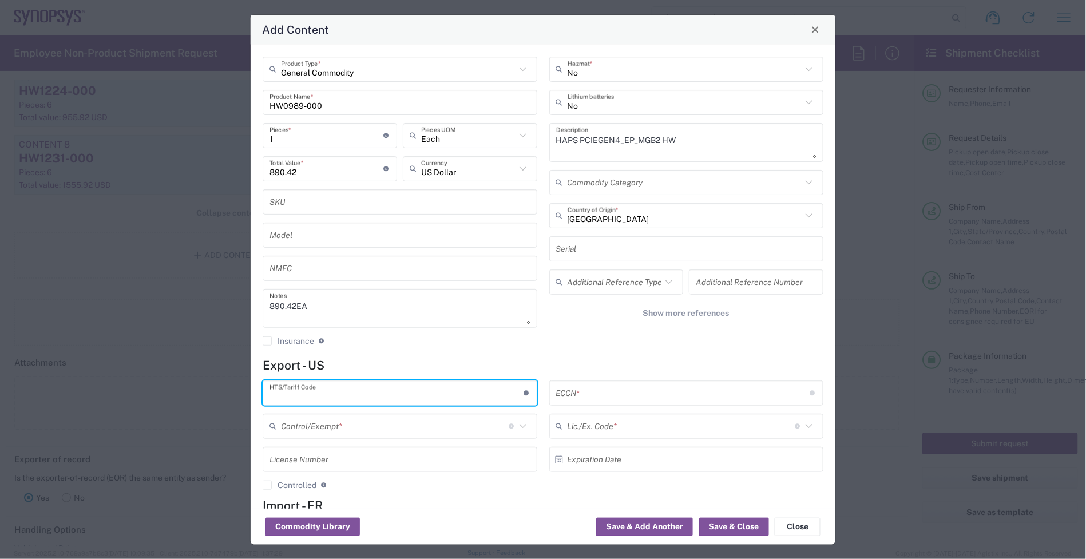
click at [328, 383] on input "text" at bounding box center [396, 393] width 254 height 20
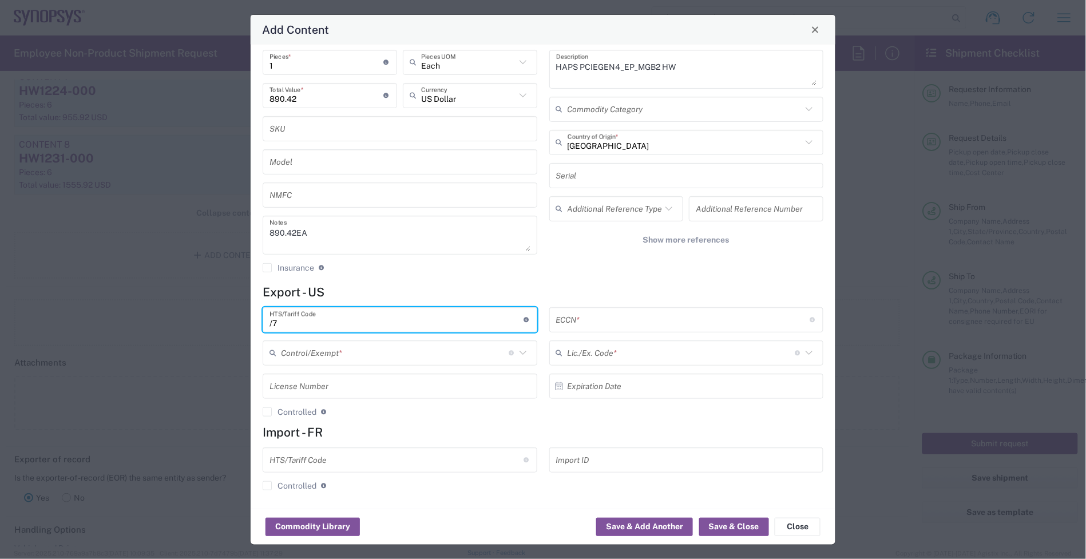
scroll to position [76, 0]
click at [582, 316] on input "text" at bounding box center [683, 317] width 254 height 20
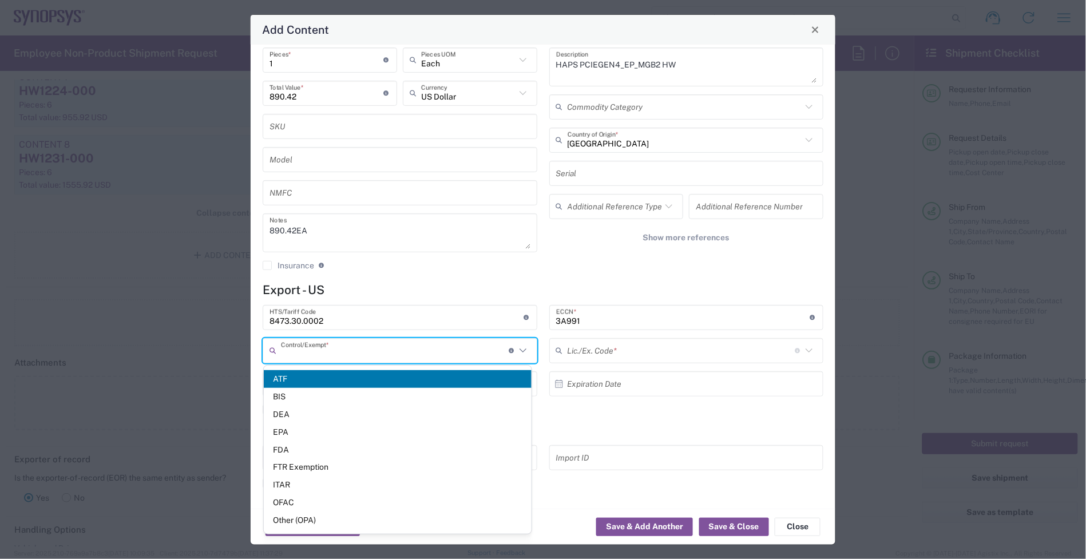
click at [425, 353] on input "text" at bounding box center [395, 350] width 228 height 20
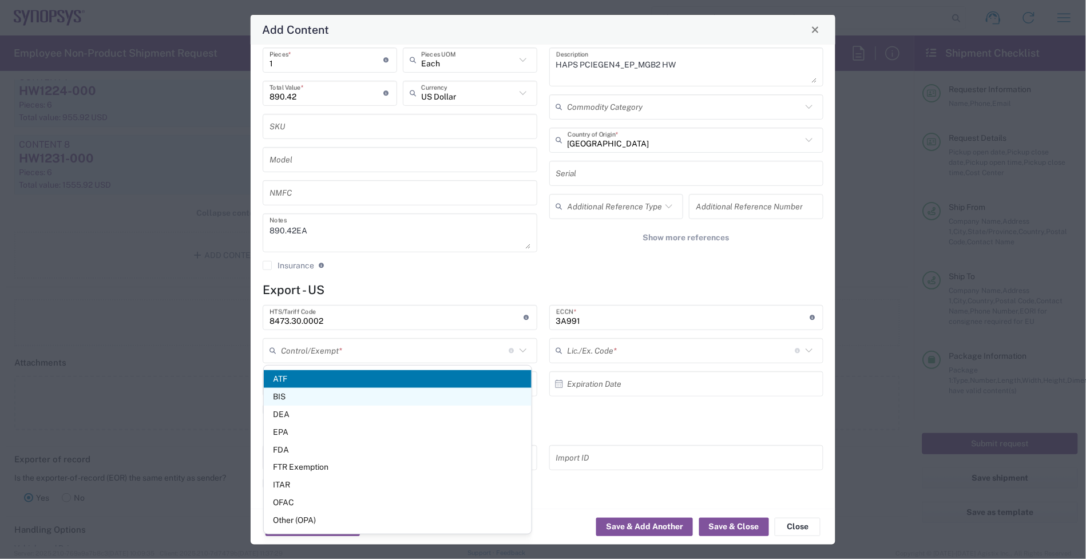
click at [388, 403] on span "BIS" at bounding box center [398, 397] width 268 height 18
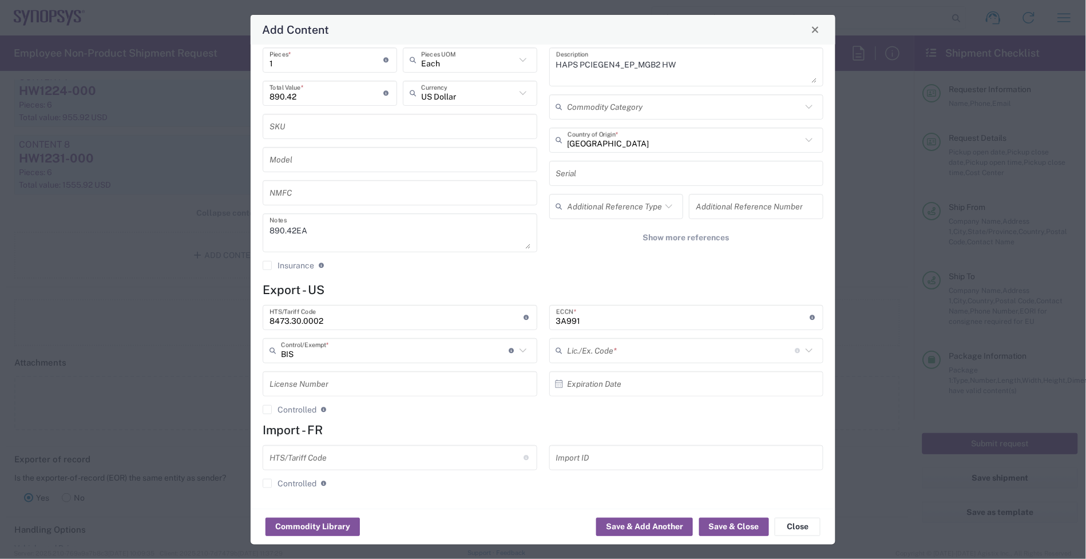
click at [593, 356] on input "text" at bounding box center [681, 350] width 228 height 20
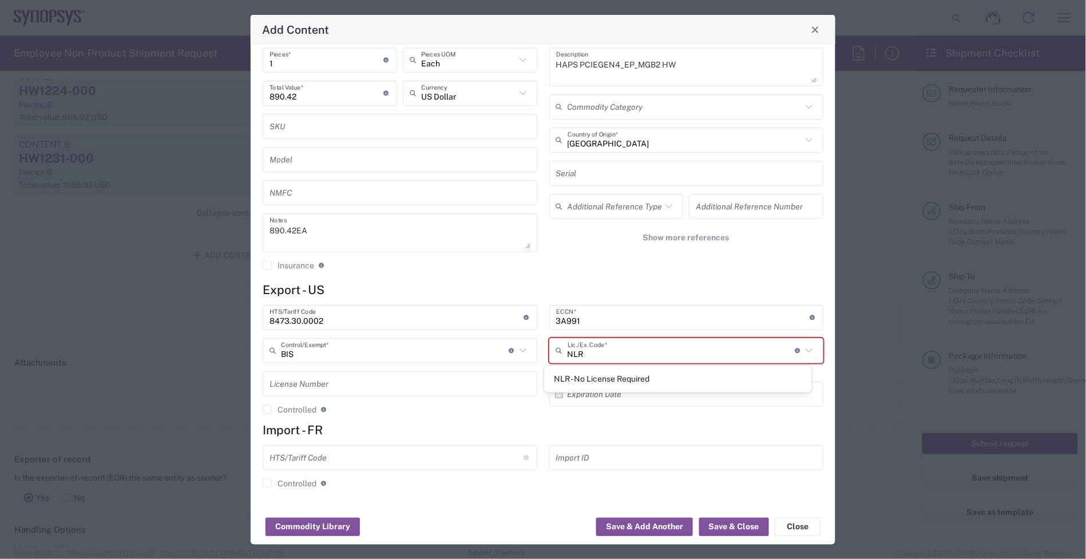
click at [611, 389] on div "NLR - No License Required" at bounding box center [678, 378] width 268 height 27
drag, startPoint x: 610, startPoint y: 364, endPoint x: 609, endPoint y: 357, distance: 6.9
click at [609, 363] on div "This field is required" at bounding box center [686, 368] width 275 height 10
click at [609, 355] on input "text" at bounding box center [681, 350] width 228 height 20
click at [618, 379] on span "NLR - No License Required" at bounding box center [678, 379] width 268 height 18
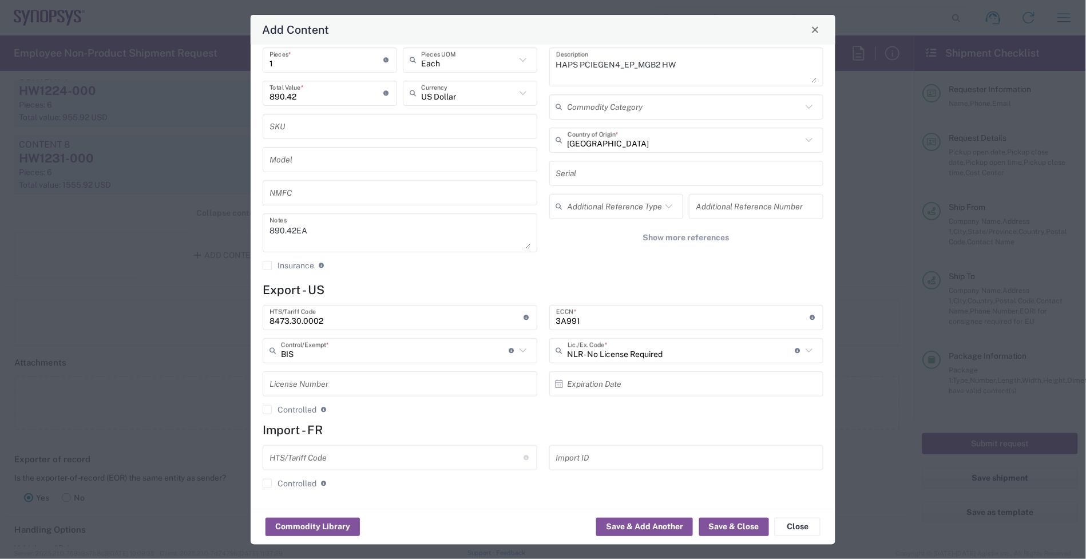
click at [577, 286] on h4 "Export - US" at bounding box center [543, 290] width 561 height 14
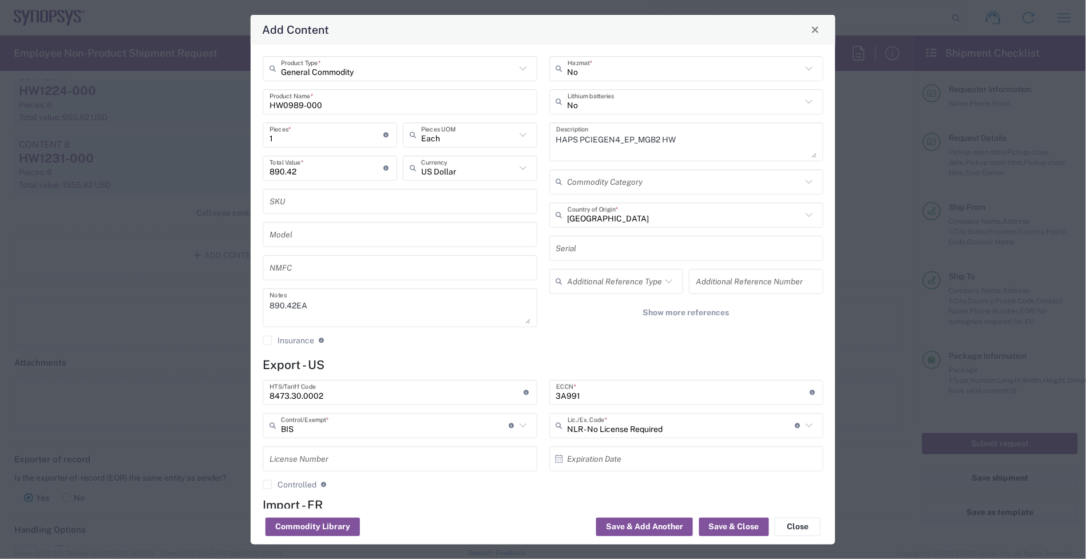
scroll to position [0, 0]
drag, startPoint x: 318, startPoint y: 133, endPoint x: 184, endPoint y: 150, distance: 135.5
click at [185, 149] on div "Add Content General Commodity Product Type * HW0989-000 Product Name * 1 Pieces…" at bounding box center [543, 279] width 1086 height 559
click at [726, 522] on button "Save & Close" at bounding box center [734, 527] width 70 height 18
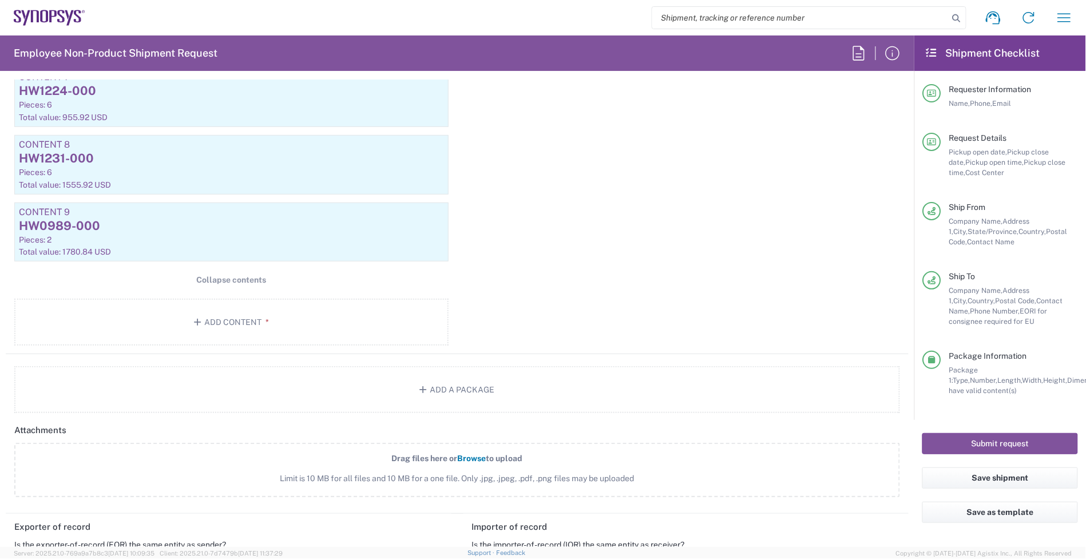
scroll to position [1689, 0]
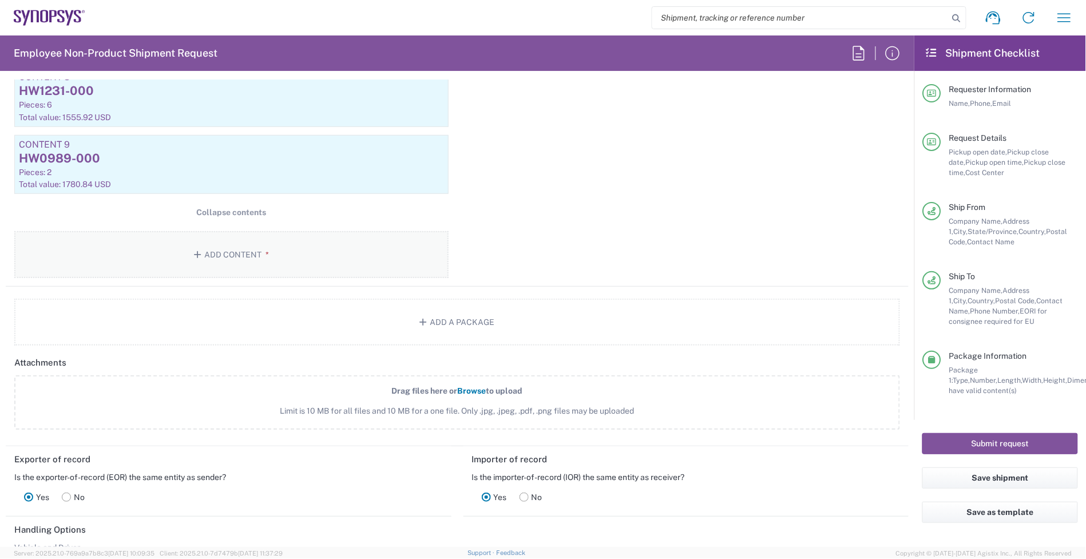
click at [241, 264] on button "Add Content *" at bounding box center [231, 254] width 434 height 47
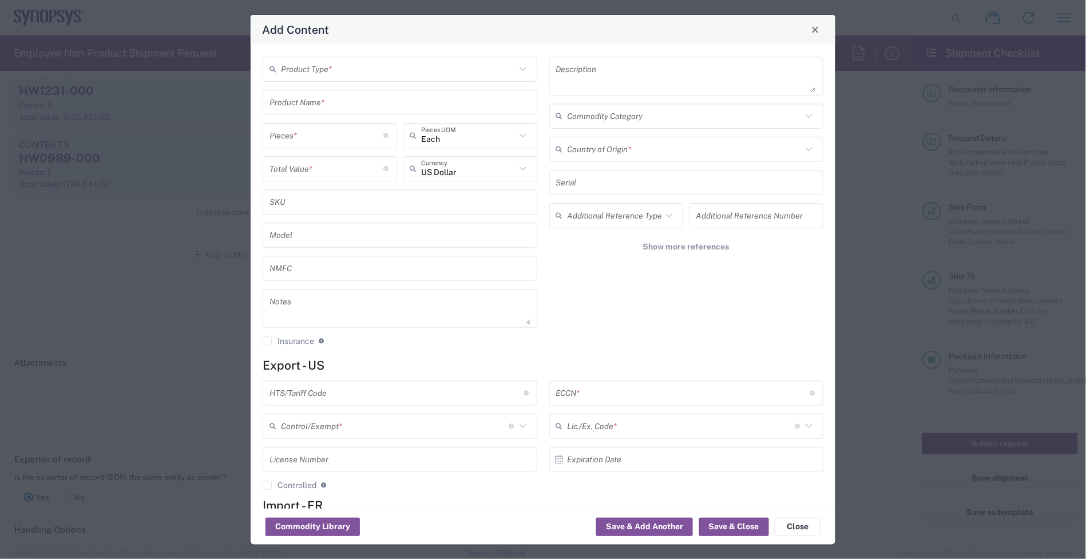
click at [358, 65] on input "text" at bounding box center [398, 69] width 235 height 20
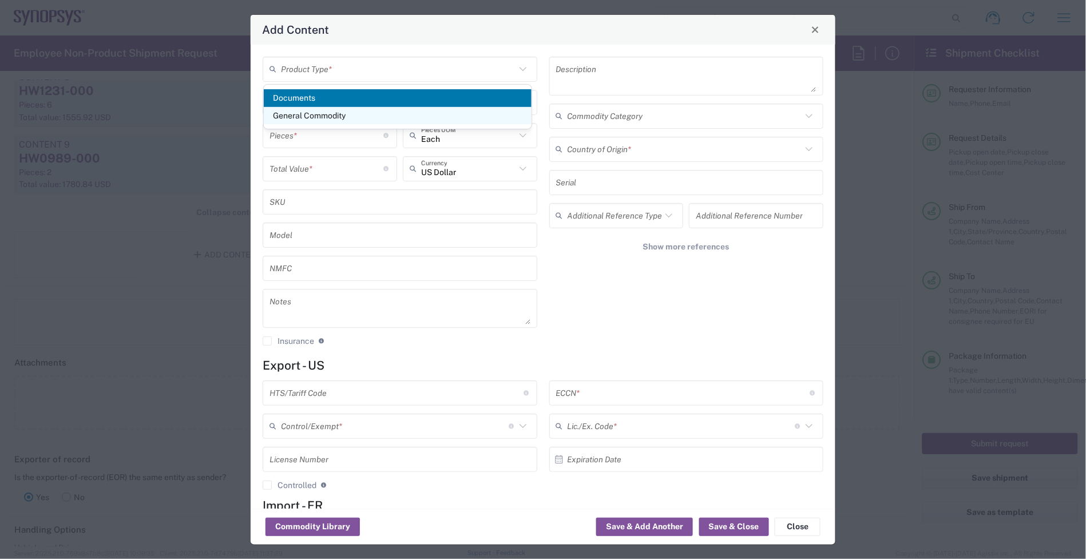
click at [332, 113] on span "General Commodity" at bounding box center [398, 116] width 268 height 18
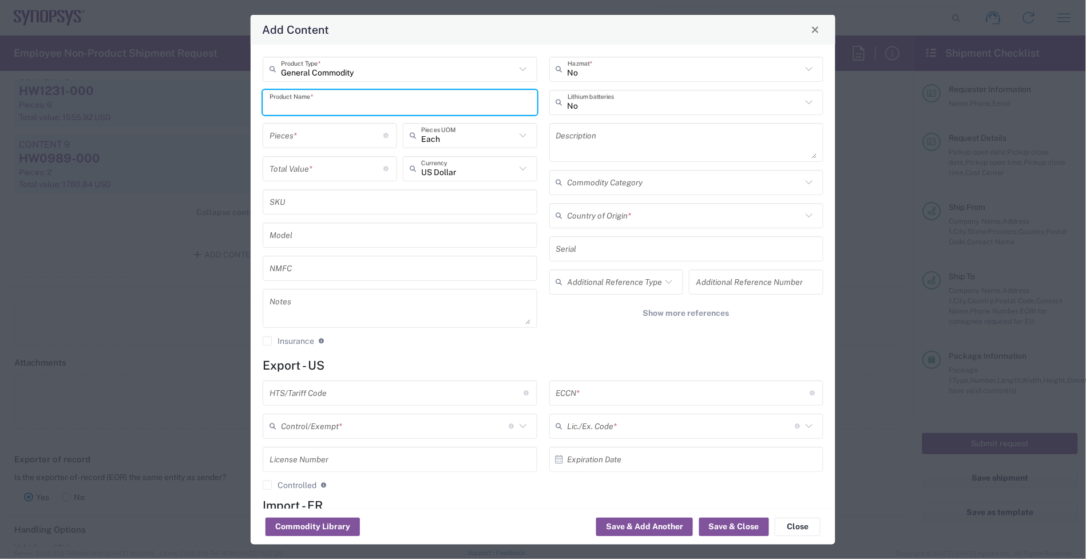
click at [309, 104] on input "text" at bounding box center [399, 102] width 261 height 20
paste input "HW1036-000"
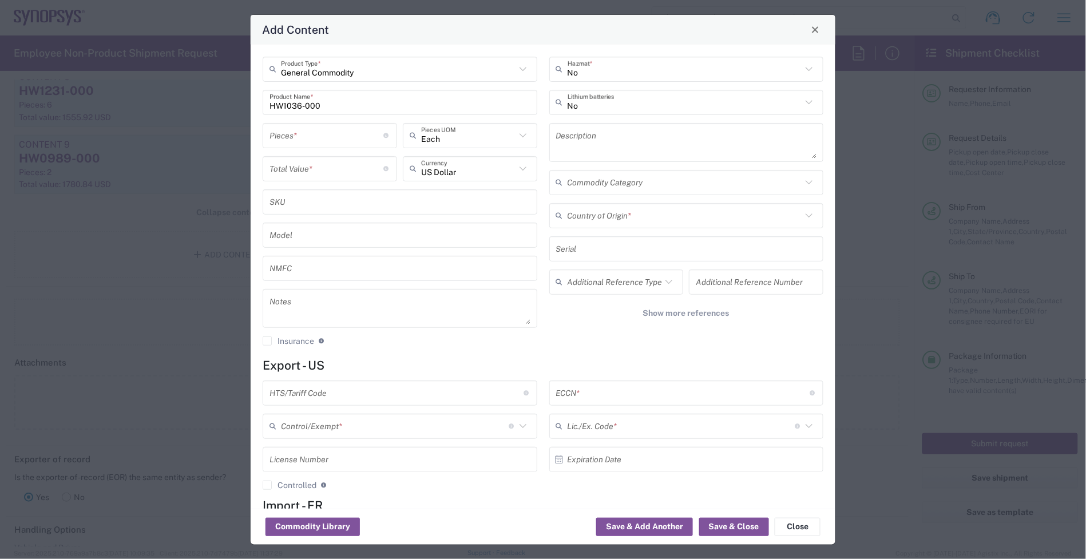
click at [329, 309] on textarea at bounding box center [399, 308] width 261 height 32
paste textarea "427.93"
click at [315, 205] on input "text" at bounding box center [399, 202] width 261 height 20
click at [321, 159] on input "number" at bounding box center [326, 168] width 114 height 20
paste input "427.93"
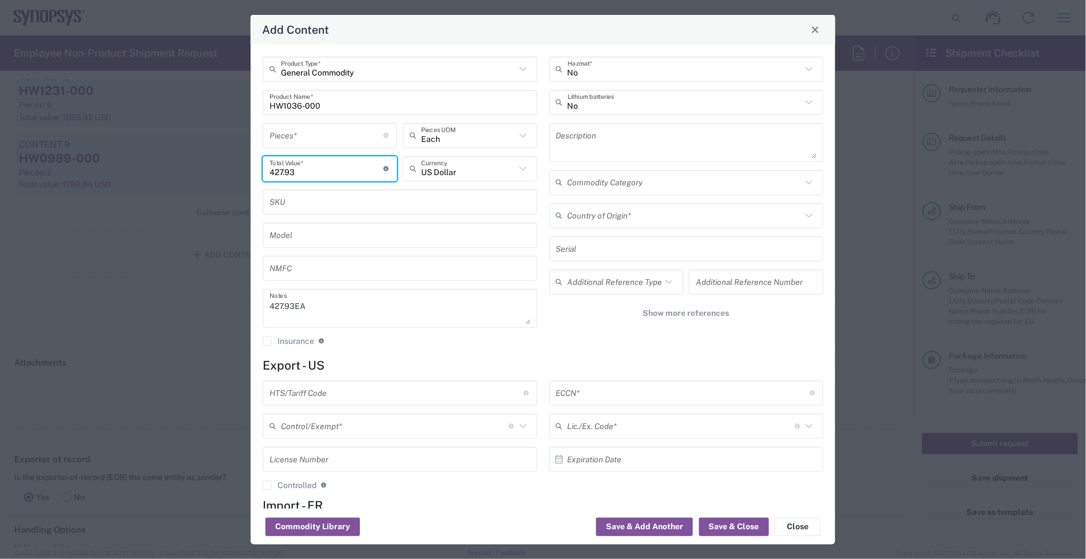
click at [309, 133] on input "number" at bounding box center [326, 135] width 114 height 20
click at [619, 153] on textarea at bounding box center [686, 142] width 261 height 32
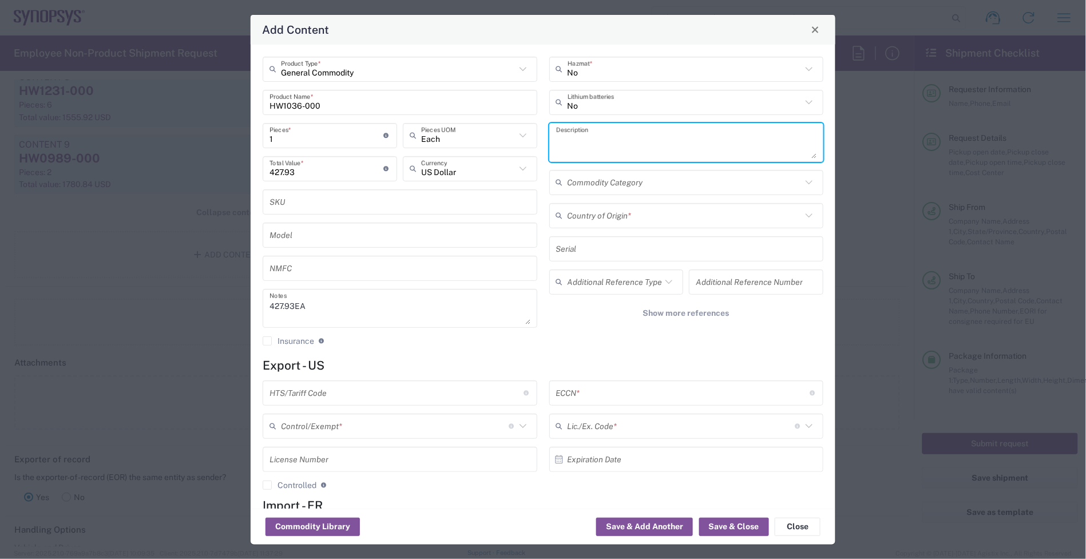
paste textarea "Universal DDR4 8GB FC HT3 HW"
drag, startPoint x: 198, startPoint y: 138, endPoint x: 187, endPoint y: 138, distance: 10.9
click at [187, 138] on div "Add Content General Commodity Product Type * HW1036-000 Product Name * 1 Pieces…" at bounding box center [543, 279] width 1086 height 559
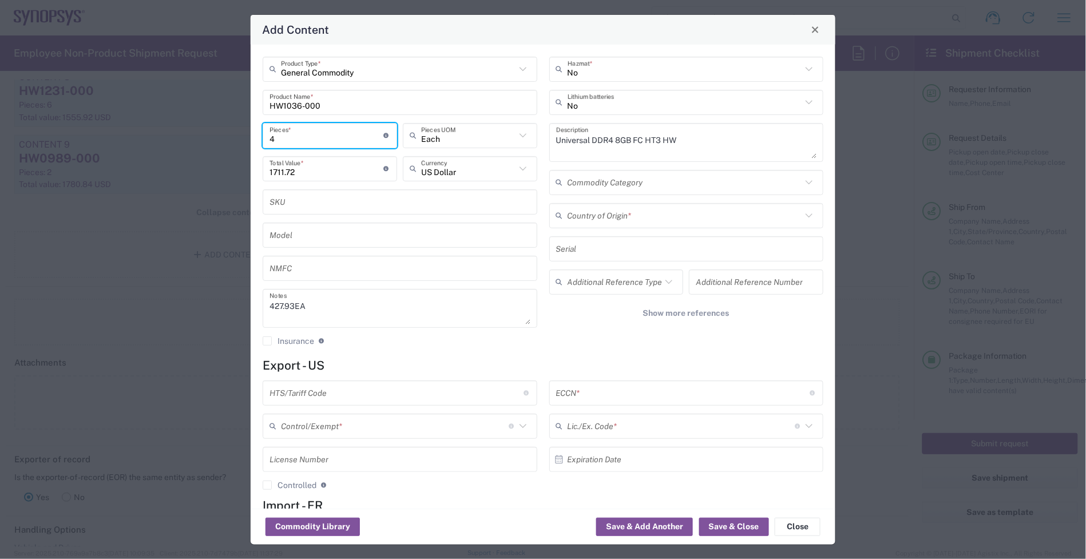
click at [459, 395] on input "text" at bounding box center [396, 393] width 254 height 20
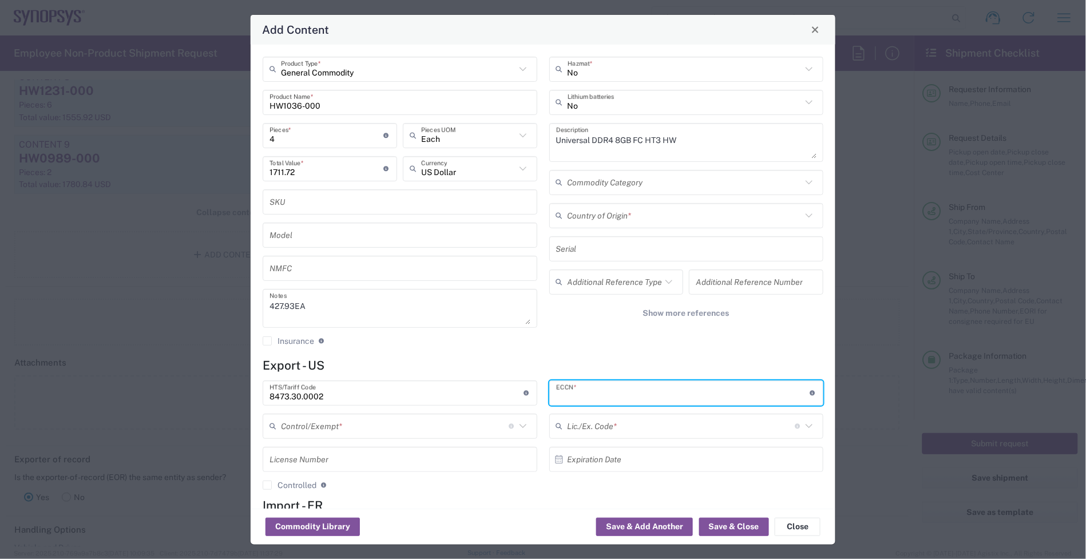
click at [585, 391] on input "text" at bounding box center [683, 393] width 254 height 20
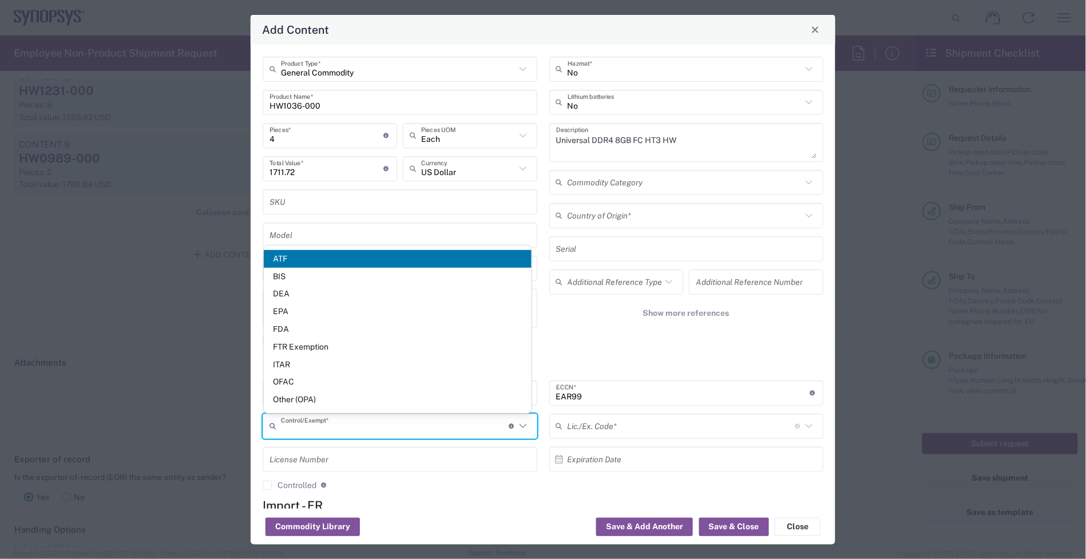
click at [455, 425] on input "text" at bounding box center [395, 426] width 228 height 20
click at [305, 278] on span "BIS" at bounding box center [398, 277] width 268 height 18
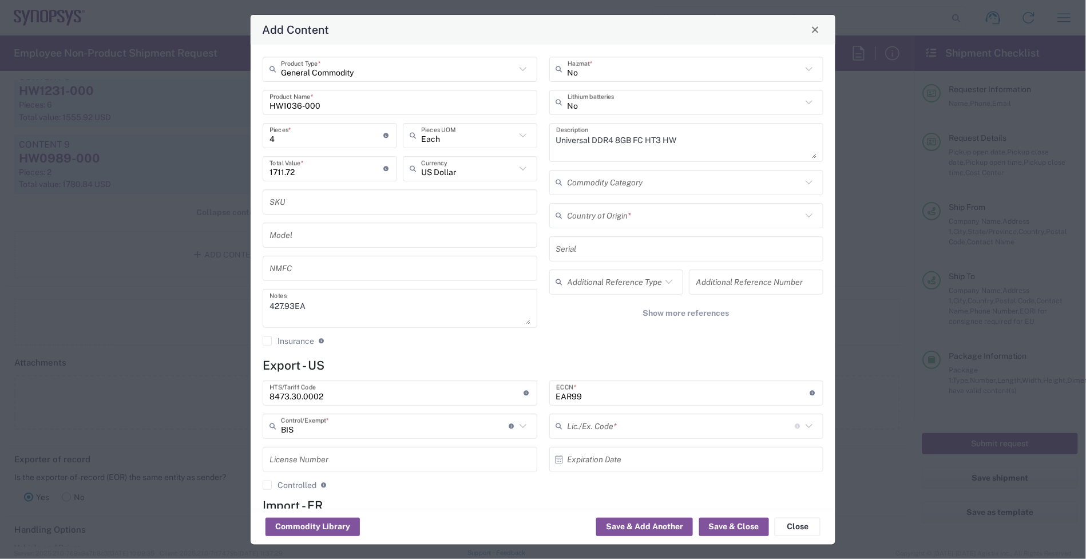
click at [615, 429] on input "text" at bounding box center [681, 426] width 228 height 20
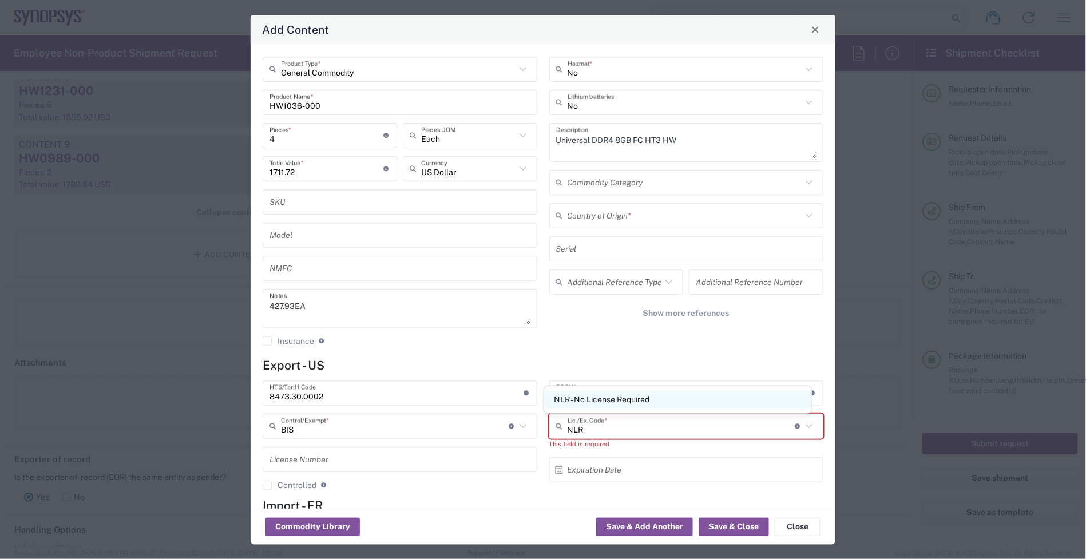
click at [605, 392] on span "NLR - No License Required" at bounding box center [678, 400] width 268 height 18
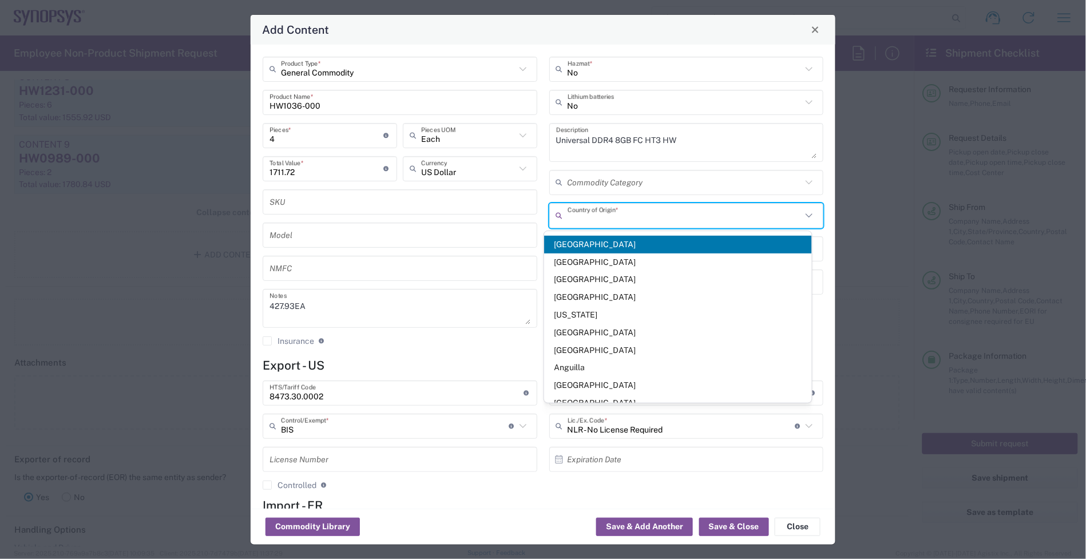
click at [645, 214] on input "text" at bounding box center [684, 215] width 235 height 20
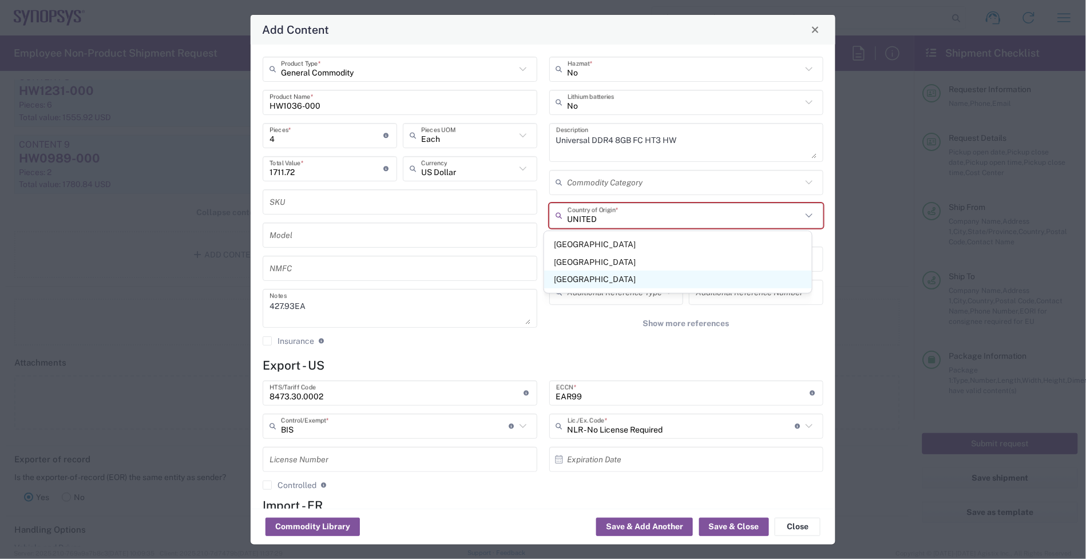
click at [609, 282] on span "[GEOGRAPHIC_DATA]" at bounding box center [678, 280] width 268 height 18
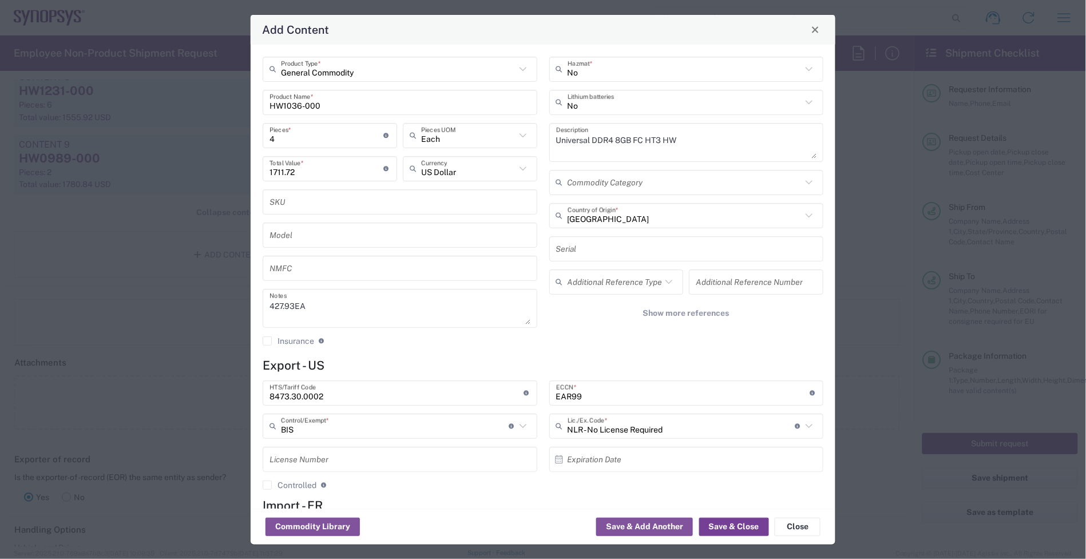
click at [744, 523] on button "Save & Close" at bounding box center [734, 527] width 70 height 18
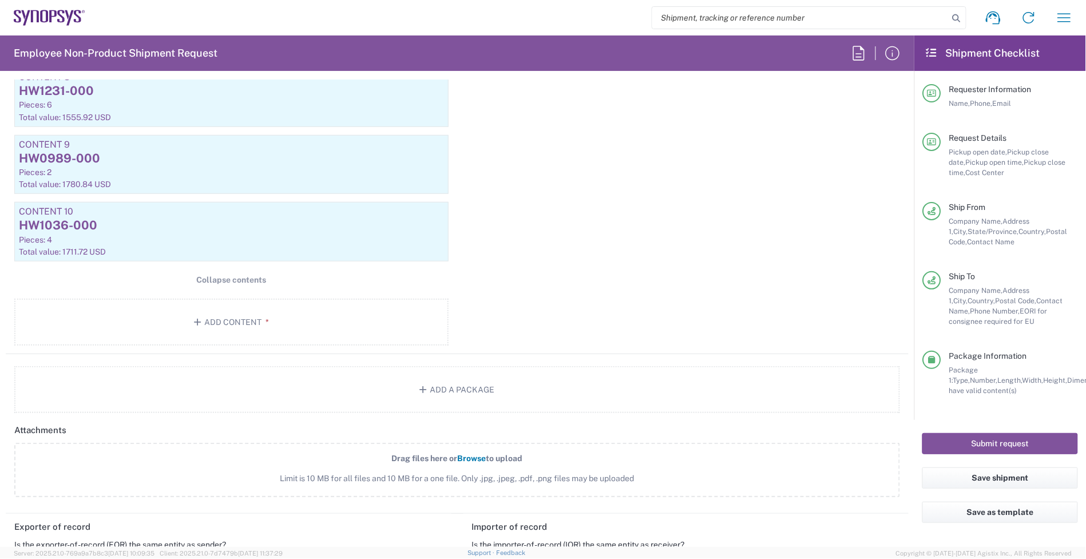
scroll to position [1757, 0]
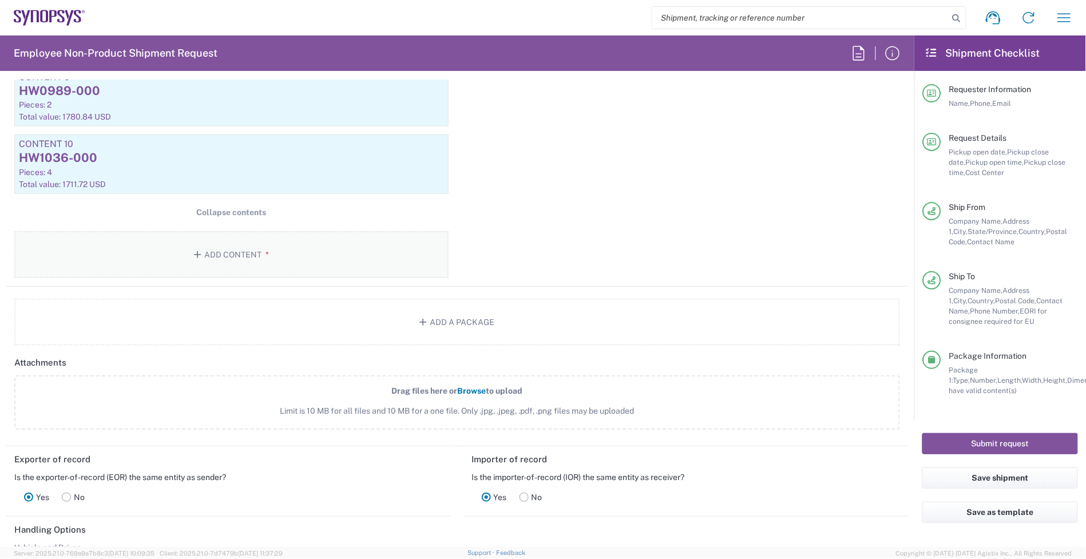
click at [273, 253] on button "Add Content *" at bounding box center [231, 254] width 434 height 47
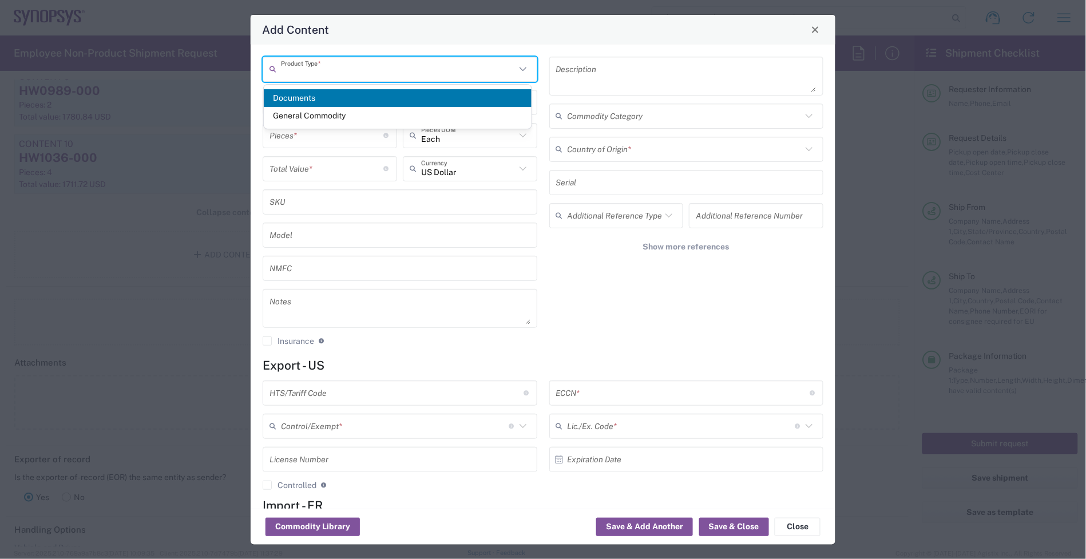
click at [378, 69] on input "text" at bounding box center [398, 69] width 235 height 20
click at [332, 108] on span "General Commodity" at bounding box center [398, 116] width 268 height 18
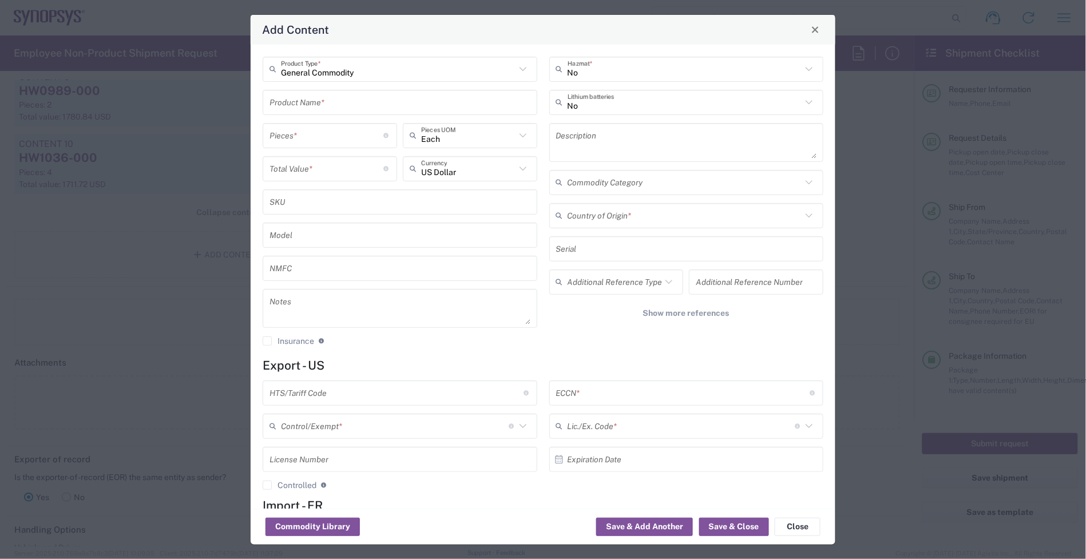
click at [331, 106] on input "text" at bounding box center [399, 102] width 261 height 20
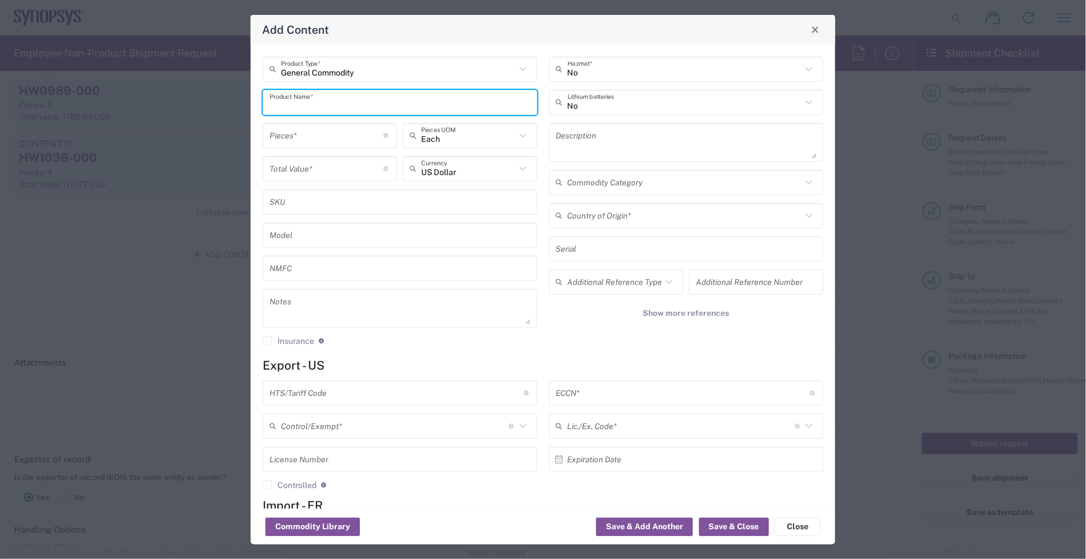
paste input "HW1153-000"
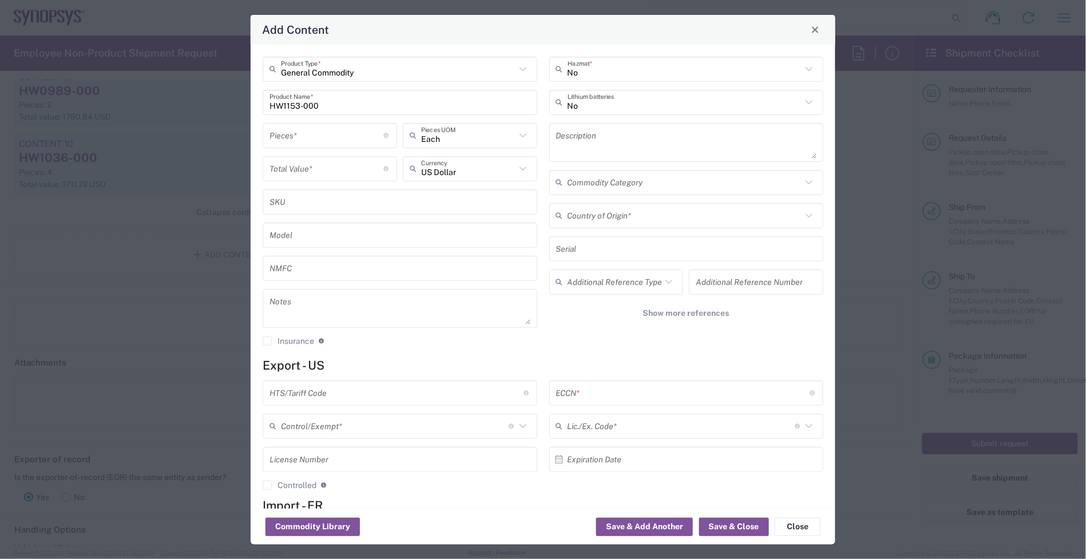
click at [599, 132] on textarea at bounding box center [686, 142] width 261 height 32
paste textarea "HW_ETH-4_MGB HW"
click at [325, 300] on textarea at bounding box center [399, 308] width 261 height 32
paste textarea "411.92"
click at [303, 170] on input "number" at bounding box center [326, 168] width 114 height 20
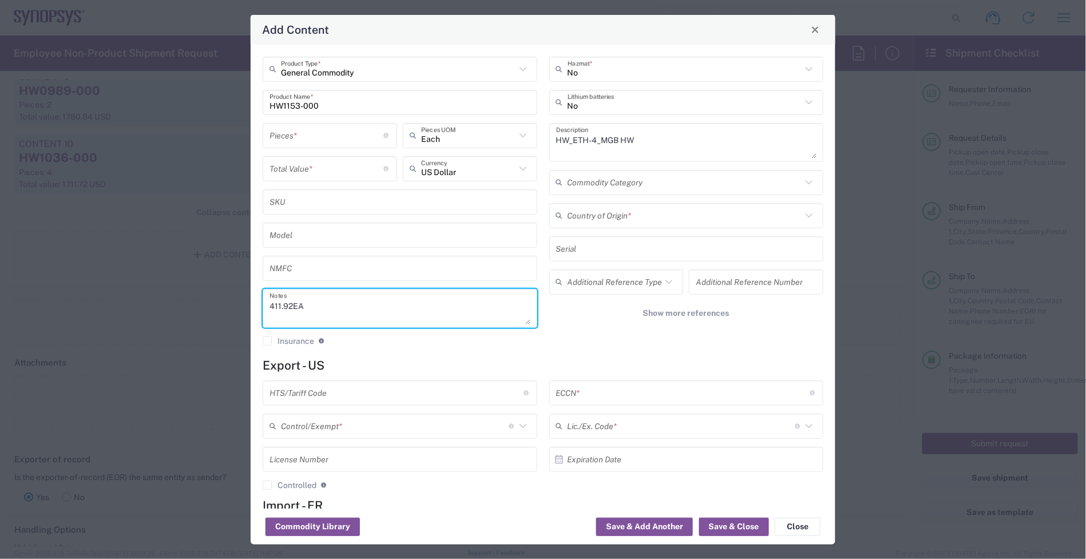
paste input "411.92"
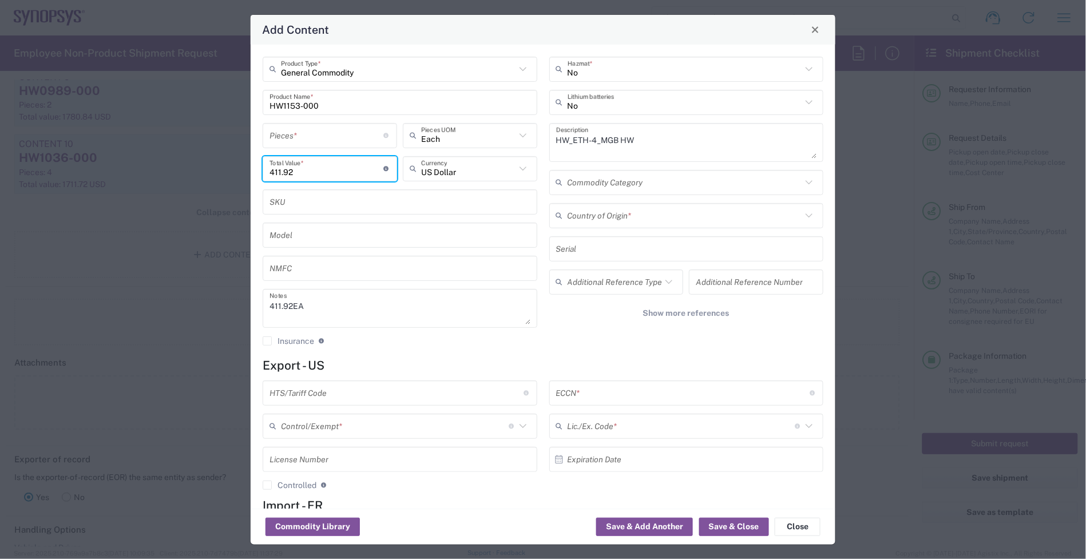
click at [305, 136] on input "number" at bounding box center [326, 135] width 114 height 20
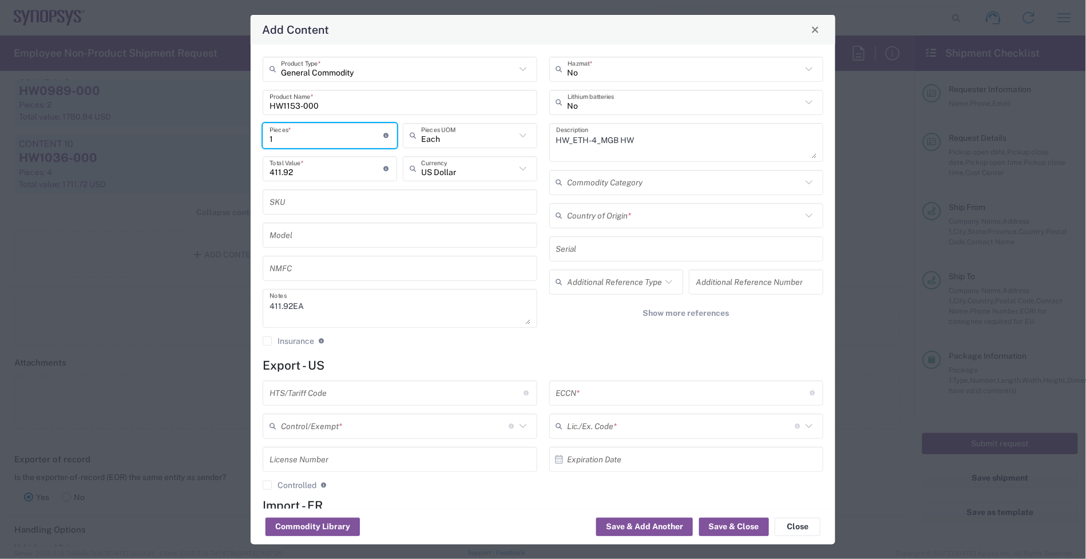
click at [305, 136] on input "1" at bounding box center [326, 135] width 114 height 20
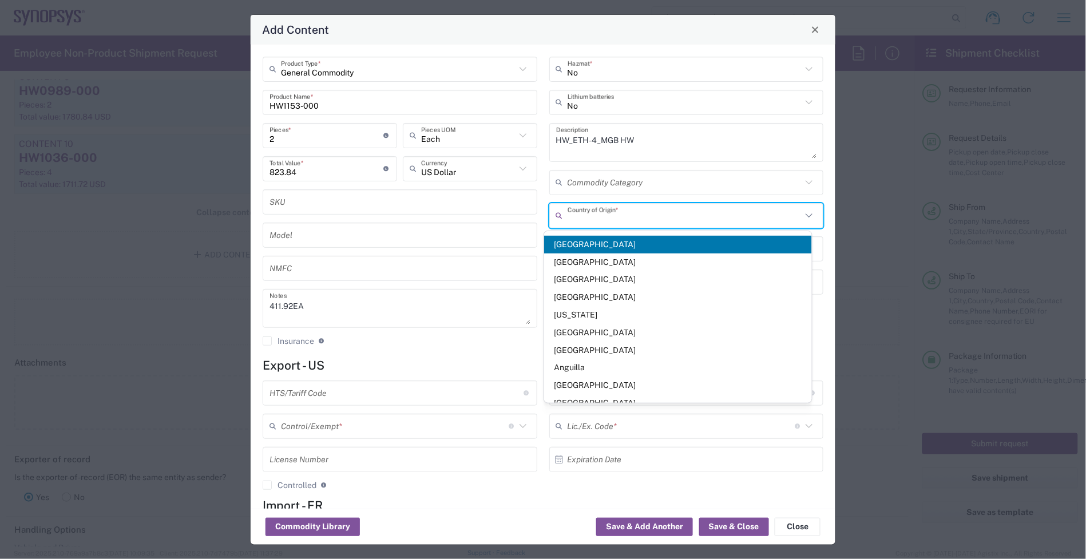
click at [599, 218] on input "text" at bounding box center [684, 215] width 235 height 20
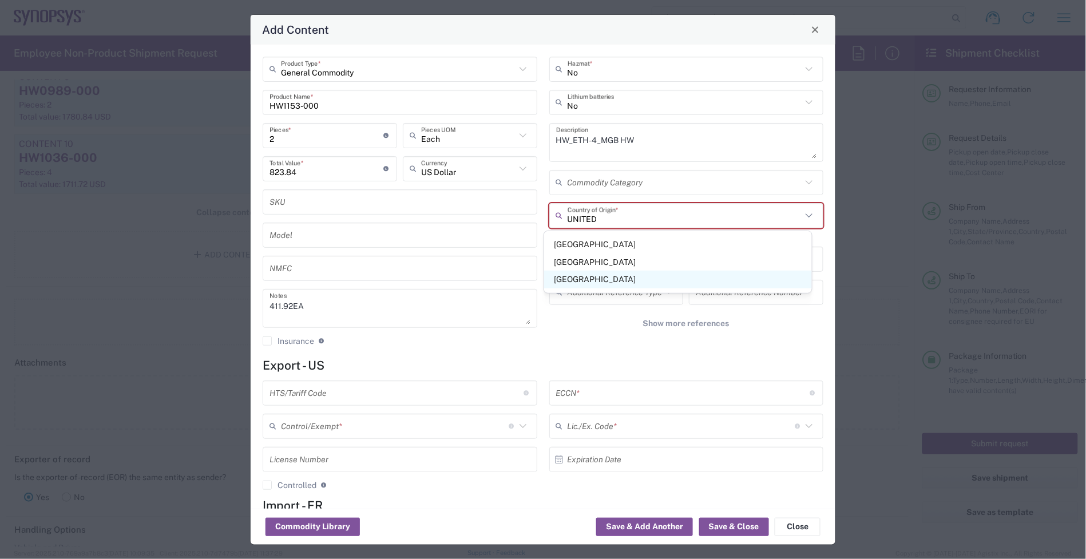
click at [612, 275] on span "[GEOGRAPHIC_DATA]" at bounding box center [678, 280] width 268 height 18
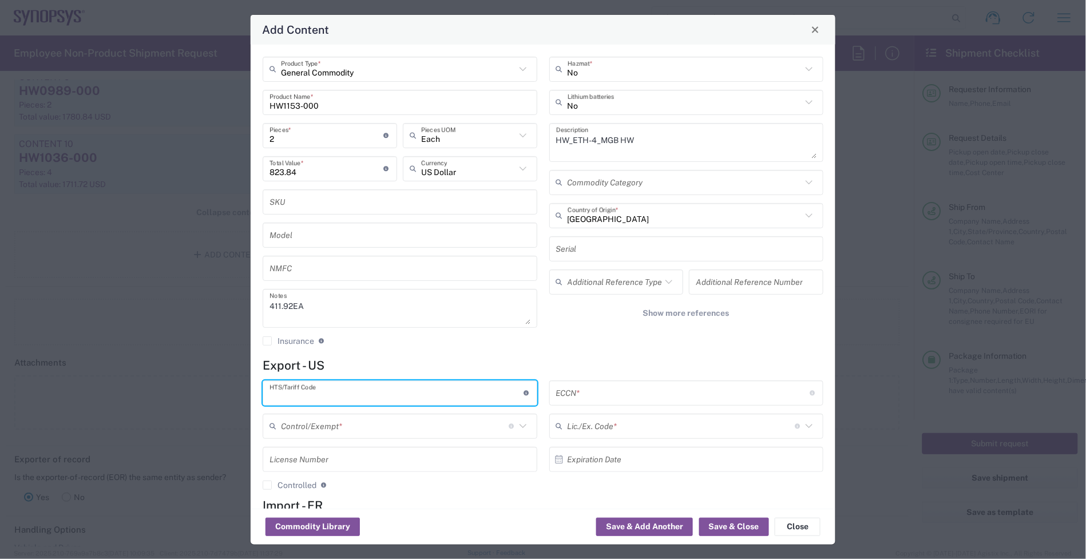
click at [361, 398] on input "text" at bounding box center [396, 393] width 254 height 20
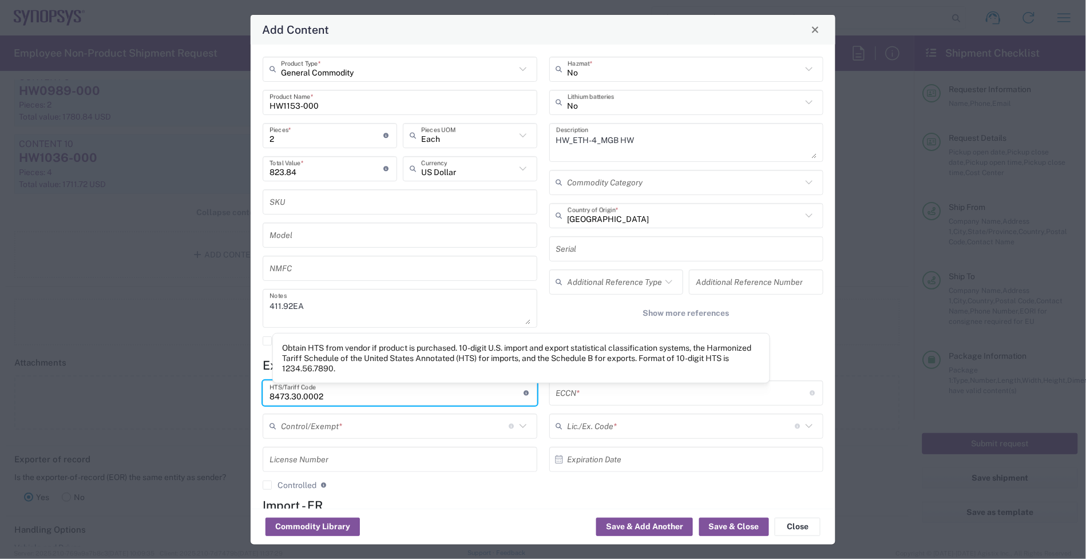
click at [570, 390] on input "text" at bounding box center [683, 393] width 254 height 20
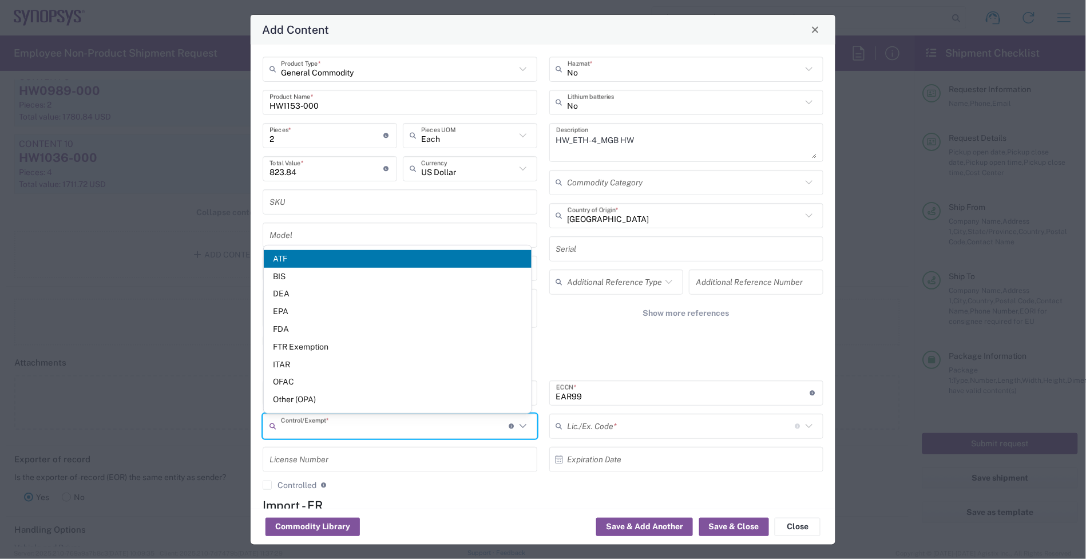
click at [399, 426] on input "text" at bounding box center [395, 426] width 228 height 20
click at [316, 268] on span "BIS" at bounding box center [398, 277] width 268 height 18
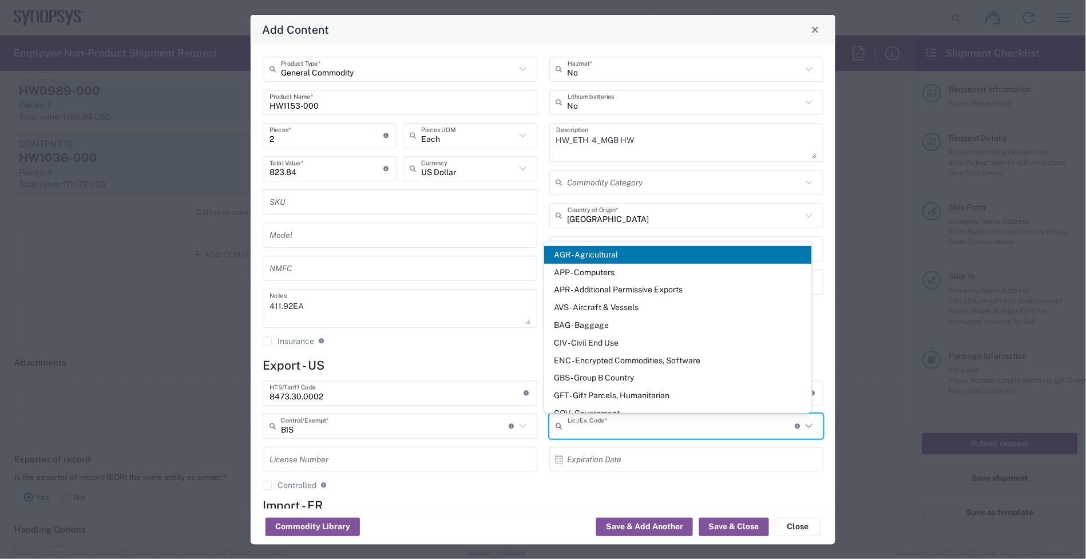
click at [578, 424] on input "text" at bounding box center [681, 426] width 228 height 20
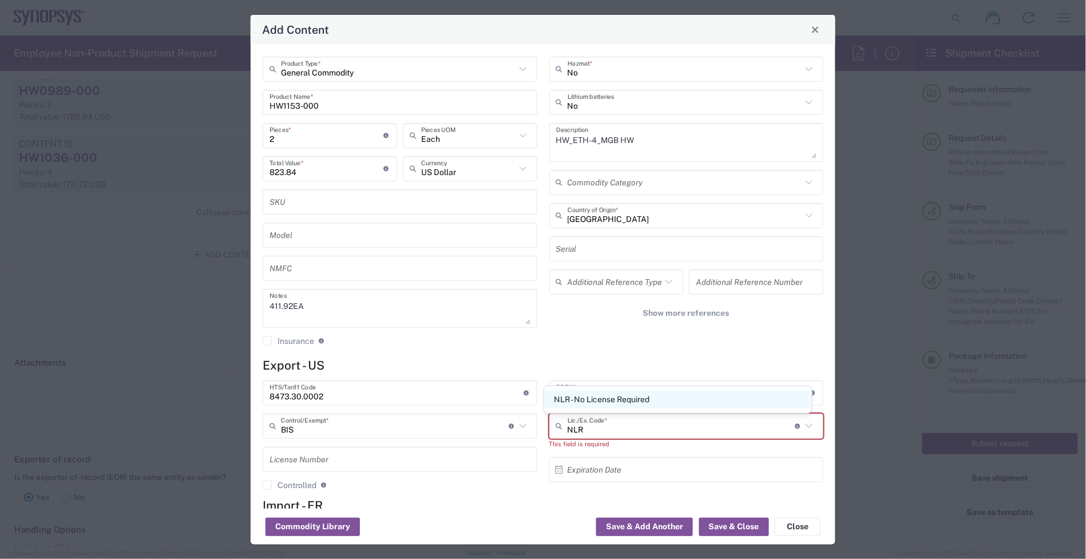
click at [609, 391] on span "NLR - No License Required" at bounding box center [678, 400] width 268 height 18
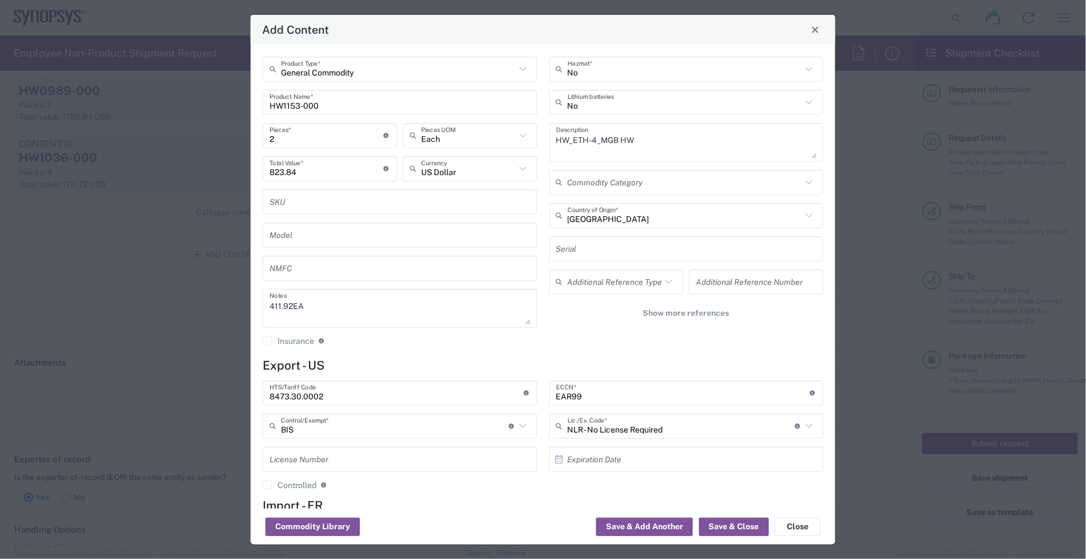
click at [582, 333] on div "No Hazmat * No Lithium batteries HW_ETH-4_MGB HW Description Commodity Category…" at bounding box center [686, 205] width 287 height 297
click at [725, 527] on button "Save & Close" at bounding box center [734, 527] width 70 height 18
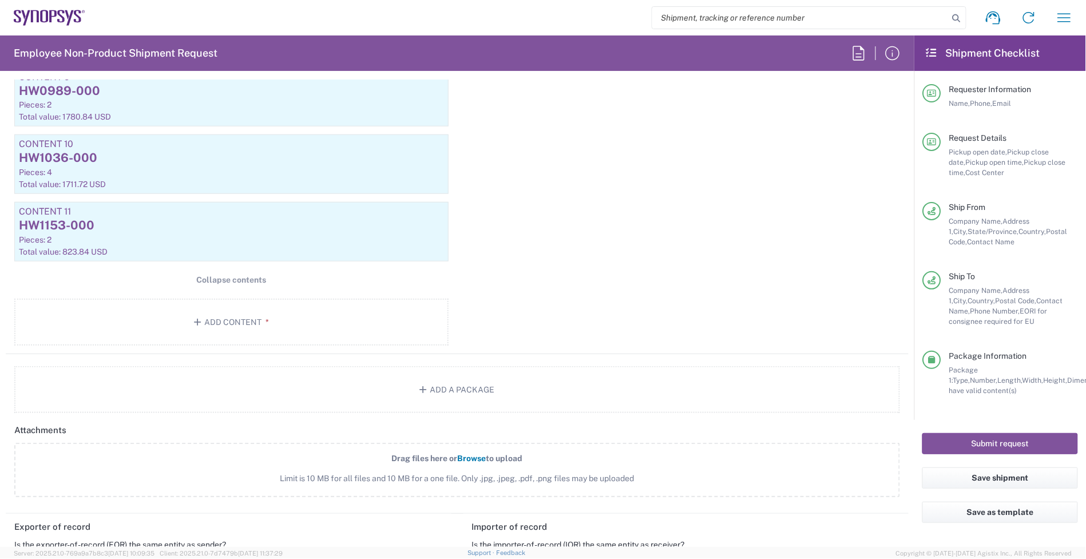
scroll to position [1825, 0]
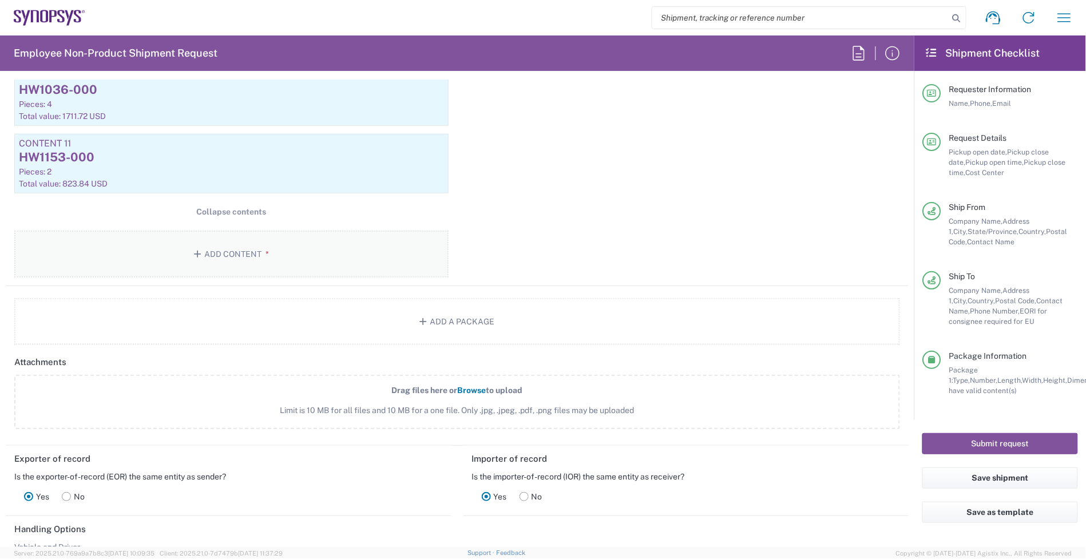
click at [235, 258] on button "Add Content *" at bounding box center [231, 254] width 434 height 47
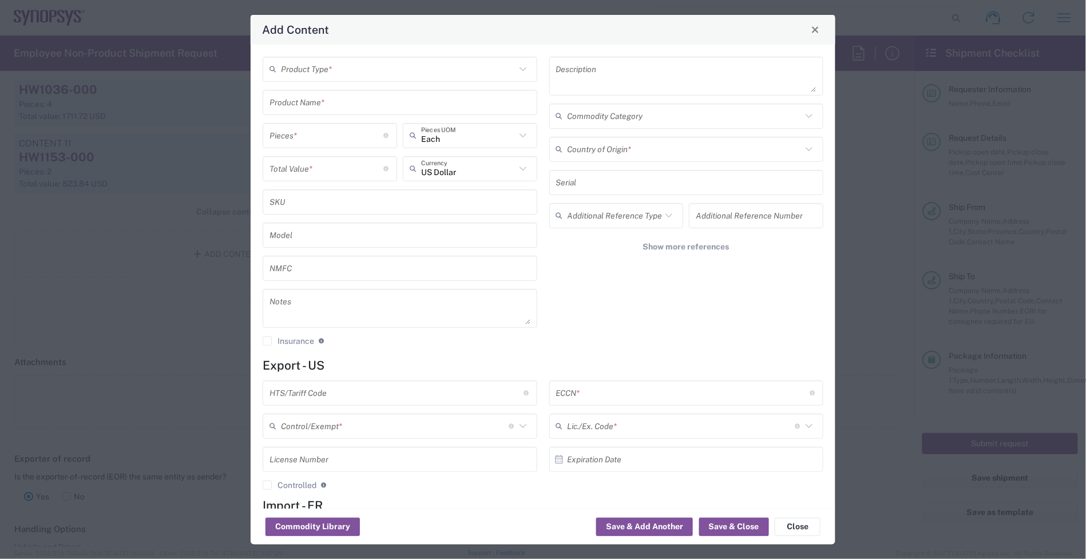
click at [331, 73] on input "text" at bounding box center [398, 69] width 235 height 20
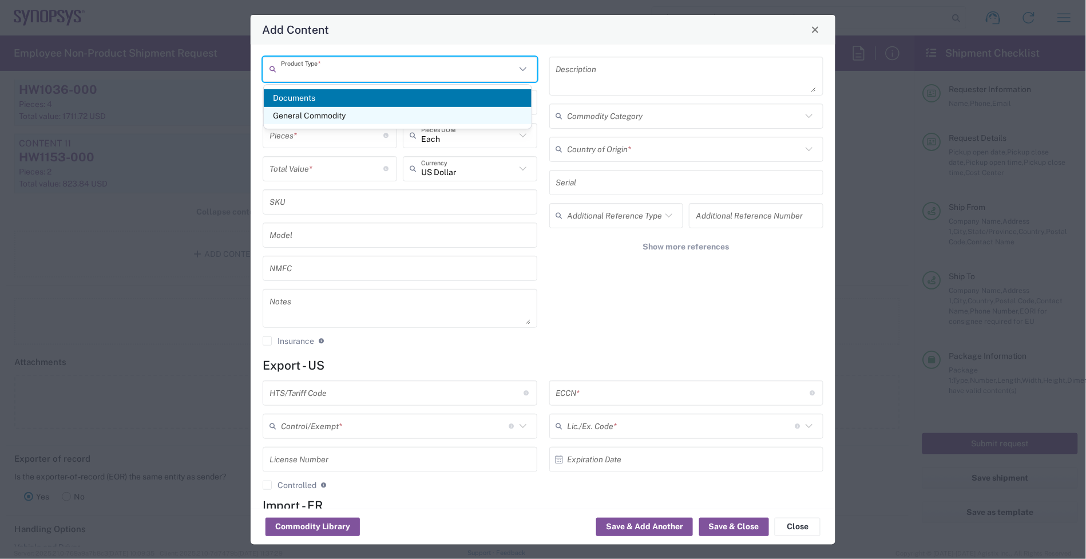
click at [332, 114] on span "General Commodity" at bounding box center [398, 116] width 268 height 18
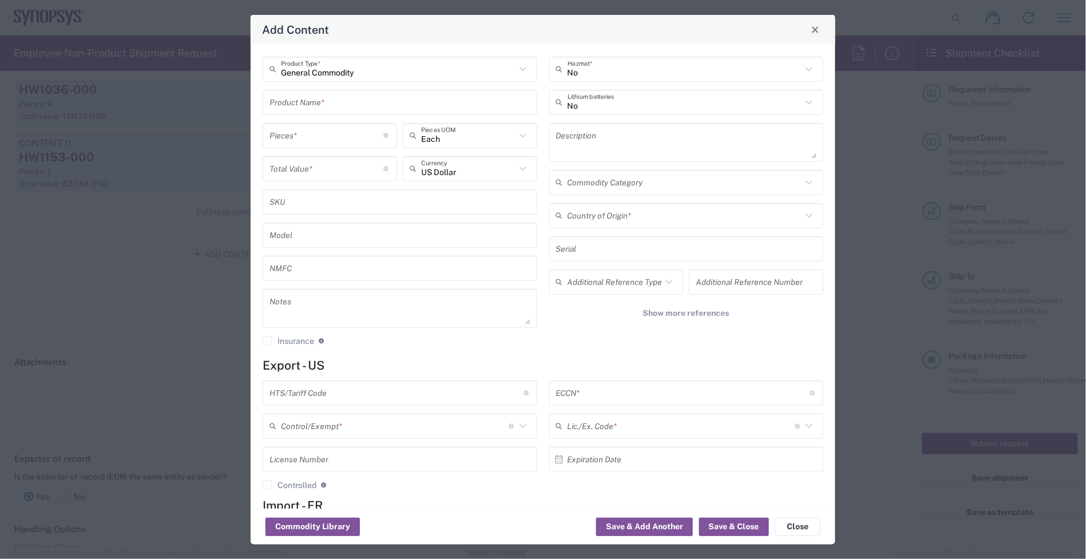
click at [315, 115] on div "General Commodity Product Type * Product Name * Pieces * Number of pieces insid…" at bounding box center [400, 205] width 287 height 297
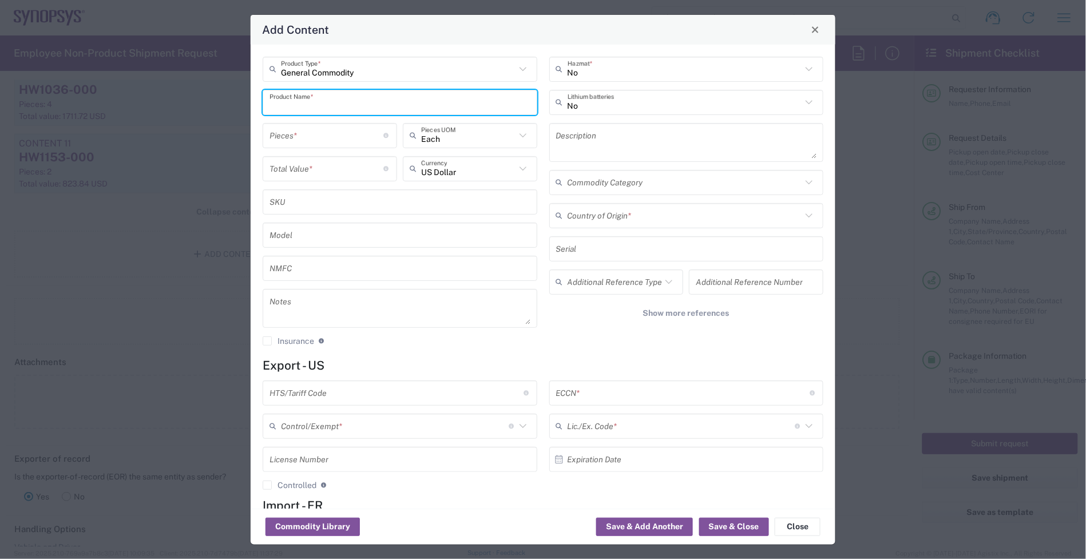
click at [316, 107] on input "text" at bounding box center [399, 102] width 261 height 20
paste input "HW0851-000"
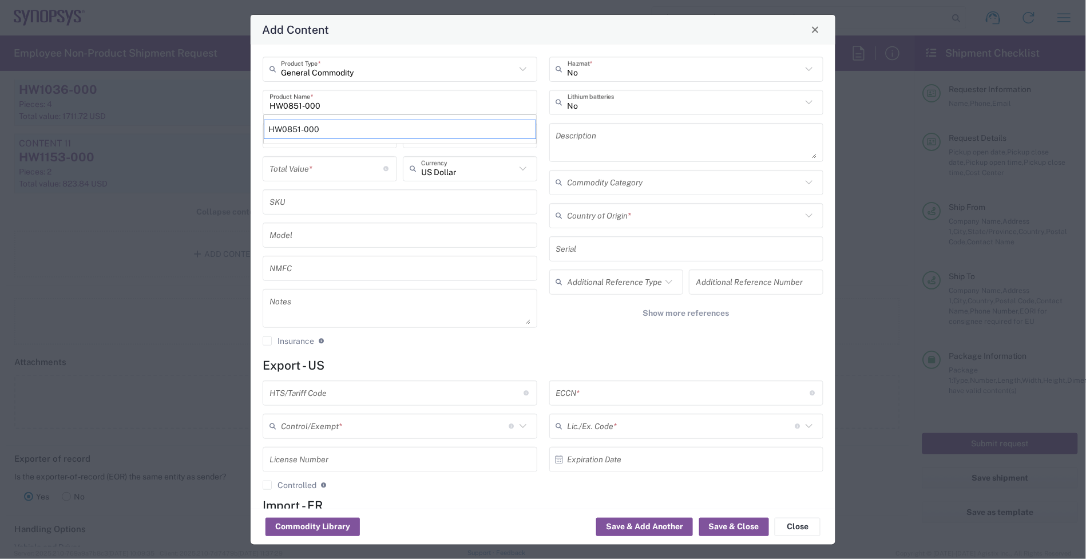
click at [588, 143] on textarea at bounding box center [686, 142] width 261 height 32
paste textarea "Universal HC2 Clock Cable HW"
click at [299, 293] on textarea at bounding box center [399, 308] width 261 height 32
paste textarea "12.91"
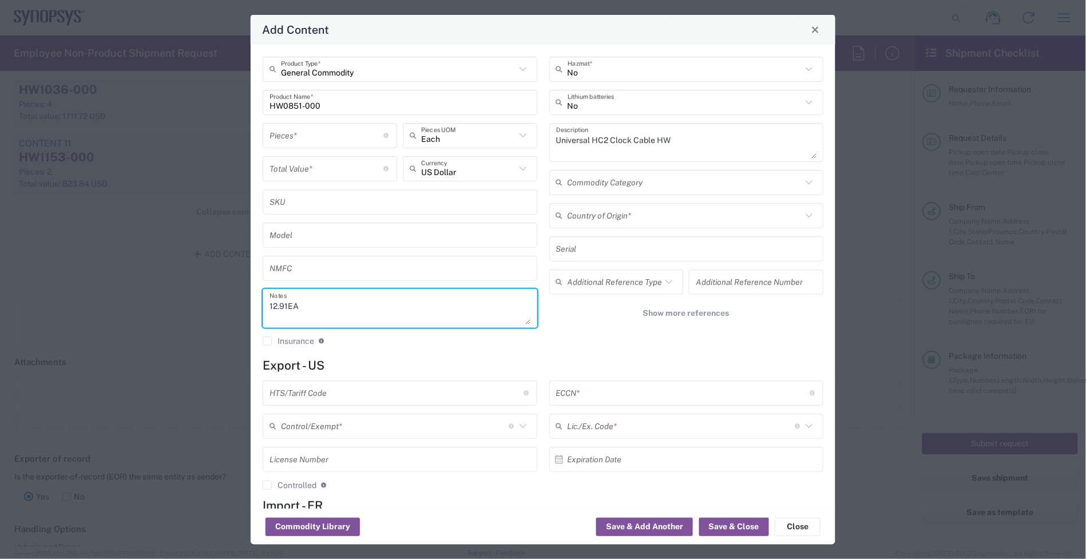
click at [307, 173] on input "number" at bounding box center [326, 168] width 114 height 20
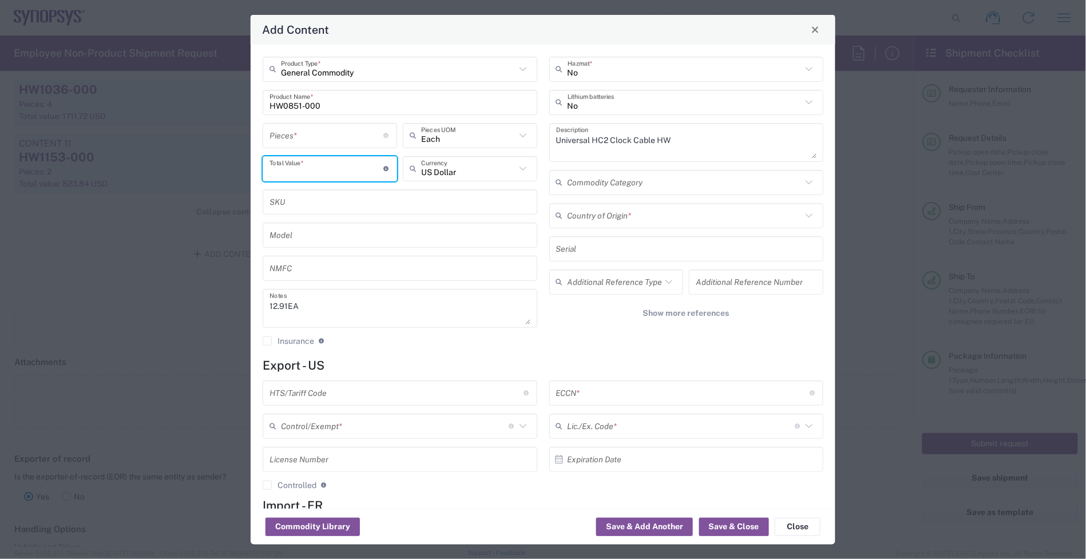
paste input "12.91"
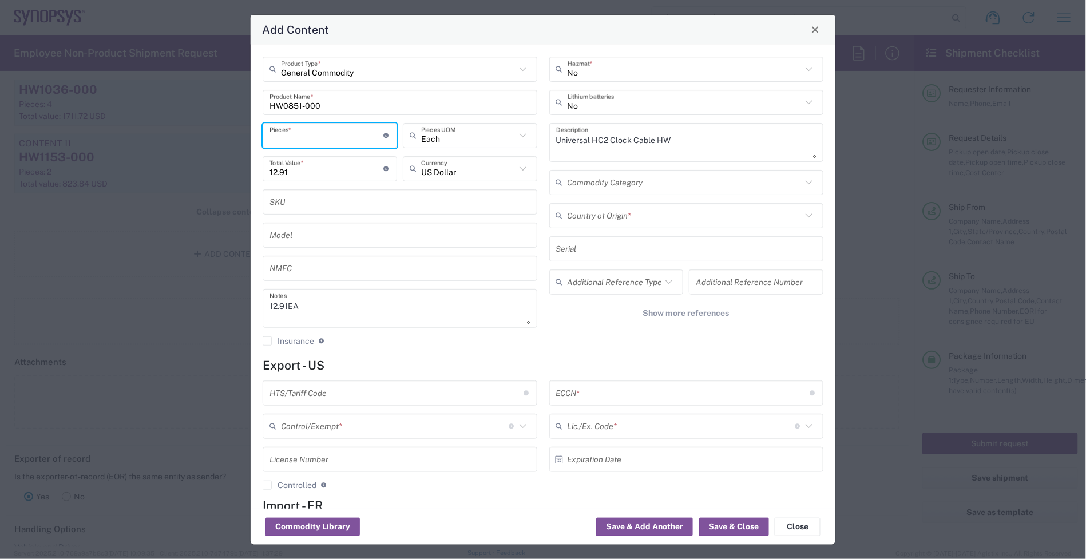
click at [304, 130] on input "number" at bounding box center [326, 135] width 114 height 20
click at [677, 209] on input "text" at bounding box center [684, 215] width 235 height 20
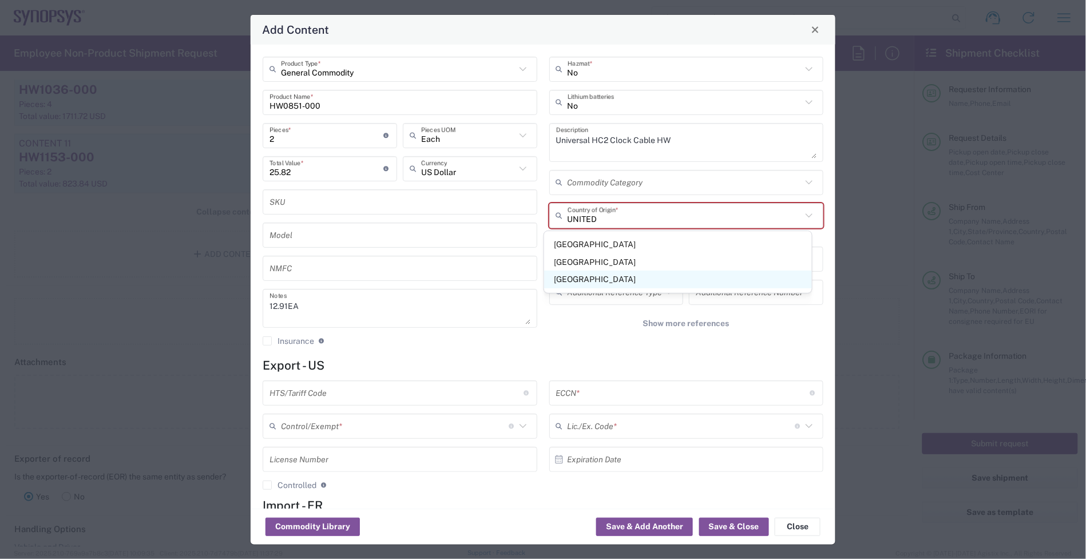
click at [621, 287] on span "[GEOGRAPHIC_DATA]" at bounding box center [678, 280] width 268 height 18
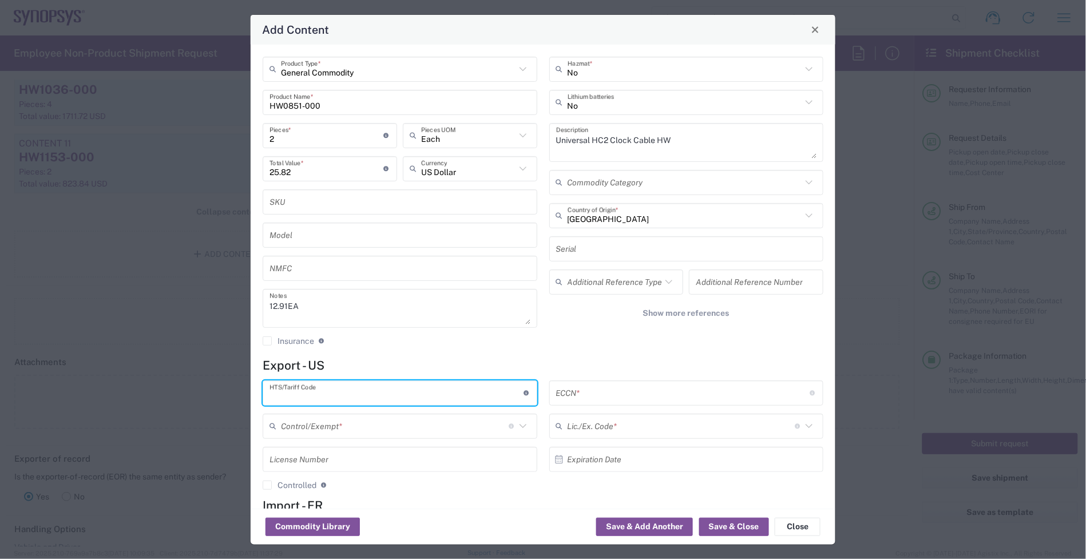
click at [371, 389] on input "text" at bounding box center [396, 393] width 254 height 20
click at [590, 394] on input "text" at bounding box center [683, 393] width 254 height 20
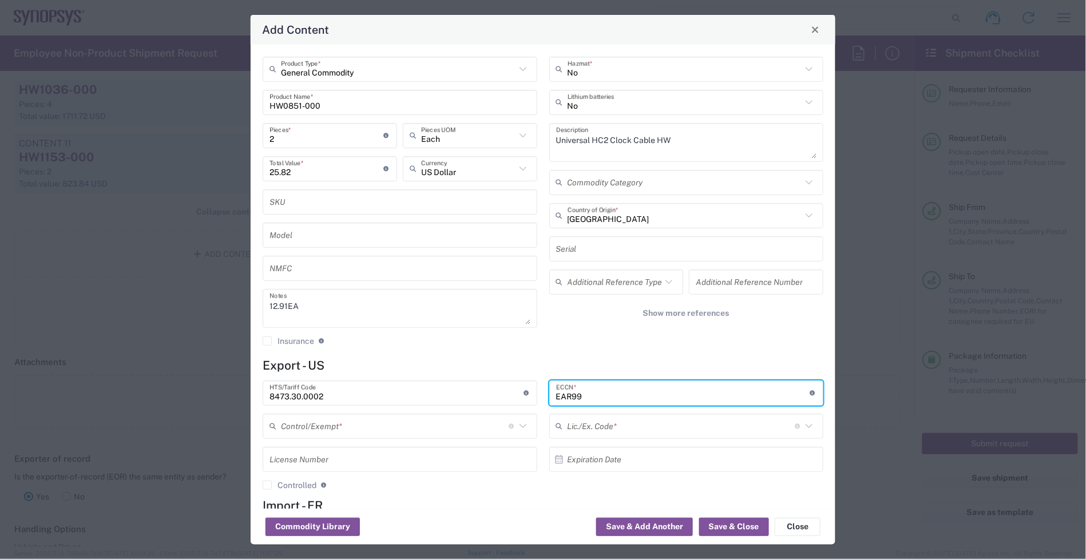
click at [412, 438] on div "Control/Exempt * The specific reason that eliminates, or necessitates, the requ…" at bounding box center [400, 426] width 275 height 25
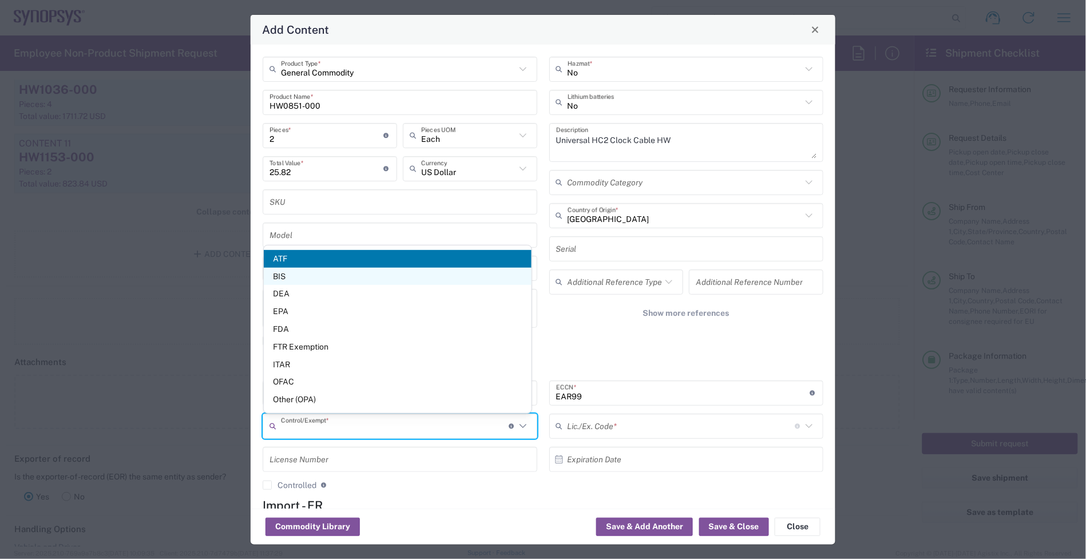
click at [325, 276] on span "BIS" at bounding box center [398, 277] width 268 height 18
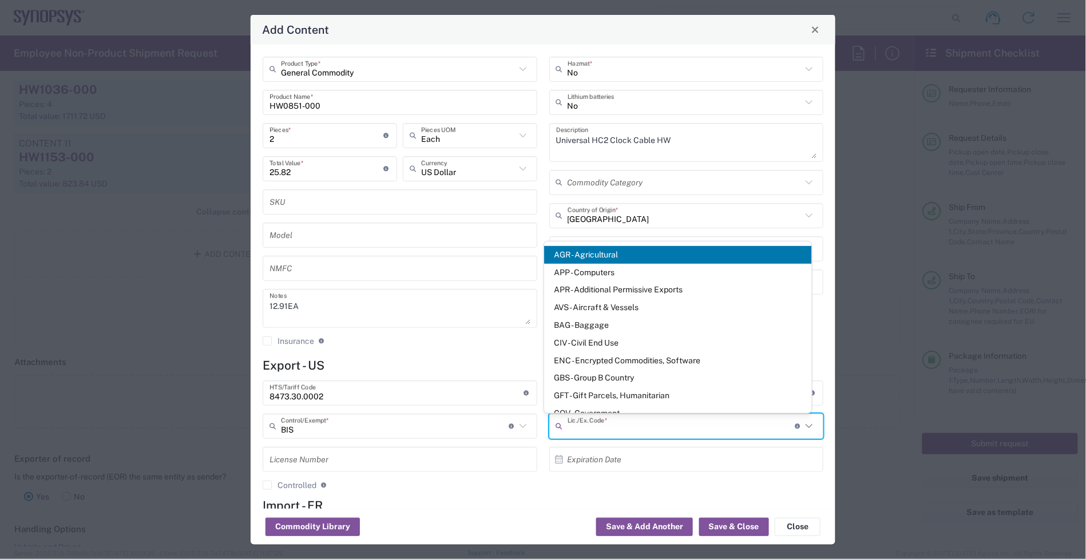
click at [573, 422] on input "text" at bounding box center [681, 426] width 228 height 20
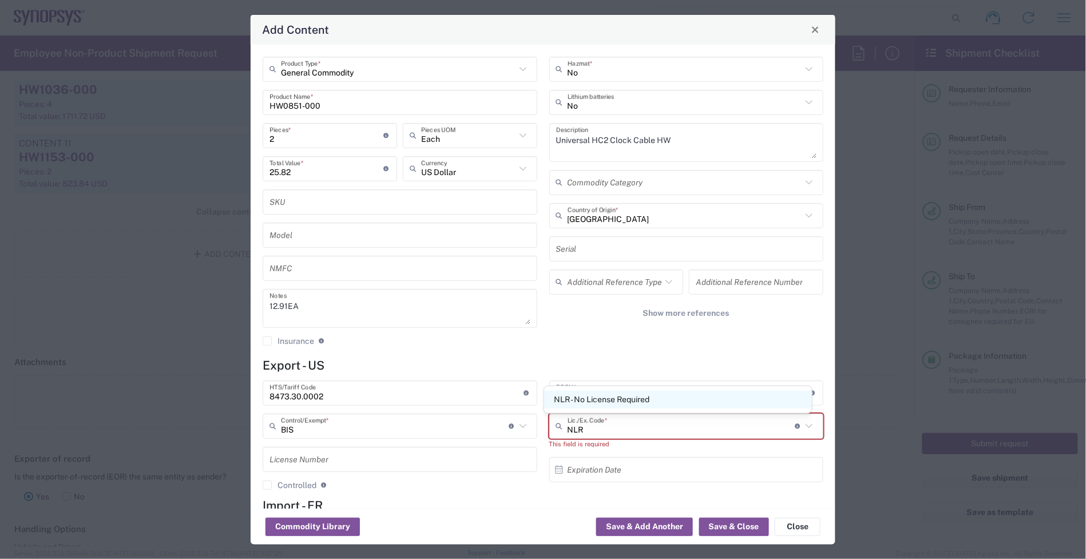
click at [593, 401] on span "NLR - No License Required" at bounding box center [678, 400] width 268 height 18
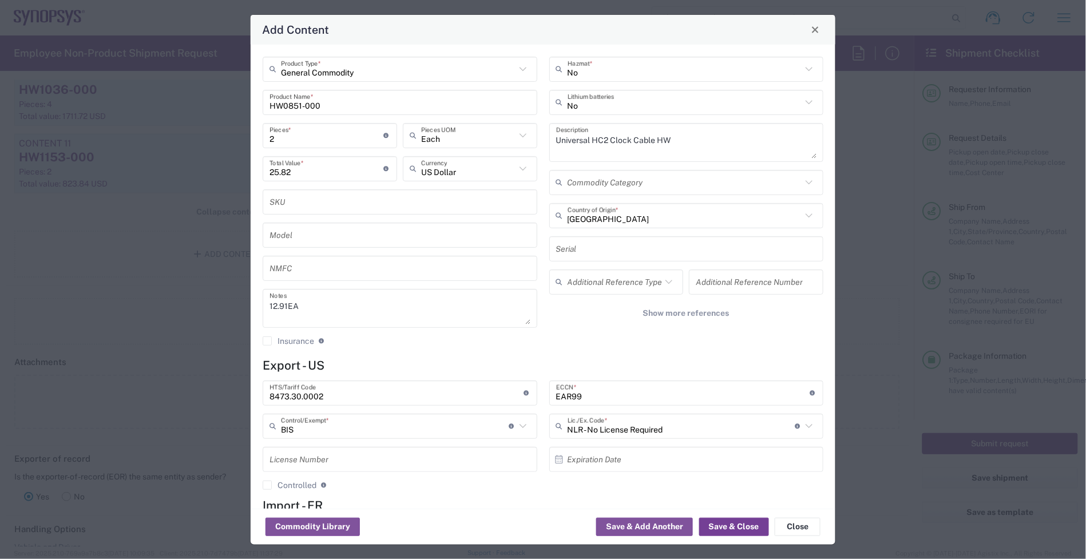
click at [744, 518] on button "Save & Close" at bounding box center [734, 527] width 70 height 18
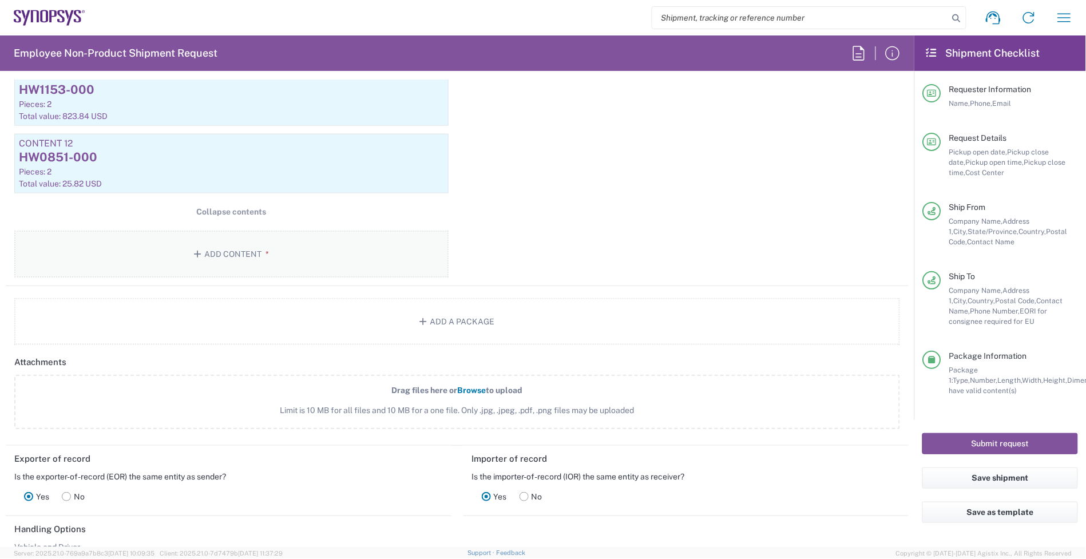
click at [188, 252] on button "Add Content *" at bounding box center [231, 254] width 434 height 47
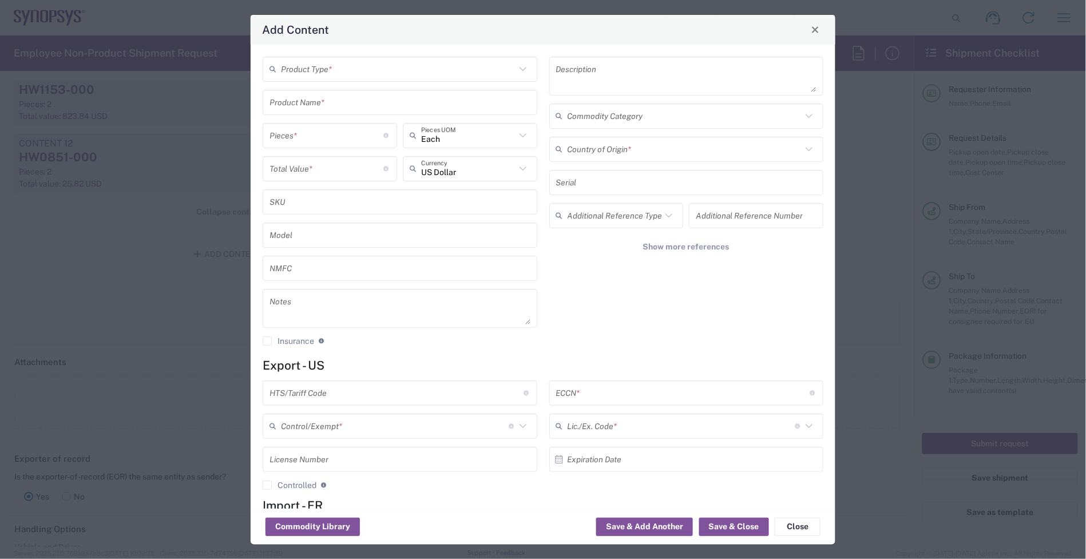
click at [324, 65] on input "text" at bounding box center [398, 69] width 235 height 20
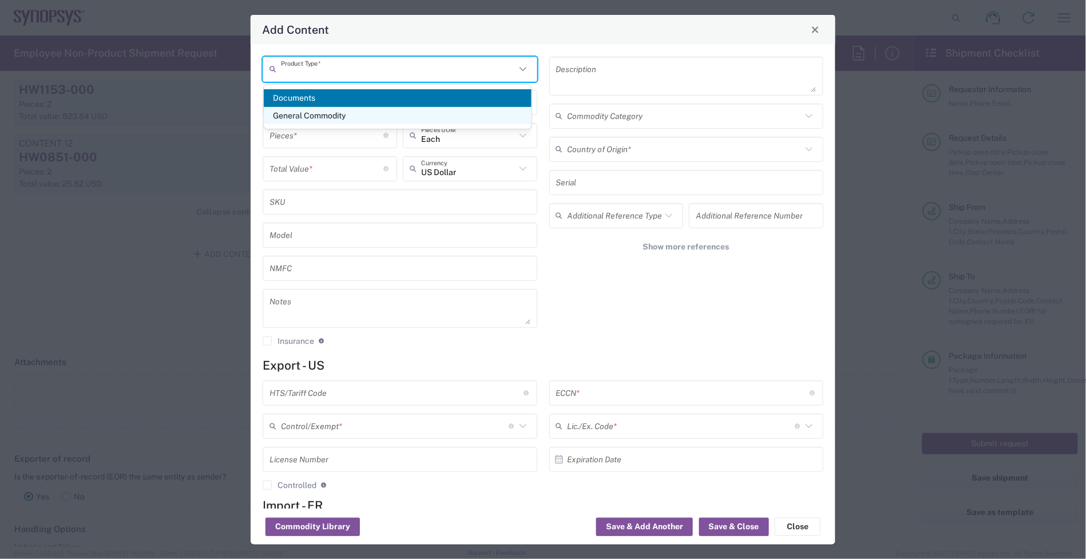
click at [328, 118] on span "General Commodity" at bounding box center [398, 116] width 268 height 18
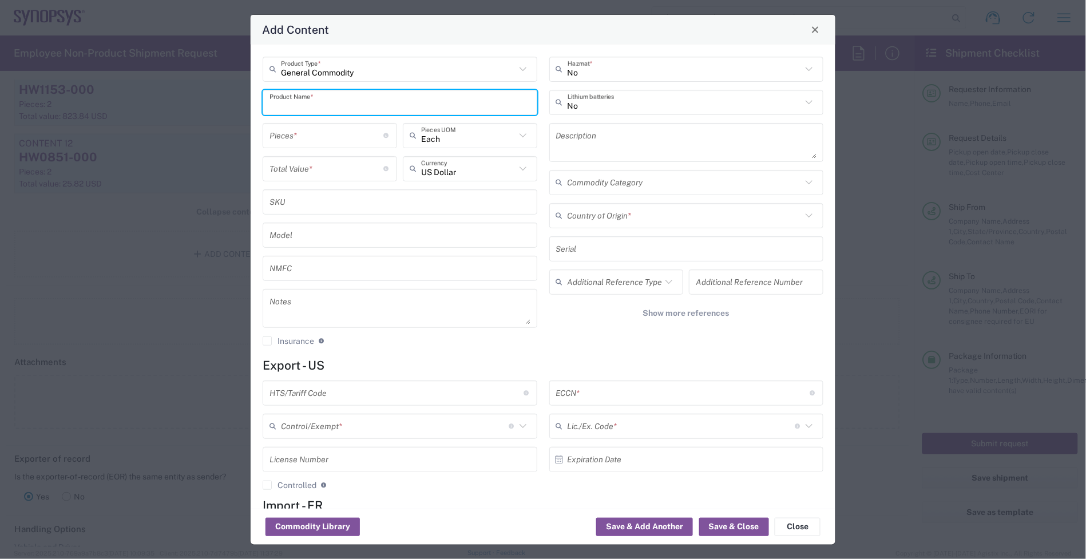
click at [324, 101] on input "text" at bounding box center [399, 102] width 261 height 20
paste input "HW0990-000"
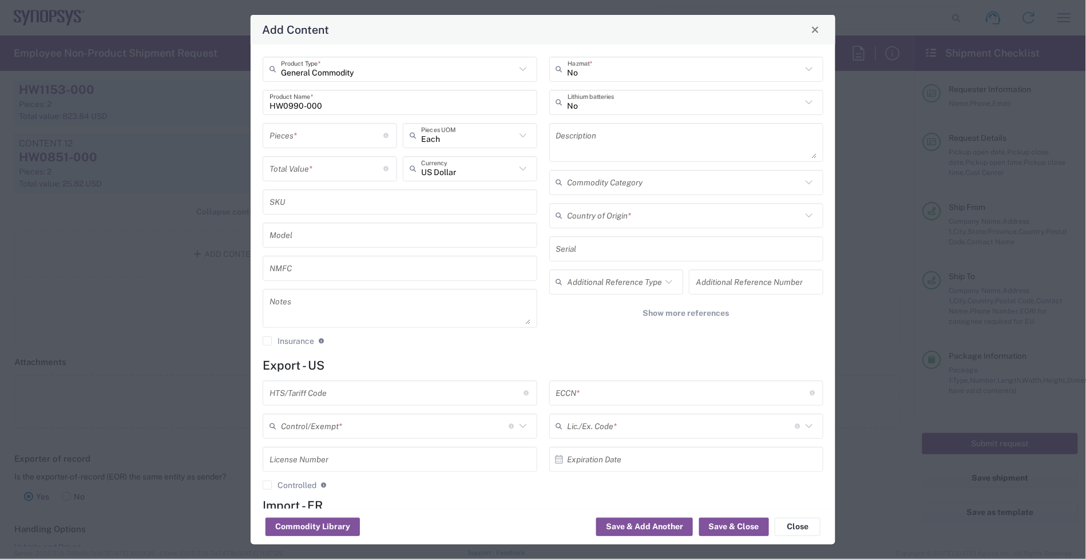
click at [647, 134] on textarea at bounding box center [686, 142] width 261 height 32
paste textarea "HAPS PCIEGEN4_RC_MGB2 HW"
click at [319, 304] on textarea at bounding box center [399, 308] width 261 height 32
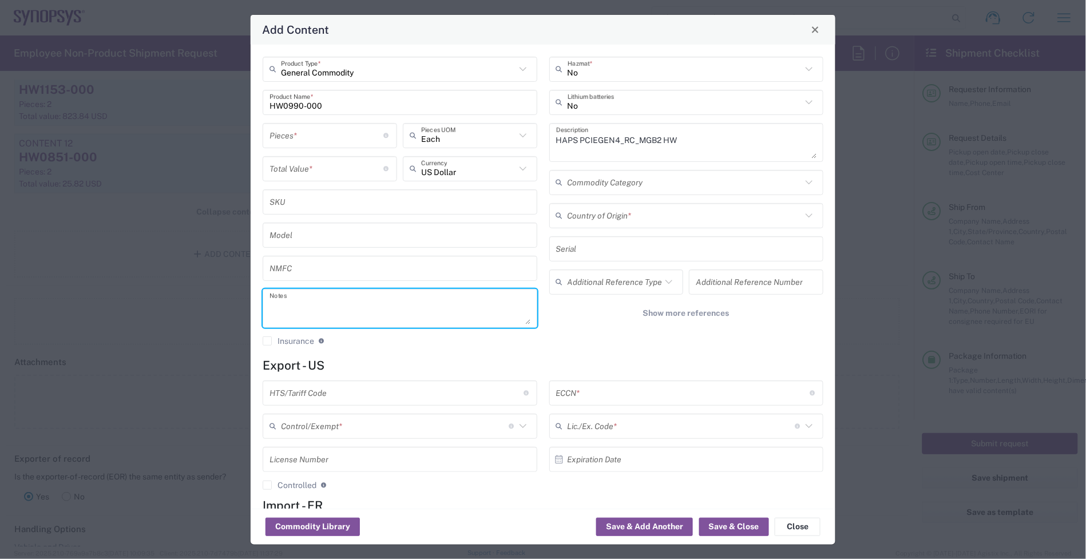
paste textarea "1,052.96"
click at [319, 172] on input "number" at bounding box center [326, 168] width 114 height 20
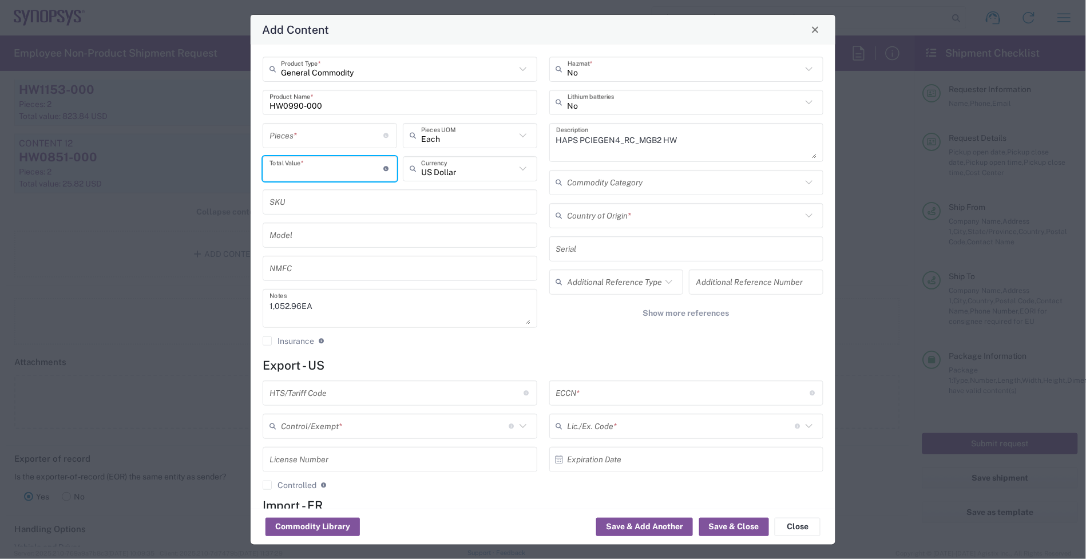
paste input "1052.96"
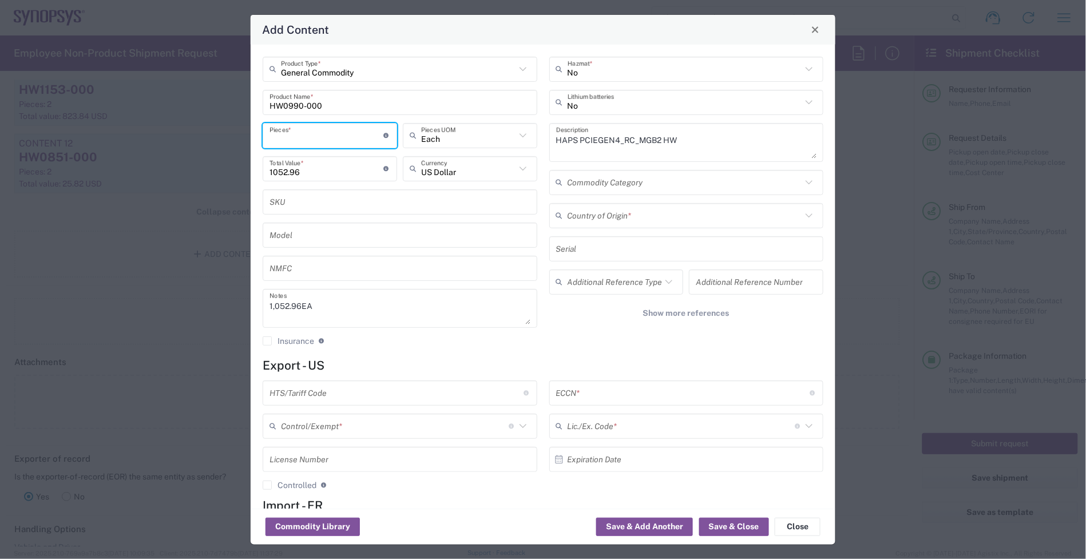
click at [318, 137] on input "number" at bounding box center [326, 135] width 114 height 20
click at [610, 213] on input "text" at bounding box center [684, 215] width 235 height 20
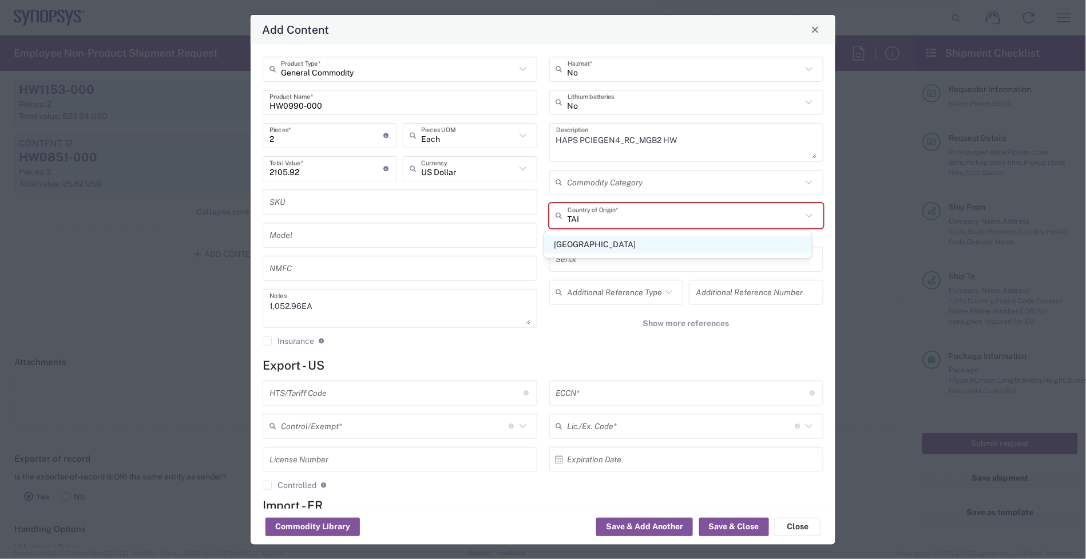
click at [605, 241] on span "[GEOGRAPHIC_DATA]" at bounding box center [678, 245] width 268 height 18
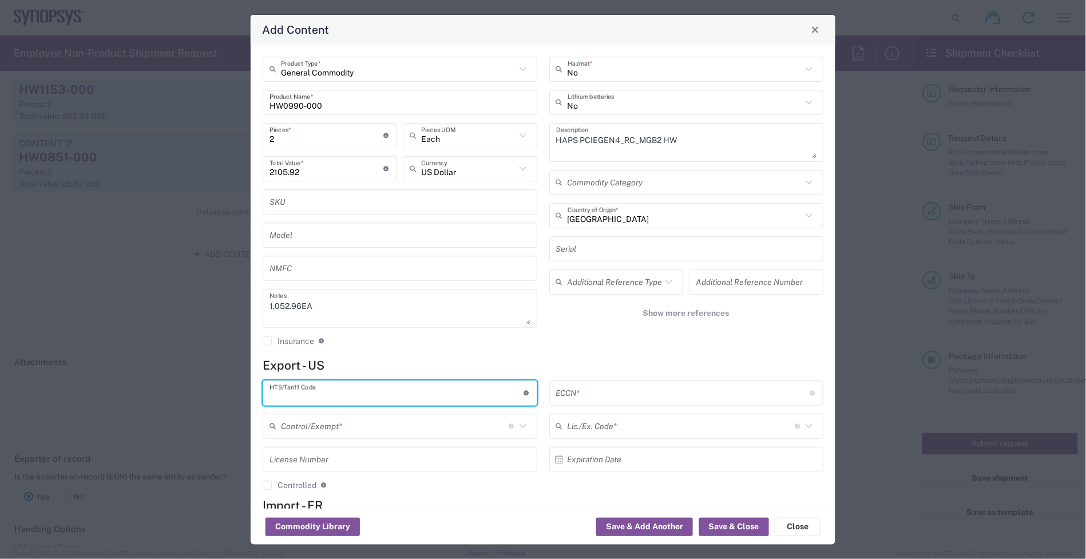
click at [344, 384] on input "text" at bounding box center [396, 393] width 254 height 20
click at [662, 396] on input "text" at bounding box center [683, 393] width 254 height 20
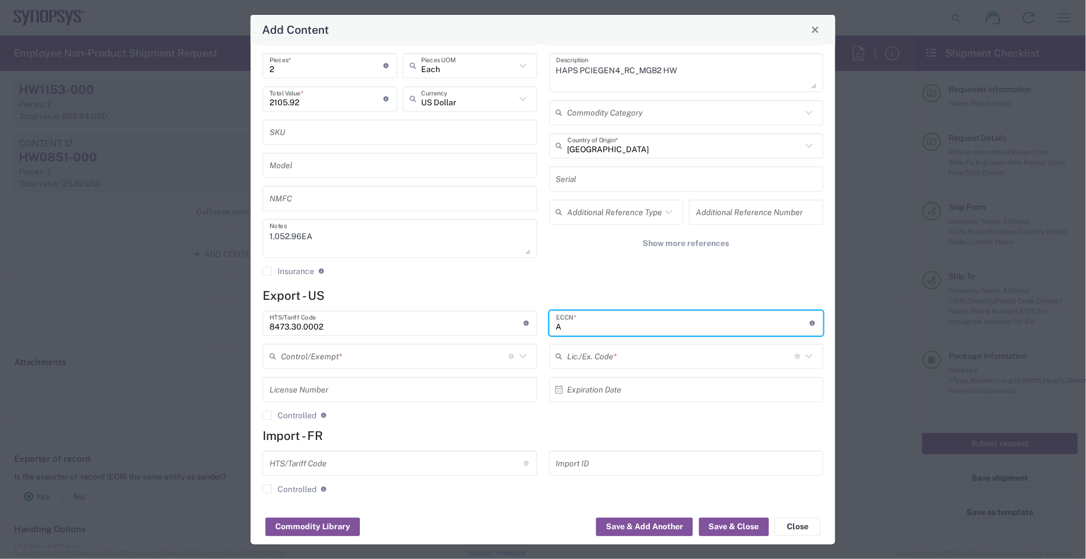
scroll to position [76, 0]
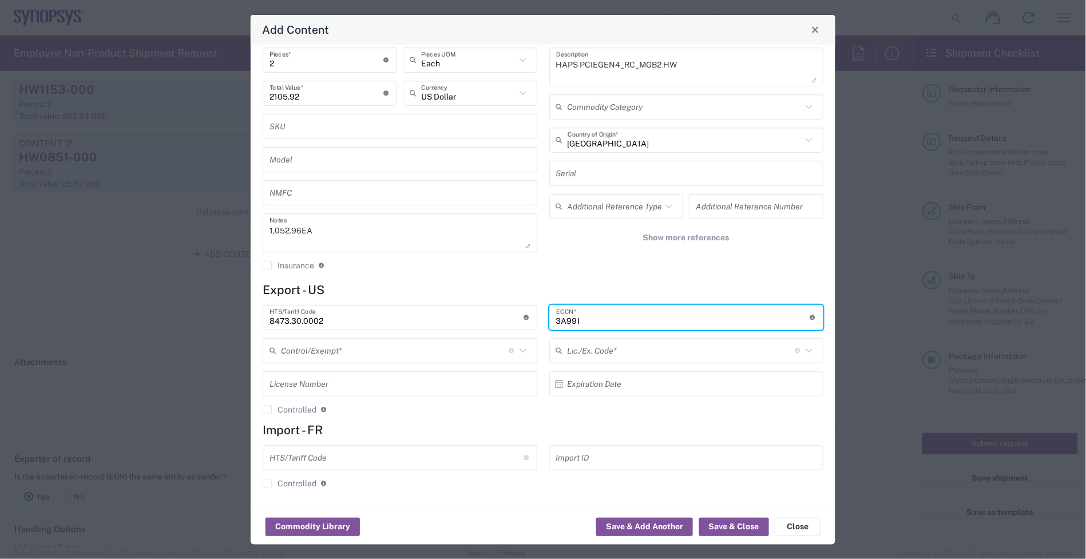
click at [359, 352] on input "text" at bounding box center [395, 350] width 228 height 20
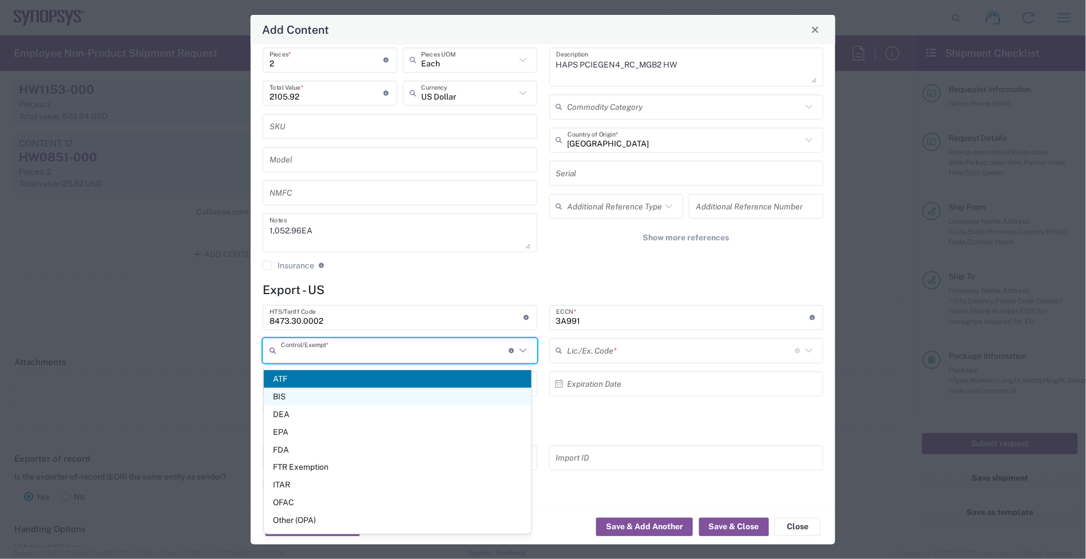
click at [318, 396] on span "BIS" at bounding box center [398, 397] width 268 height 18
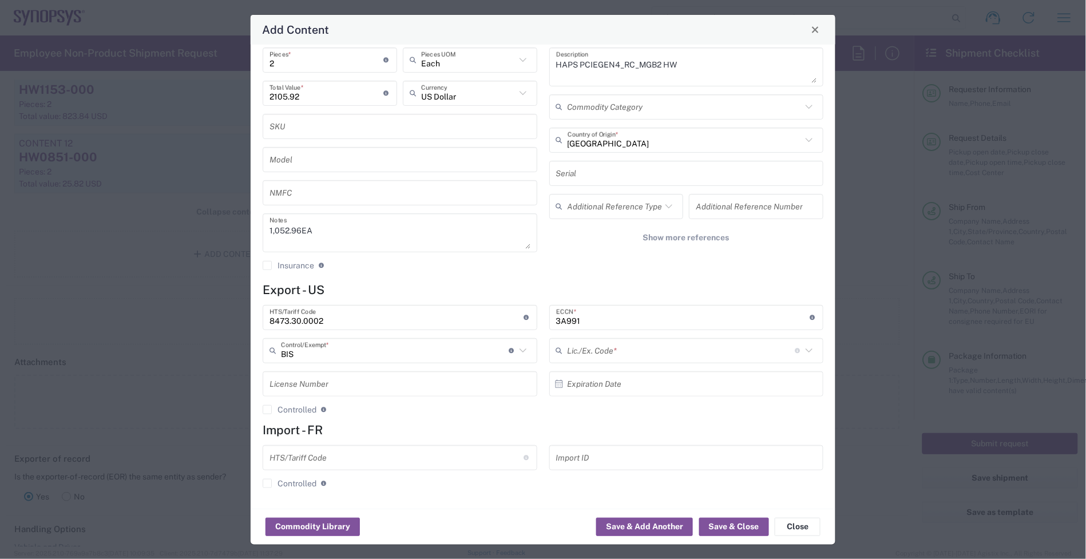
click at [577, 356] on input "text" at bounding box center [681, 350] width 228 height 20
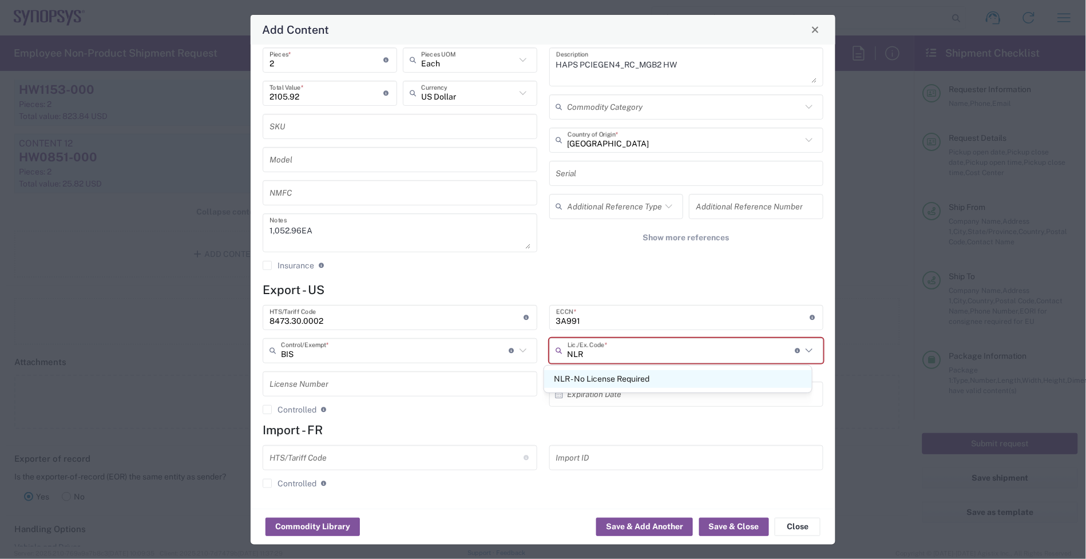
click at [605, 376] on span "NLR - No License Required" at bounding box center [678, 379] width 268 height 18
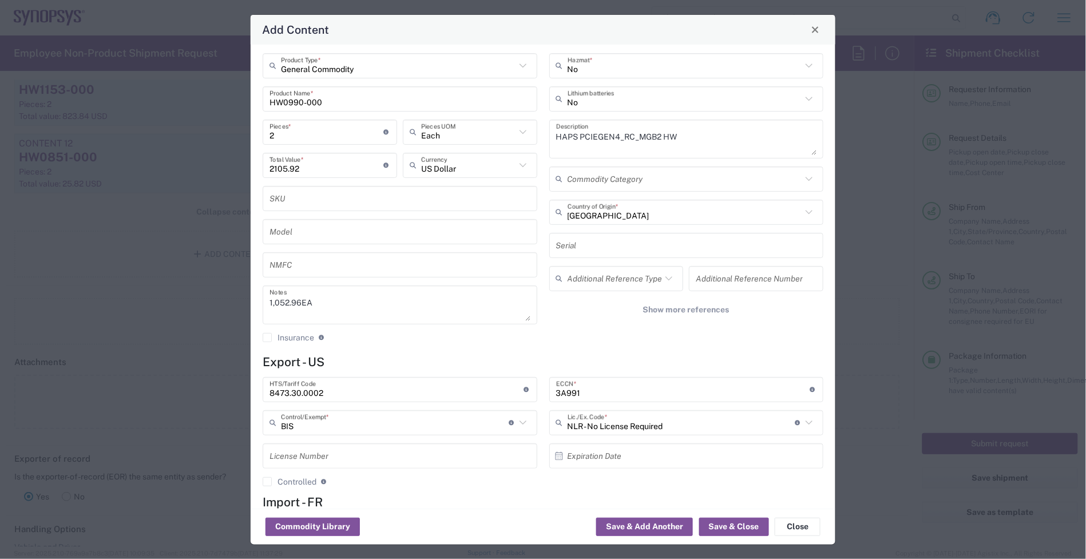
scroll to position [0, 0]
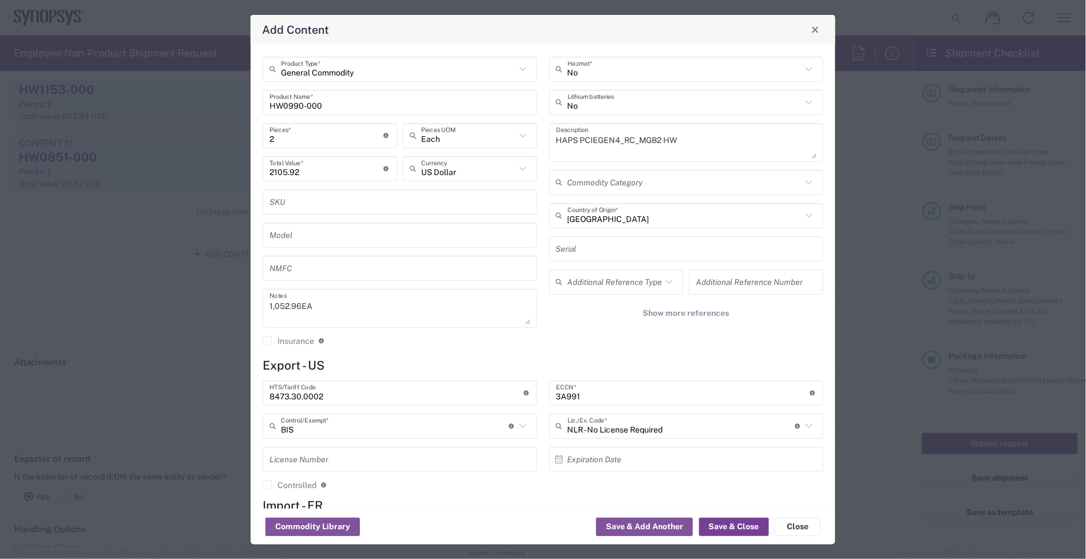
click at [725, 518] on button "Save & Close" at bounding box center [734, 527] width 70 height 18
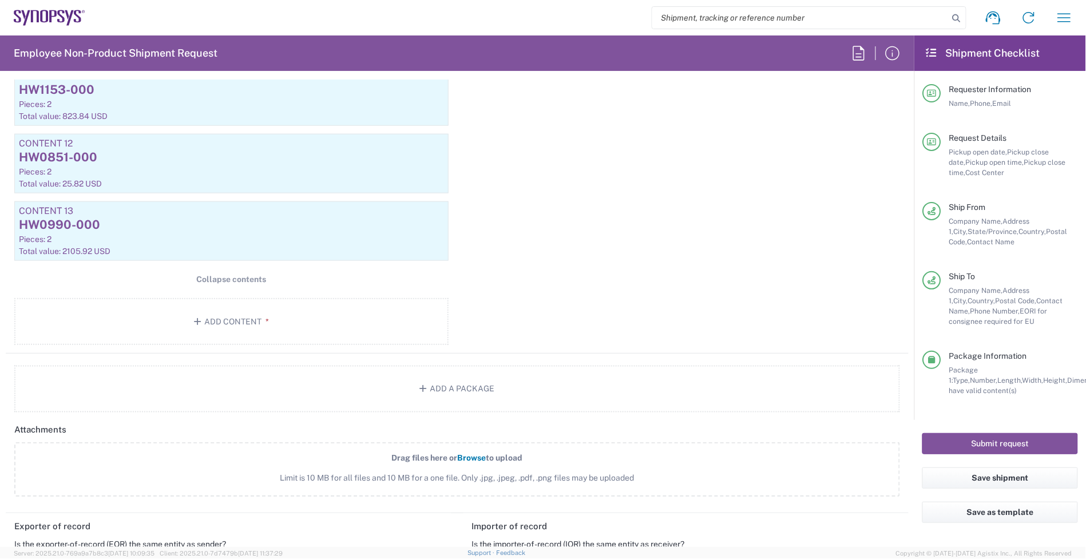
scroll to position [1960, 0]
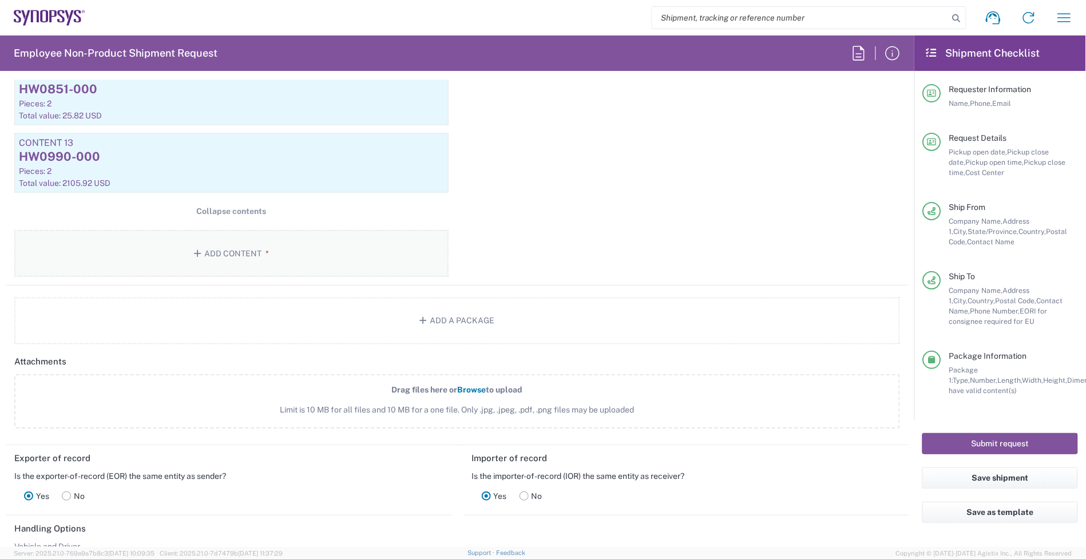
click at [315, 245] on button "Add Content *" at bounding box center [231, 253] width 434 height 47
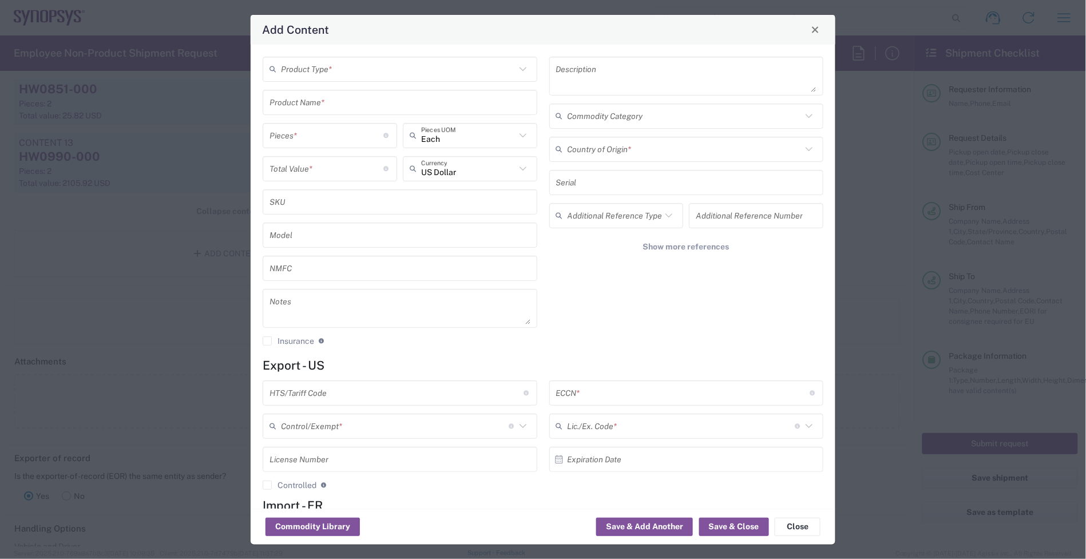
click at [375, 78] on input "text" at bounding box center [398, 69] width 235 height 20
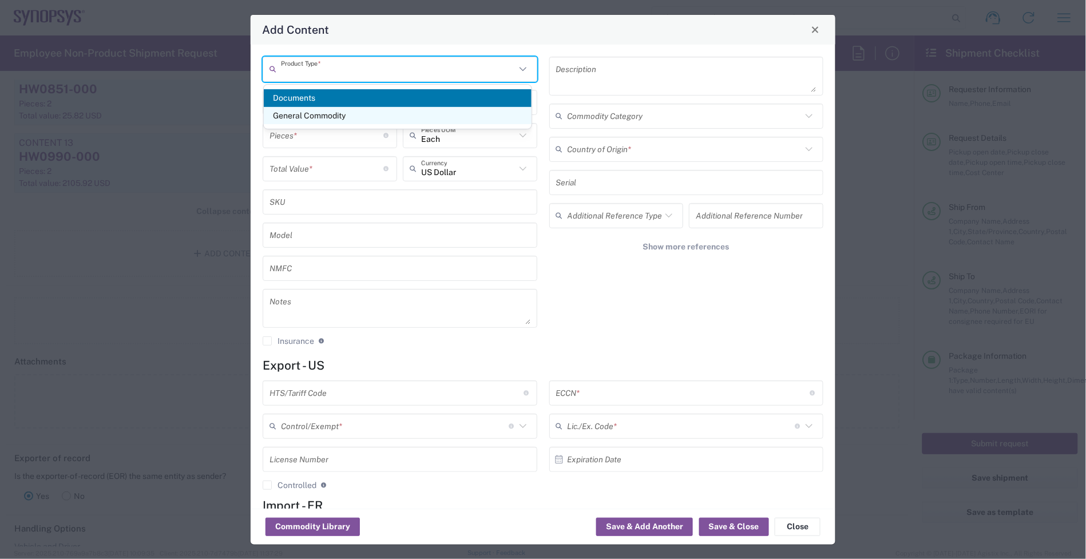
click at [349, 116] on span "General Commodity" at bounding box center [398, 116] width 268 height 18
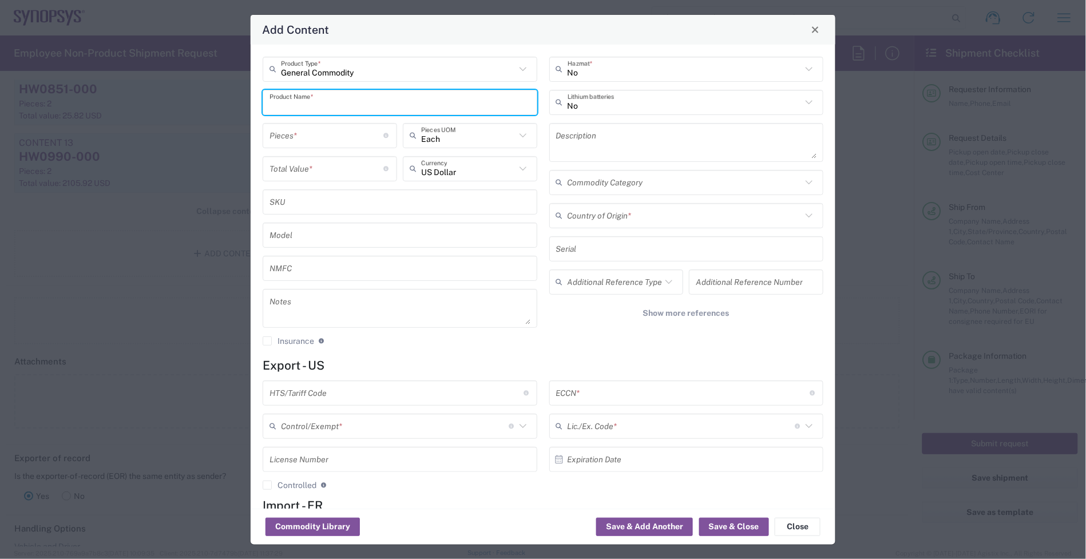
click at [320, 107] on input "text" at bounding box center [399, 102] width 261 height 20
paste input "HW0792-000"
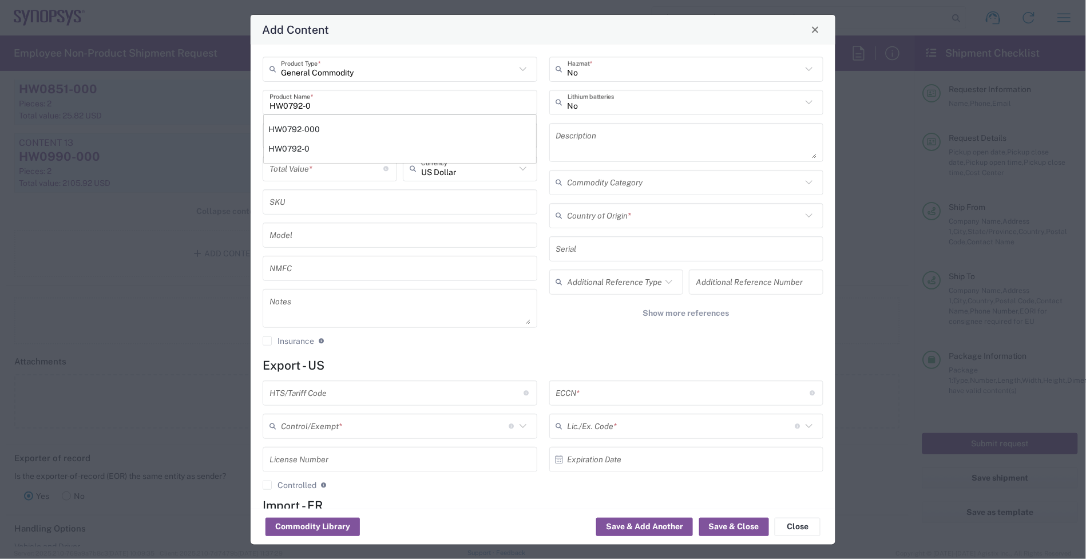
click at [339, 128] on div "HW0792-000" at bounding box center [400, 129] width 272 height 19
click at [638, 214] on input "text" at bounding box center [684, 215] width 235 height 20
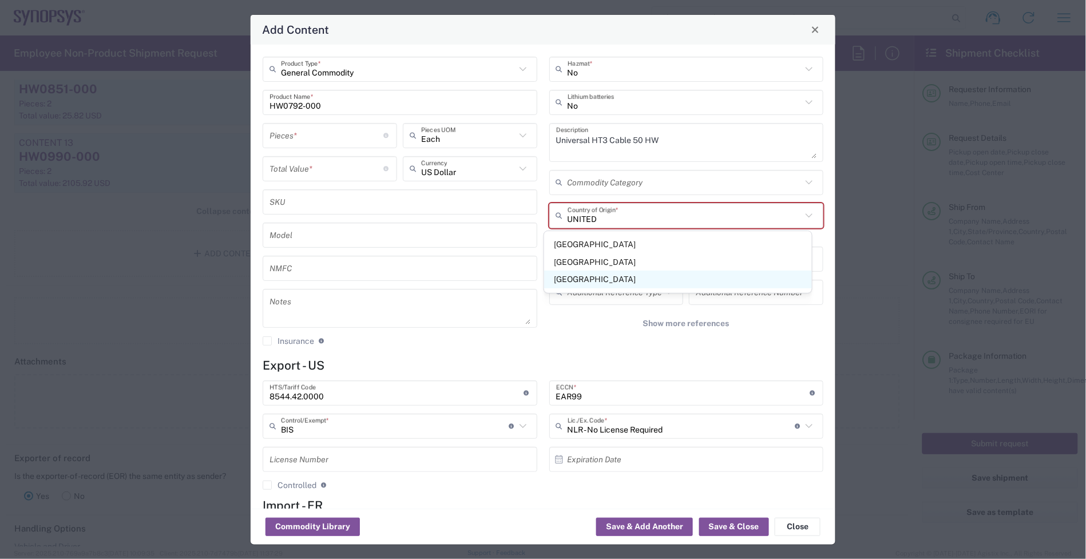
click at [610, 275] on span "[GEOGRAPHIC_DATA]" at bounding box center [678, 280] width 268 height 18
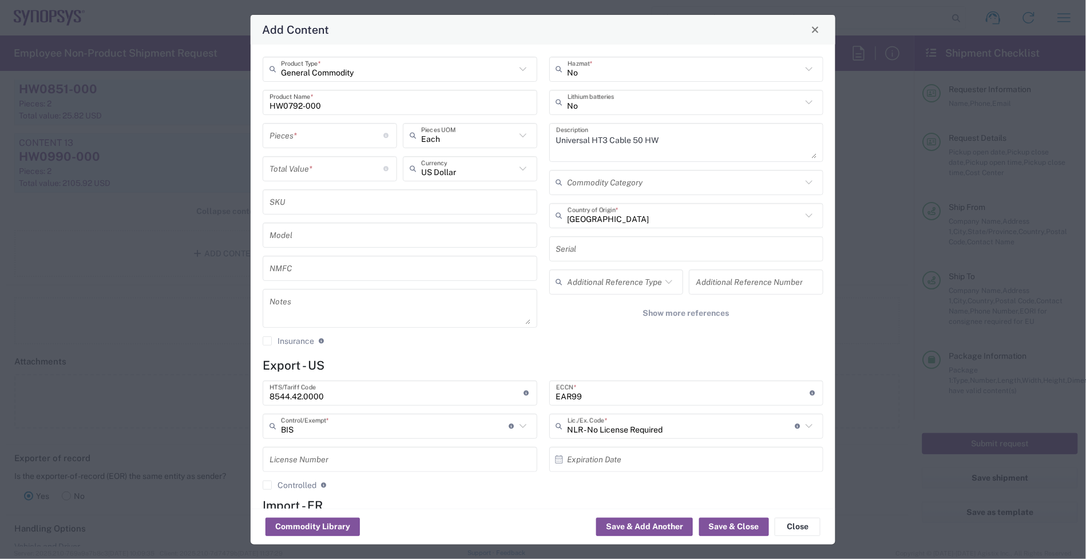
click at [390, 316] on textarea at bounding box center [399, 308] width 261 height 32
paste textarea "88.15"
click at [313, 146] on div "Pieces * Number of pieces inside all the packages" at bounding box center [330, 139] width 140 height 33
click at [292, 159] on input "number" at bounding box center [326, 168] width 114 height 20
paste input "88.15"
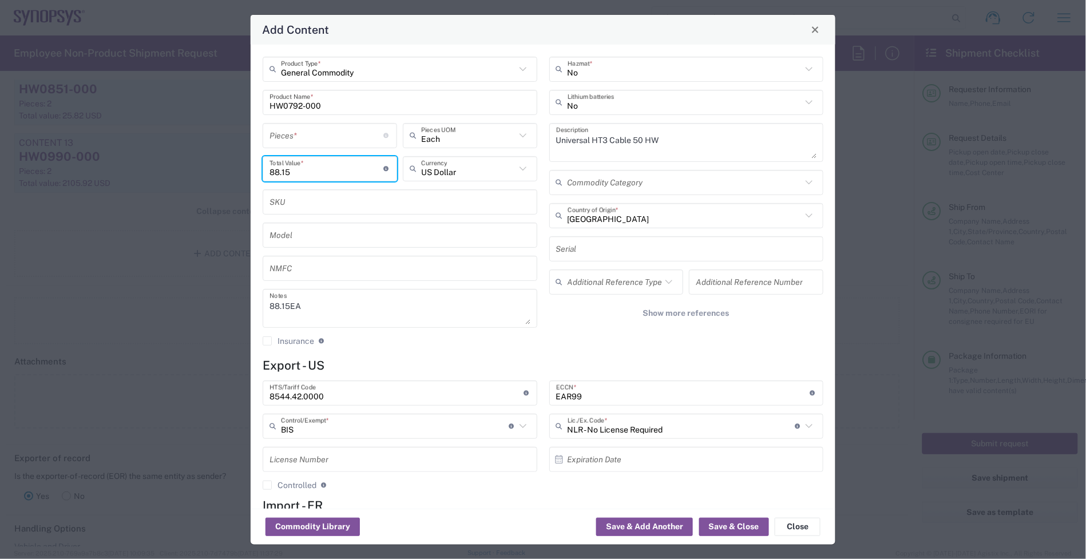
click at [332, 132] on input "number" at bounding box center [326, 135] width 114 height 20
click at [733, 526] on button "Save & Close" at bounding box center [734, 527] width 70 height 18
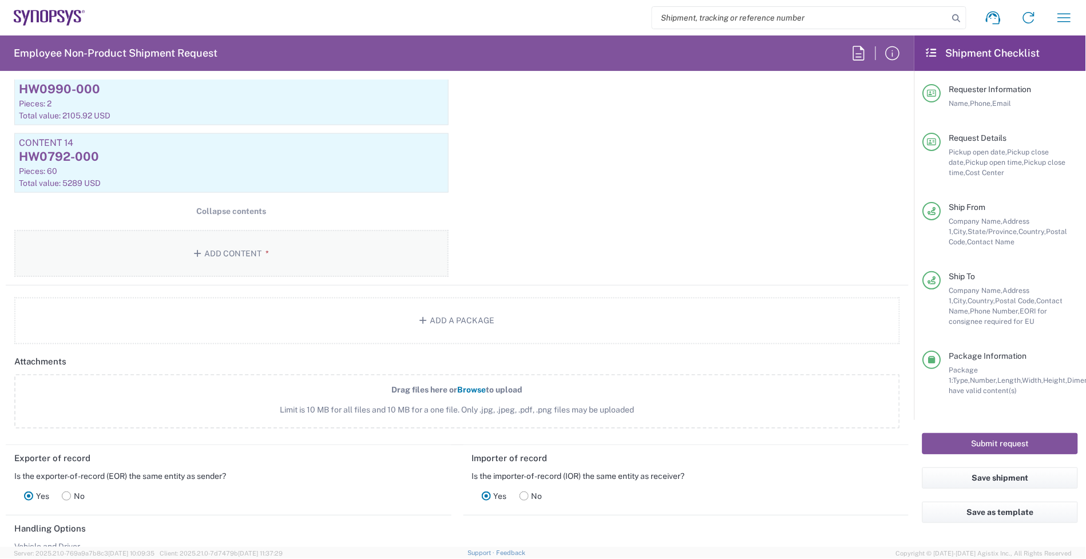
click at [212, 249] on button "Add Content *" at bounding box center [231, 253] width 434 height 47
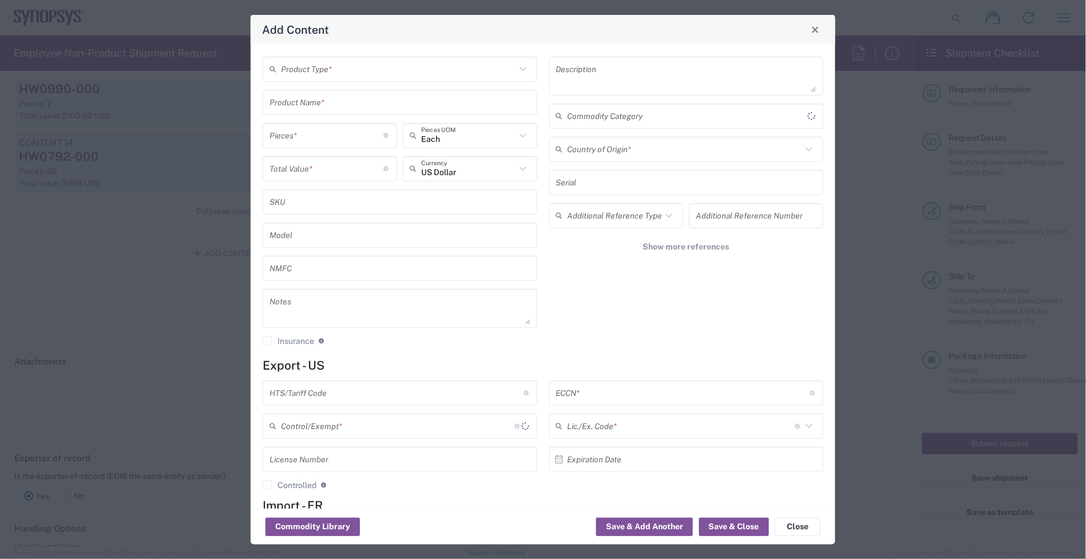
click at [347, 72] on input "text" at bounding box center [398, 69] width 235 height 20
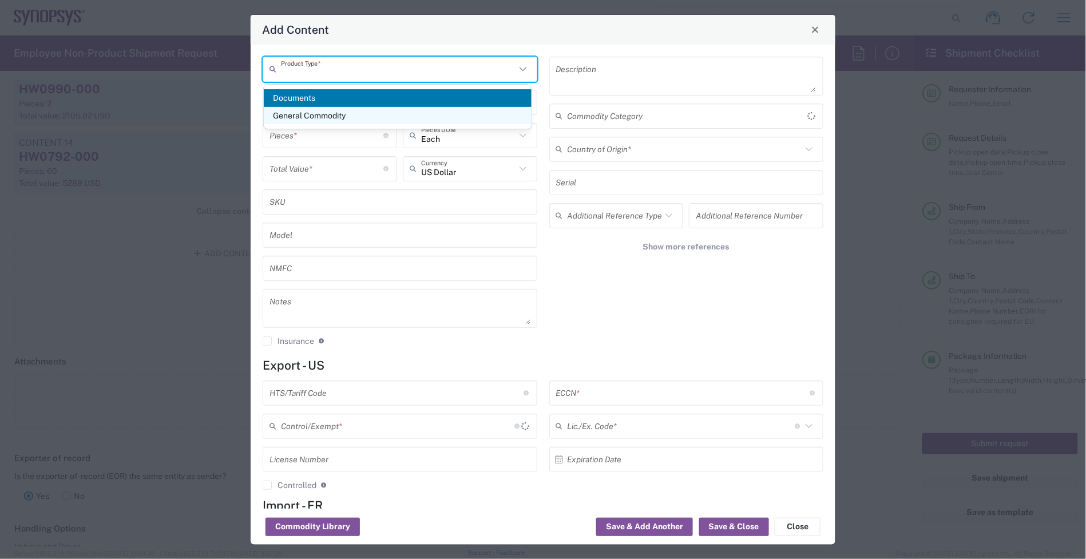
click at [327, 119] on span "General Commodity" at bounding box center [398, 116] width 268 height 18
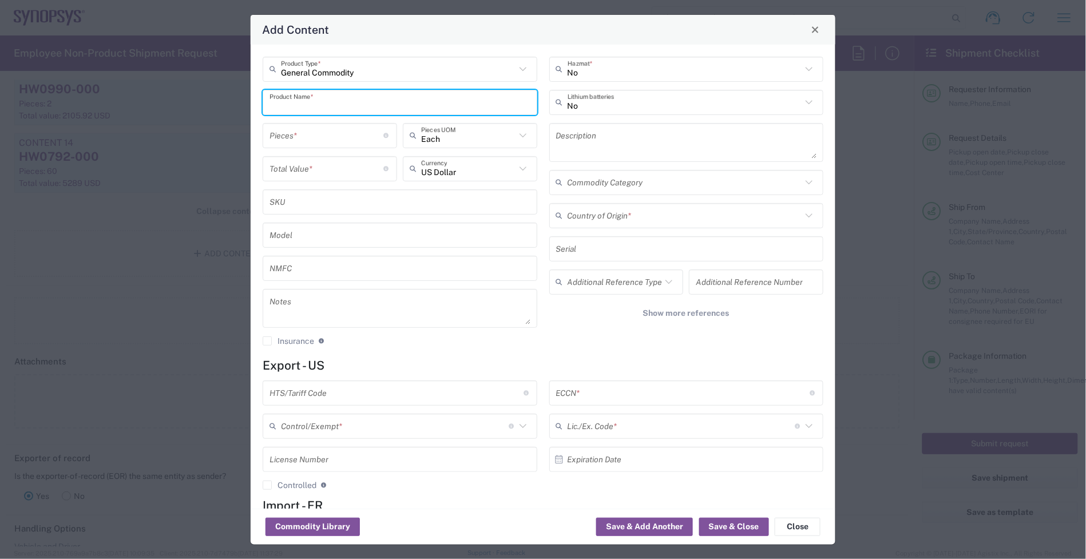
click at [344, 97] on input "text" at bounding box center [399, 102] width 261 height 20
paste input "HW1238-000"
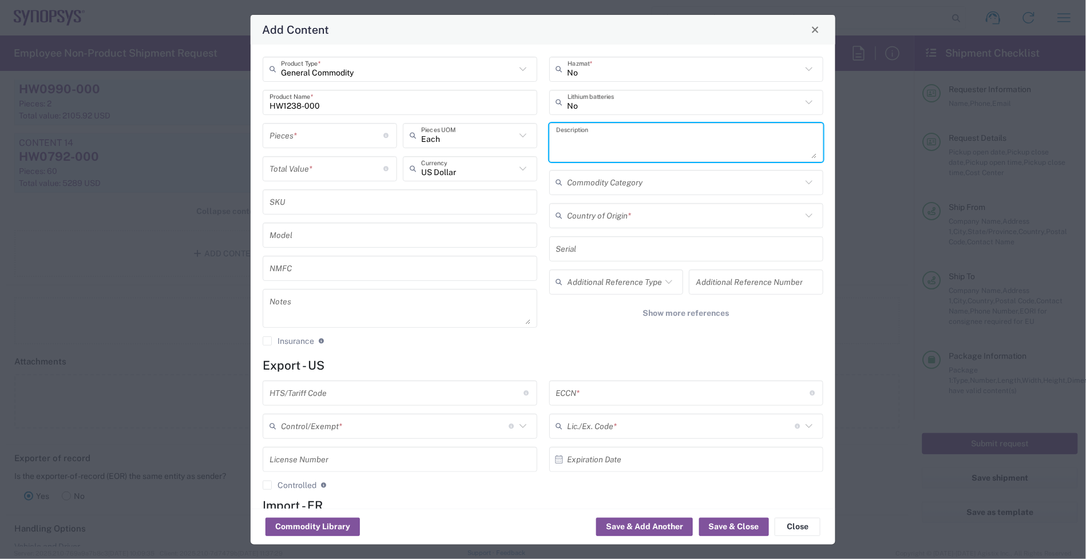
click at [575, 138] on textarea at bounding box center [686, 142] width 261 height 32
paste textarea "Universal HC3 to HC2 Adapter HW"
click at [321, 144] on input "number" at bounding box center [326, 135] width 114 height 20
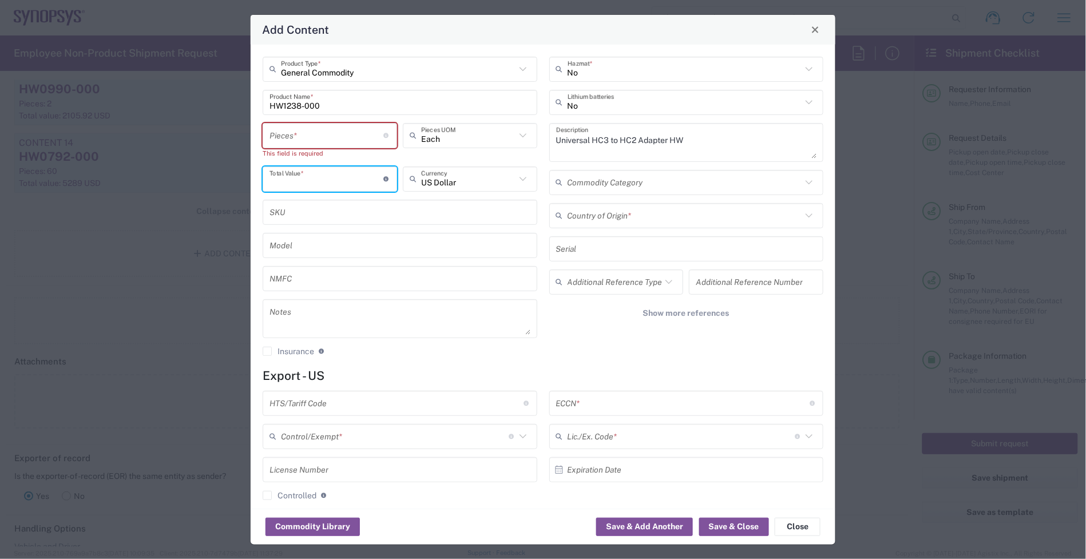
click at [318, 158] on div "General Commodity Product Type * HW1238-000 Product Name * Pieces * Number of p…" at bounding box center [400, 211] width 287 height 308
paste input "341.35"
click at [327, 309] on textarea at bounding box center [399, 319] width 261 height 32
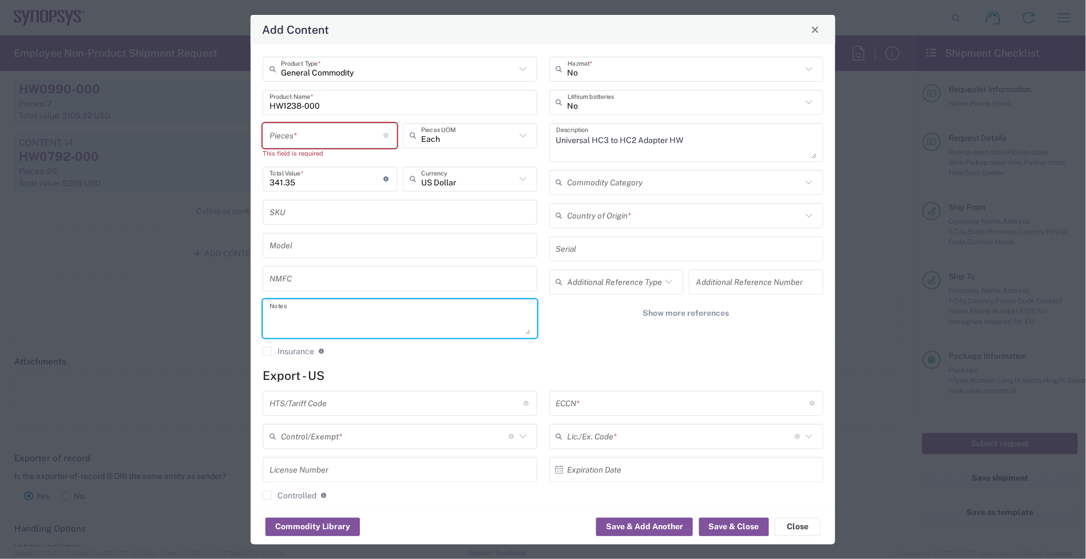
paste textarea "341.35"
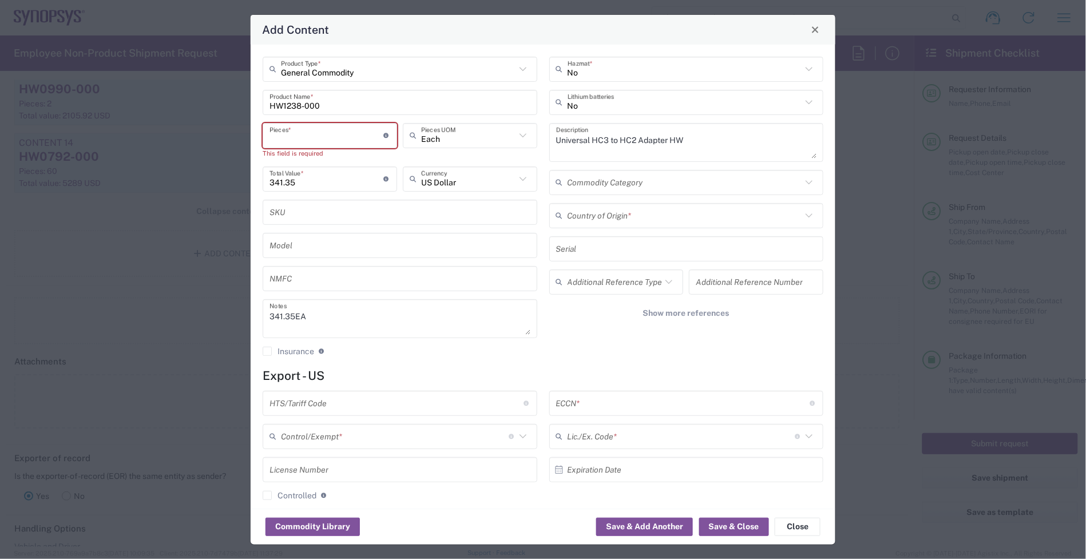
click at [327, 137] on input "number" at bounding box center [326, 135] width 114 height 20
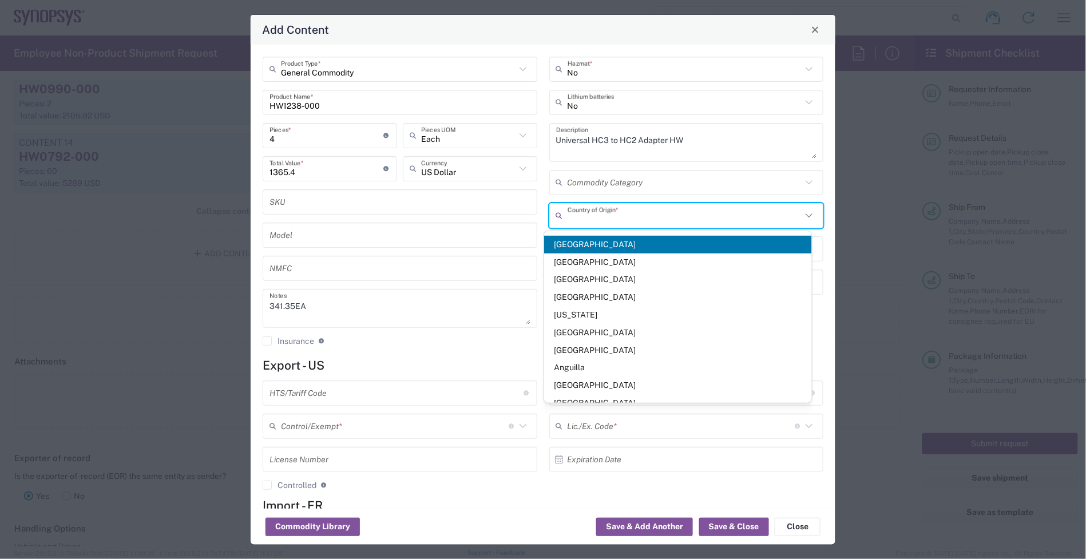
click at [642, 213] on input "text" at bounding box center [684, 215] width 235 height 20
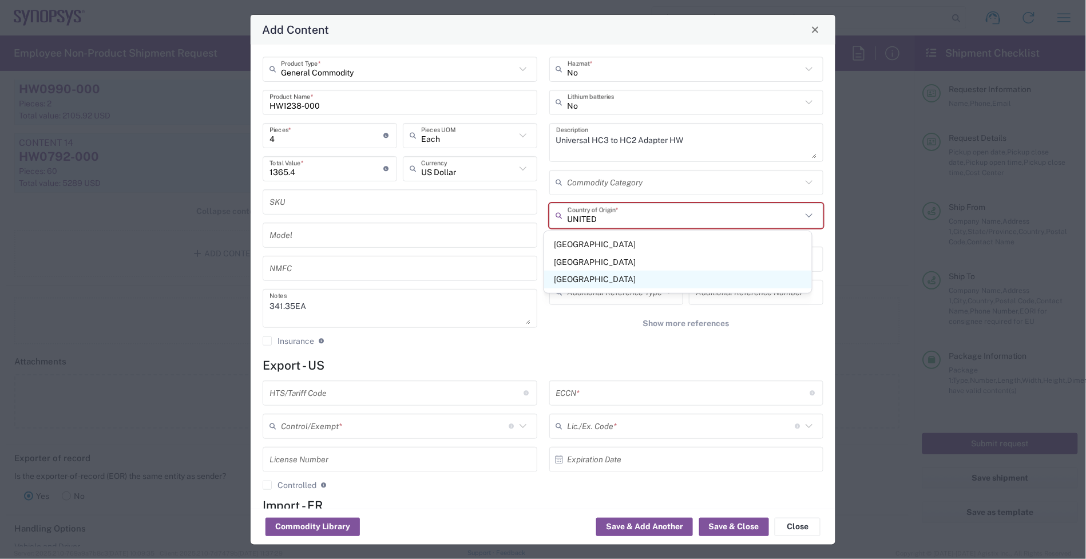
click at [626, 283] on span "[GEOGRAPHIC_DATA]" at bounding box center [678, 280] width 268 height 18
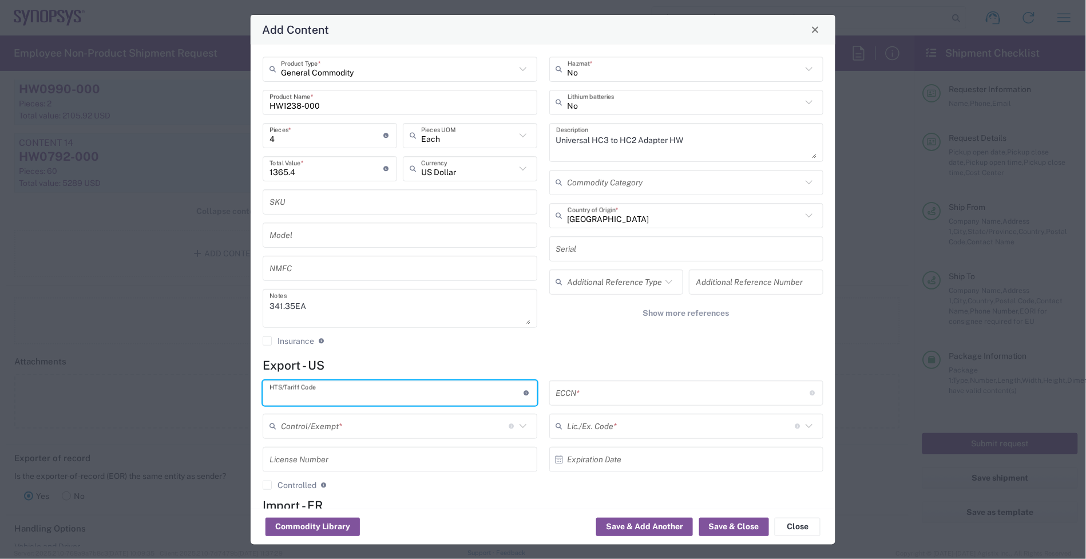
click at [384, 392] on input "text" at bounding box center [396, 393] width 254 height 20
click at [653, 384] on input "text" at bounding box center [683, 393] width 254 height 20
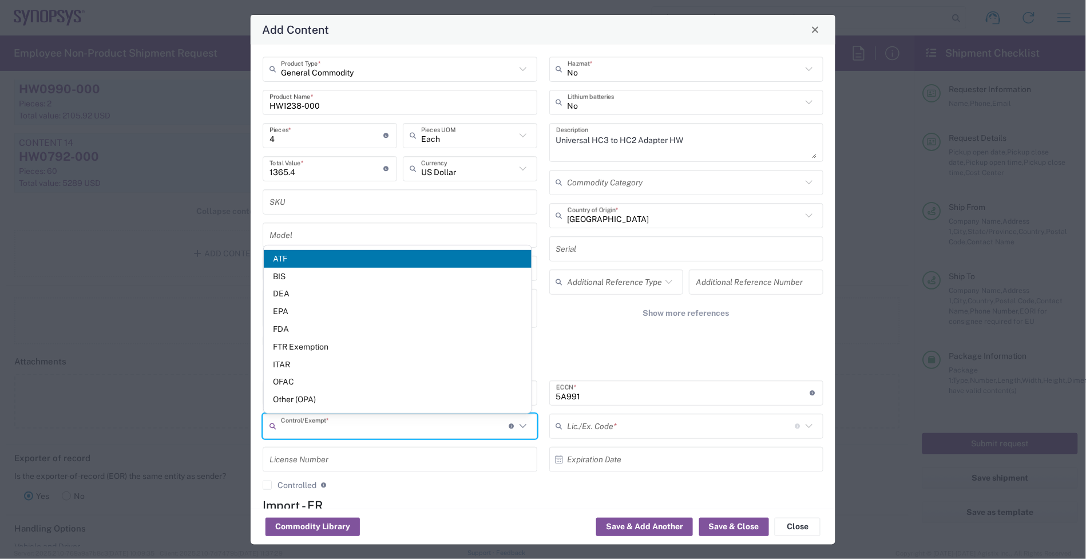
click at [465, 428] on input "text" at bounding box center [395, 426] width 228 height 20
click at [304, 282] on span "BIS" at bounding box center [398, 277] width 268 height 18
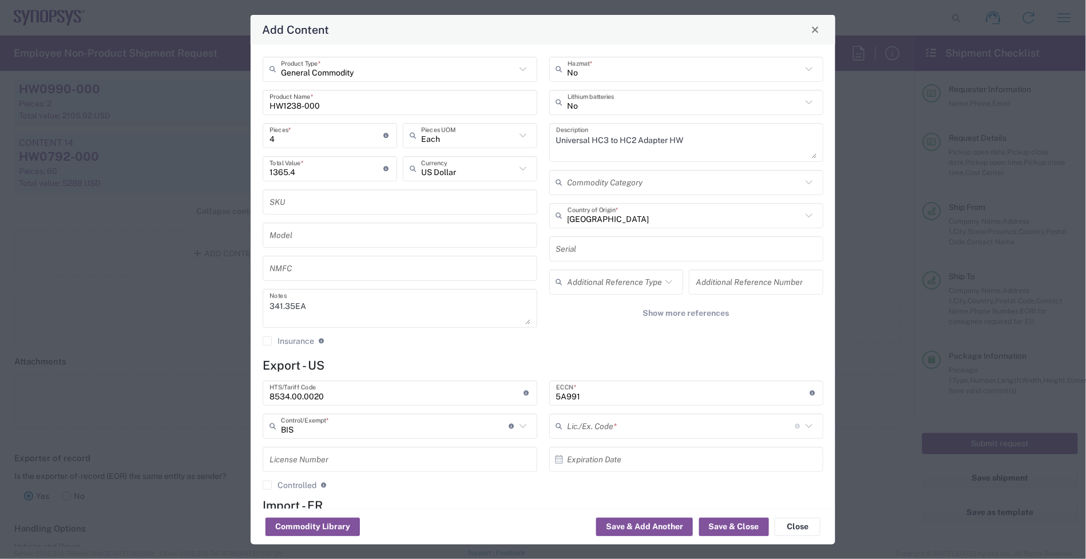
click at [595, 427] on input "text" at bounding box center [681, 426] width 228 height 20
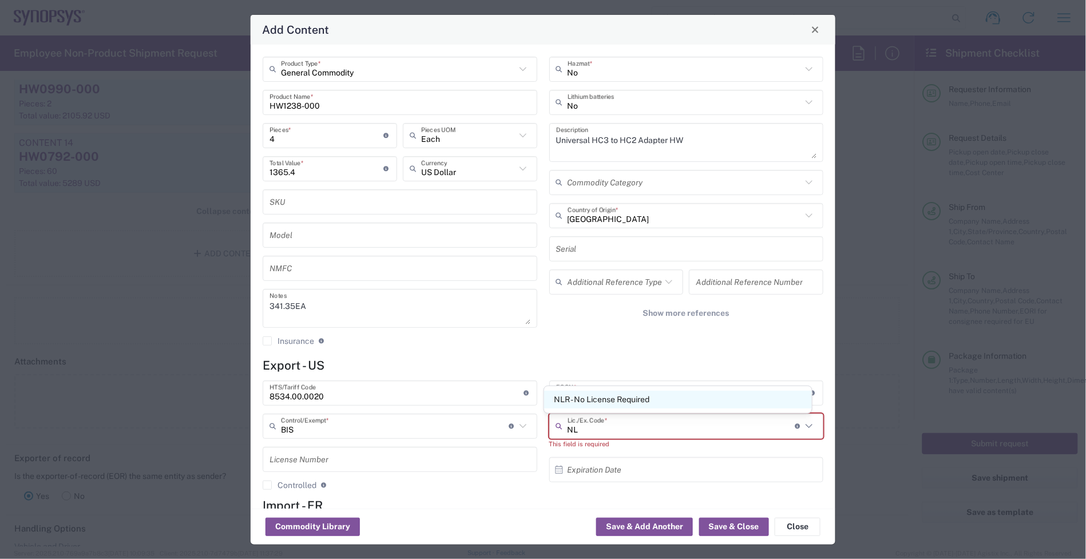
click at [607, 391] on span "NLR - No License Required" at bounding box center [678, 400] width 268 height 18
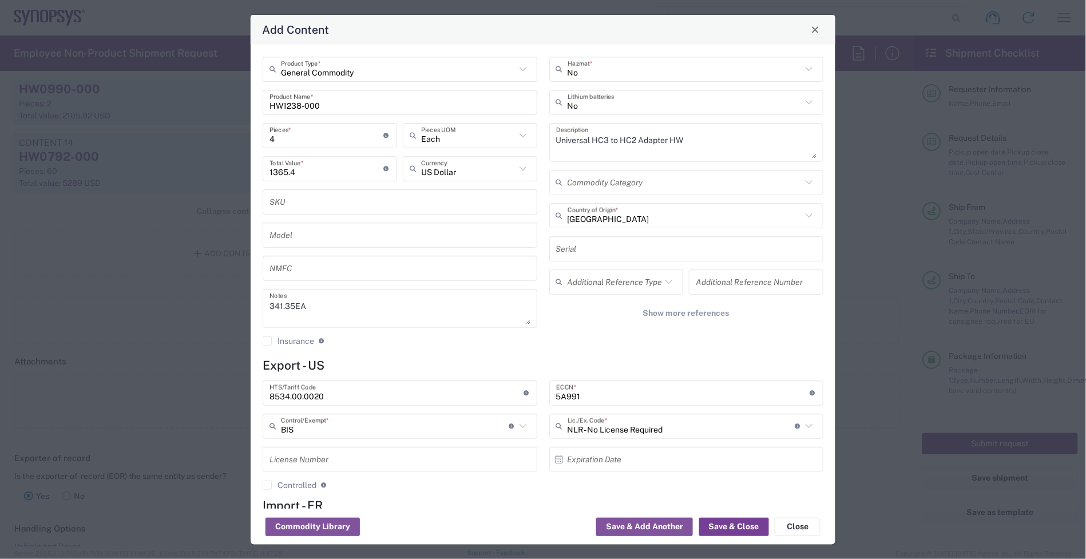
click at [740, 521] on button "Save & Close" at bounding box center [734, 527] width 70 height 18
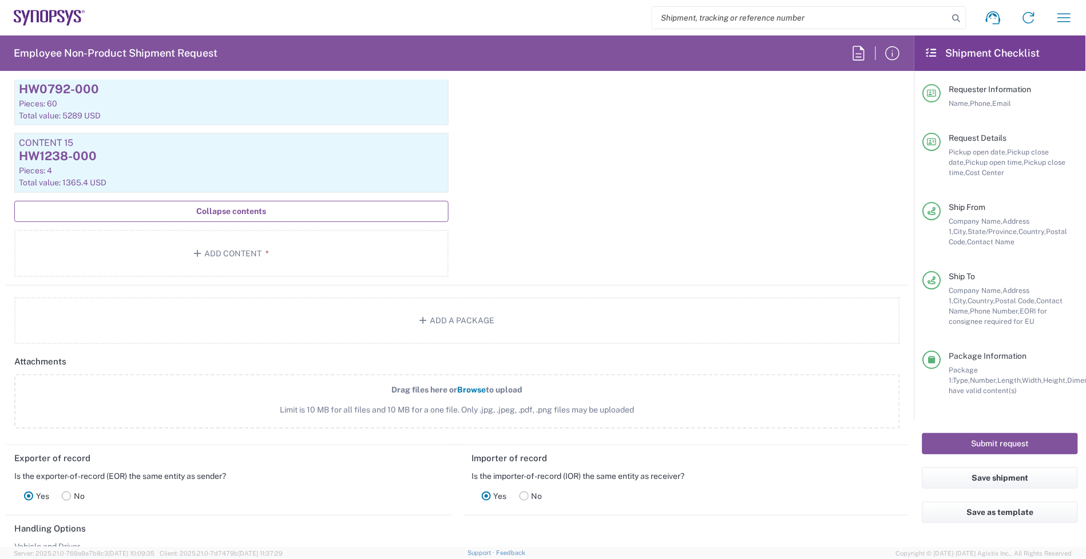
click at [193, 222] on button "Collapse contents" at bounding box center [231, 211] width 434 height 21
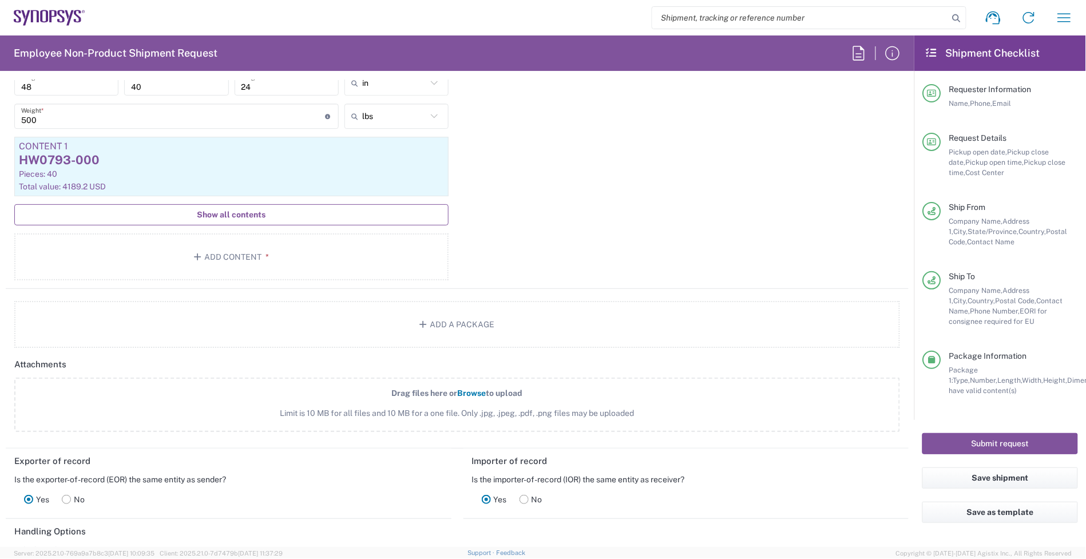
click at [193, 224] on button "Show all contents" at bounding box center [231, 214] width 434 height 21
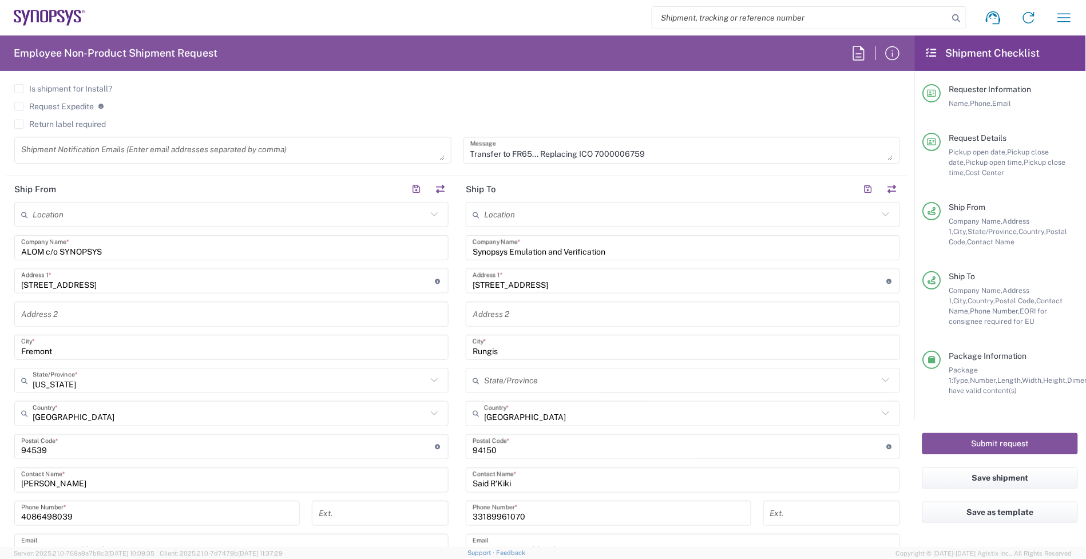
scroll to position [236, 0]
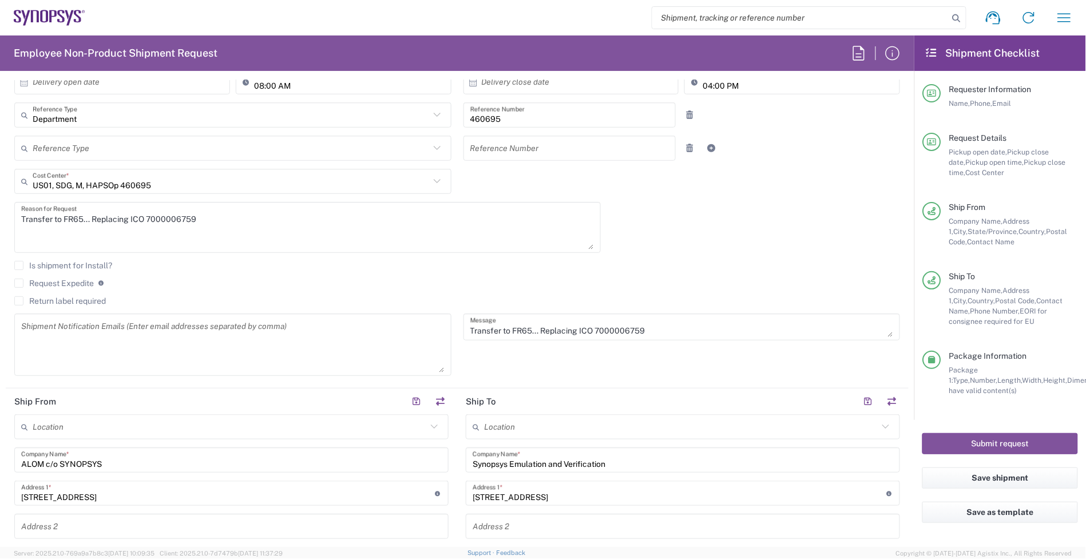
drag, startPoint x: 432, startPoint y: 332, endPoint x: 441, endPoint y: 384, distance: 53.3
click at [441, 376] on div "Shipment Notification Emails (Enter email addresses separated by comma)" at bounding box center [232, 344] width 437 height 62
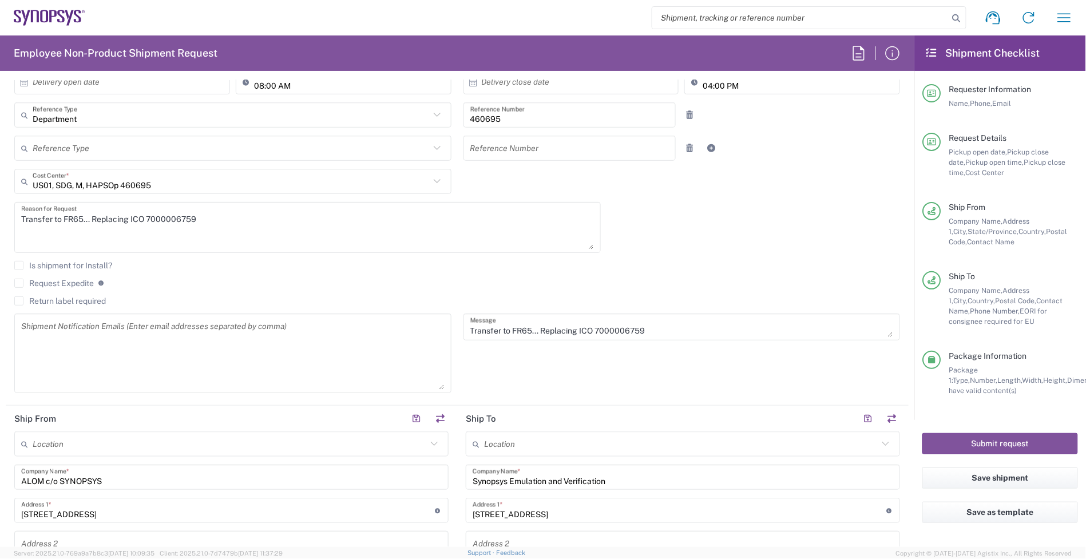
click at [416, 226] on textarea "Transfer to FR65... Replacing ICO 7000006759" at bounding box center [307, 227] width 573 height 44
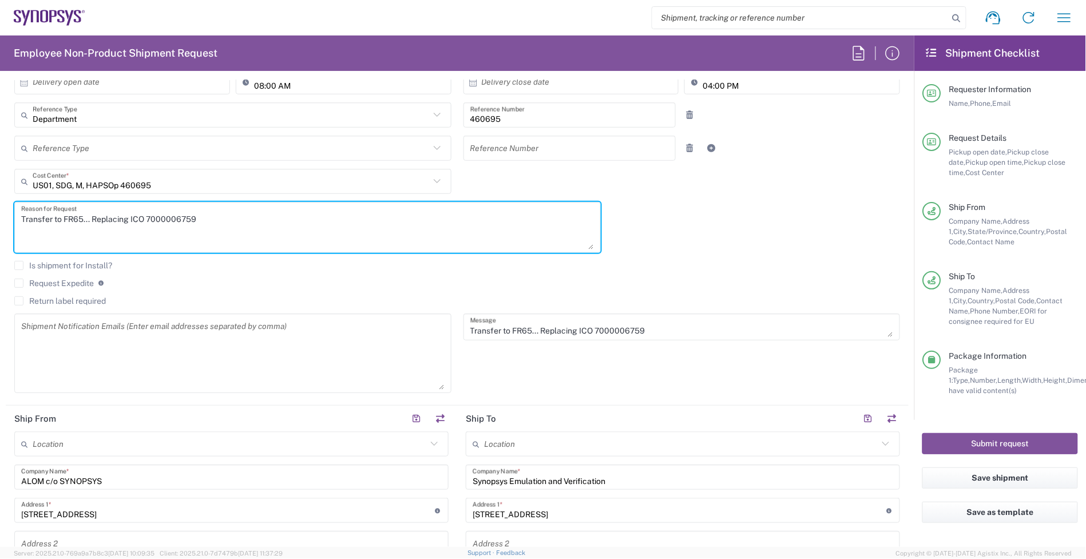
click at [156, 335] on textarea at bounding box center [232, 353] width 423 height 73
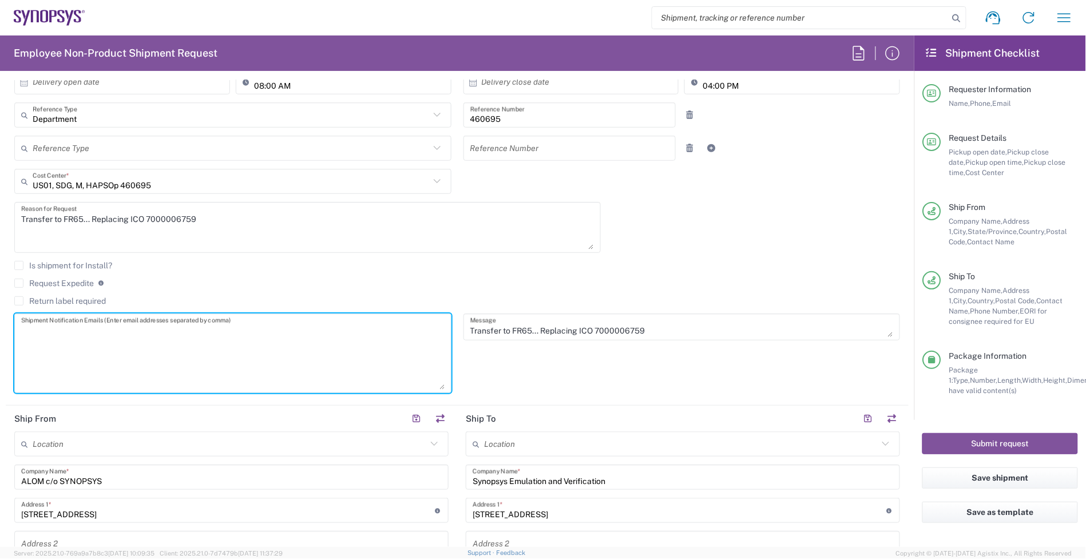
paste textarea "[PERSON_NAME] <[EMAIL_ADDRESS][DOMAIN_NAME]>"
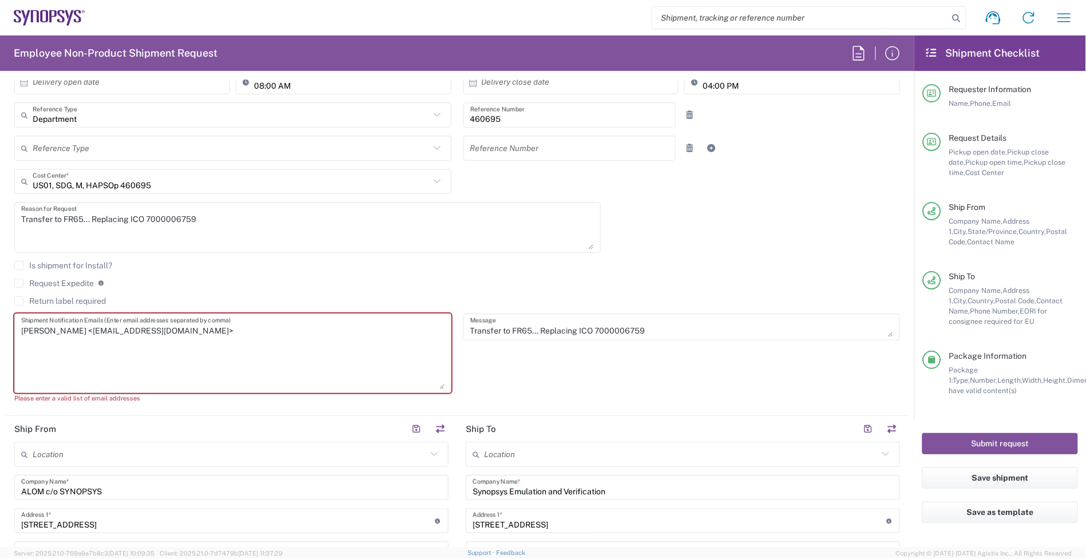
click at [398, 332] on textarea "[PERSON_NAME] <[EMAIL_ADDRESS][DOMAIN_NAME]>" at bounding box center [232, 353] width 423 height 73
paste textarea "[EMAIL_ADDRESS][DOMAIN_NAME]"
click at [436, 338] on textarea "[PERSON_NAME] <[EMAIL_ADDRESS][DOMAIN_NAME]>[EMAIL_ADDRESS][DOMAIN_NAME]" at bounding box center [232, 353] width 423 height 73
paste textarea "shipping <[EMAIL_ADDRESS][DOMAIN_NAME]>"
click at [421, 332] on textarea "[PERSON_NAME] <[EMAIL_ADDRESS][DOMAIN_NAME]>[EMAIL_ADDRESS] <[EMAIL_ADDRESS][DO…" at bounding box center [232, 353] width 423 height 73
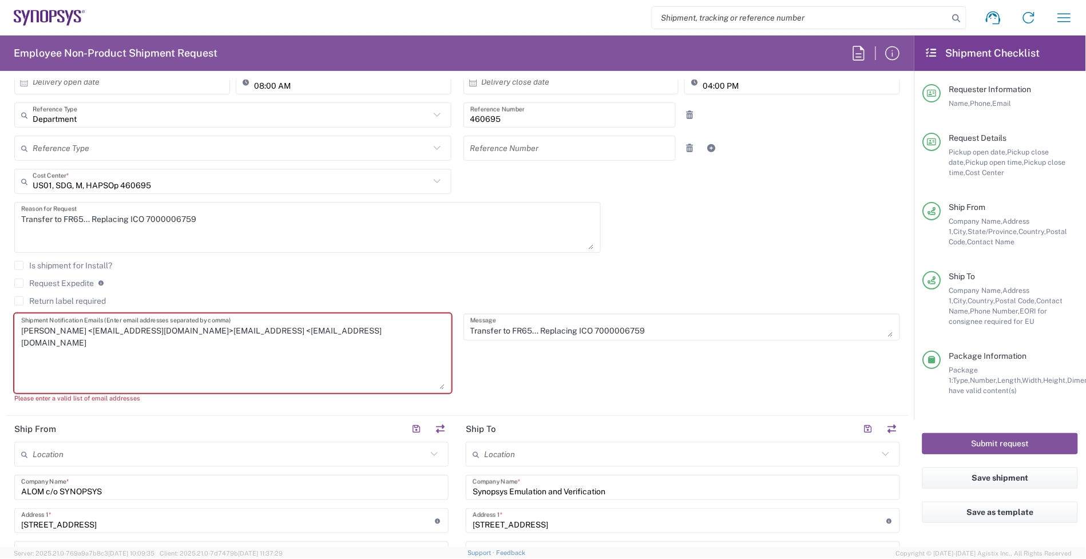
click at [318, 329] on textarea "[PERSON_NAME] <[EMAIL_ADDRESS][DOMAIN_NAME]>[EMAIL_ADDRESS] <[EMAIL_ADDRESS][DO…" at bounding box center [232, 353] width 423 height 73
click at [281, 331] on textarea "[PERSON_NAME] <[EMAIL_ADDRESS][DOMAIN_NAME]>[EMAIL_ADDRESS], [EMAIL_ADDRESS][DO…" at bounding box center [232, 353] width 423 height 73
drag, startPoint x: 282, startPoint y: 332, endPoint x: 311, endPoint y: 328, distance: 28.9
click at [311, 328] on textarea "[PERSON_NAME] <[EMAIL_ADDRESS][DOMAIN_NAME]>[EMAIL_ADDRESS], [EMAIL_ADDRESS][DO…" at bounding box center [232, 353] width 423 height 73
drag, startPoint x: 166, startPoint y: 332, endPoint x: 164, endPoint y: 339, distance: 7.8
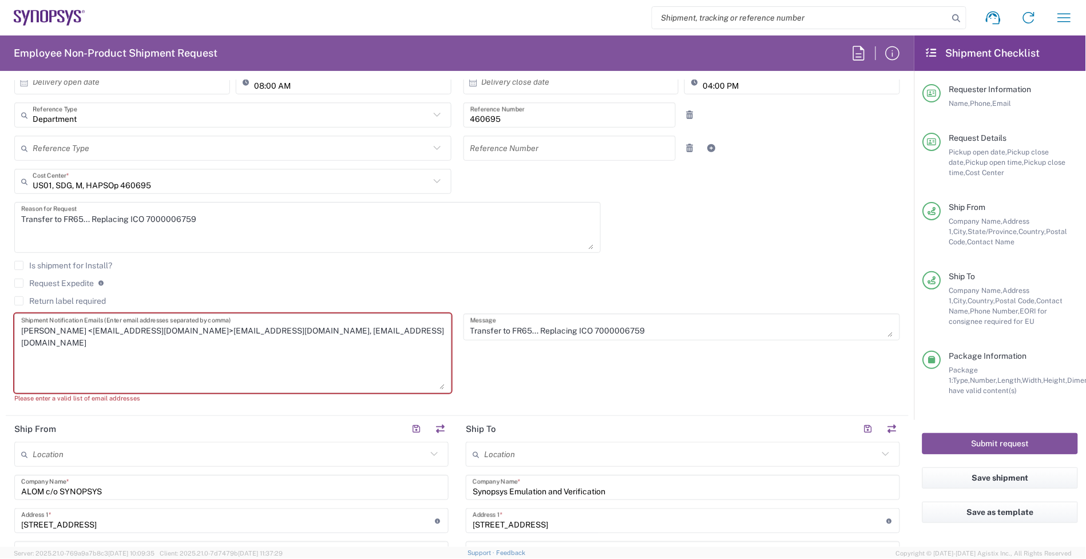
click at [164, 339] on textarea "[PERSON_NAME] <[EMAIL_ADDRESS][DOMAIN_NAME]>[EMAIL_ADDRESS][DOMAIN_NAME], [EMAI…" at bounding box center [232, 353] width 423 height 73
drag, startPoint x: 78, startPoint y: 333, endPoint x: -92, endPoint y: 319, distance: 170.4
click at [0, 319] on html "Shipment request Shipment tracking Employee non-product shipment request My shi…" at bounding box center [543, 279] width 1086 height 559
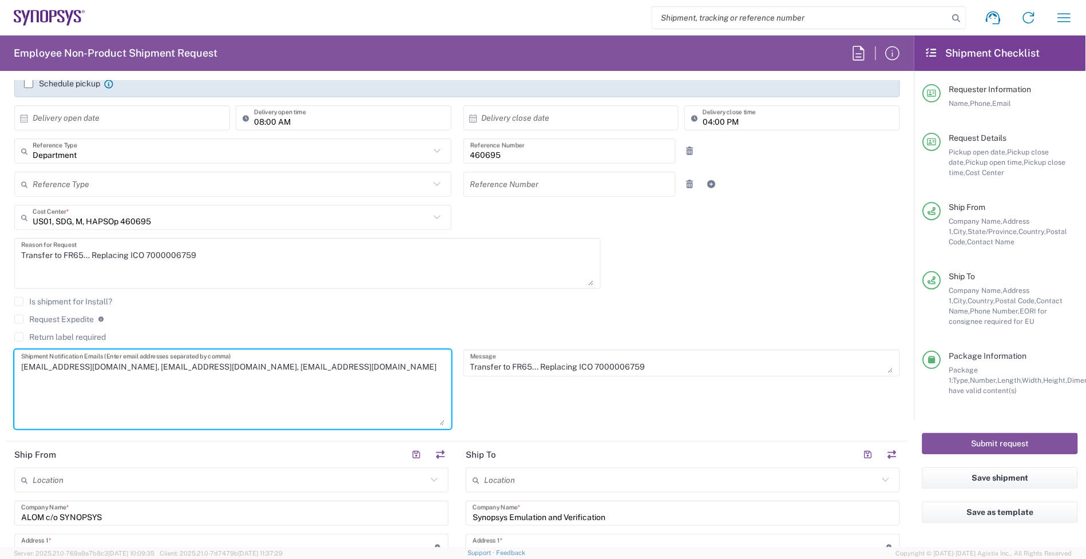
scroll to position [214, 0]
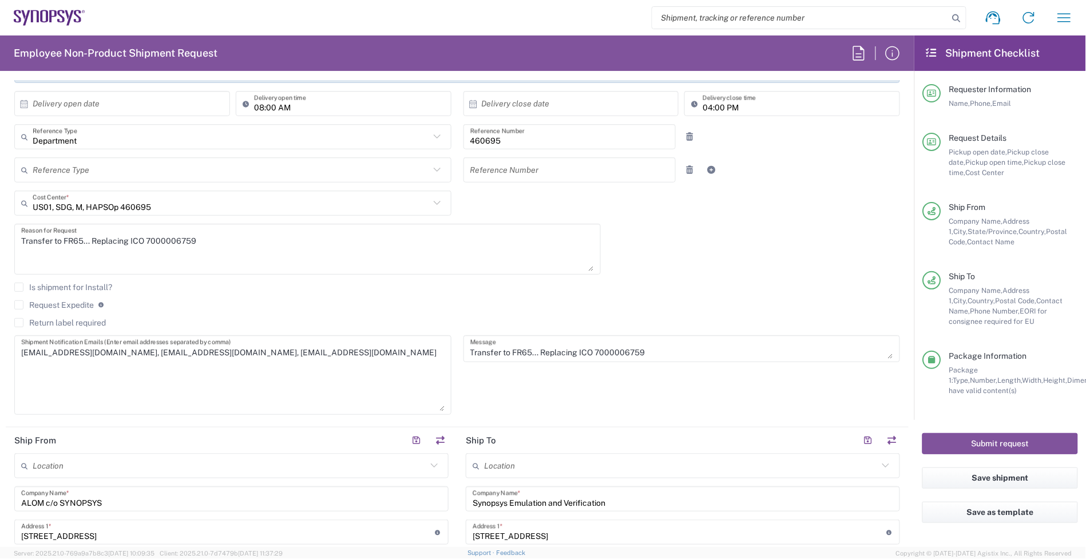
drag, startPoint x: 418, startPoint y: 244, endPoint x: 399, endPoint y: 244, distance: 18.9
click at [418, 244] on textarea "Transfer to FR65... Replacing ICO 7000006759" at bounding box center [307, 249] width 573 height 44
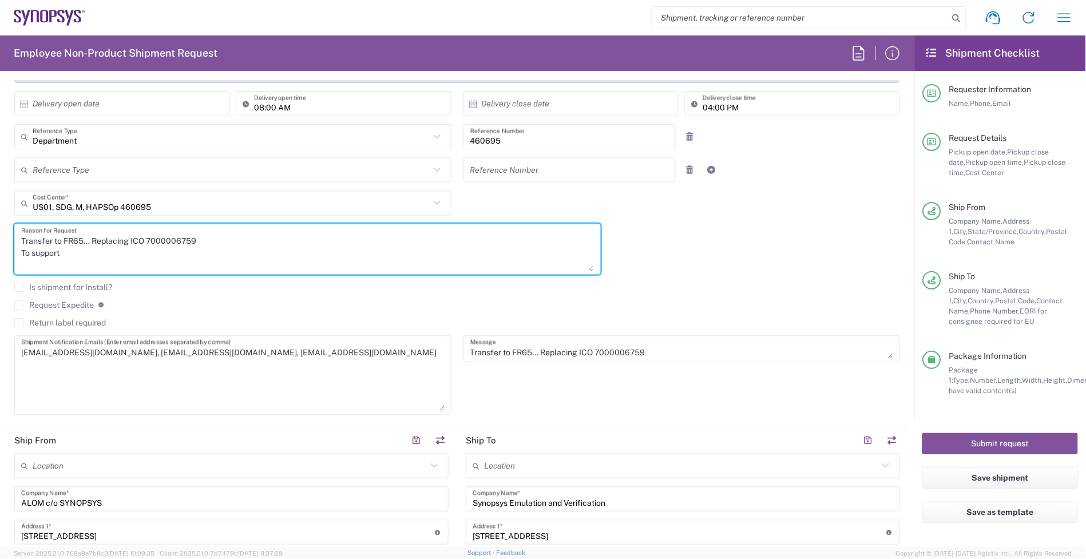
paste textarea "200181171"
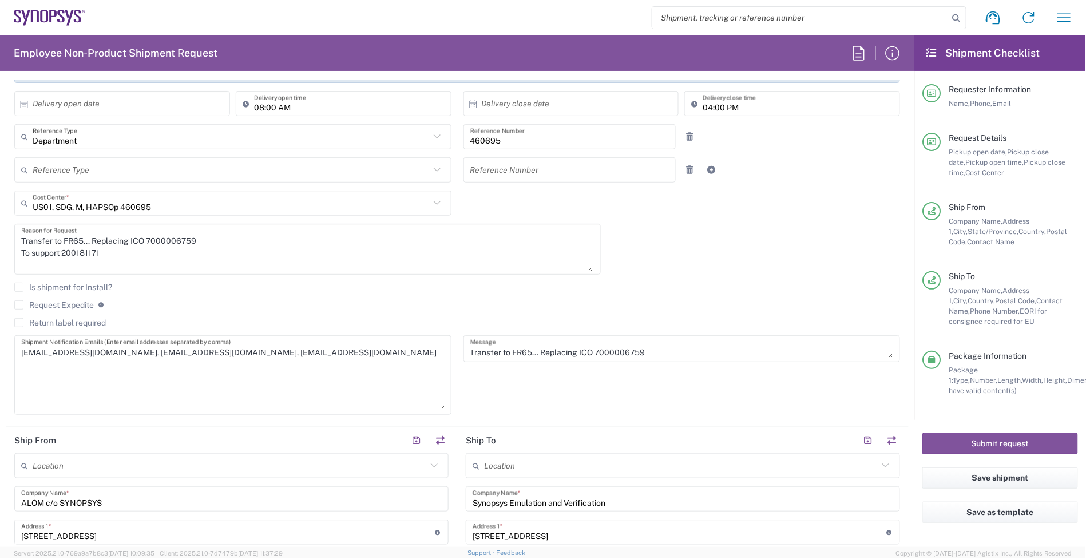
drag, startPoint x: 421, startPoint y: 295, endPoint x: 398, endPoint y: 295, distance: 23.5
click at [421, 295] on div "Is shipment for Install?" at bounding box center [456, 291] width 885 height 17
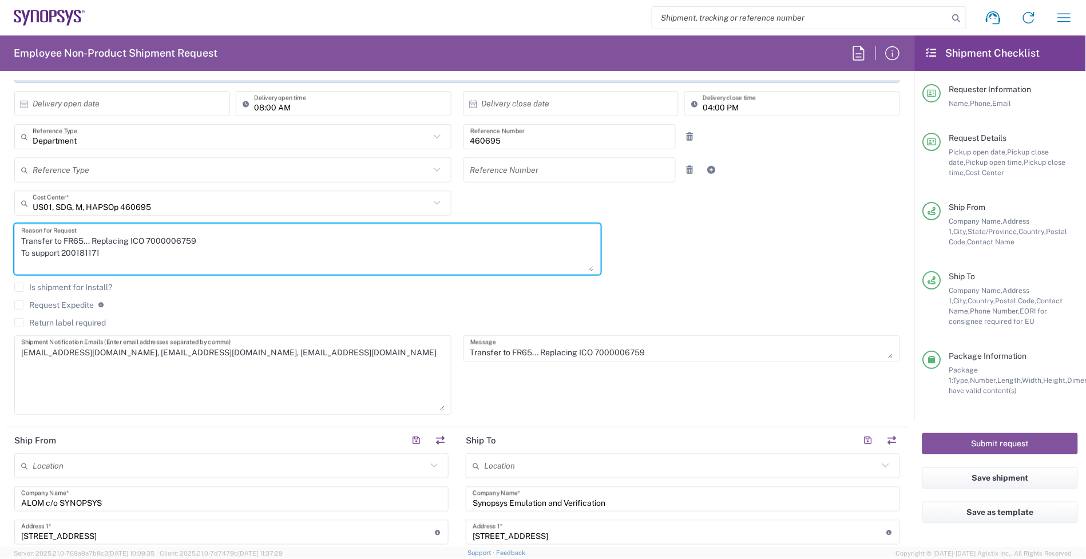
click at [61, 252] on textarea "Transfer to FR65... Replacing ICO 7000006759 To support 200181171" at bounding box center [307, 249] width 573 height 44
paste textarea "Zhihe Xingyi Technology"
click at [259, 245] on textarea "Transfer to FR65... Replacing ICO 7000006759 To support Zhihe Xingyi Technology…" at bounding box center [307, 249] width 573 height 44
drag, startPoint x: 194, startPoint y: 255, endPoint x: 2, endPoint y: 221, distance: 195.8
click at [2, 221] on form "Requester Information [PERSON_NAME] Name * [PHONE_NUMBER] Phone * [EMAIL_ADDRES…" at bounding box center [457, 313] width 914 height 467
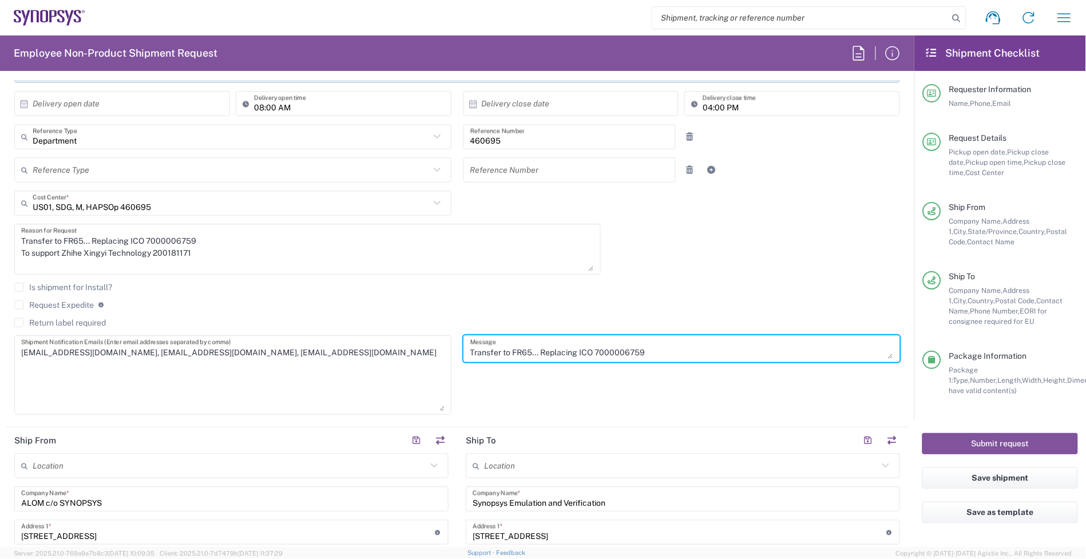
click at [881, 396] on div "Transfer to FR65... Replacing ICO 7000006759 Message" at bounding box center [681, 379] width 449 height 88
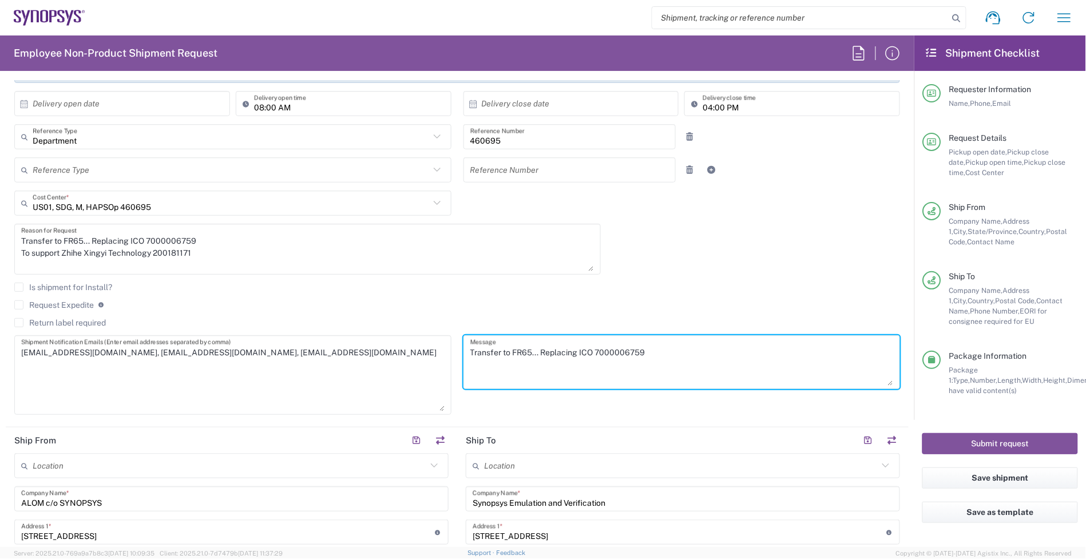
drag, startPoint x: 881, startPoint y: 356, endPoint x: 885, endPoint y: 396, distance: 40.2
click at [887, 389] on div "Transfer to FR65... Replacing ICO 7000006759 Message" at bounding box center [681, 362] width 437 height 54
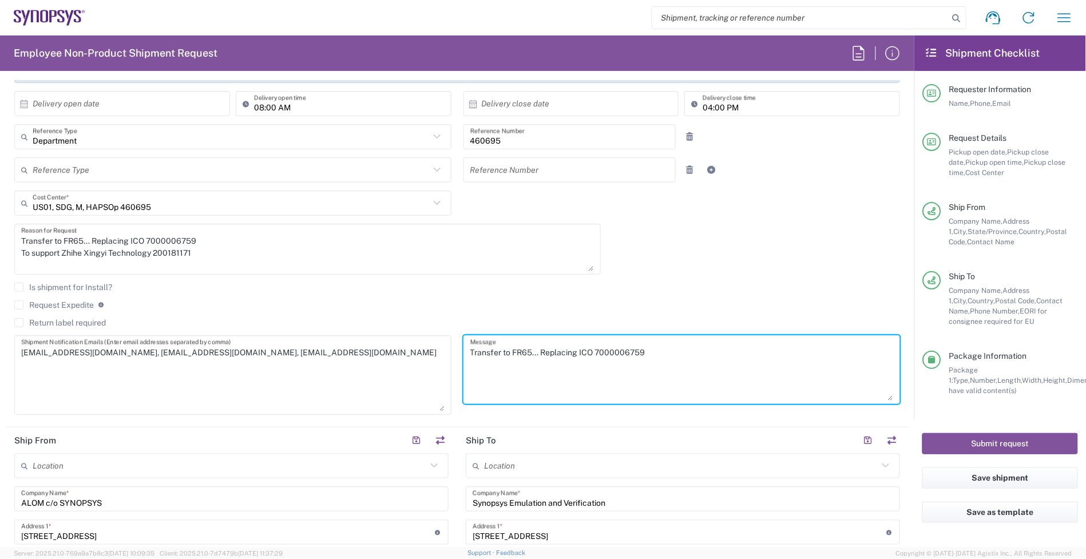
drag, startPoint x: 616, startPoint y: 384, endPoint x: 456, endPoint y: 352, distance: 163.2
click at [457, 352] on div "Transfer to FR65... Replacing ICO 7000006759 Message" at bounding box center [681, 379] width 449 height 88
paste textarea "To support Zhihe Xingyi Technology 200181171"
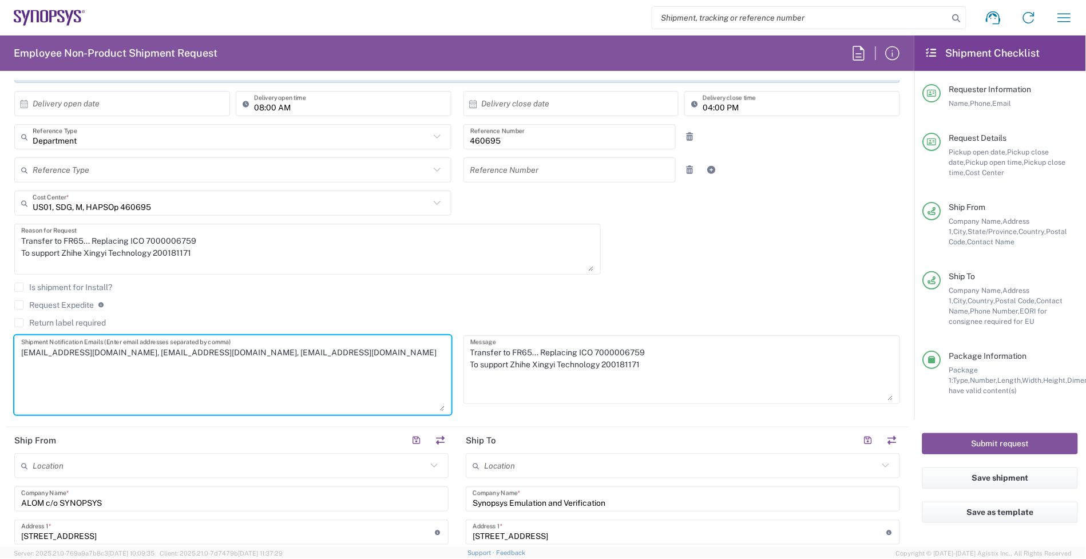
click at [184, 375] on textarea "[EMAIL_ADDRESS][DOMAIN_NAME], [EMAIL_ADDRESS][DOMAIN_NAME], [EMAIL_ADDRESS][DOM…" at bounding box center [232, 375] width 423 height 73
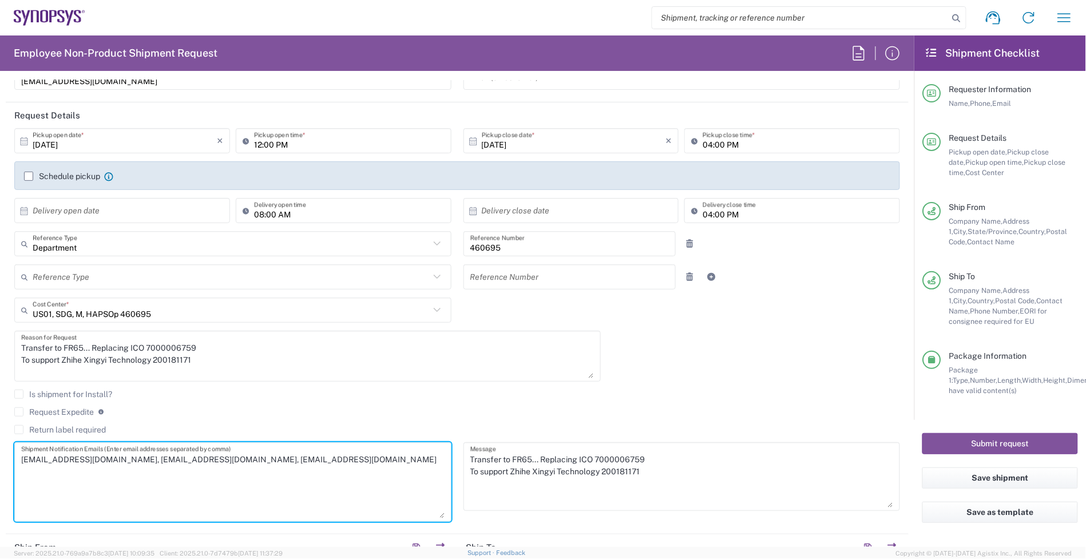
scroll to position [0, 0]
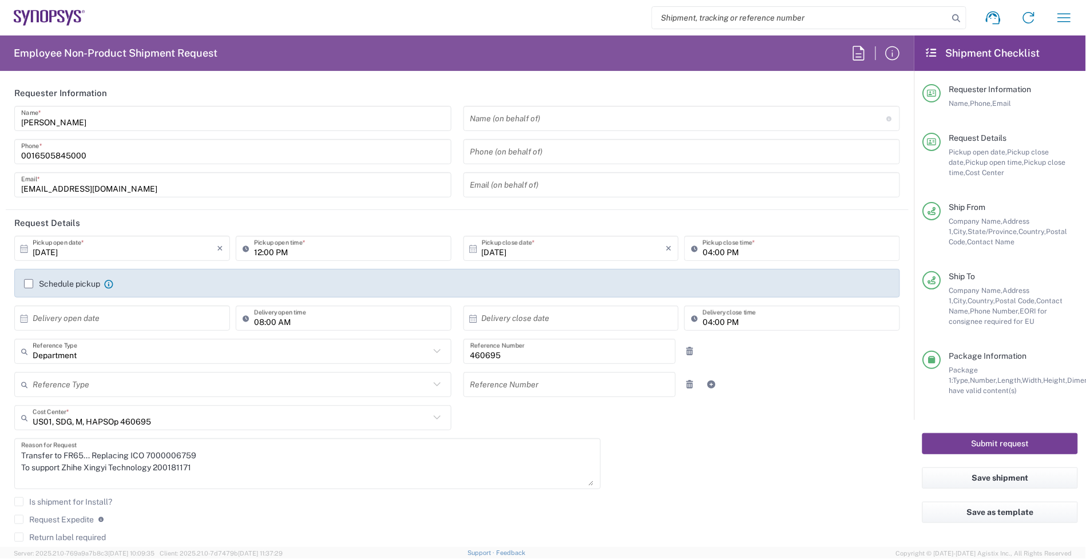
click at [965, 435] on button "Submit request" at bounding box center [1000, 443] width 156 height 21
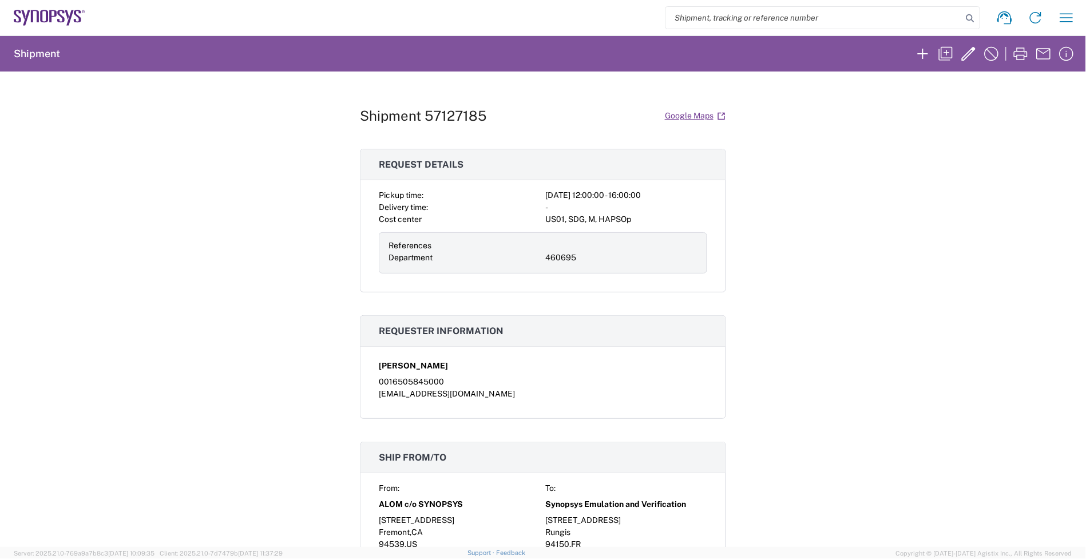
drag, startPoint x: 522, startPoint y: 121, endPoint x: 470, endPoint y: 119, distance: 52.1
click at [522, 121] on div "Shipment 57127185 Google Maps" at bounding box center [543, 116] width 366 height 20
click at [458, 115] on h1 "Shipment 57127185" at bounding box center [423, 116] width 126 height 17
copy h1 "57127185"
